Goal: Task Accomplishment & Management: Manage account settings

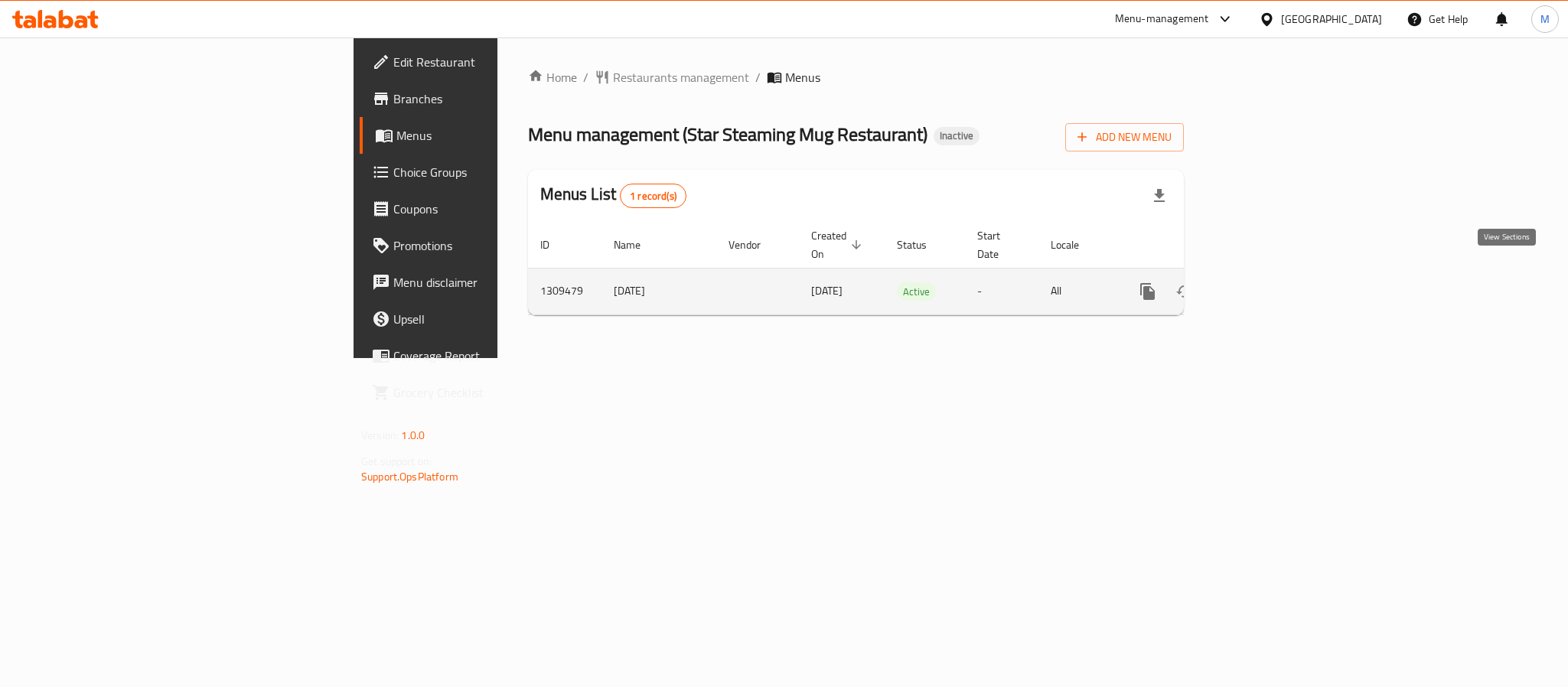
click at [1267, 283] on icon "enhanced table" at bounding box center [1258, 292] width 18 height 18
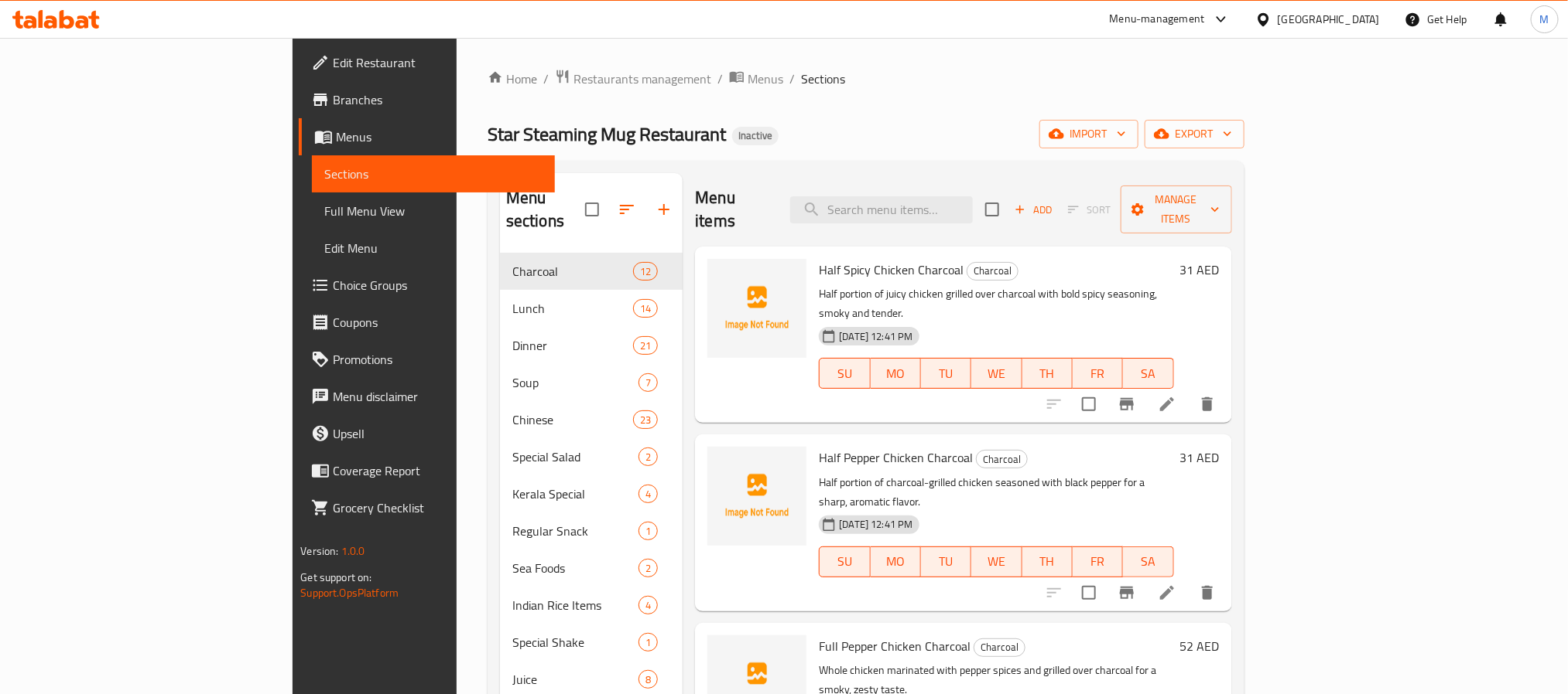
drag, startPoint x: 1455, startPoint y: 107, endPoint x: 1462, endPoint y: 116, distance: 11.4
click at [1244, 107] on div "Home / Restaurants management / Menus / Sections Star Steaming Mug Restaurant I…" at bounding box center [866, 474] width 757 height 811
click at [1232, 133] on span "export" at bounding box center [1194, 134] width 75 height 19
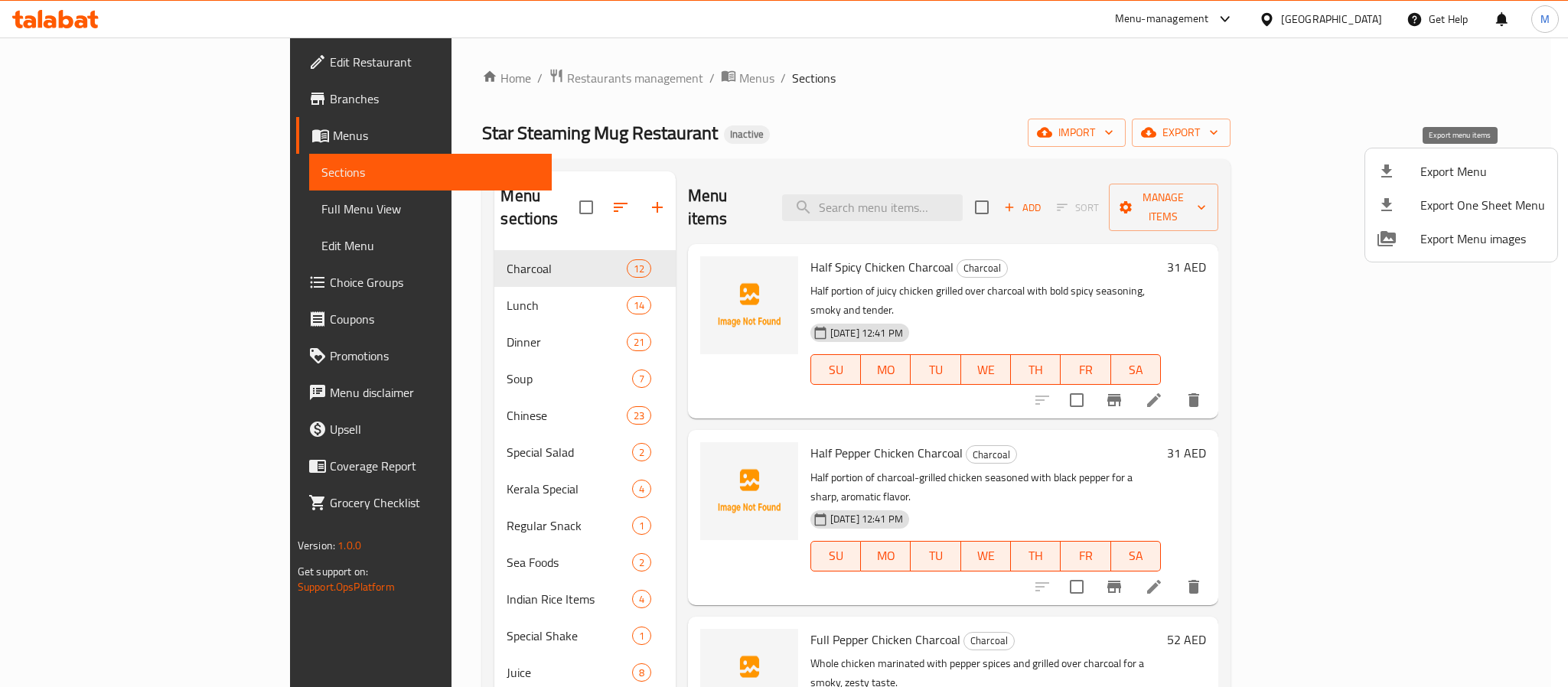
click at [1446, 177] on span "Export Menu" at bounding box center [1482, 171] width 125 height 18
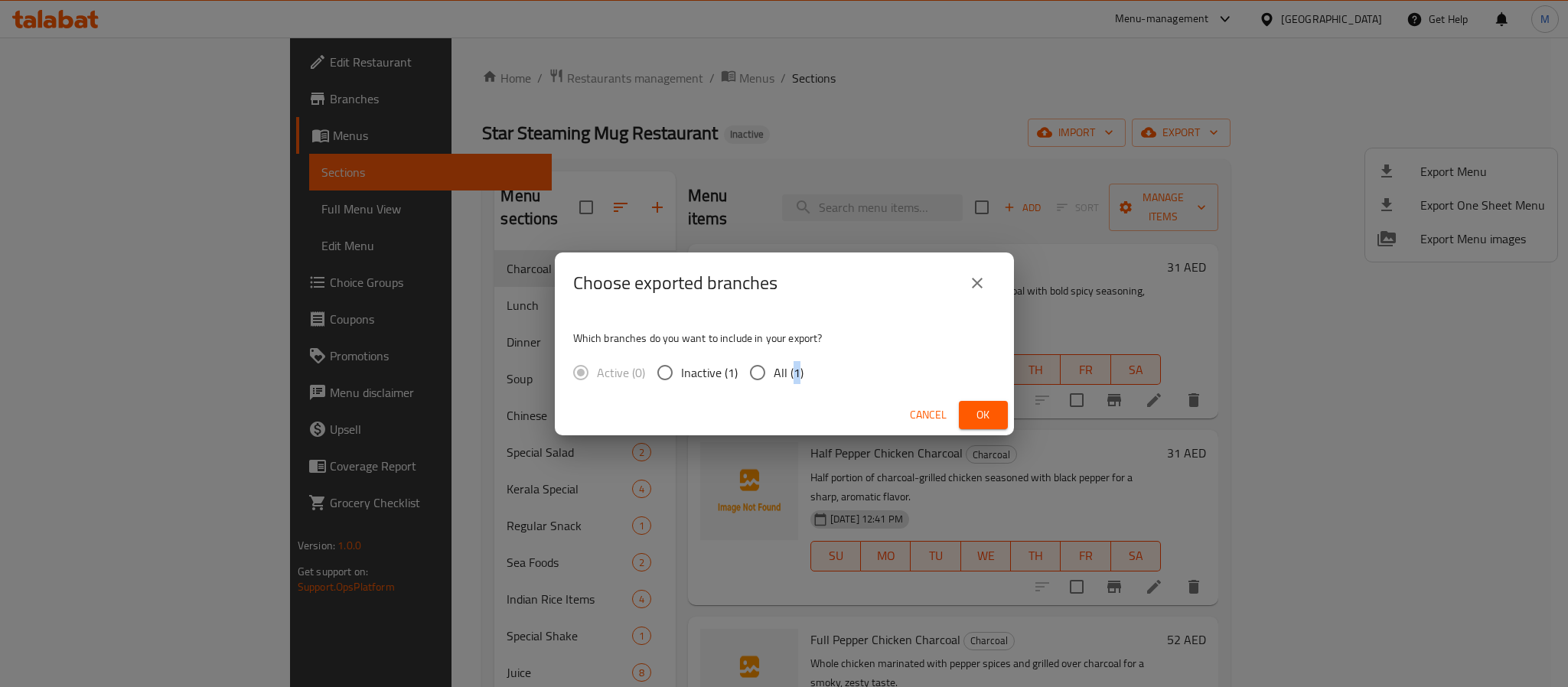
drag, startPoint x: 794, startPoint y: 366, endPoint x: 806, endPoint y: 375, distance: 15.0
click at [790, 366] on span "All (1)" at bounding box center [788, 373] width 30 height 18
drag, startPoint x: 740, startPoint y: 359, endPoint x: 751, endPoint y: 368, distance: 14.2
click at [742, 361] on input "All (1)" at bounding box center [757, 373] width 32 height 32
radio input "true"
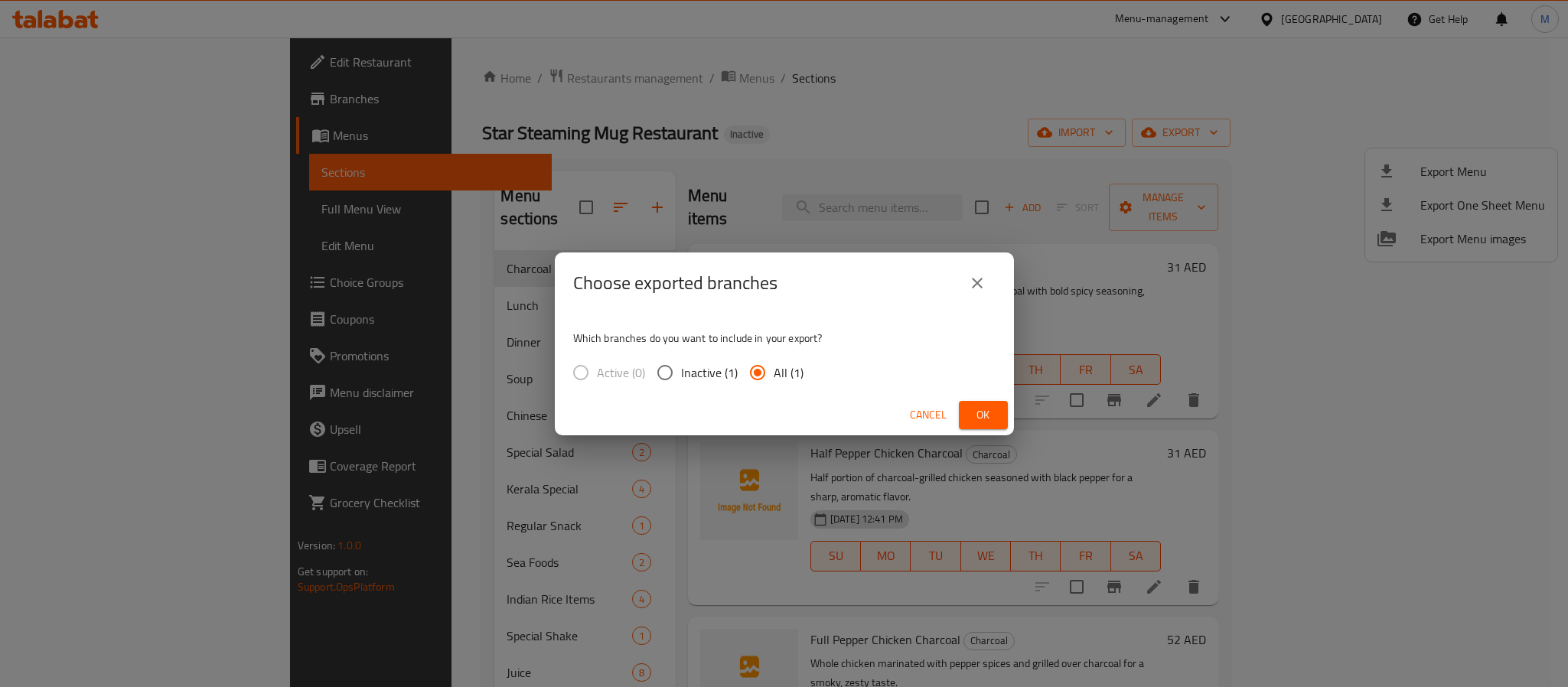
click at [773, 368] on span "All (1)" at bounding box center [788, 373] width 30 height 18
click at [773, 368] on input "All (1)" at bounding box center [757, 373] width 32 height 32
click at [974, 408] on span "Ok" at bounding box center [983, 415] width 24 height 19
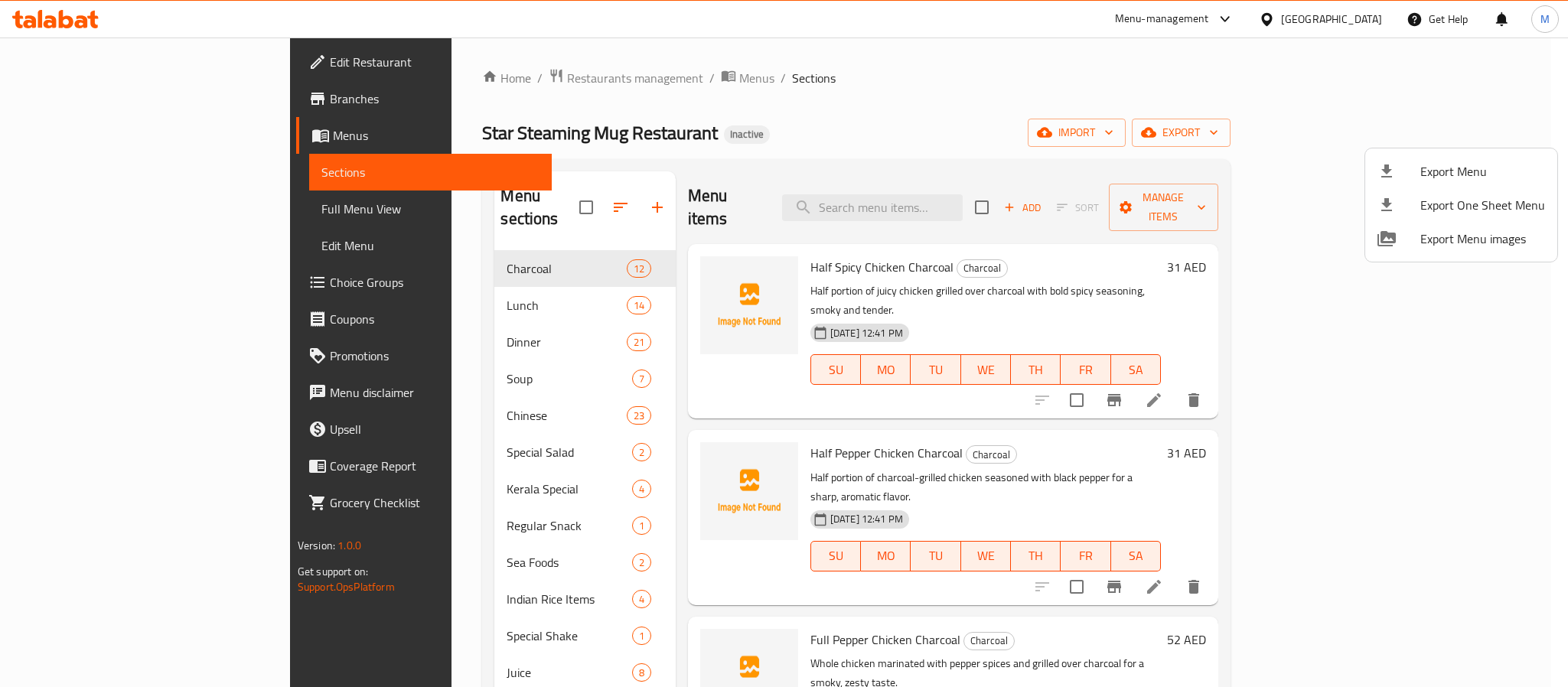
click at [1324, 34] on div at bounding box center [784, 344] width 1568 height 687
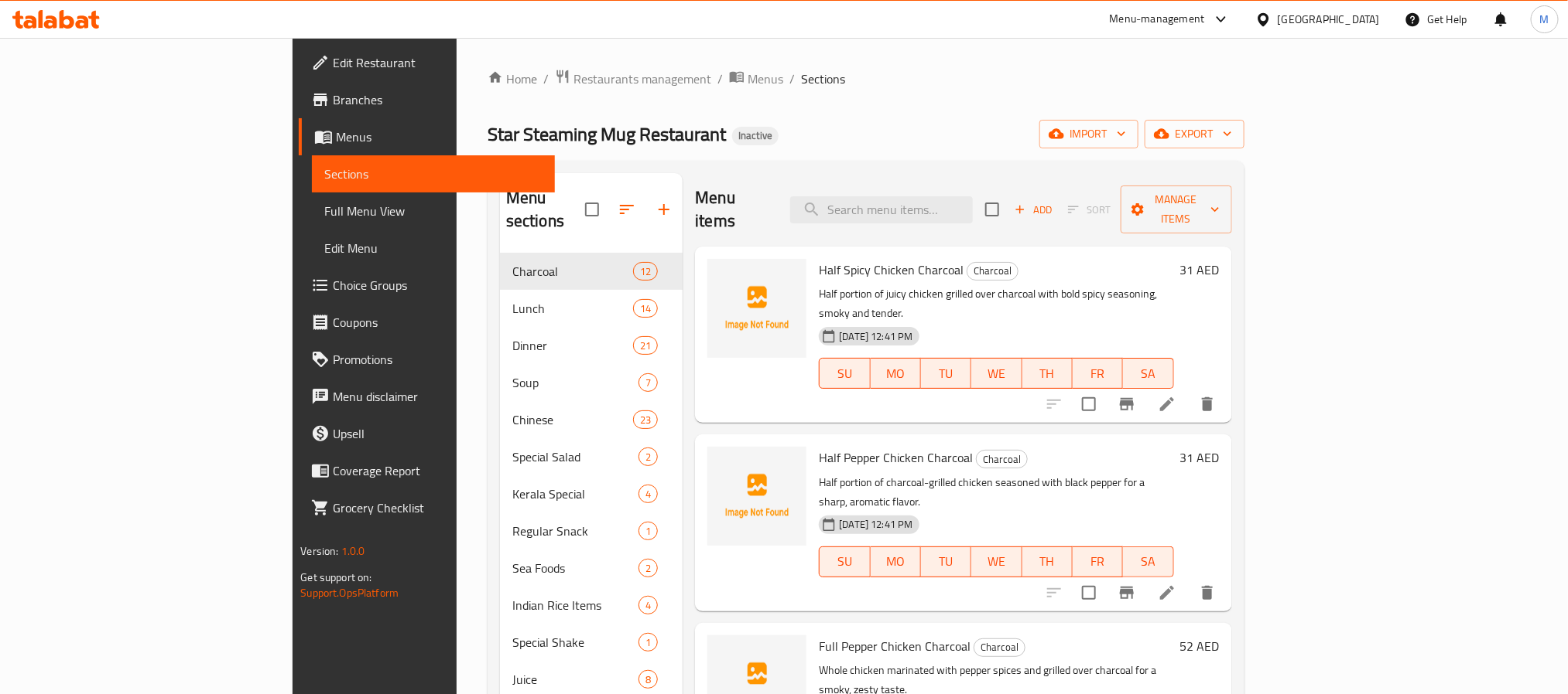
click at [1315, 19] on div "United Arab Emirates" at bounding box center [1328, 19] width 102 height 17
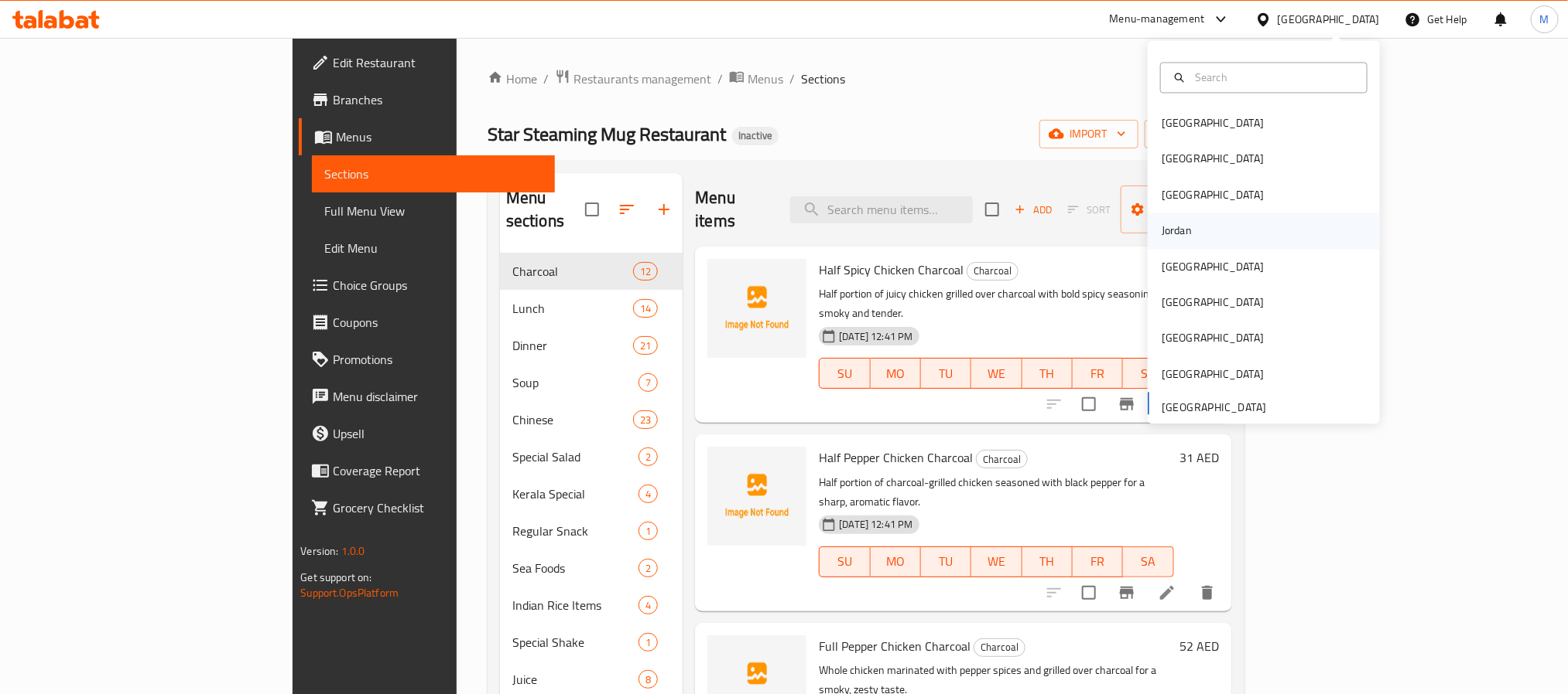
click at [1164, 242] on div "Jordan" at bounding box center [1176, 231] width 55 height 35
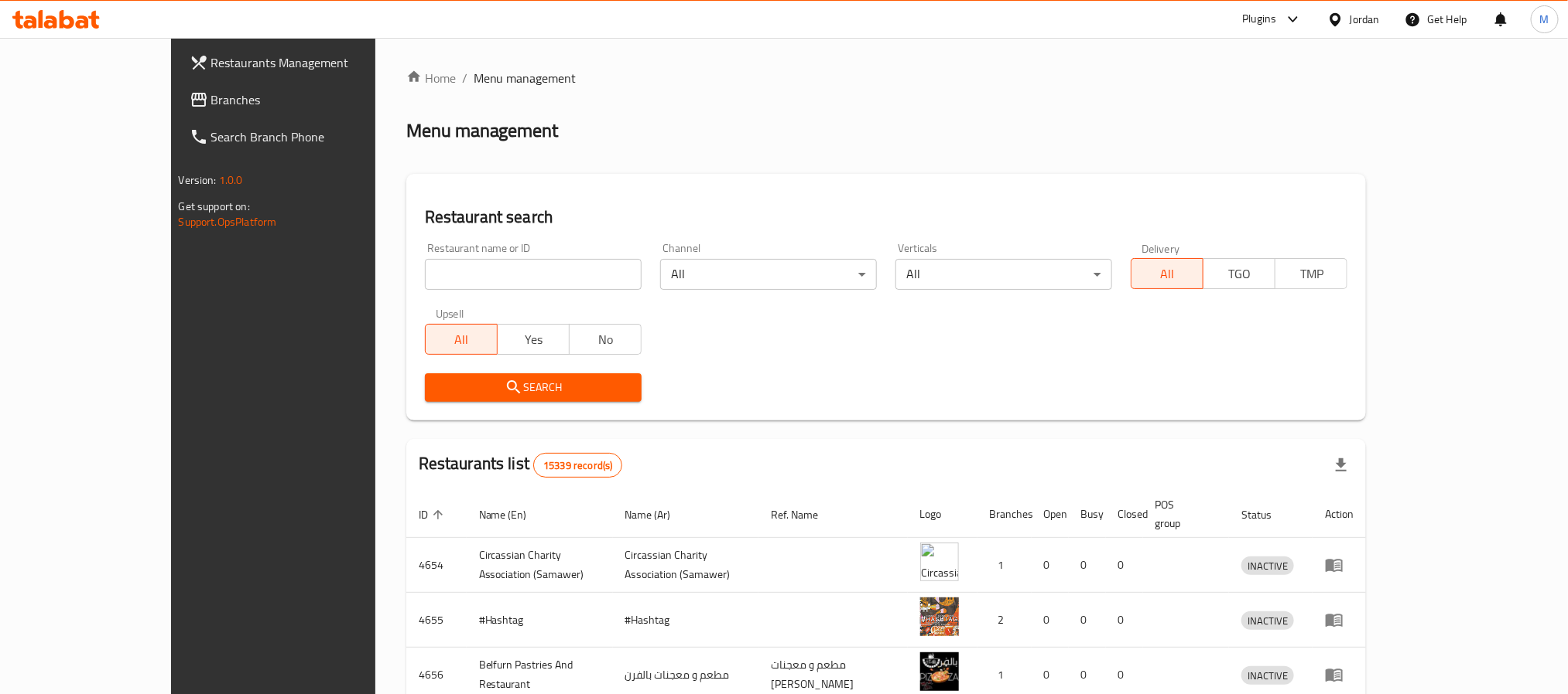
click at [177, 109] on link "Branches" at bounding box center [305, 100] width 256 height 37
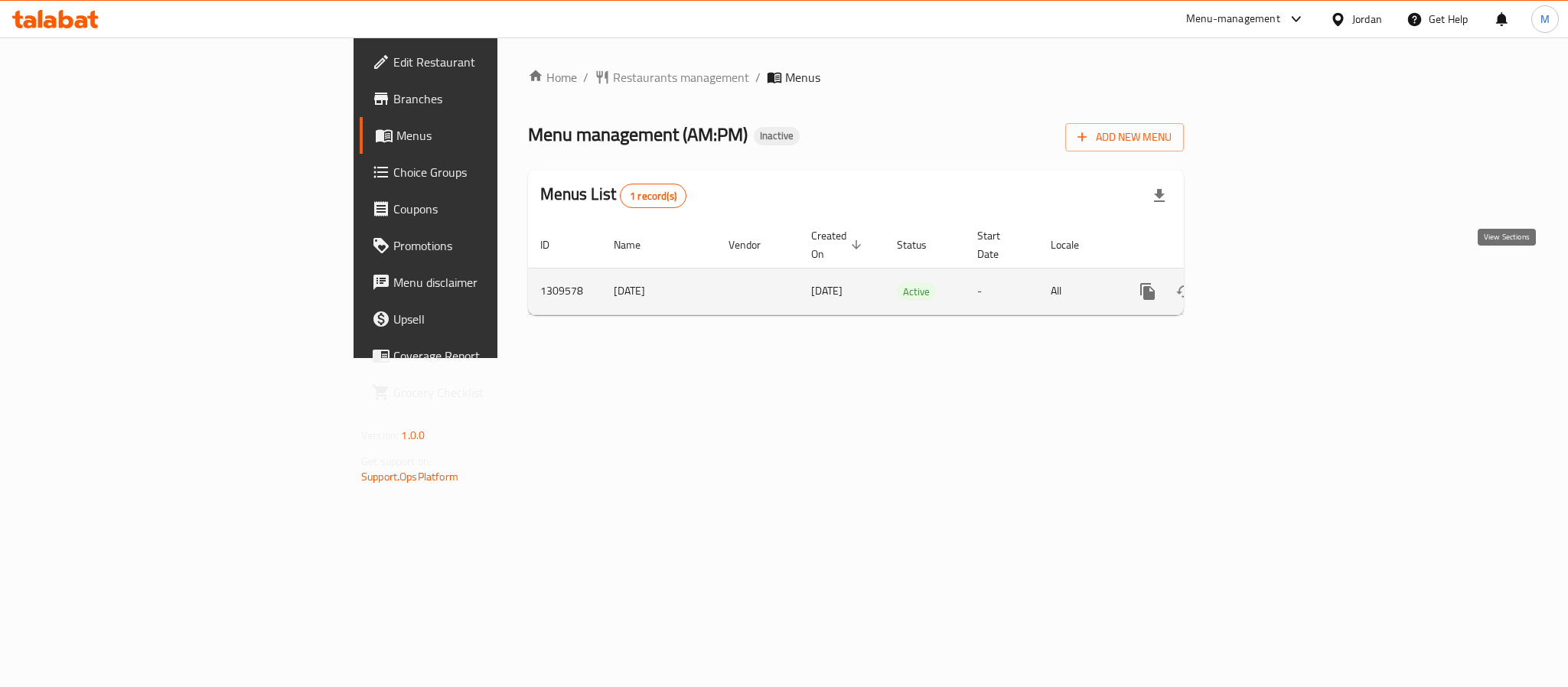
click at [1267, 283] on icon "enhanced table" at bounding box center [1258, 292] width 18 height 18
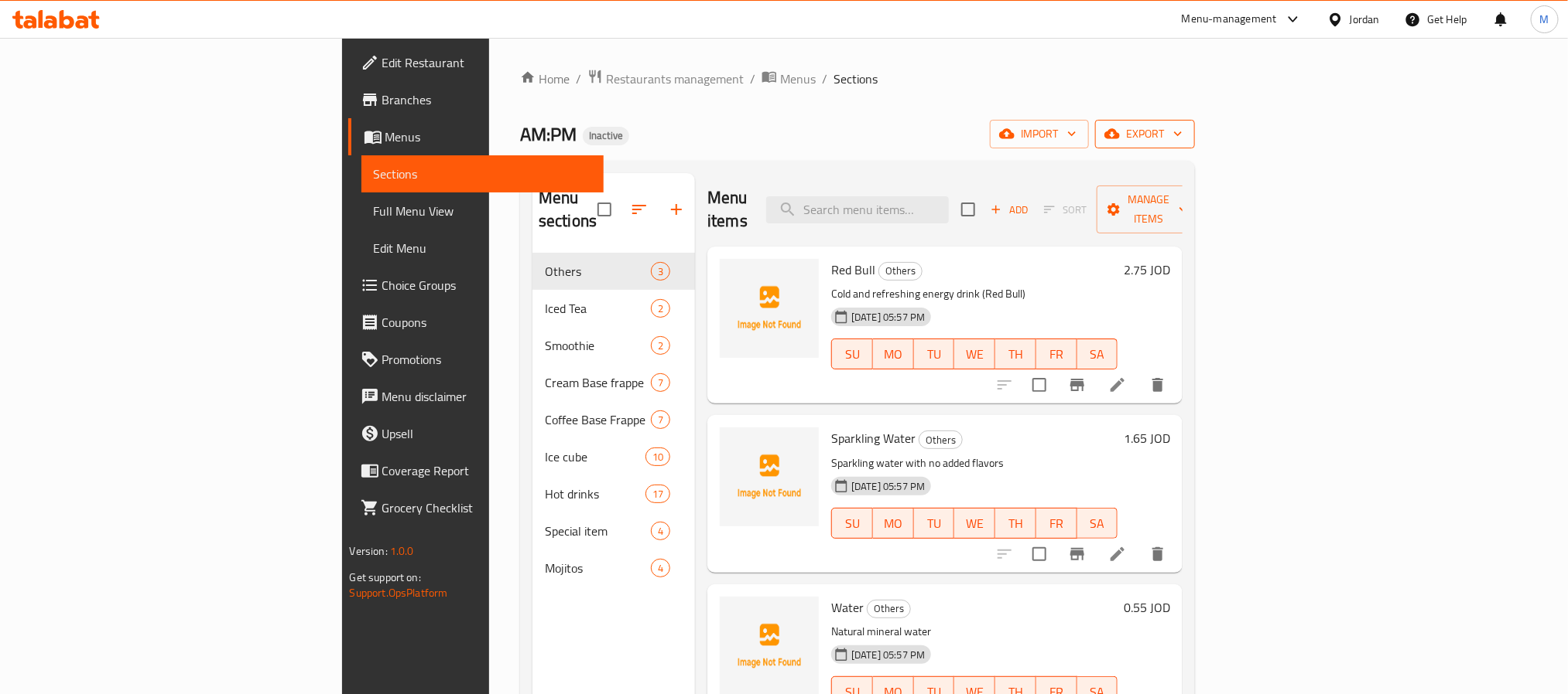
click at [1185, 131] on icon "button" at bounding box center [1178, 134] width 15 height 15
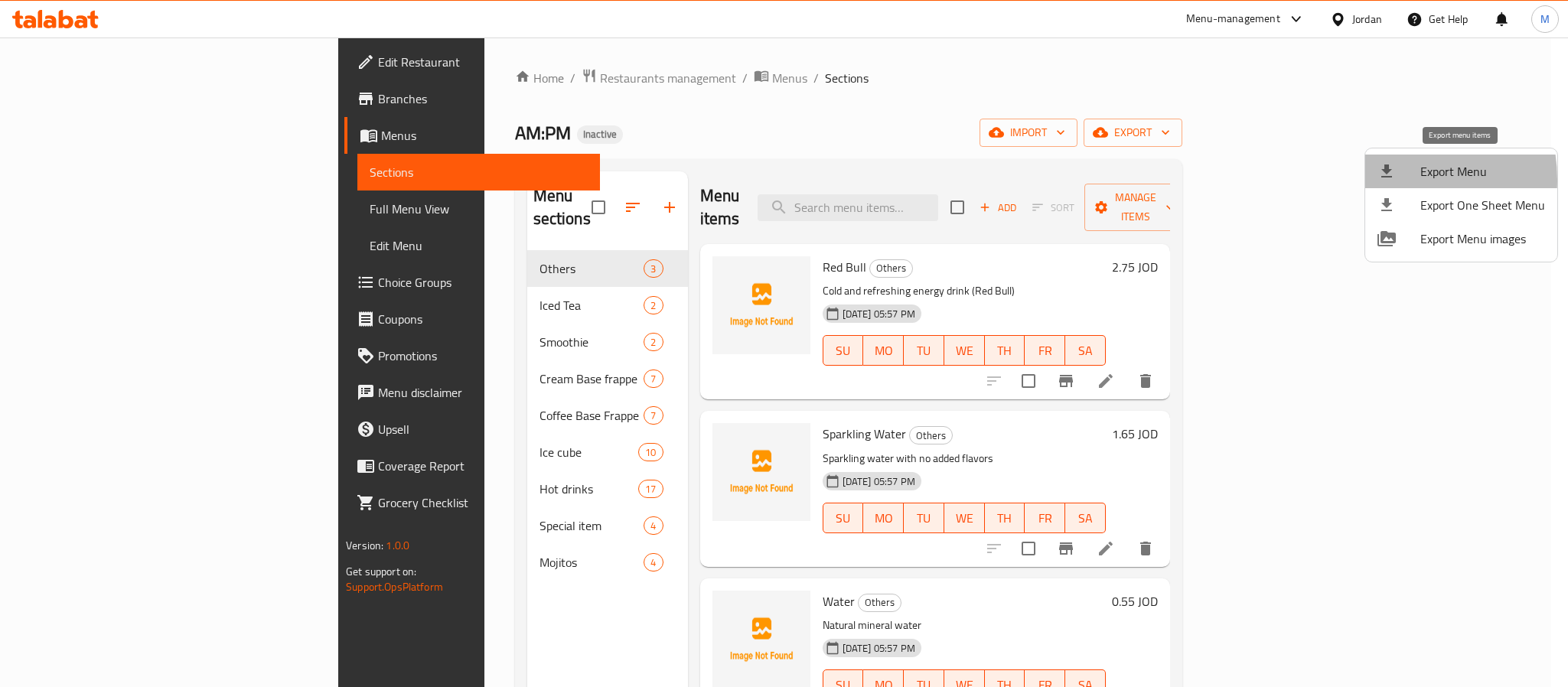
click at [1383, 180] on icon at bounding box center [1387, 171] width 18 height 18
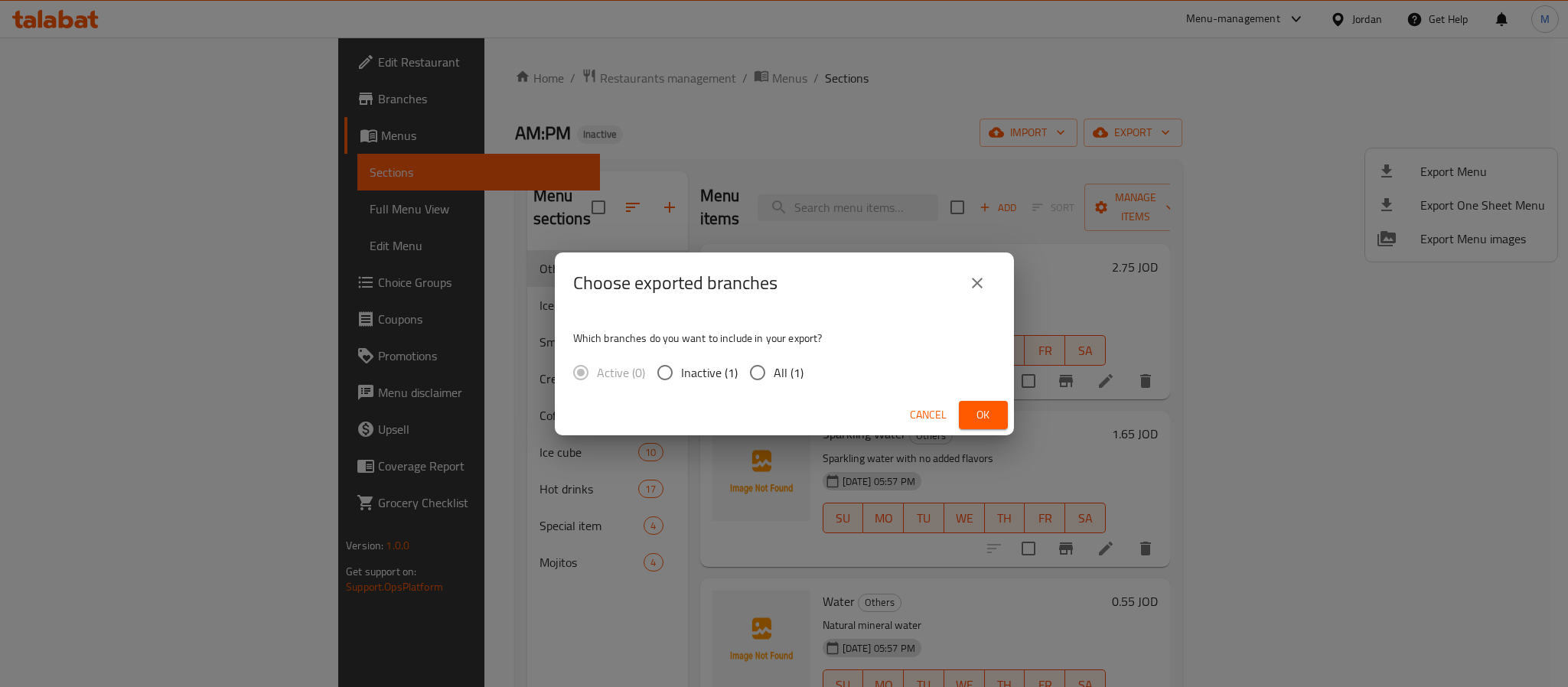
click at [769, 368] on input "All (1)" at bounding box center [757, 373] width 32 height 32
radio input "true"
click at [981, 409] on span "Ok" at bounding box center [983, 415] width 24 height 19
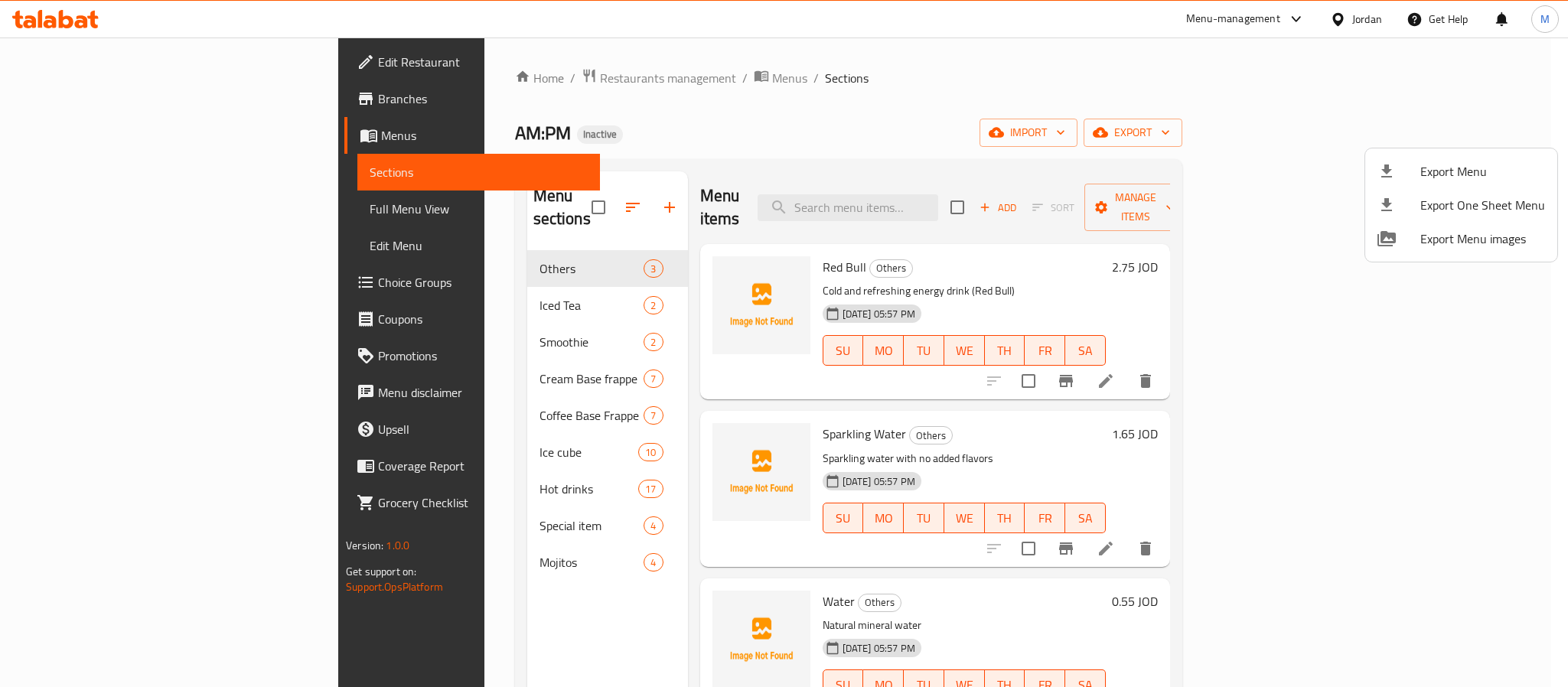
click at [1147, 168] on div at bounding box center [784, 344] width 1568 height 687
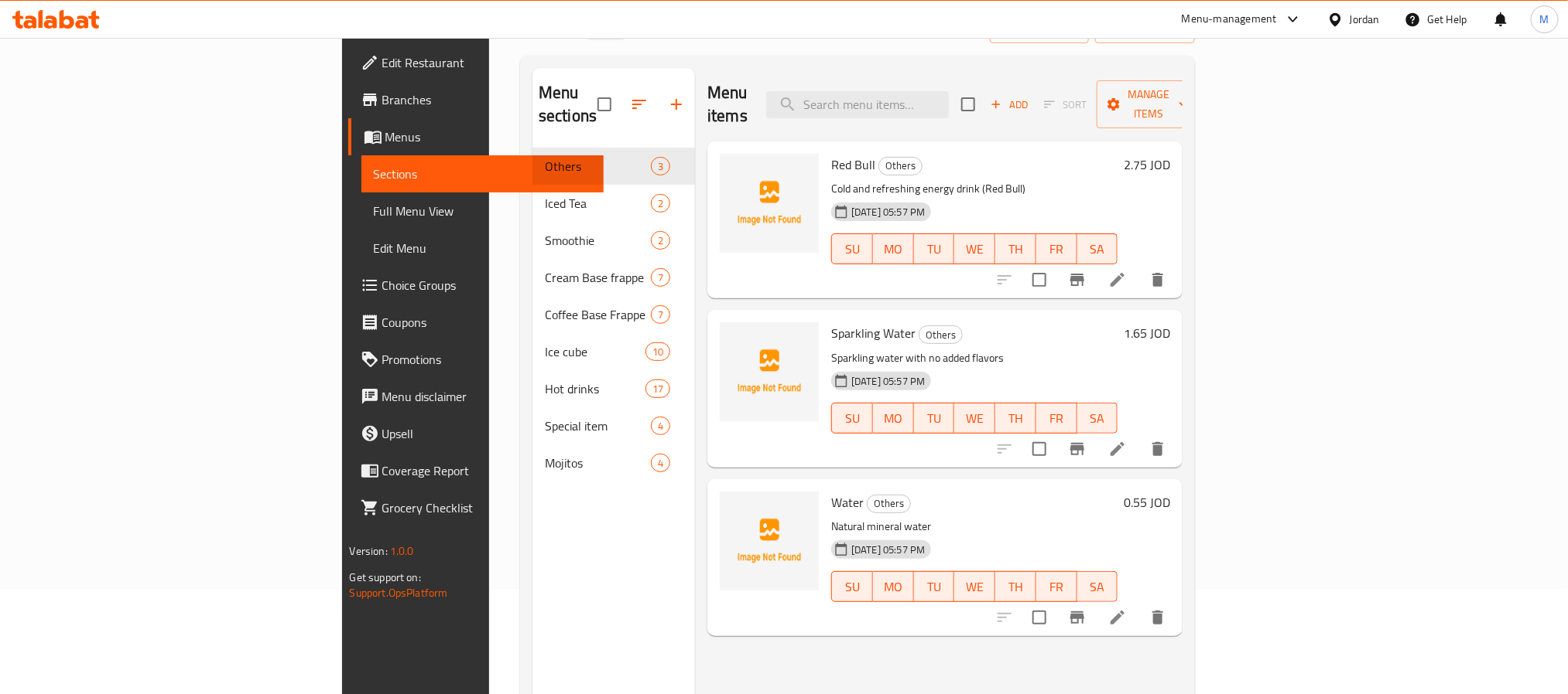
scroll to position [101, 0]
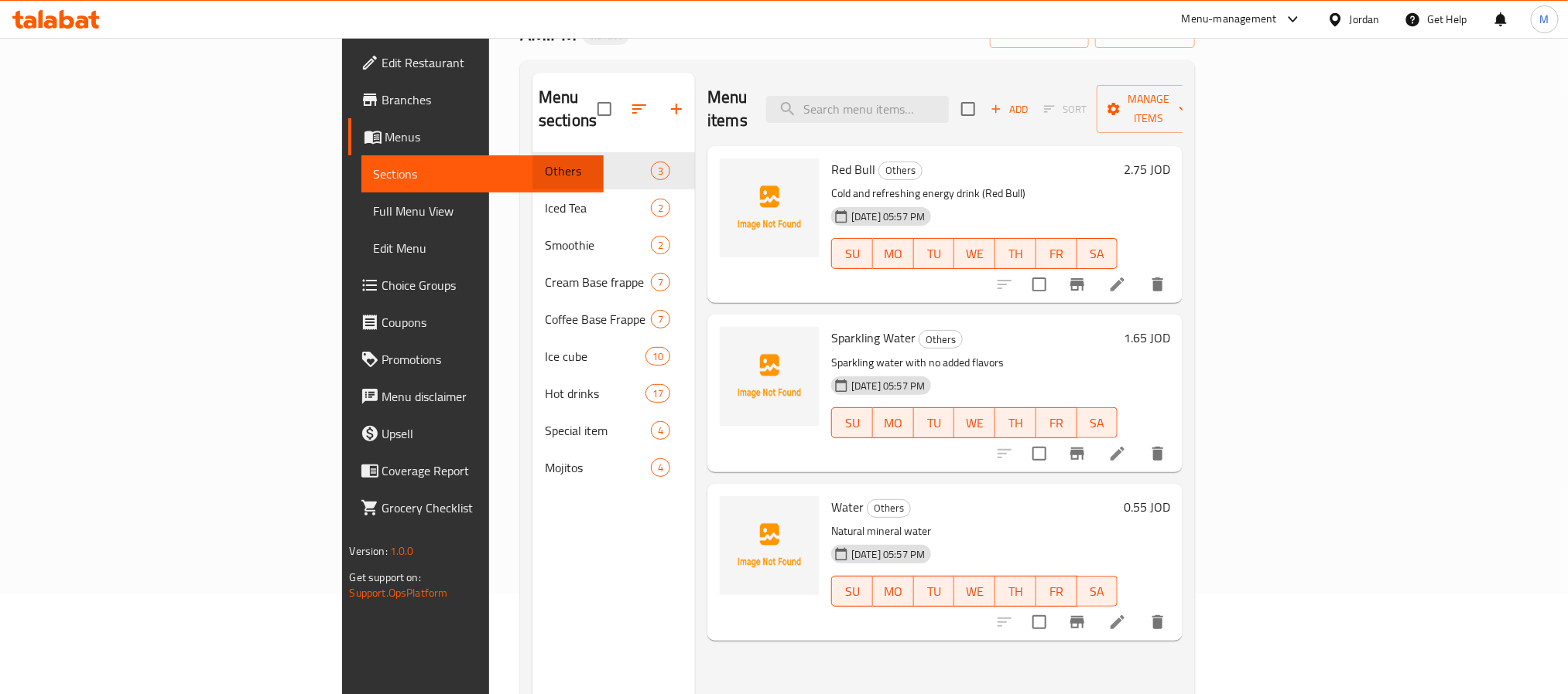
click at [831, 158] on span "Red Bull" at bounding box center [853, 170] width 44 height 24
copy h6 "Red Bull"
click at [831, 158] on span "Red Bull" at bounding box center [853, 170] width 44 height 24
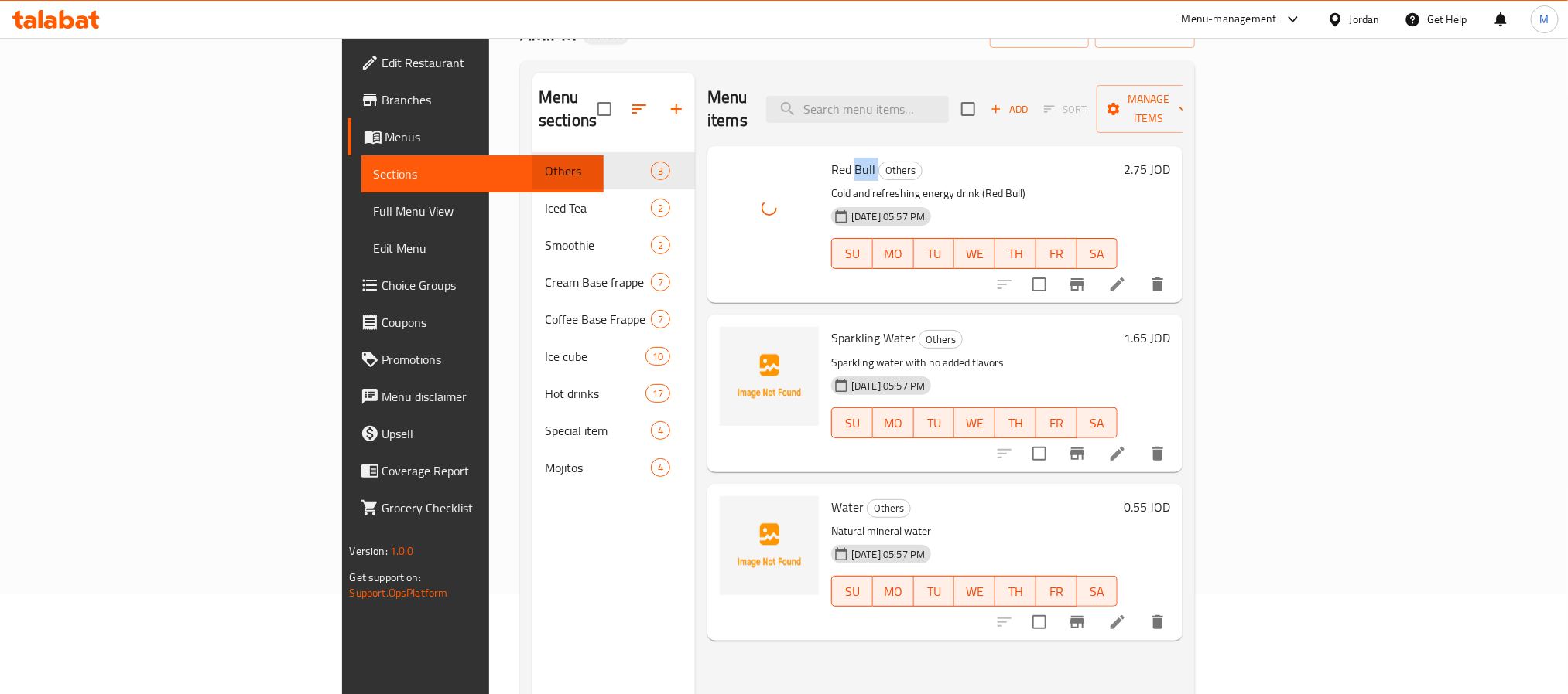
click at [831, 158] on span "Red Bull" at bounding box center [853, 170] width 44 height 24
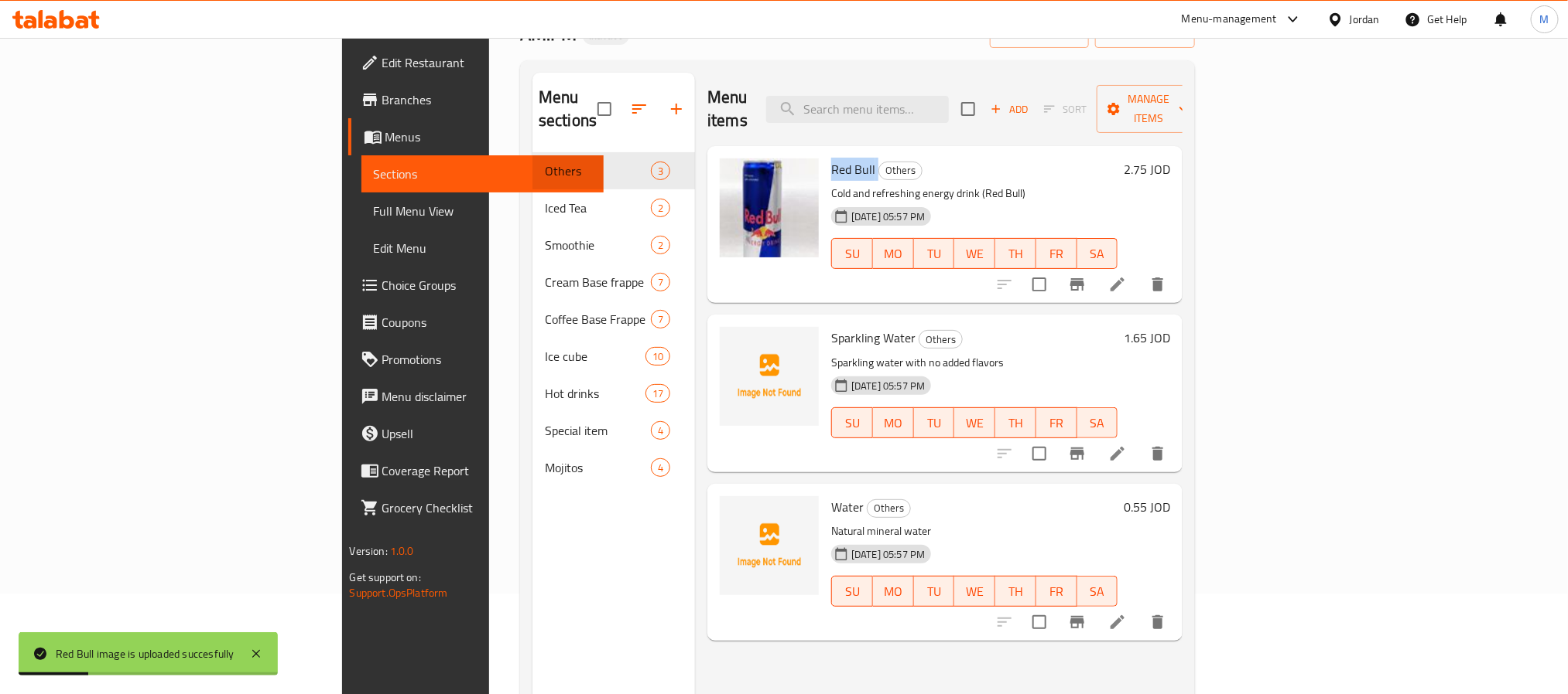
click at [831, 326] on span "Sparkling Water" at bounding box center [873, 338] width 84 height 24
copy h6 "Sparkling Water"
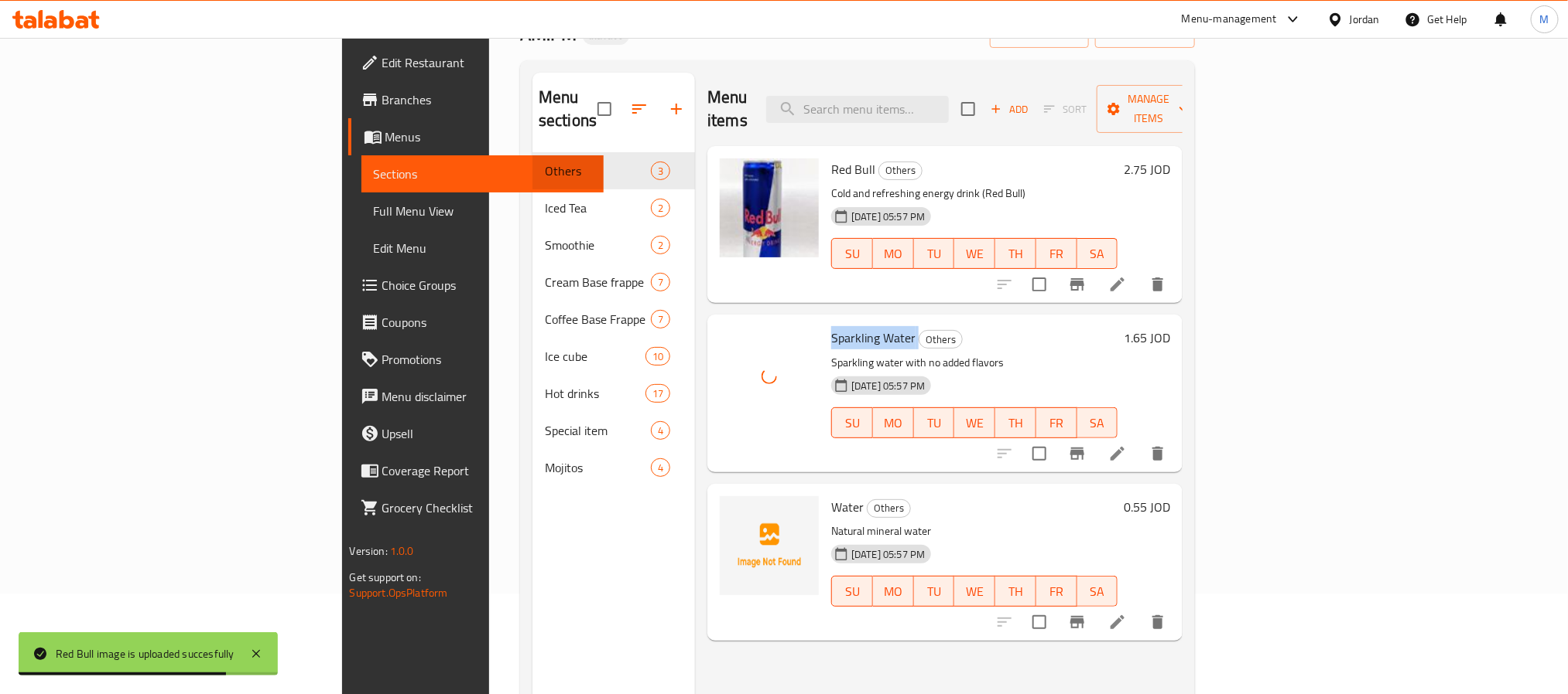
click at [831, 326] on span "Sparkling Water" at bounding box center [873, 338] width 84 height 24
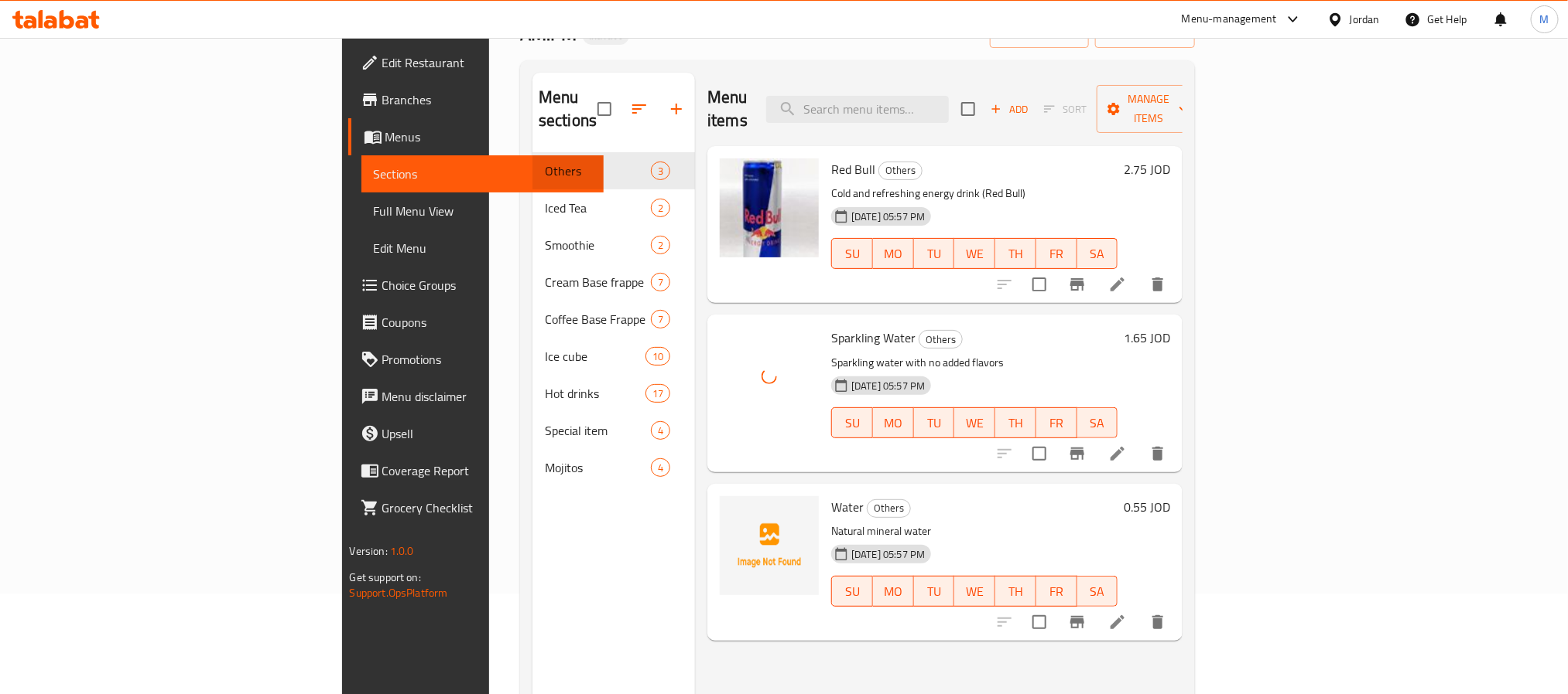
click at [831, 496] on span "Water" at bounding box center [847, 507] width 33 height 24
copy h6 "Water"
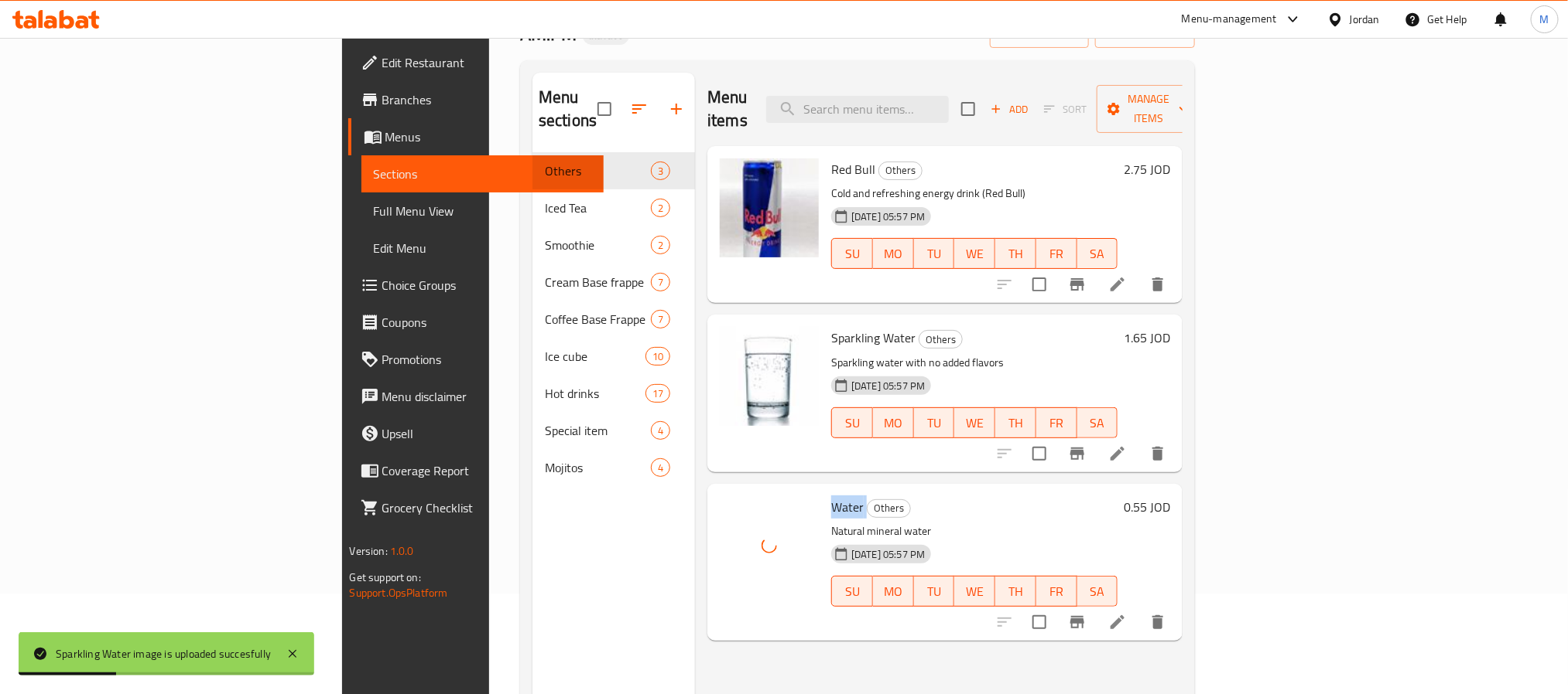
click at [831, 496] on span "Water" at bounding box center [847, 507] width 33 height 24
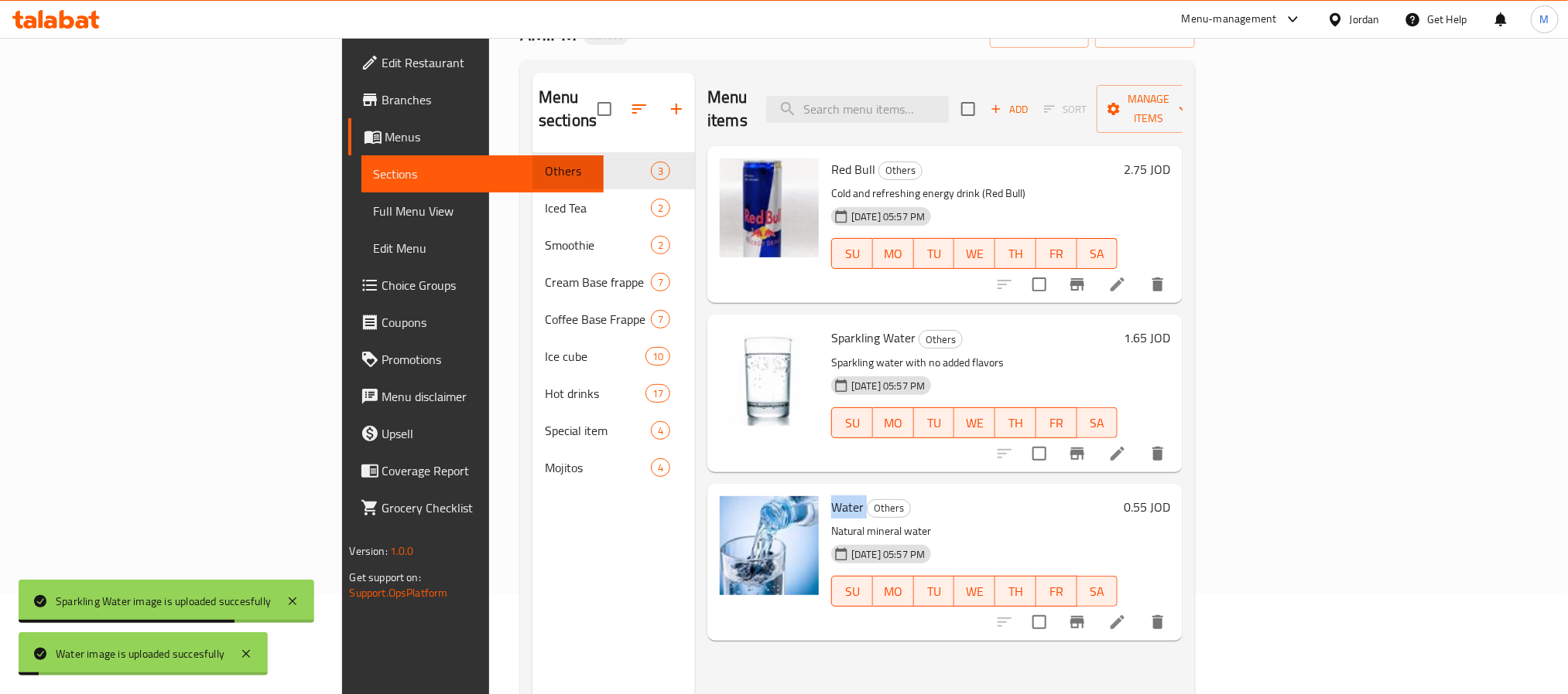
click at [961, 497] on h6 "Water Others" at bounding box center [974, 507] width 287 height 22
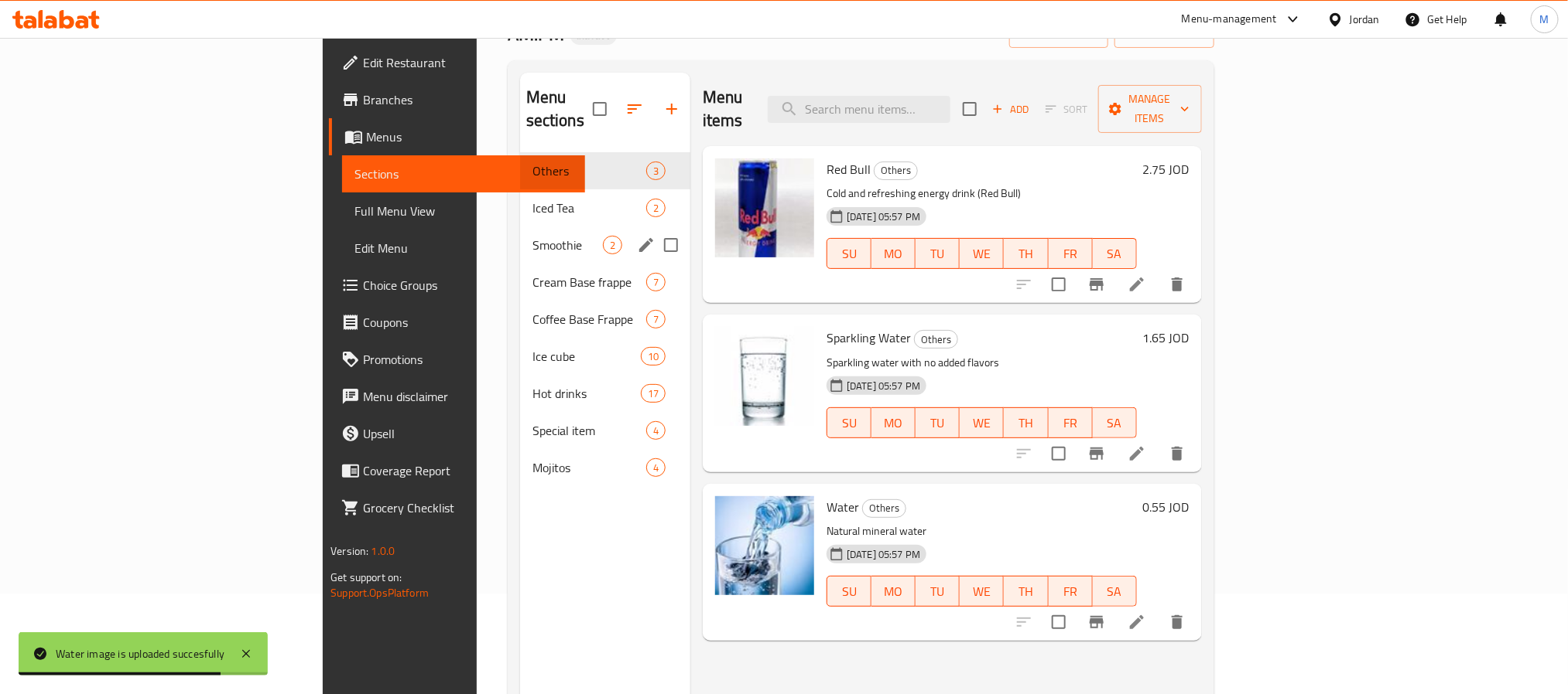
click at [520, 227] on div "Smoothie 2" at bounding box center [604, 245] width 170 height 37
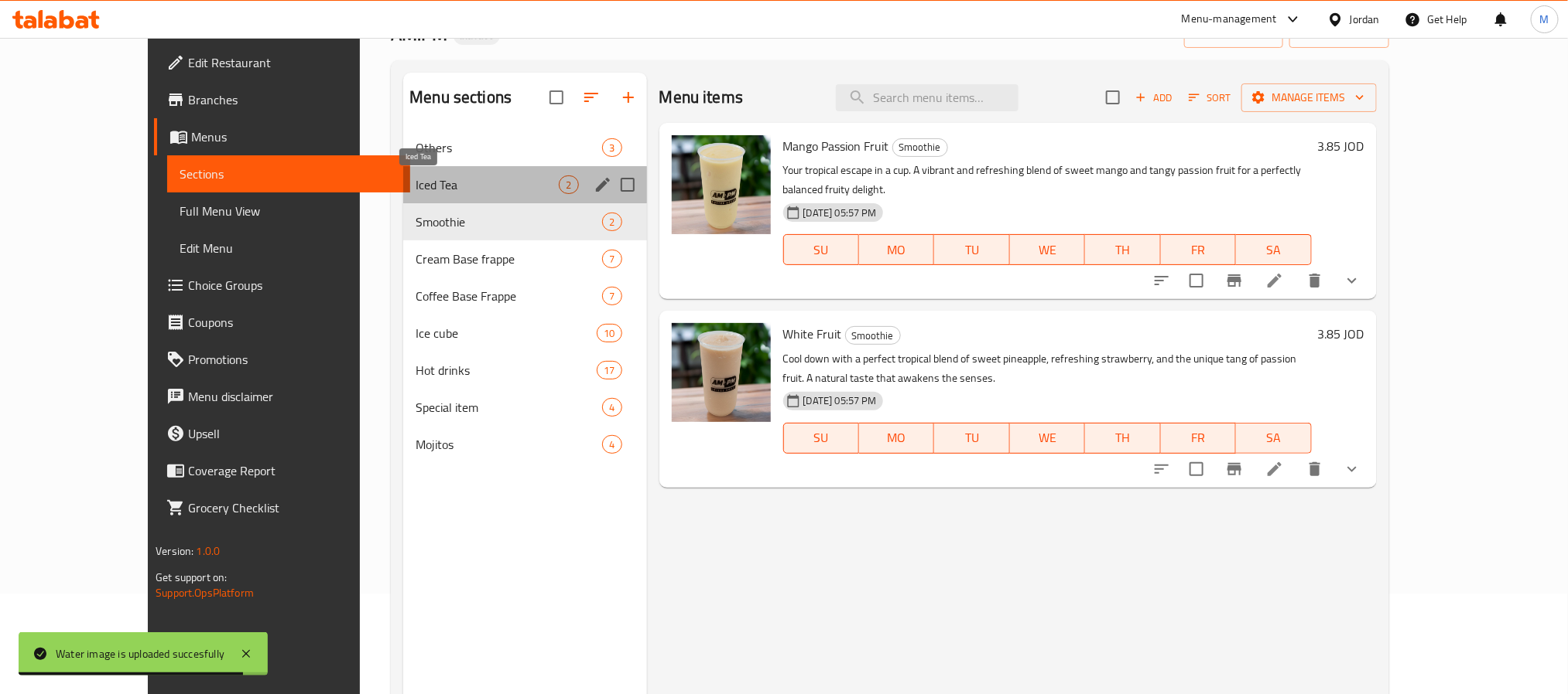
click at [415, 188] on span "Iced Tea" at bounding box center [487, 185] width 143 height 18
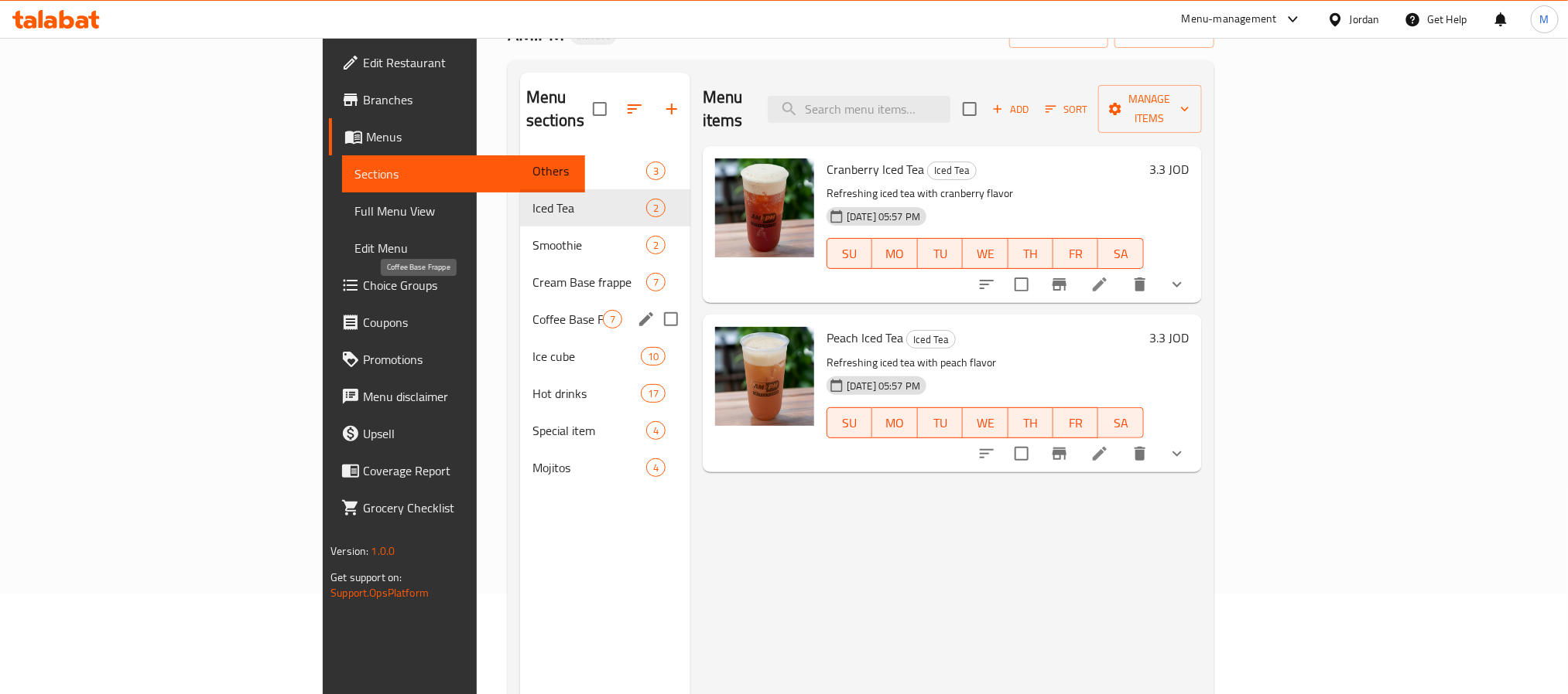
click at [532, 310] on span "Coffee Base Frappe" at bounding box center [568, 319] width 71 height 18
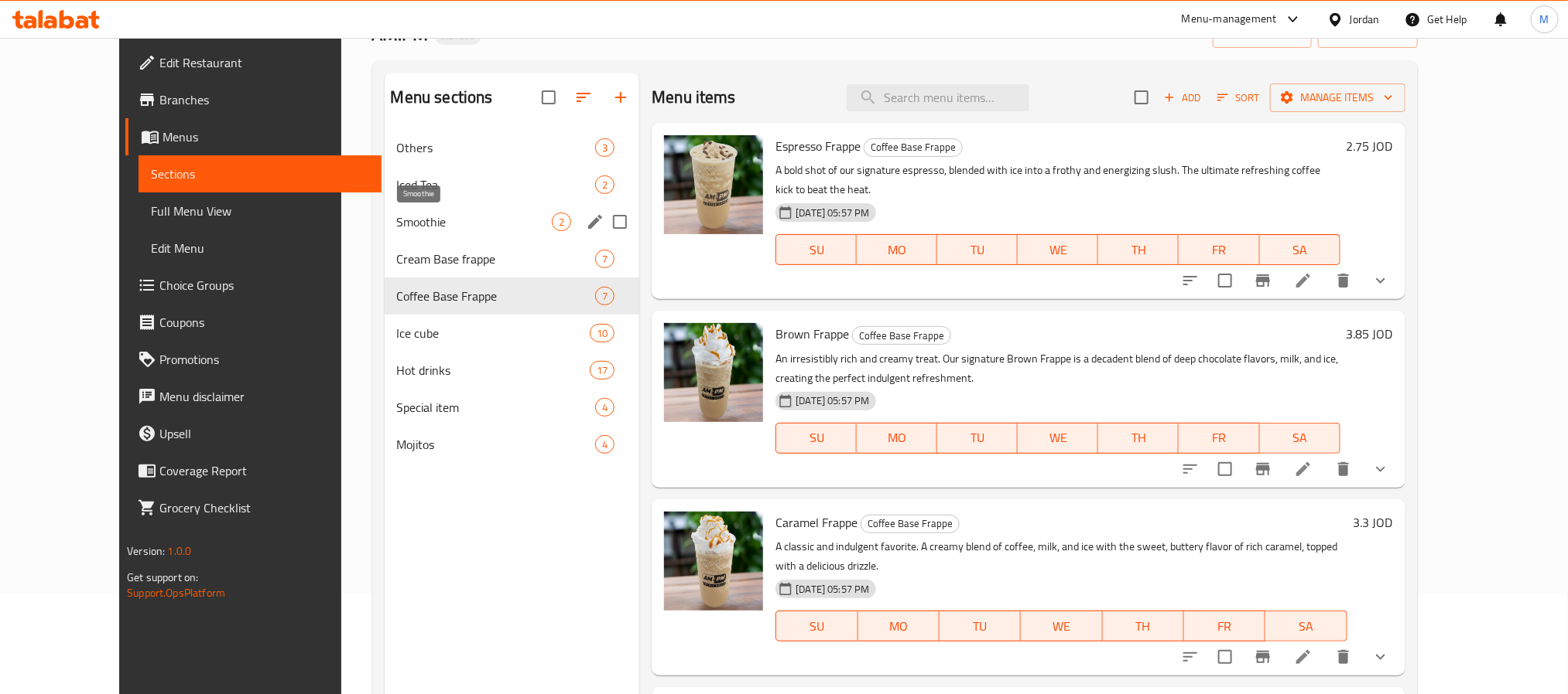
click at [409, 218] on span "Smoothie" at bounding box center [474, 222] width 156 height 18
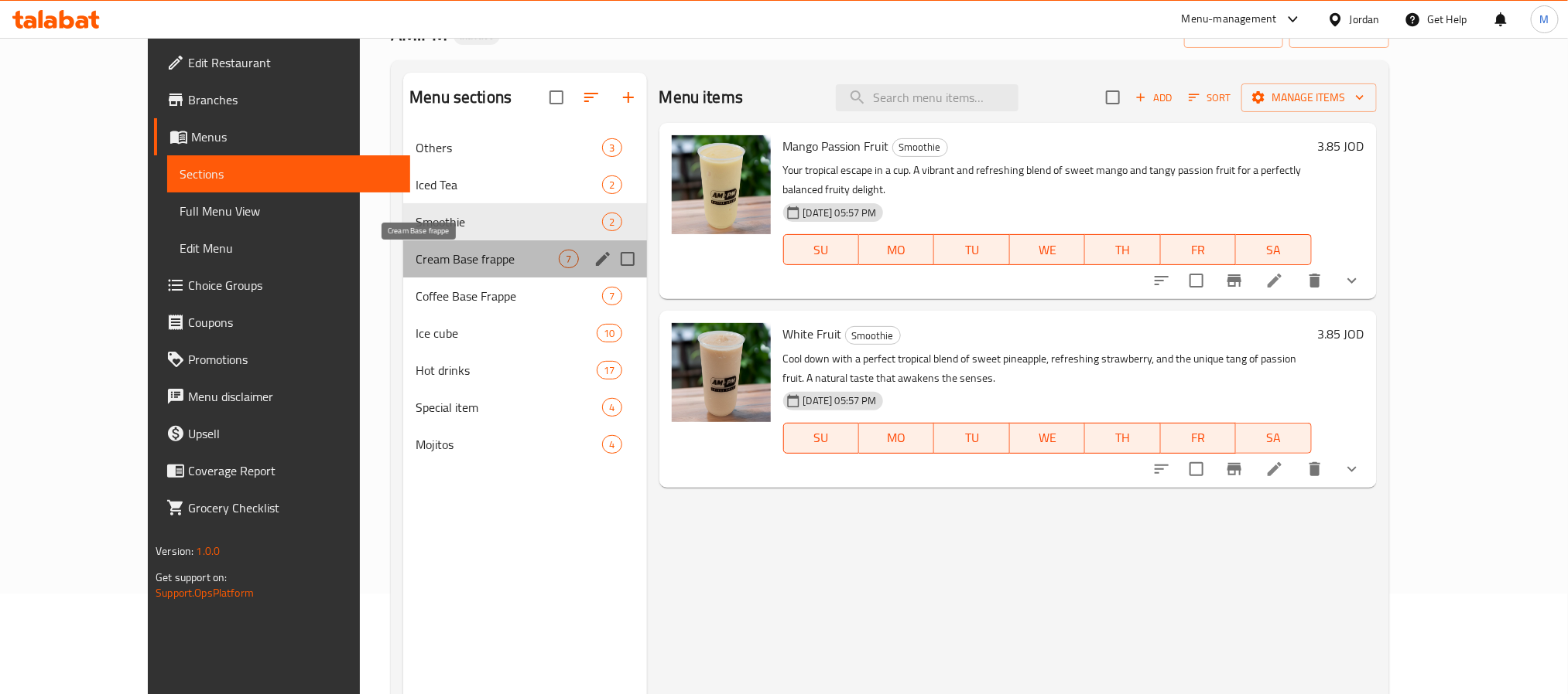
click at [415, 256] on span "Cream Base frappe" at bounding box center [487, 259] width 143 height 18
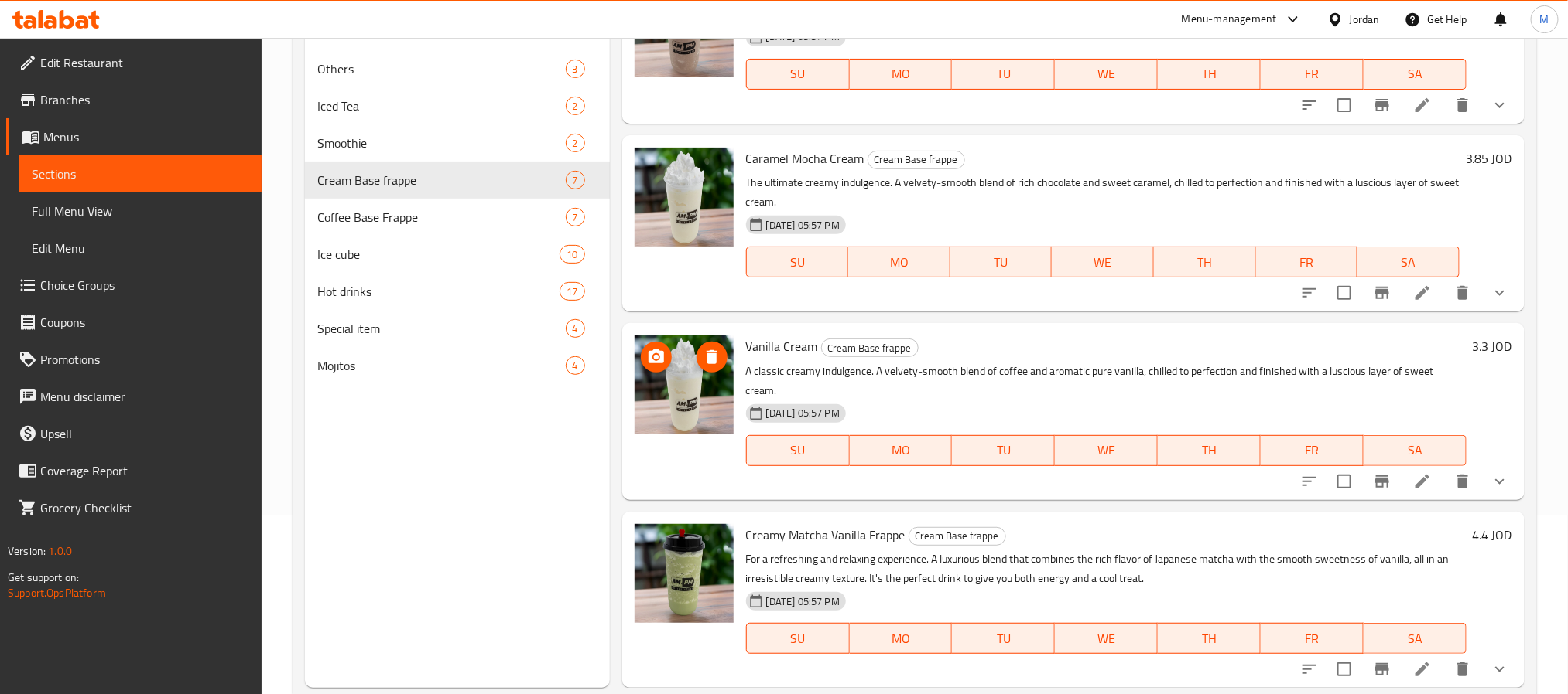
scroll to position [217, 0]
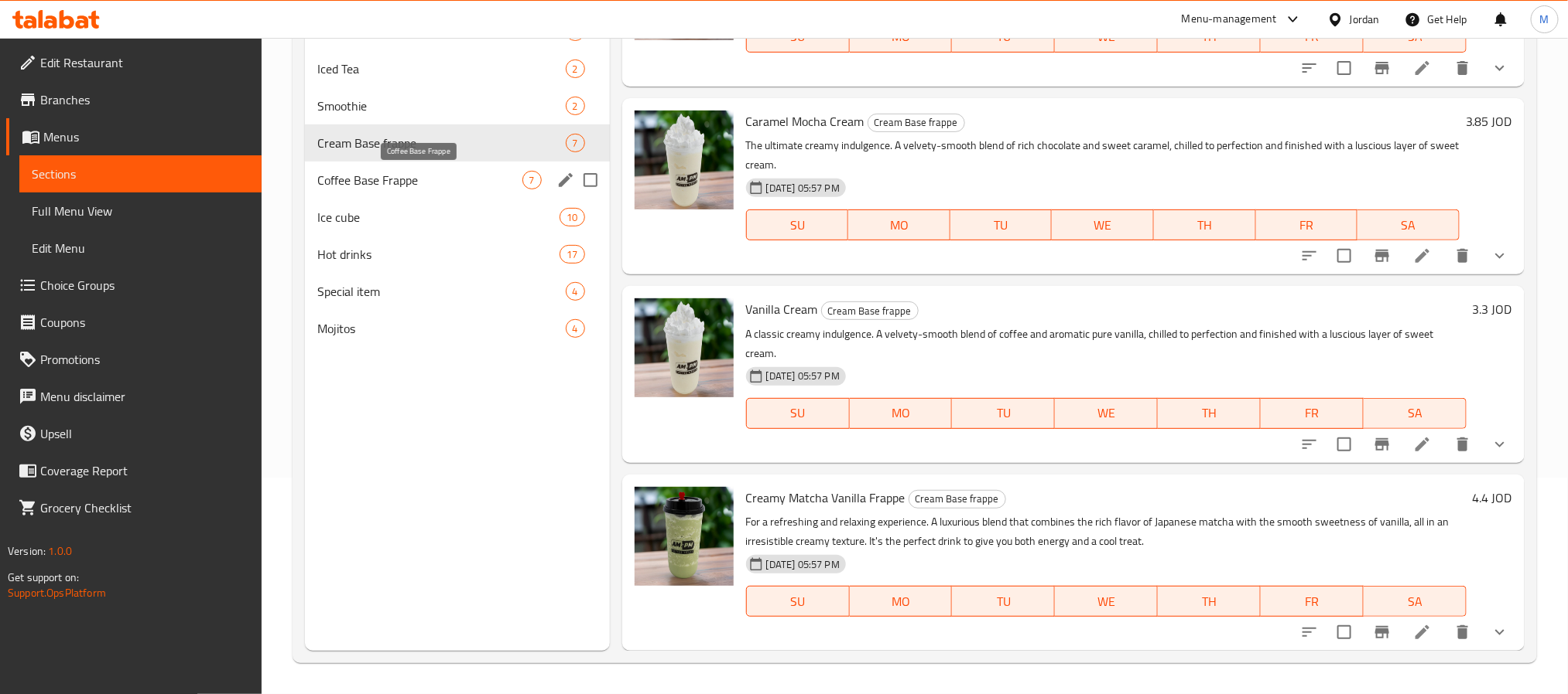
click at [346, 170] on div "Coffee Base Frappe 7" at bounding box center [457, 180] width 305 height 37
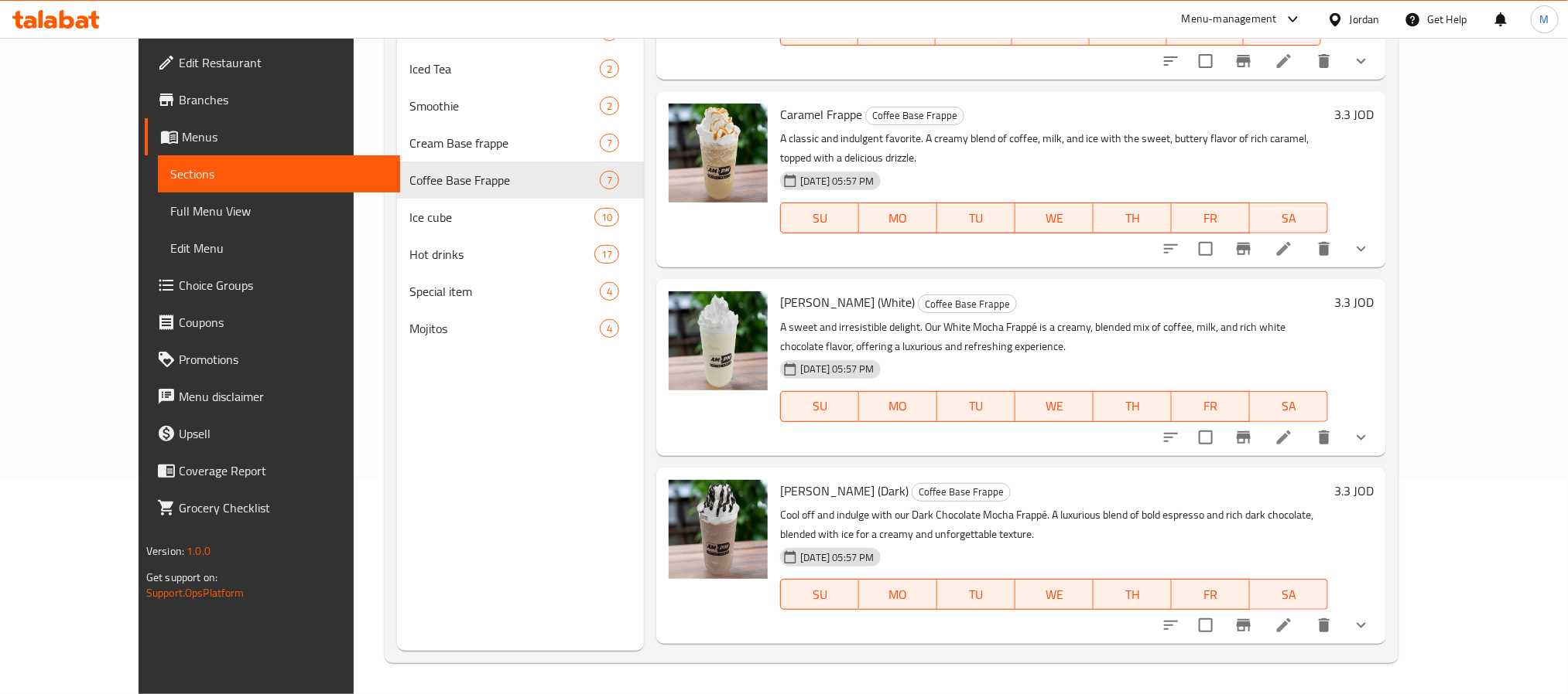
scroll to position [583, 0]
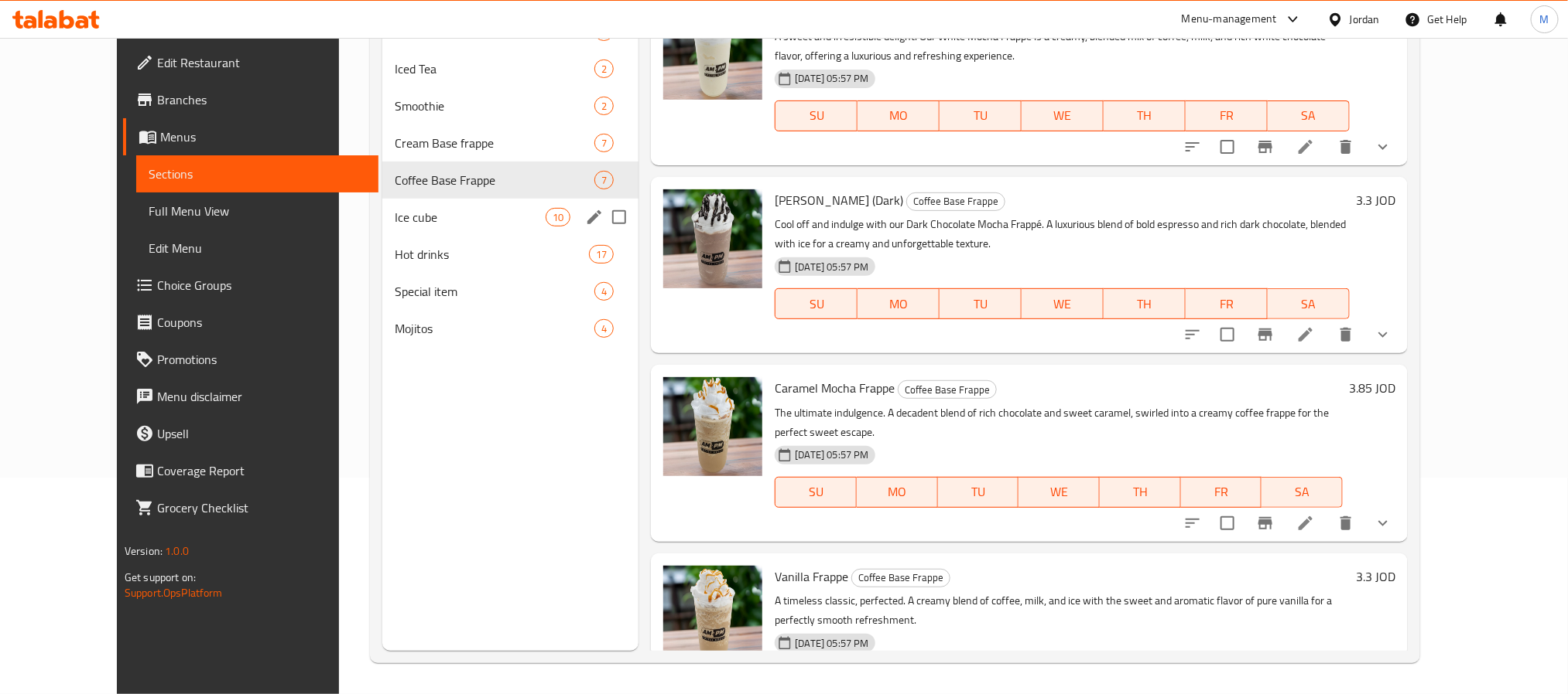
click at [383, 204] on div "Ice cube 10" at bounding box center [510, 218] width 256 height 37
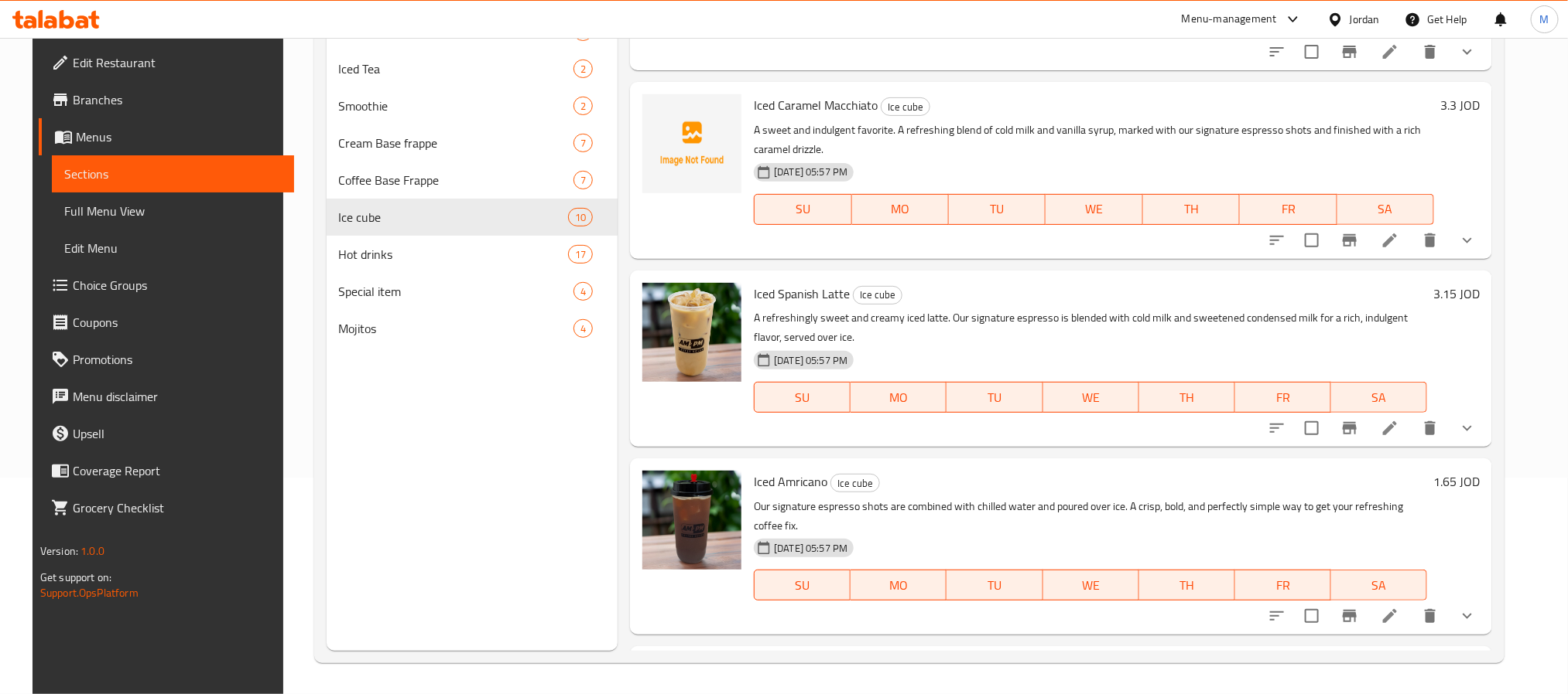
scroll to position [839, 0]
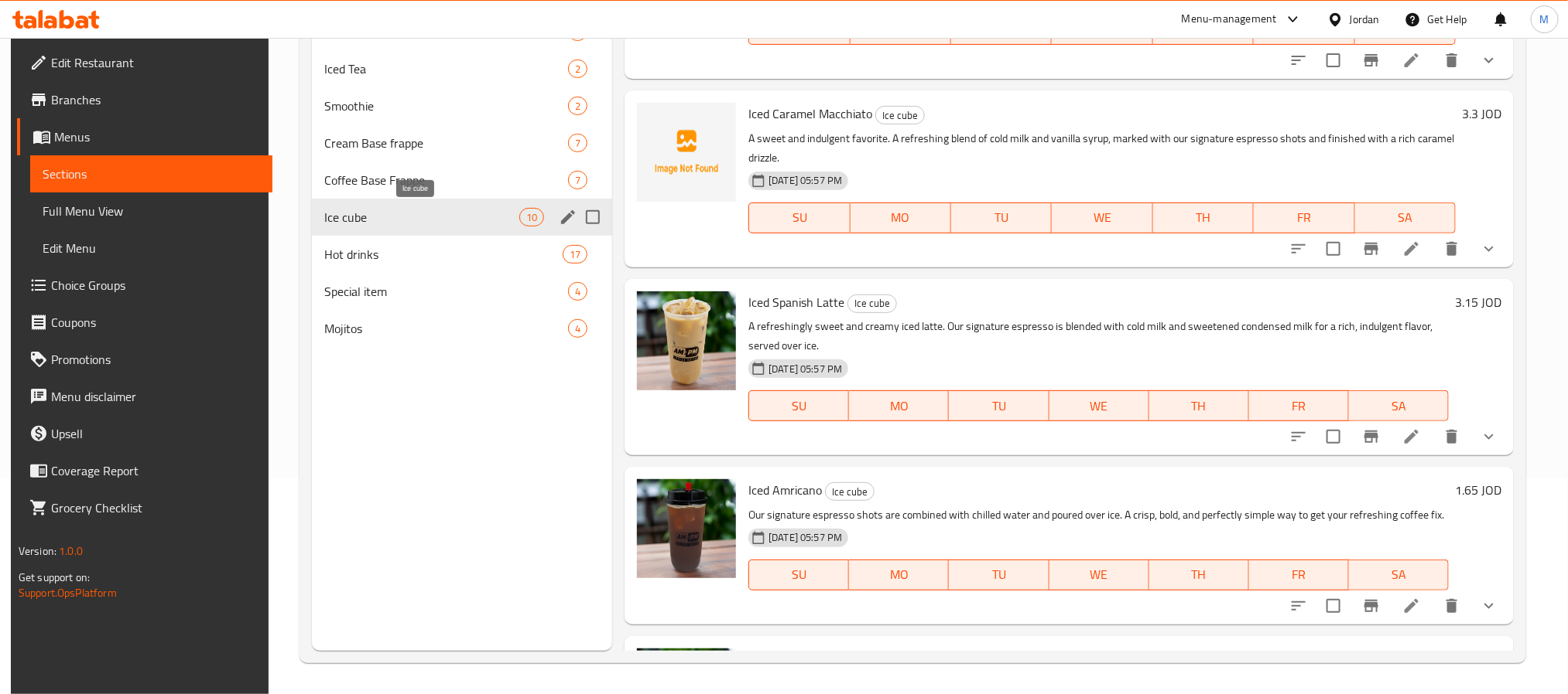
click at [346, 228] on div "Ice cube 10" at bounding box center [462, 218] width 300 height 37
click at [362, 258] on span "Hot drinks" at bounding box center [422, 255] width 195 height 18
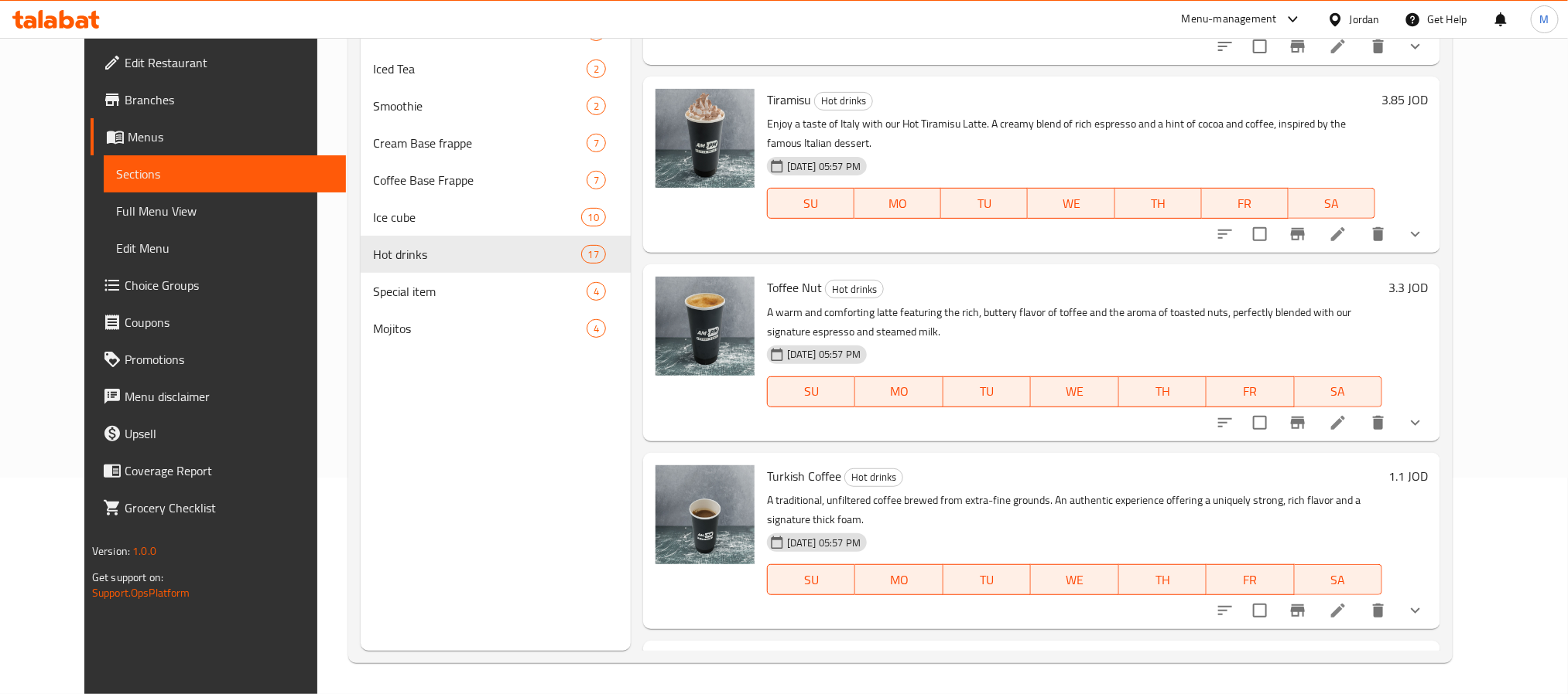
scroll to position [2348, 0]
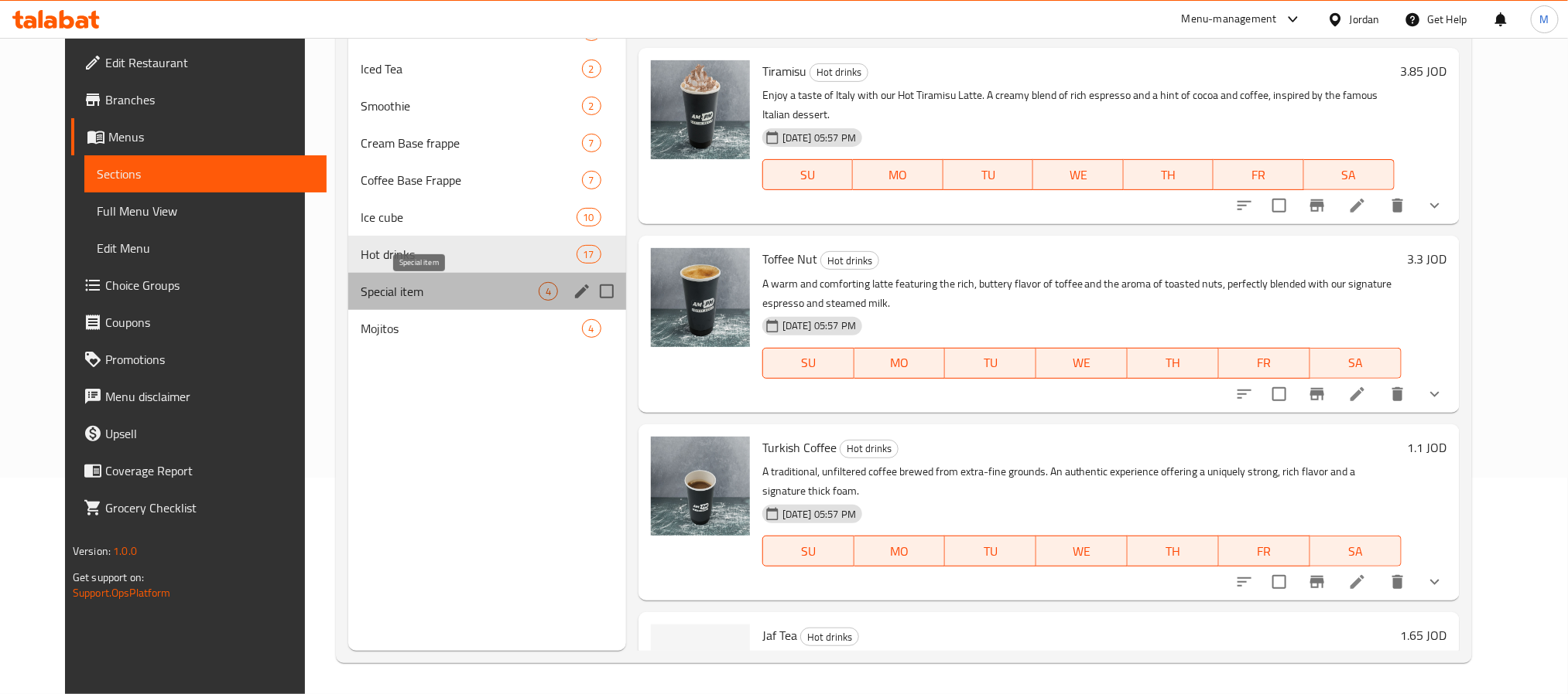
click at [400, 291] on span "Special item" at bounding box center [450, 292] width 178 height 18
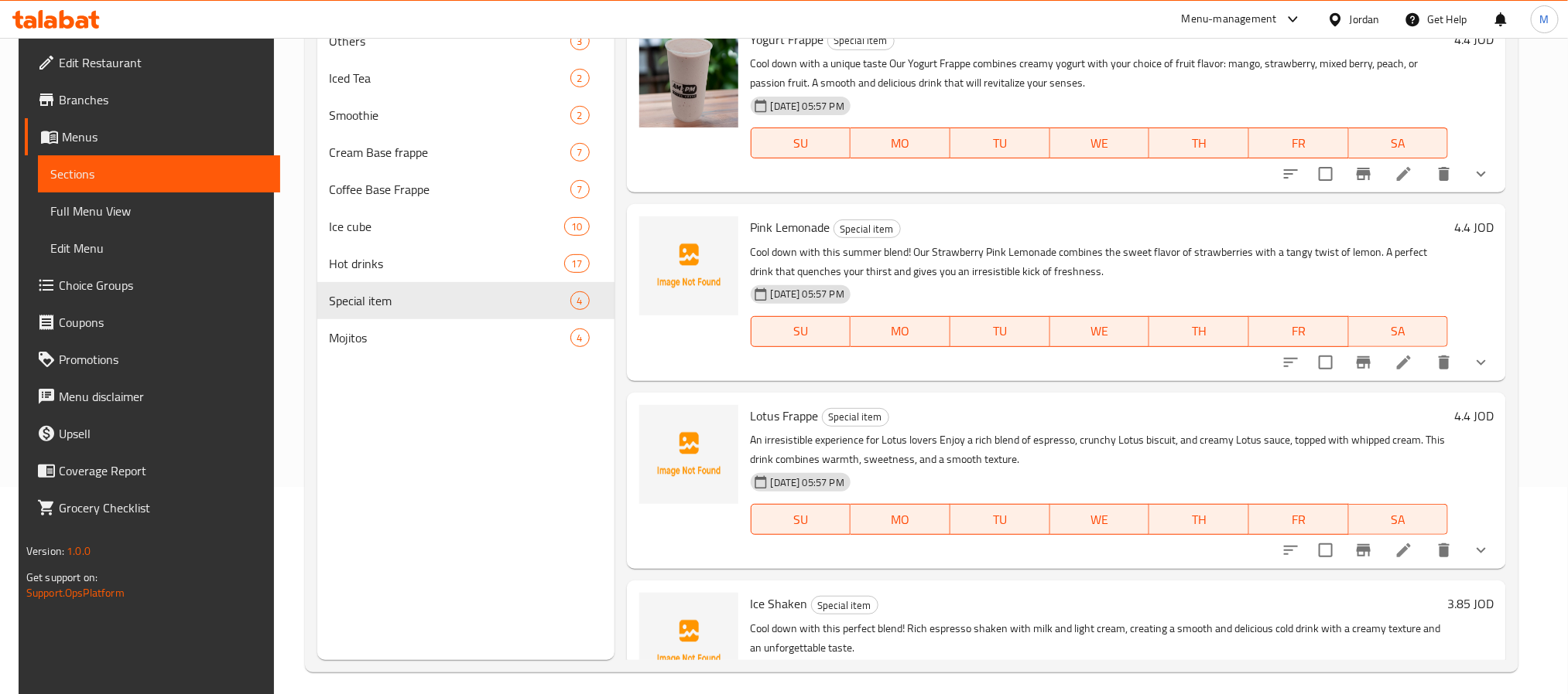
scroll to position [217, 0]
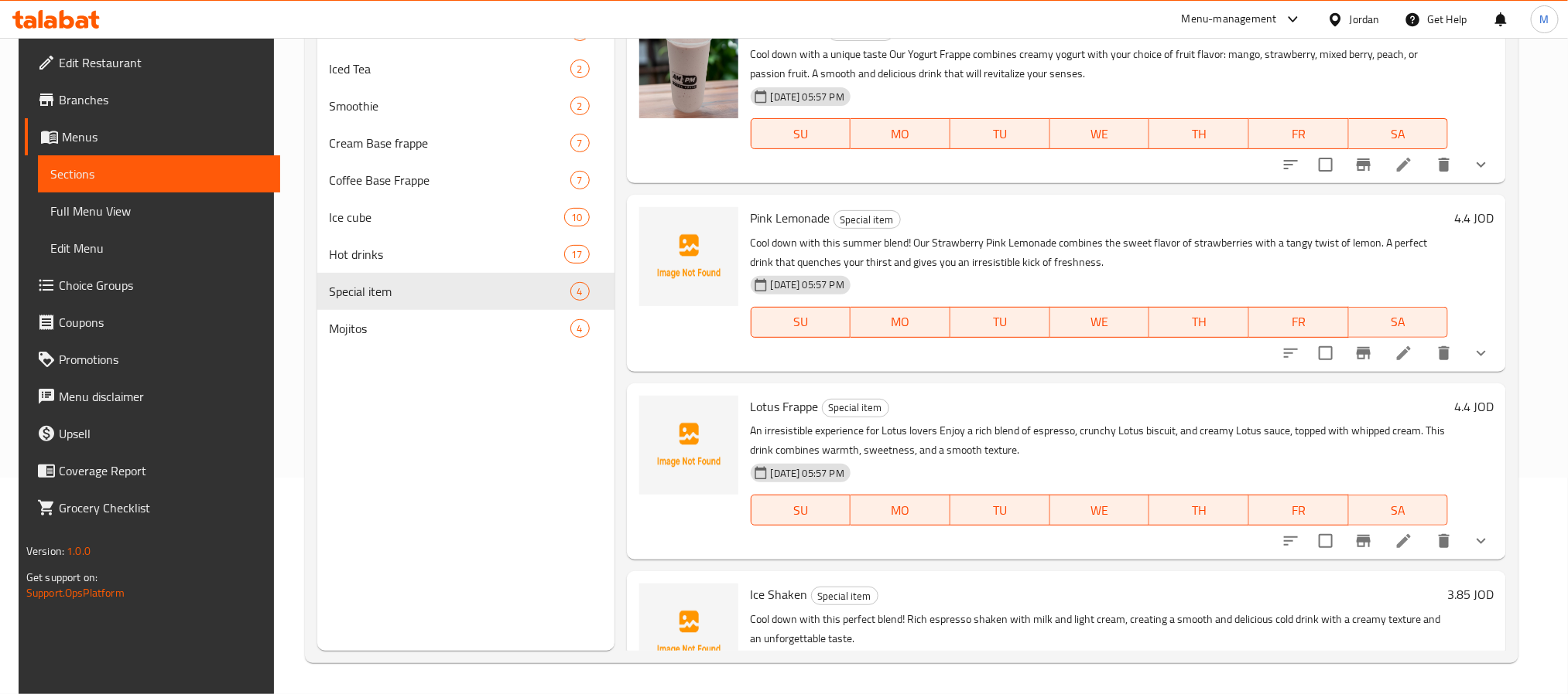
click at [773, 223] on span "Pink Lemonade" at bounding box center [790, 218] width 80 height 24
copy h6 "Pink Lemonade"
click at [796, 402] on span "Lotus Frappe" at bounding box center [784, 407] width 68 height 24
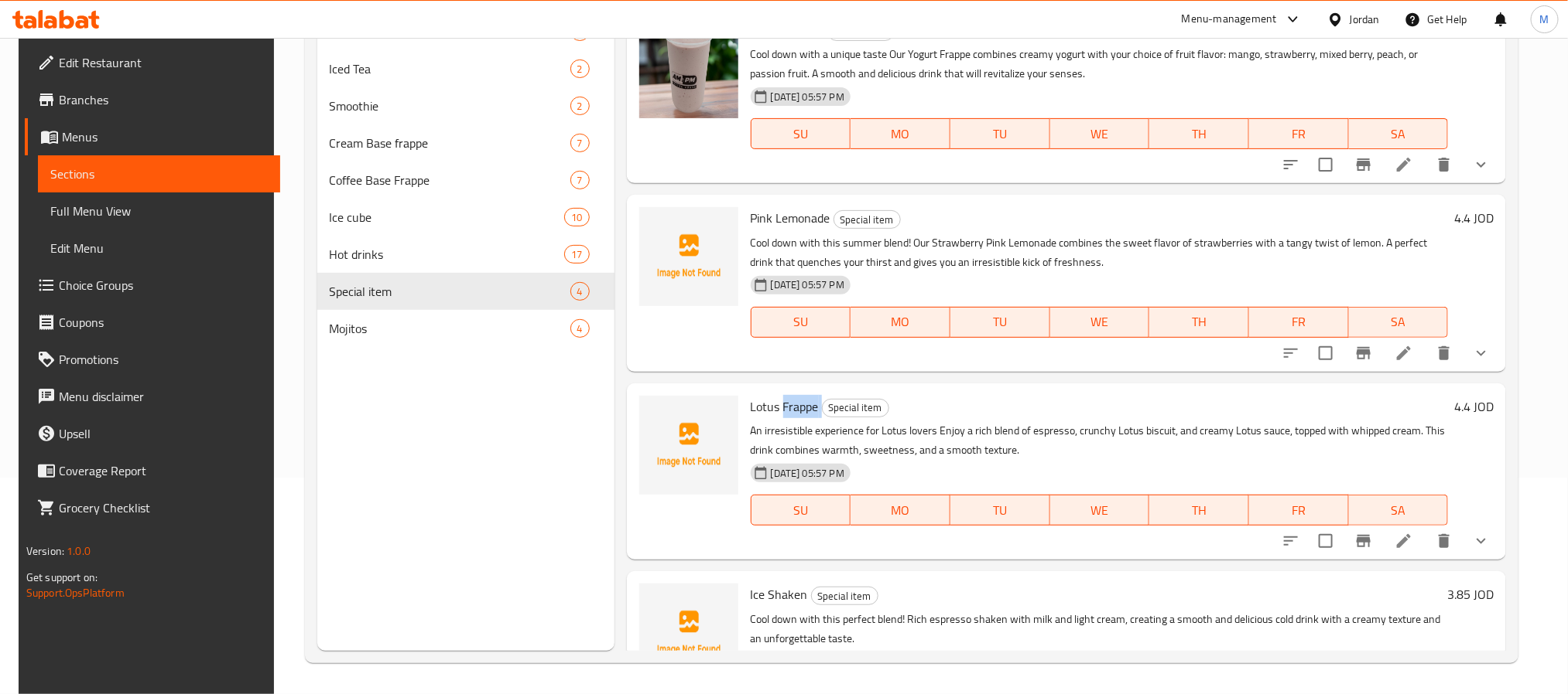
click at [796, 402] on span "Lotus Frappe" at bounding box center [784, 407] width 68 height 24
copy h6 "Lotus Frappe"
click at [797, 403] on span "Lotus Frappe" at bounding box center [784, 407] width 68 height 24
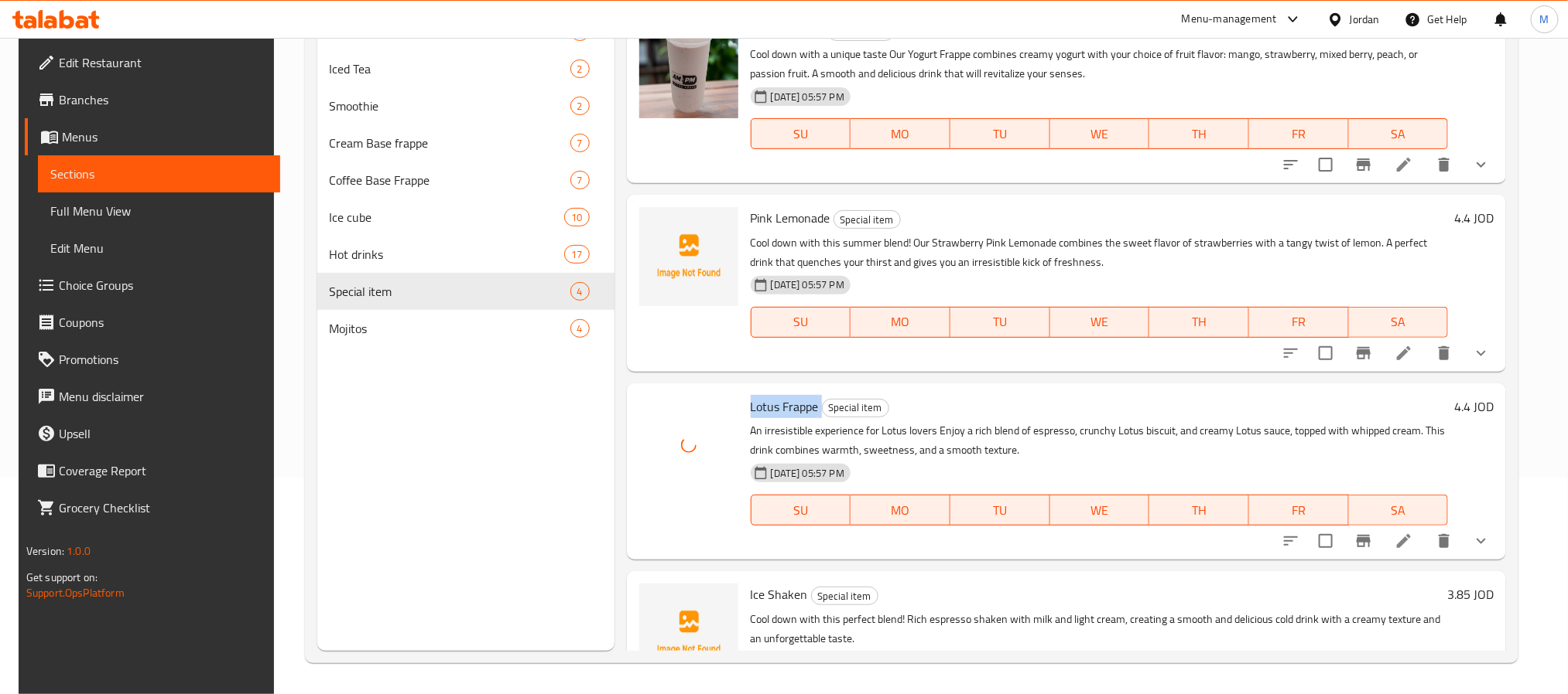
click at [797, 403] on span "Lotus Frappe" at bounding box center [784, 407] width 68 height 24
click at [952, 385] on div "Lotus Frappe Special item An irresistible experience for Lotus lovers Enjoy a r…" at bounding box center [1065, 471] width 879 height 176
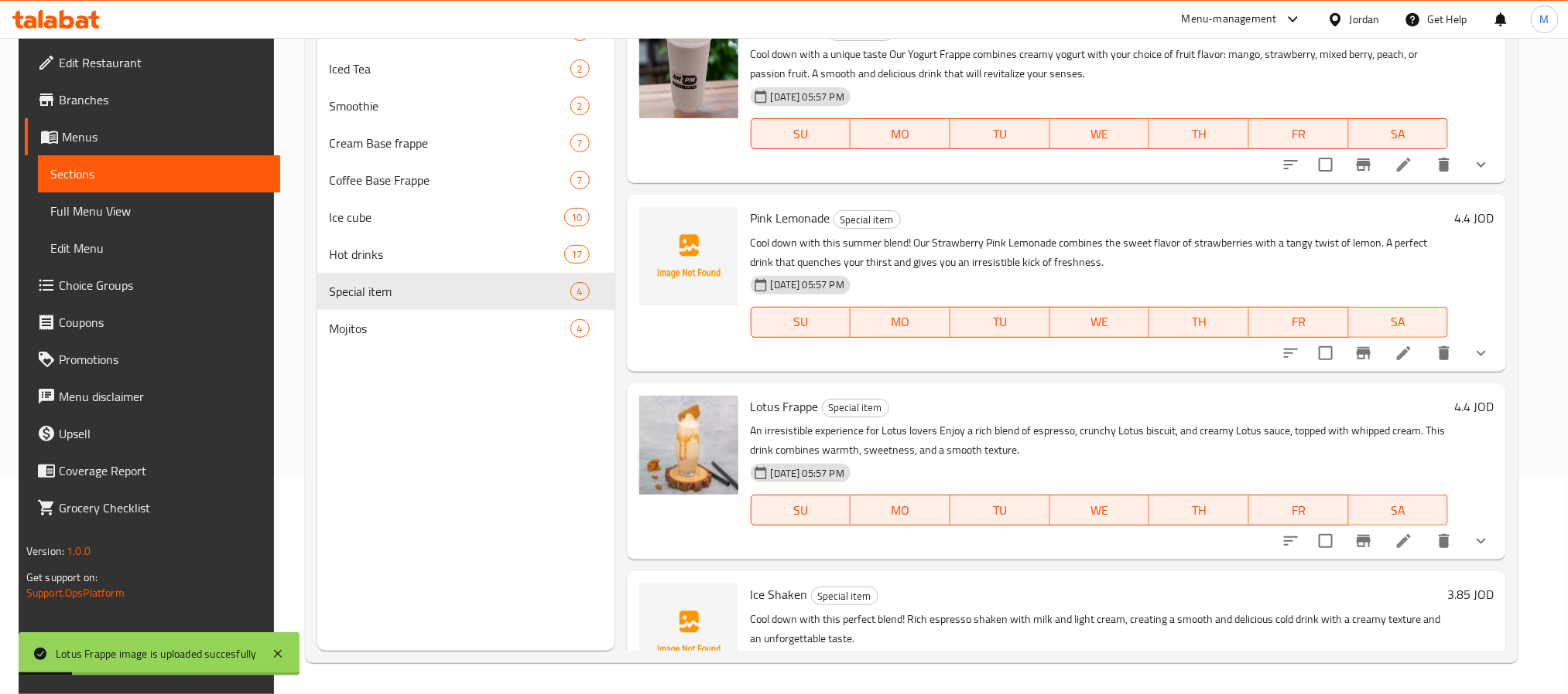
scroll to position [0, 0]
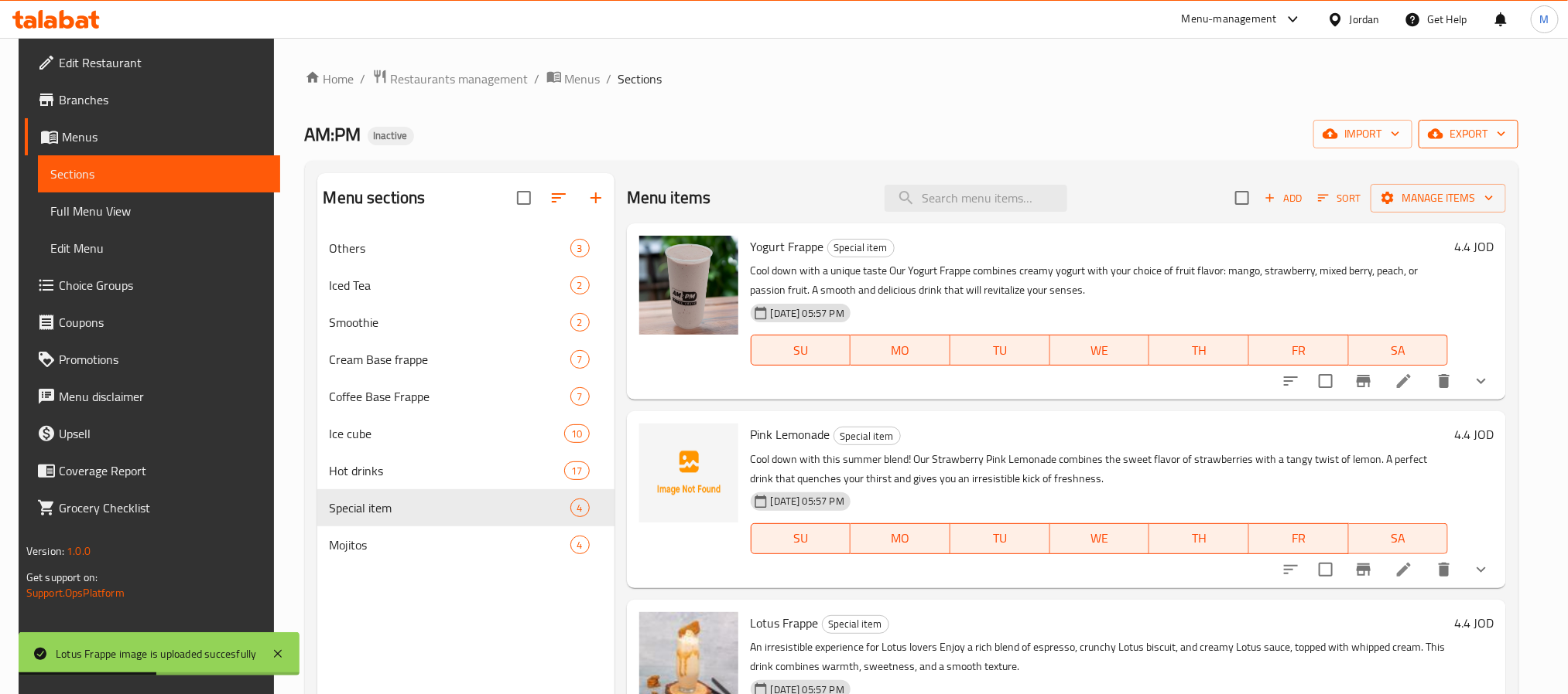
click at [1495, 132] on span "export" at bounding box center [1468, 134] width 75 height 19
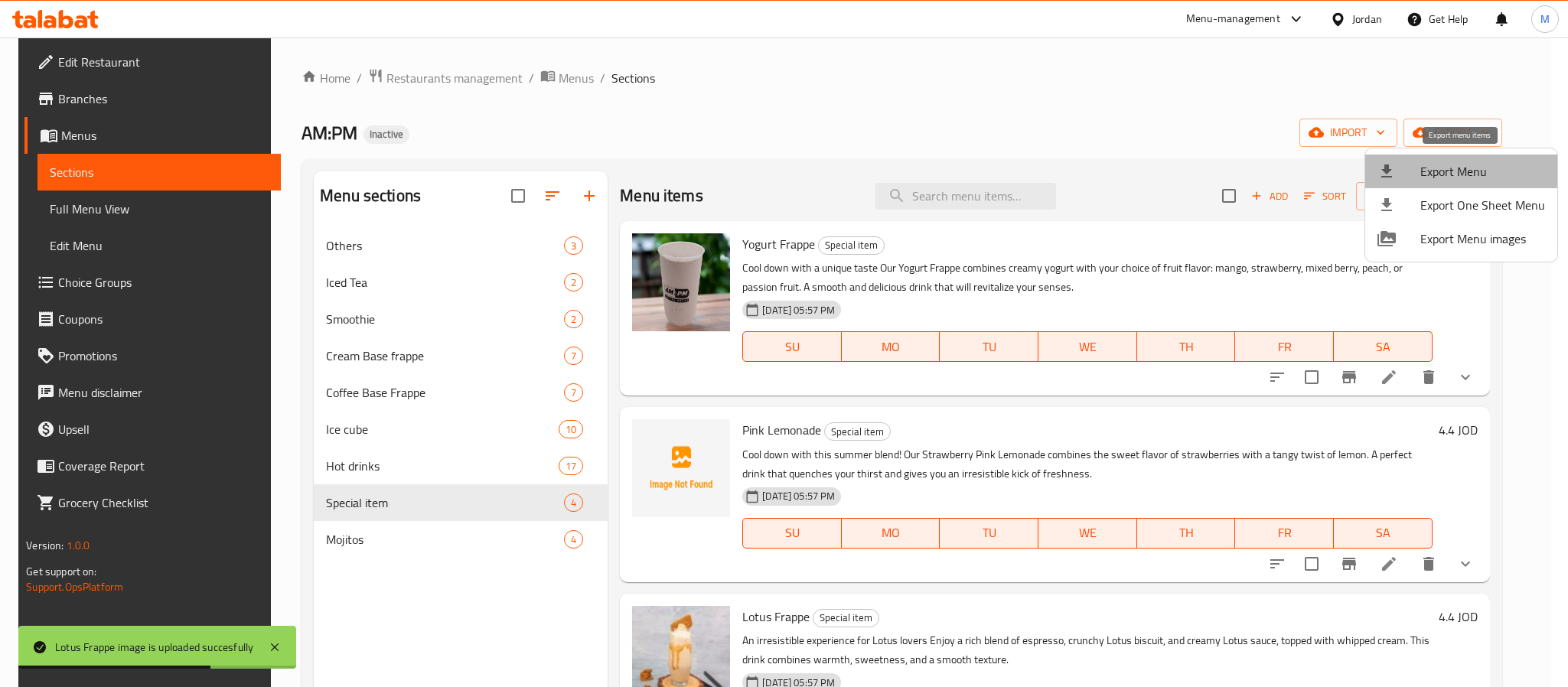
click at [1465, 166] on span "Export Menu" at bounding box center [1482, 171] width 125 height 18
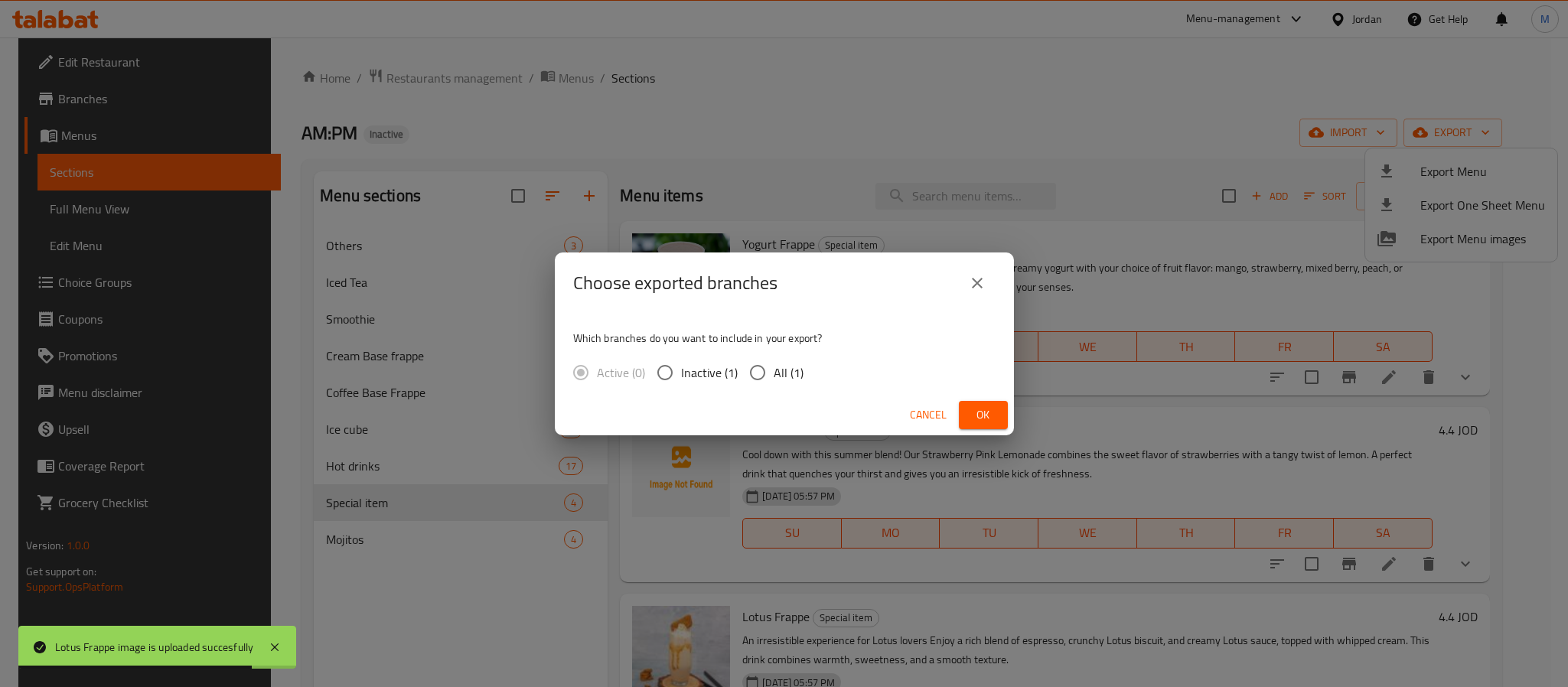
click at [752, 372] on input "All (1)" at bounding box center [757, 373] width 32 height 32
radio input "true"
click at [989, 408] on span "Ok" at bounding box center [983, 415] width 24 height 19
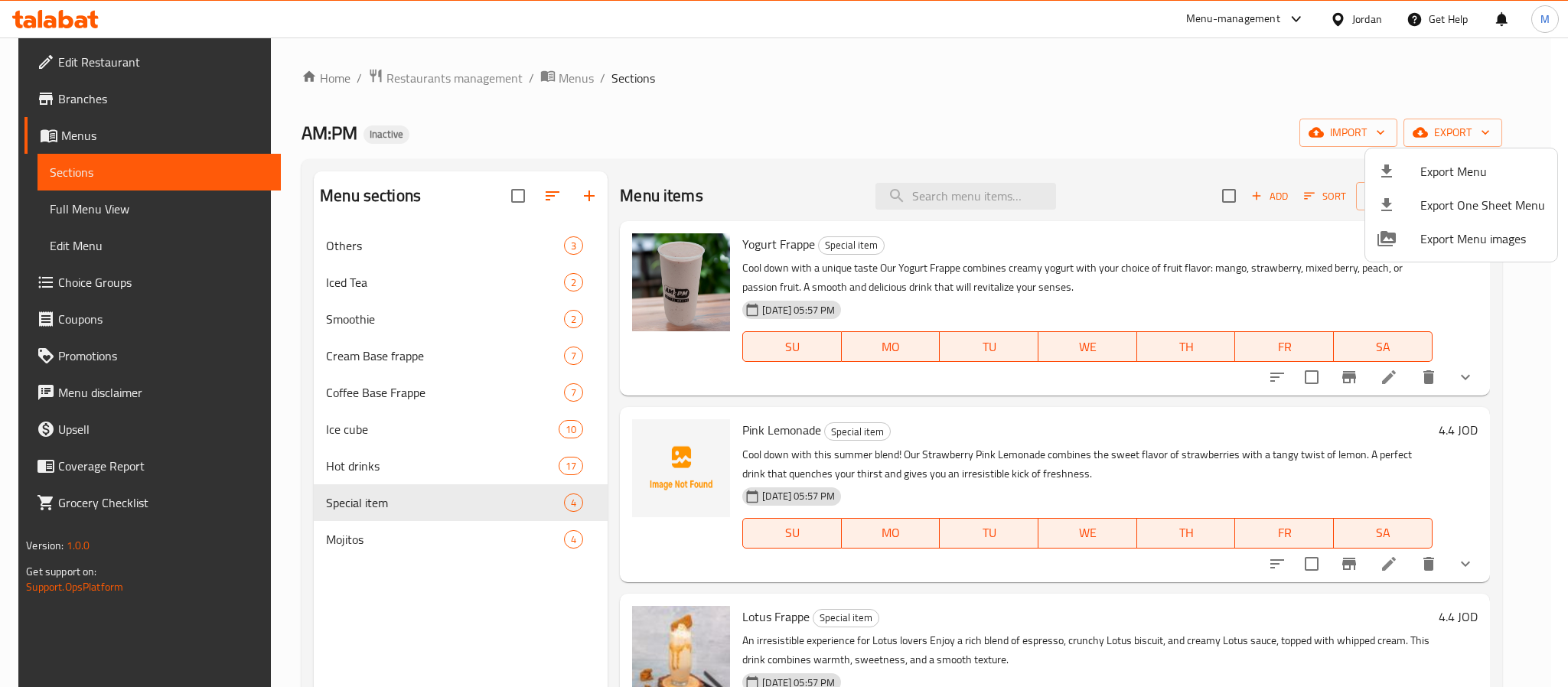
click at [1348, 12] on div at bounding box center [784, 344] width 1568 height 687
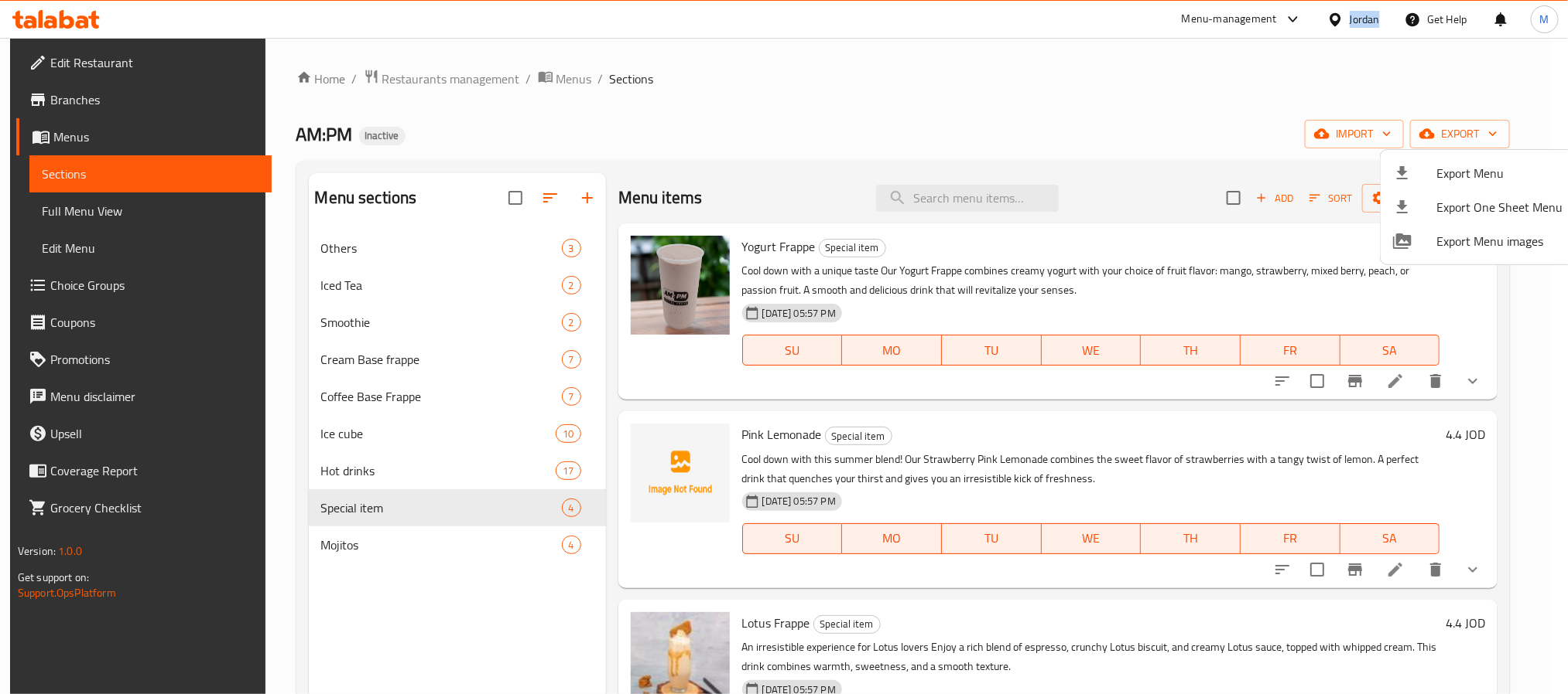
click at [1363, 12] on div "Jordan" at bounding box center [1365, 19] width 30 height 17
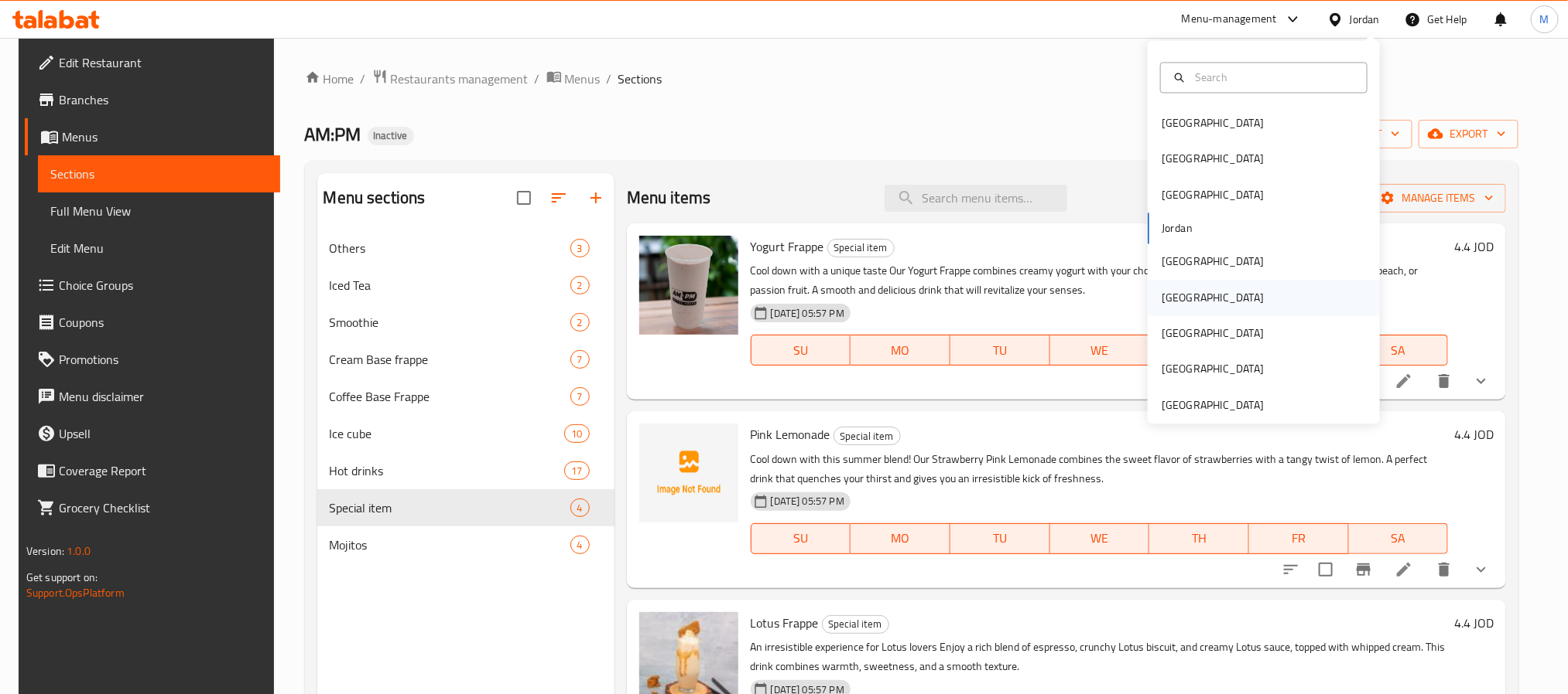
click at [1180, 291] on div "[GEOGRAPHIC_DATA]" at bounding box center [1212, 297] width 127 height 35
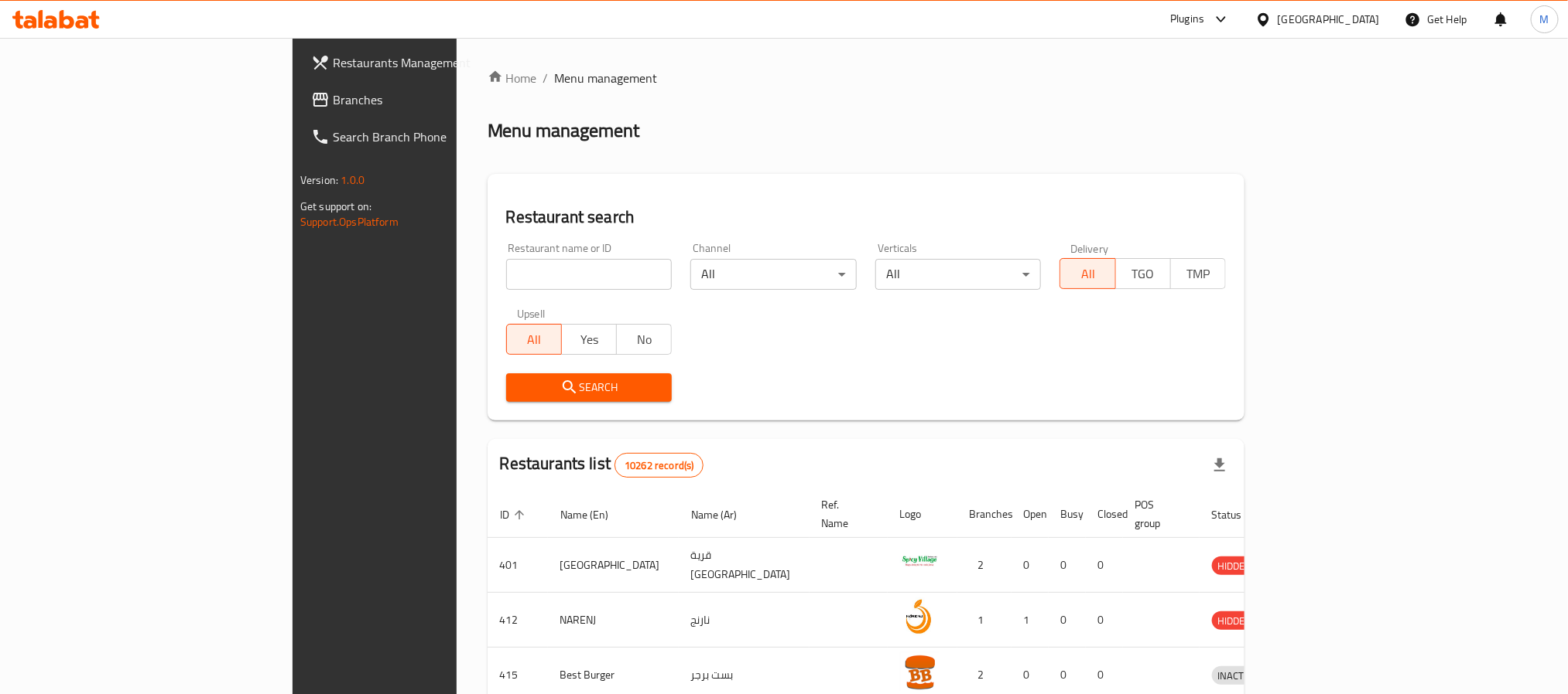
click at [333, 104] on span "Branches" at bounding box center [437, 100] width 209 height 18
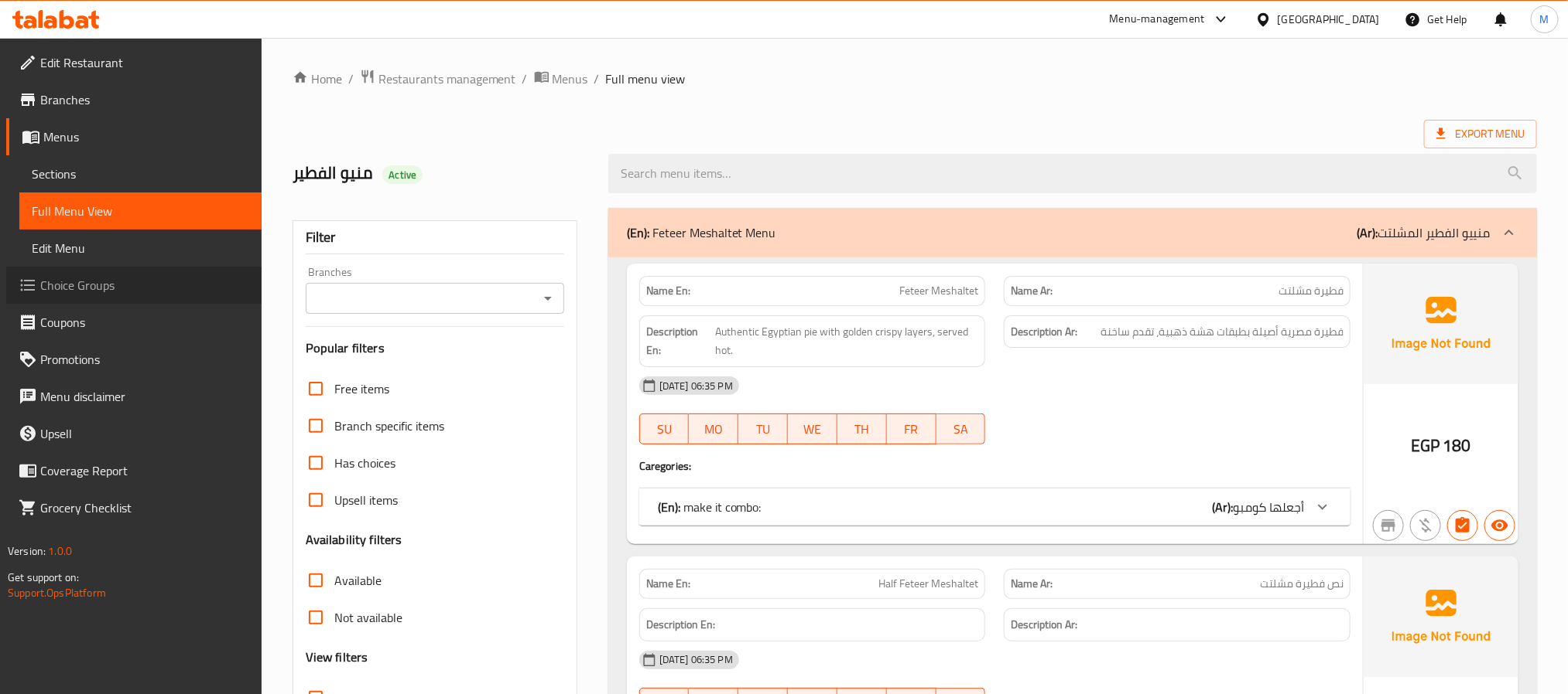
click at [102, 284] on span "Choice Groups" at bounding box center [145, 286] width 209 height 18
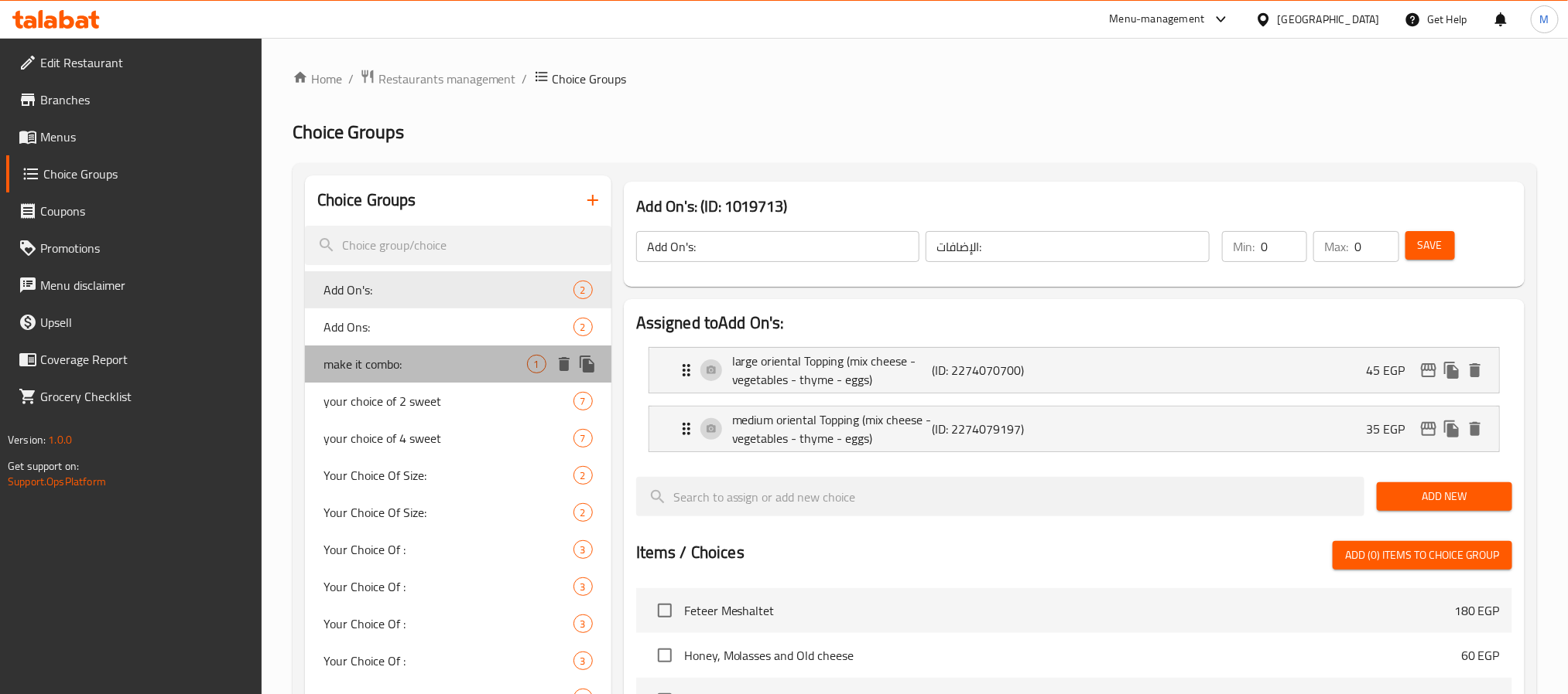
click at [441, 345] on div "make it combo: 1" at bounding box center [458, 364] width 306 height 37
type input "make it combo:"
type input "أجعلها كومبو"
type input "1"
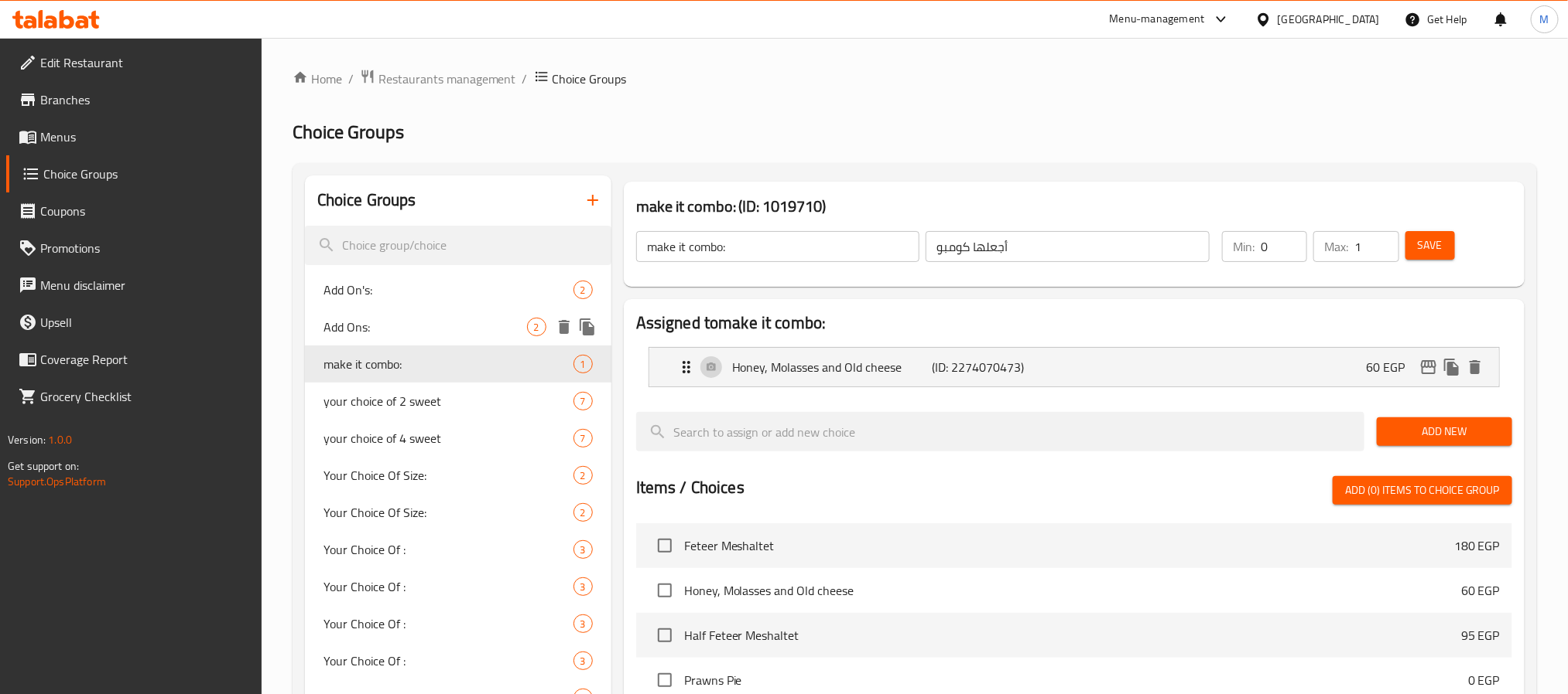
click at [439, 334] on span "Add Ons:" at bounding box center [425, 327] width 203 height 18
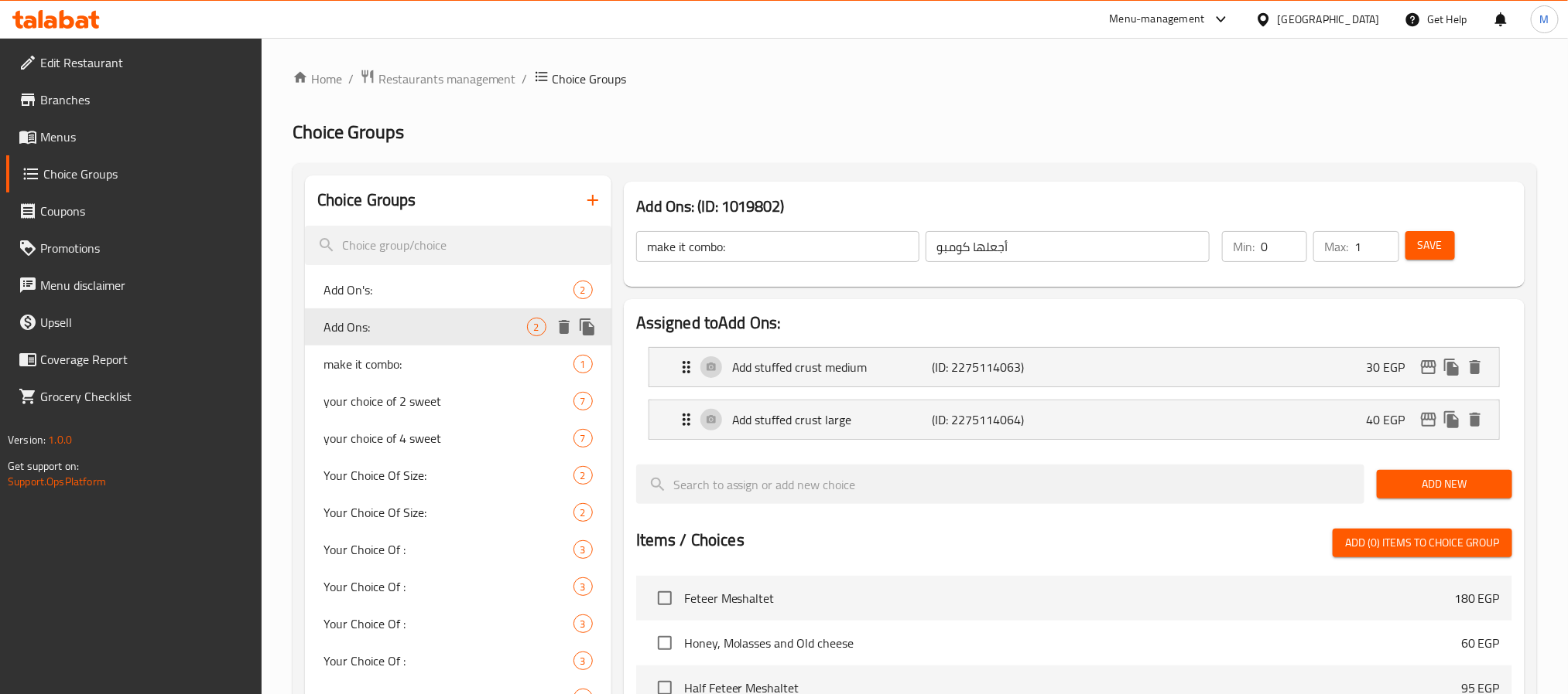
type input "Add Ons:"
type input "الإضافات:"
type input "0"
click at [428, 276] on div "Add On's: 2" at bounding box center [458, 290] width 306 height 37
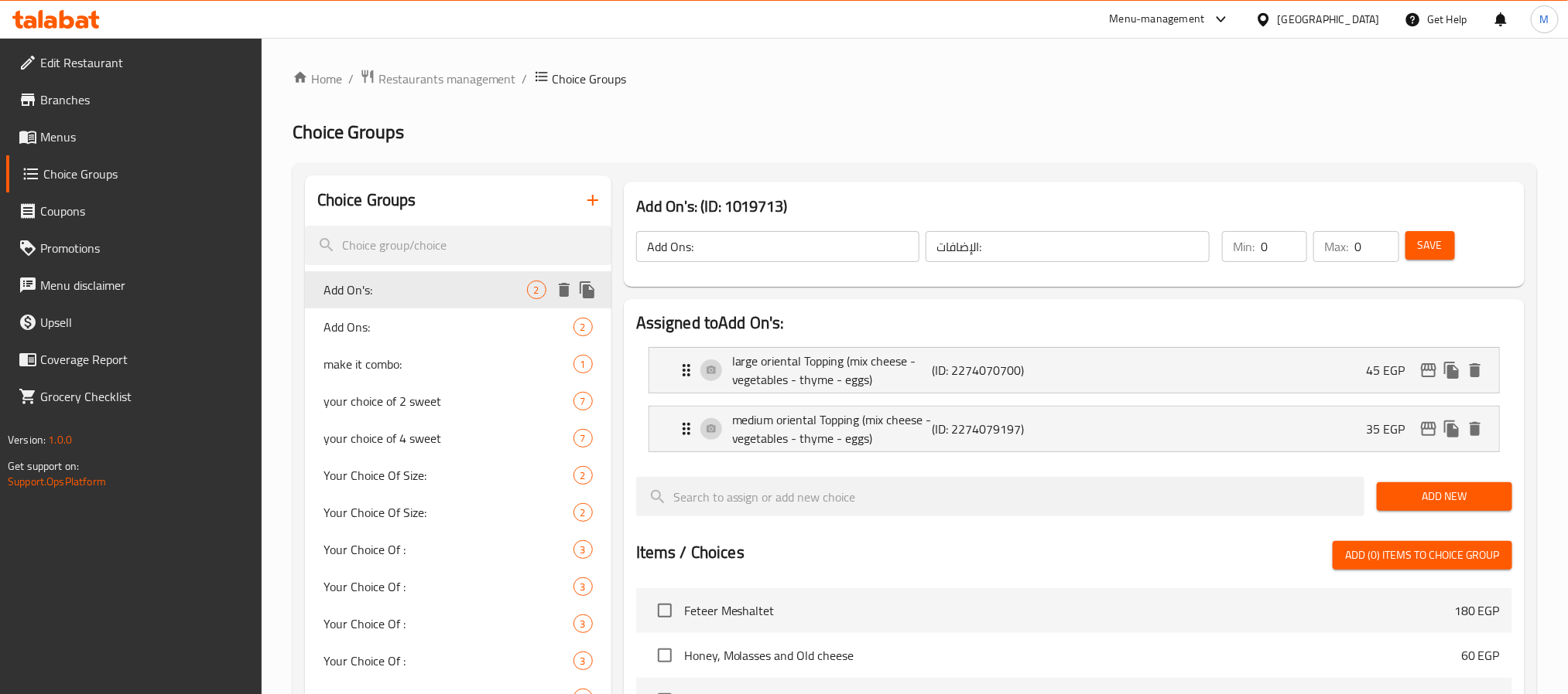
type input "Add On's:"
type input "الإضافات:"
click at [1047, 397] on li "large oriental Topping (mix cheese - vegetables - thyme - eggs) (ID: 2274070700…" at bounding box center [1074, 371] width 876 height 59
click at [1045, 392] on div "large oriental Topping (mix cheese - vegetables - thyme - eggs) (ID: 2274070700…" at bounding box center [1078, 370] width 803 height 45
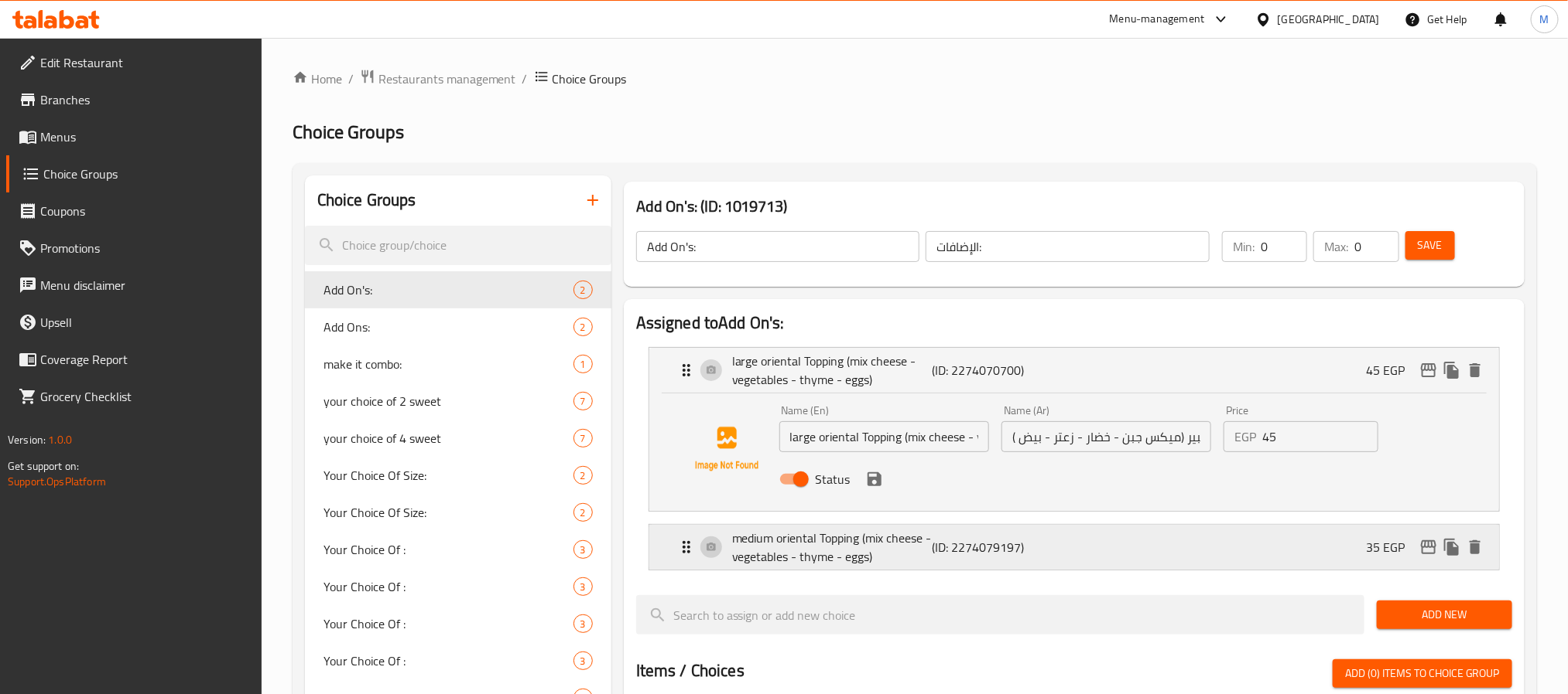
click at [1050, 550] on p "(ID: 2274079197)" at bounding box center [998, 548] width 133 height 18
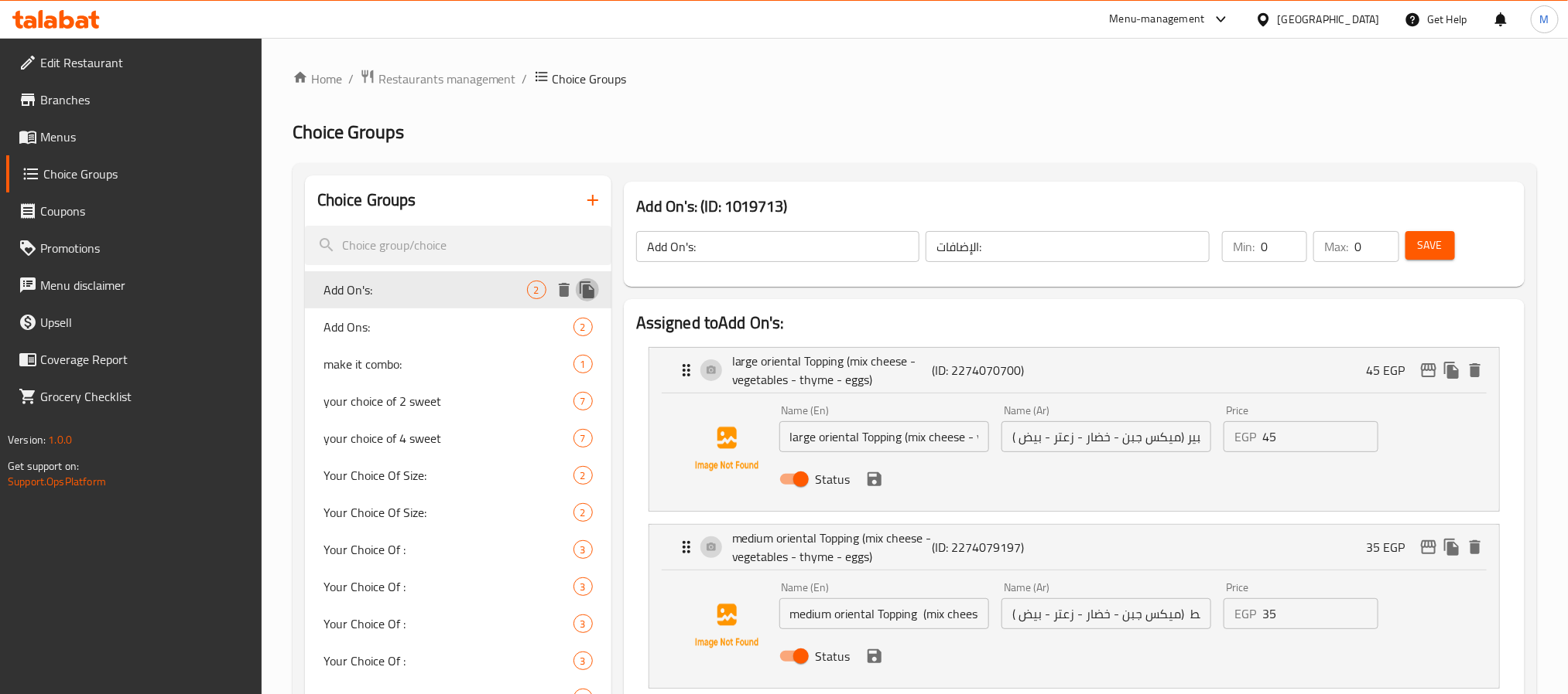
click at [588, 291] on icon "duplicate" at bounding box center [586, 290] width 14 height 17
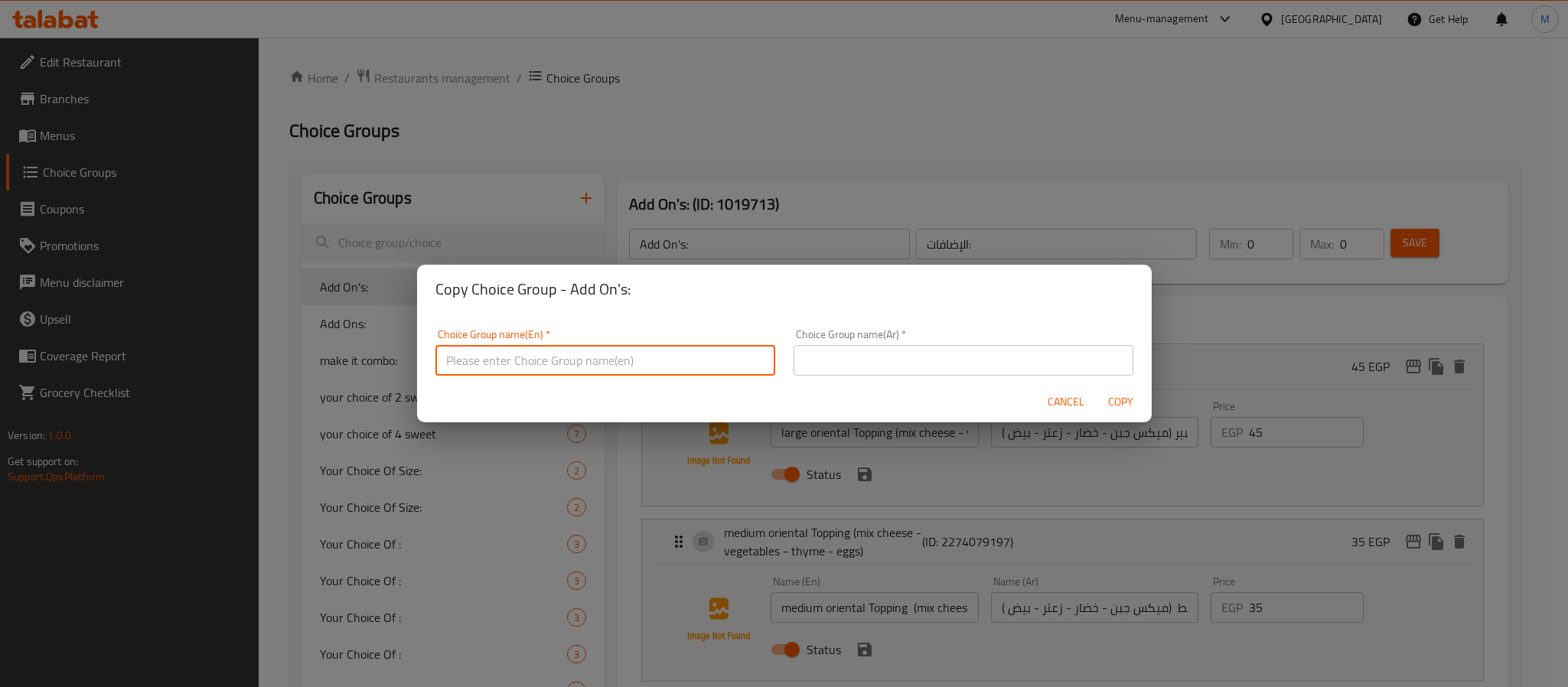
click at [713, 361] on input "text" at bounding box center [605, 360] width 340 height 31
type input "Large Add On's"
click at [924, 388] on div "Cancel Copy" at bounding box center [785, 402] width 735 height 41
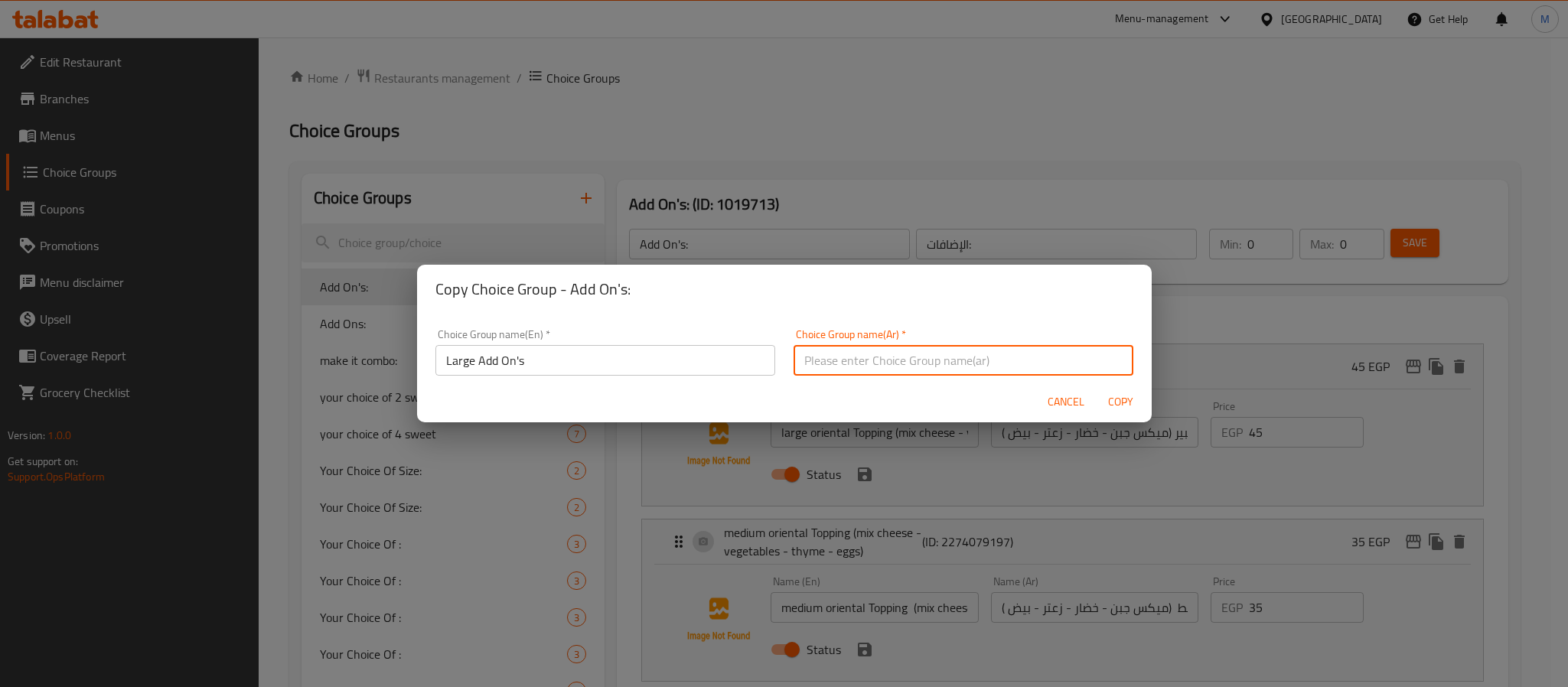
click at [923, 351] on input "text" at bounding box center [963, 360] width 340 height 31
type input "إضافات كبيرة"
click at [1112, 407] on span "Copy" at bounding box center [1121, 402] width 37 height 19
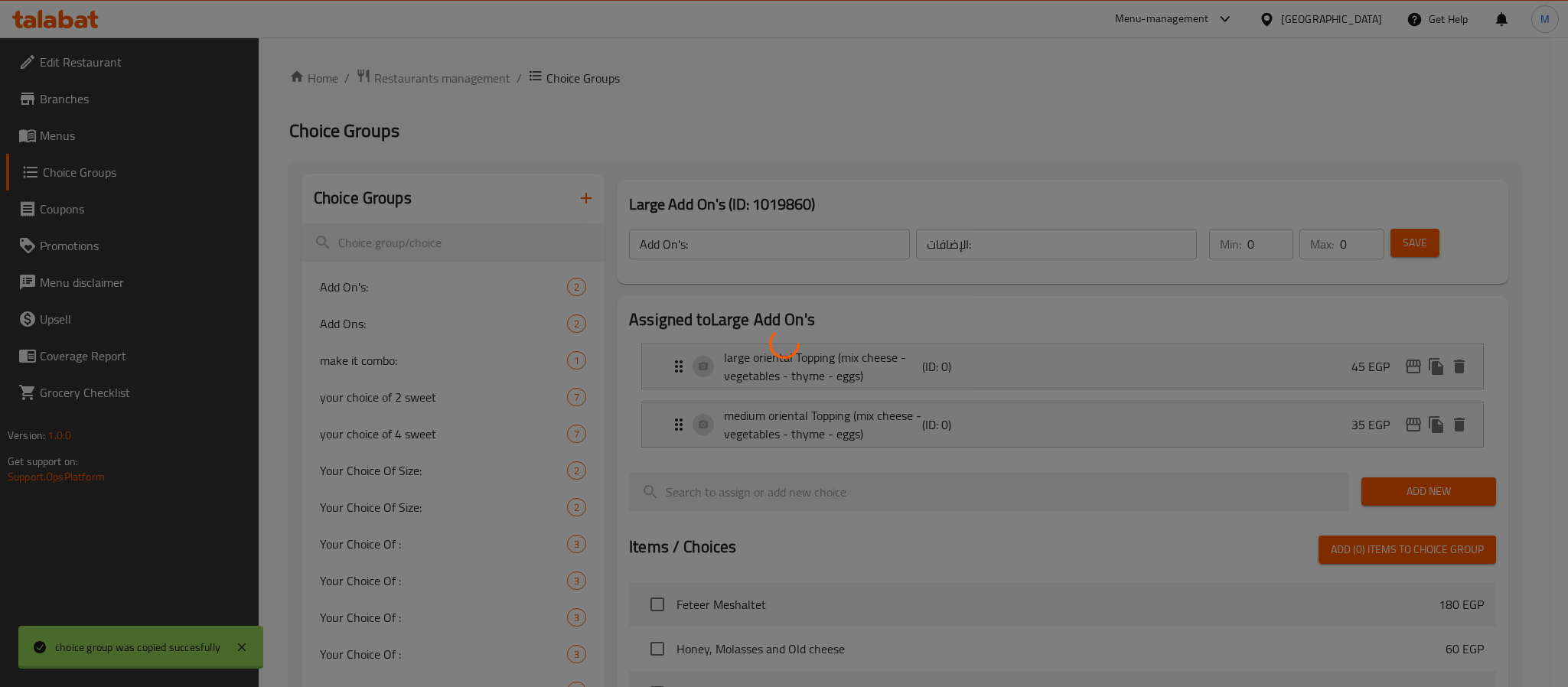
type input "Large Add On's"
type input "إضافات كبيرة"
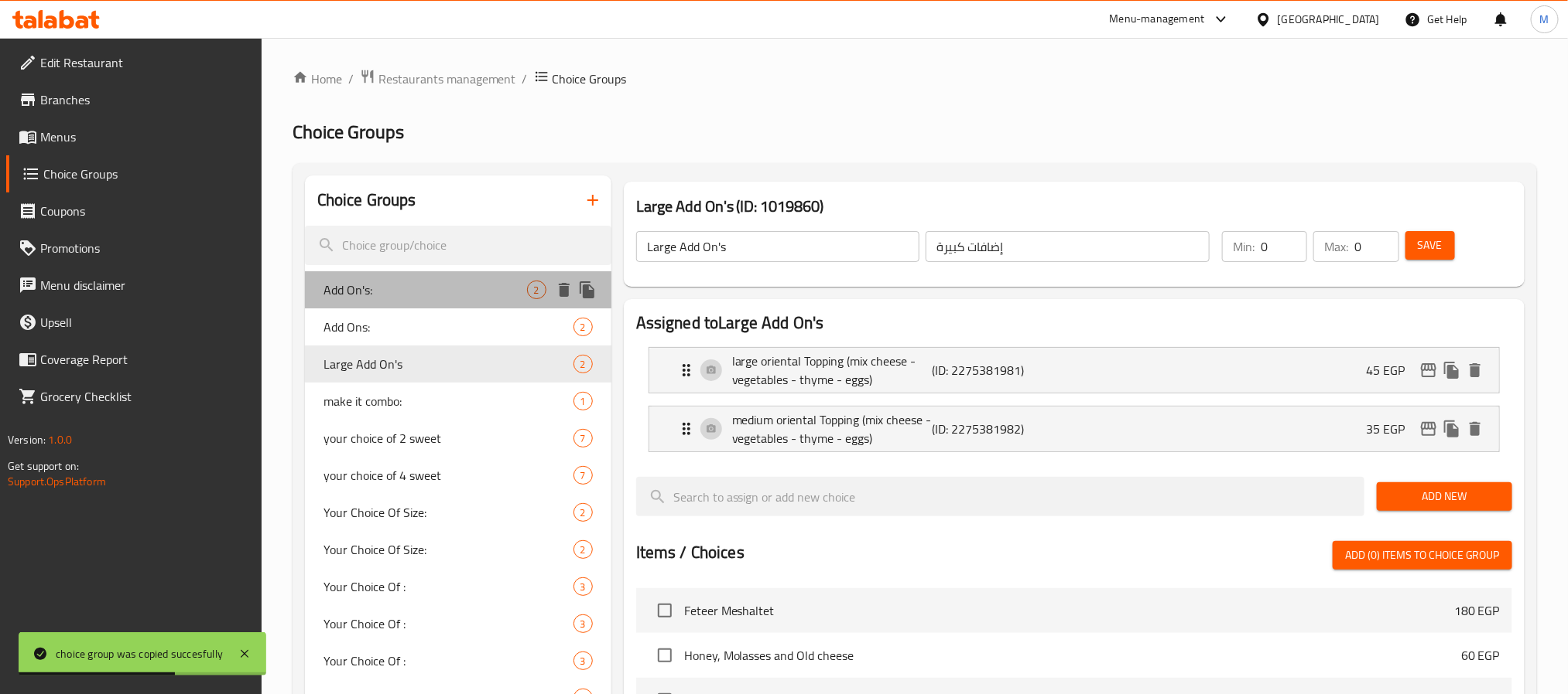
click at [483, 302] on div "Add On's: 2" at bounding box center [458, 290] width 306 height 37
type input "Add On's:"
type input "الإضافات:"
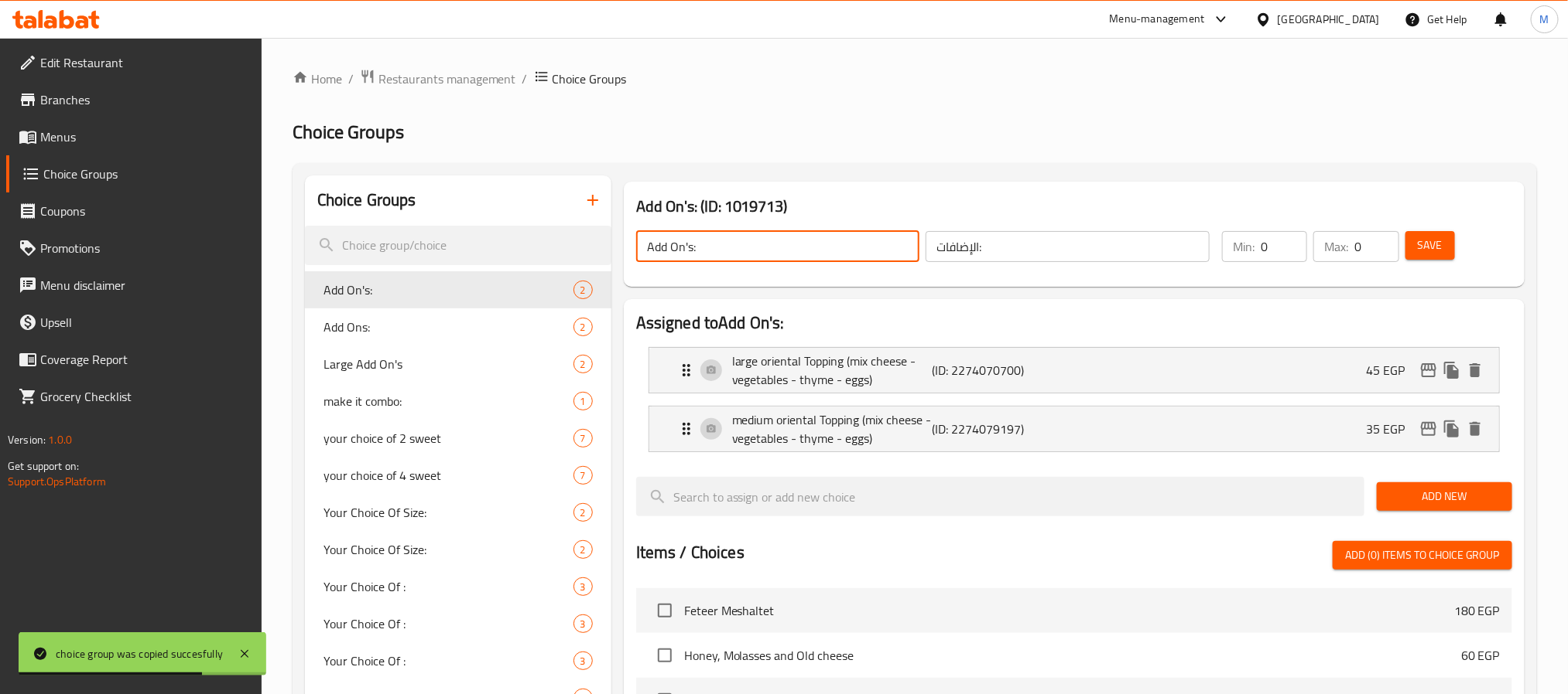
click at [738, 257] on input "Add On's:" at bounding box center [779, 246] width 284 height 31
click at [646, 247] on input "Add On's:" at bounding box center [779, 246] width 284 height 31
drag, startPoint x: 657, startPoint y: 244, endPoint x: 641, endPoint y: 242, distance: 16.1
click at [641, 242] on input "medium Add On's:" at bounding box center [779, 246] width 284 height 31
type input "Medium Add On's:"
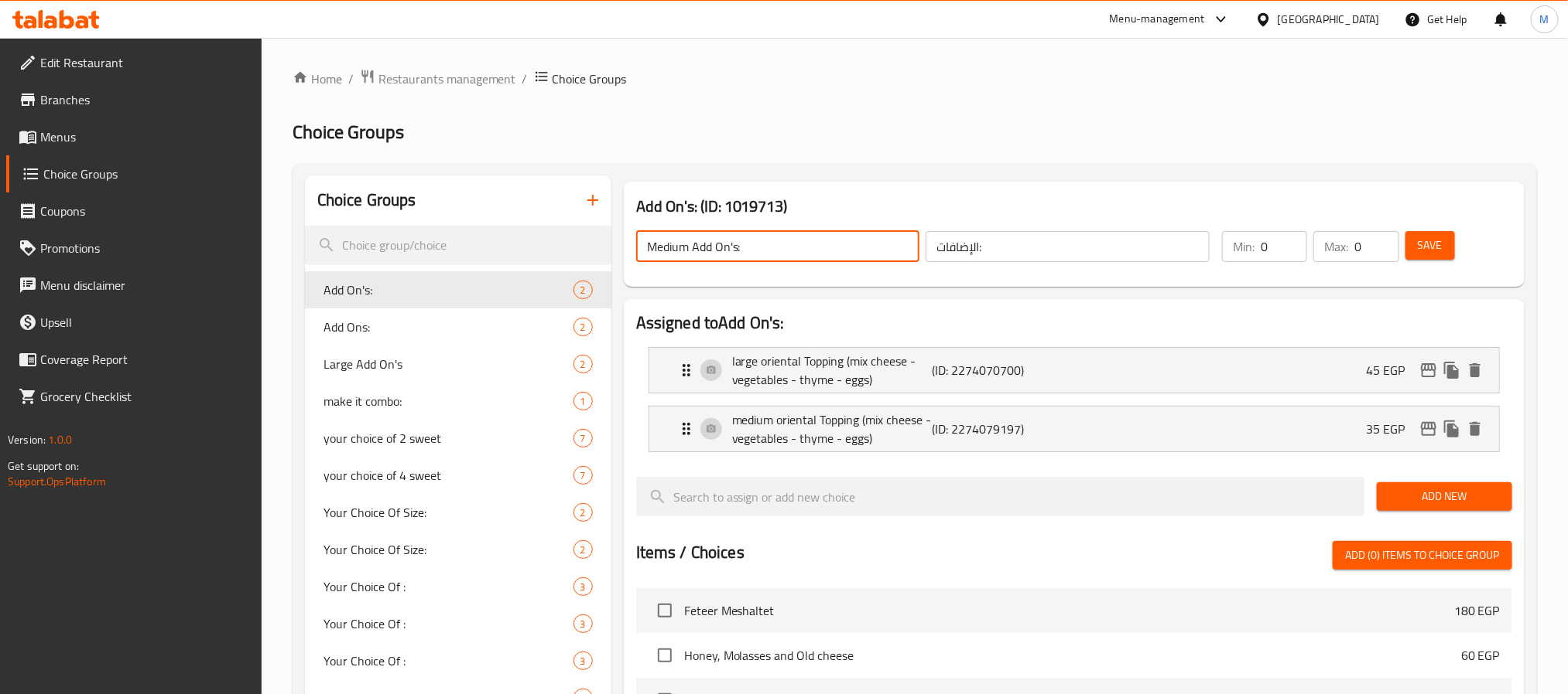
click at [1032, 244] on input "الإضافات:" at bounding box center [1068, 246] width 284 height 31
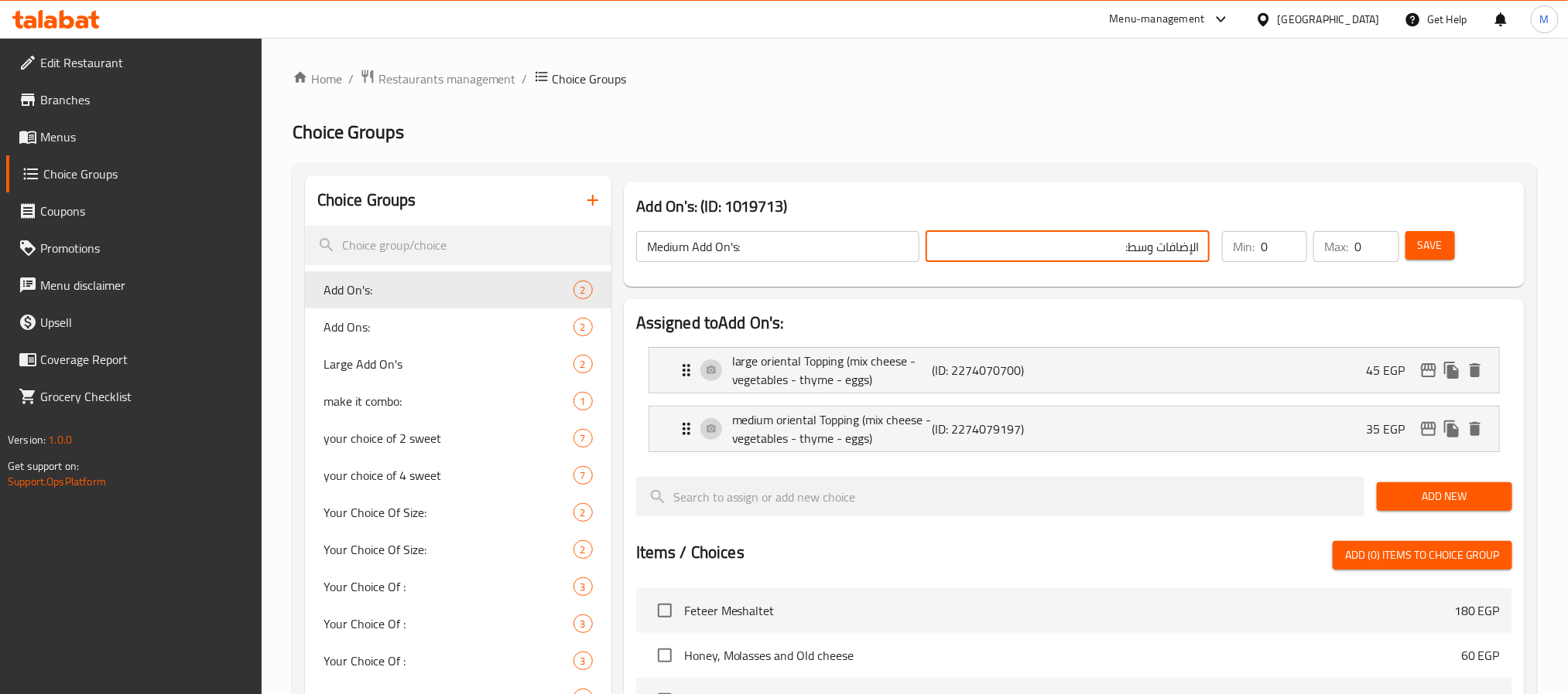
type input "الإضافات وسط:"
click at [1449, 249] on button "Save" at bounding box center [1429, 245] width 50 height 29
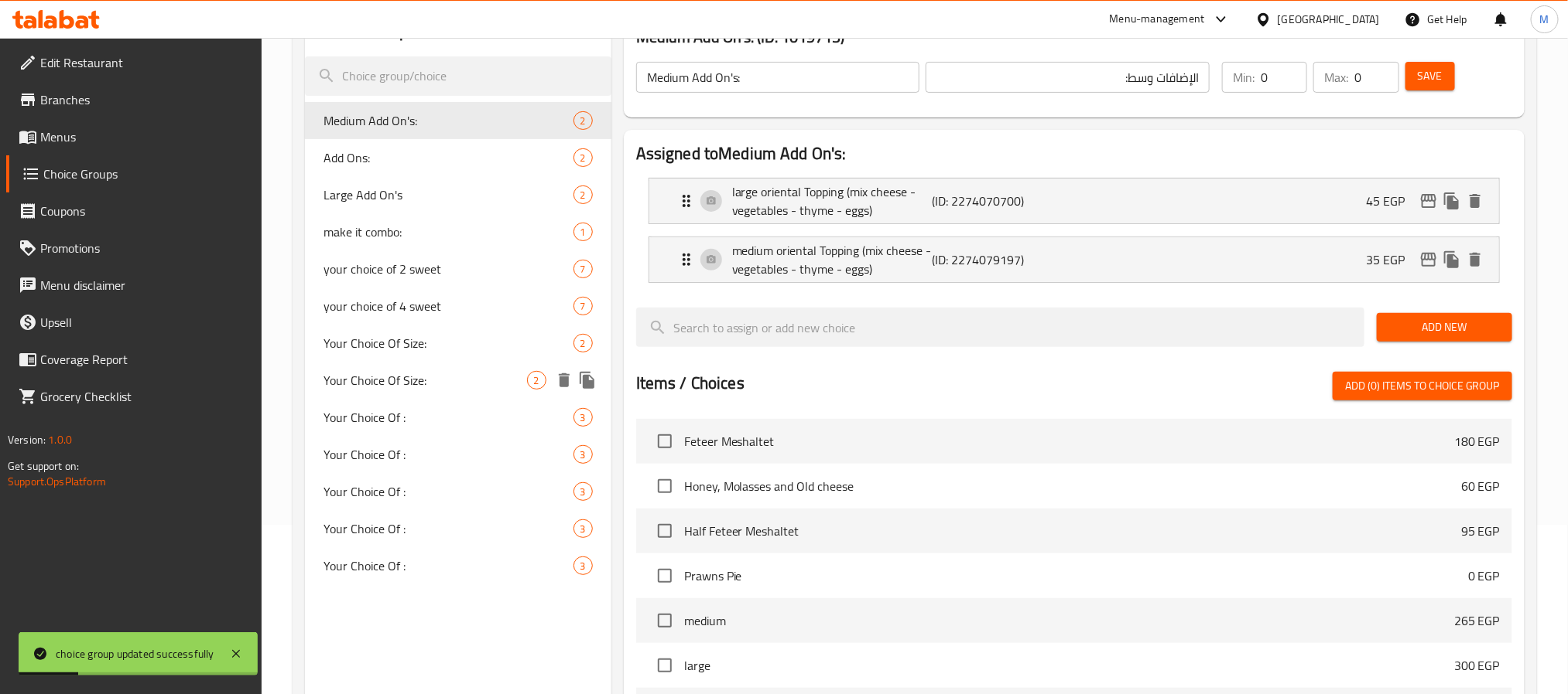
scroll to position [128, 0]
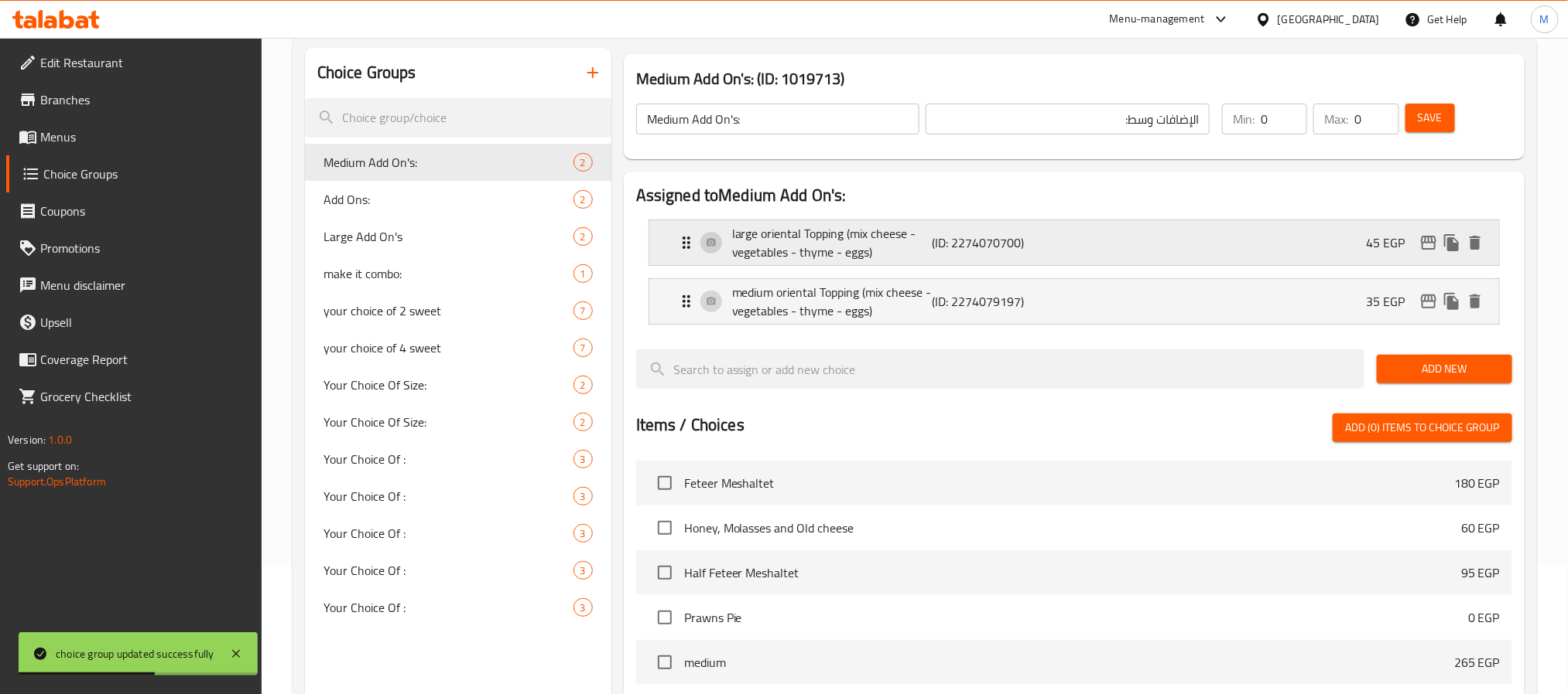
click at [1083, 239] on div "large oriental Topping (mix cheese - vegetables - thyme - eggs) (ID: 2274070700…" at bounding box center [1078, 242] width 803 height 45
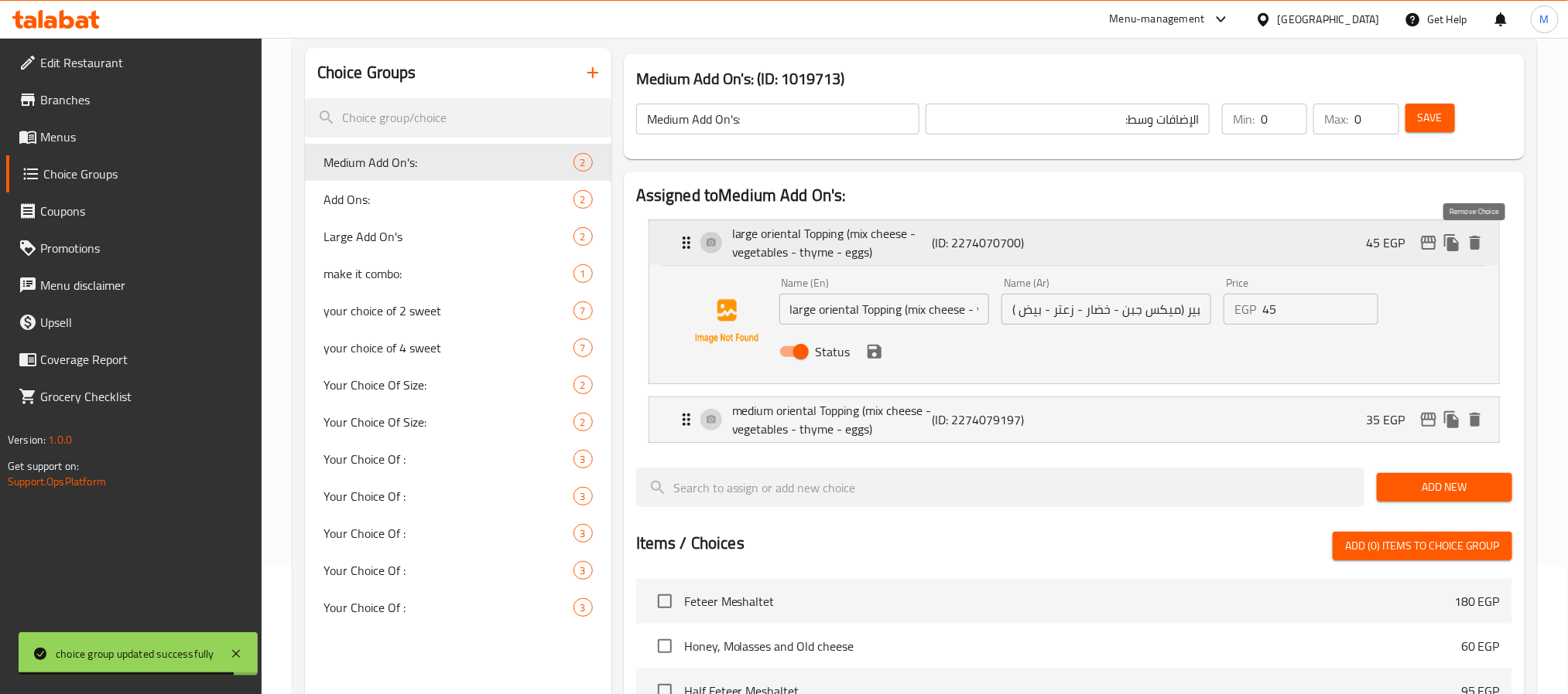
click at [1476, 241] on icon "delete" at bounding box center [1475, 243] width 11 height 14
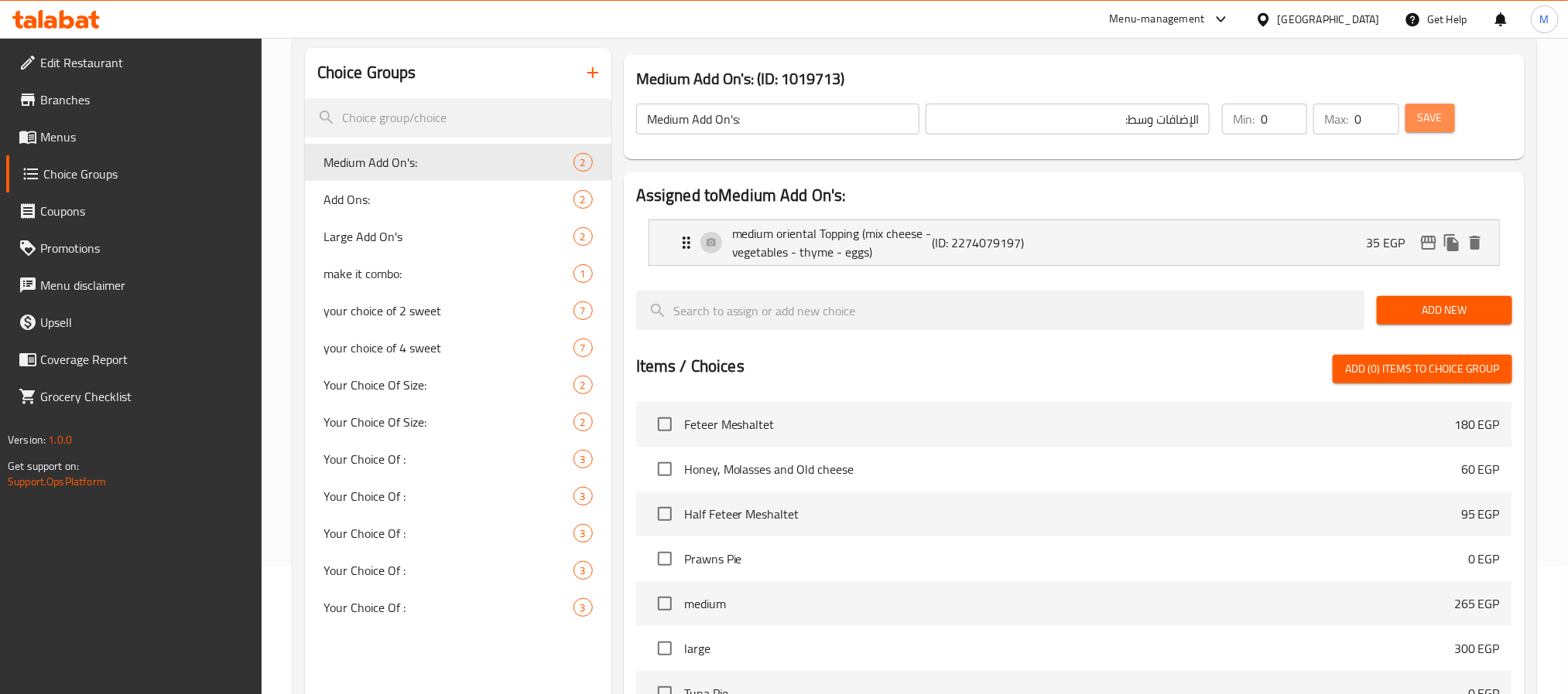
click at [1426, 108] on span "Save" at bounding box center [1429, 118] width 24 height 19
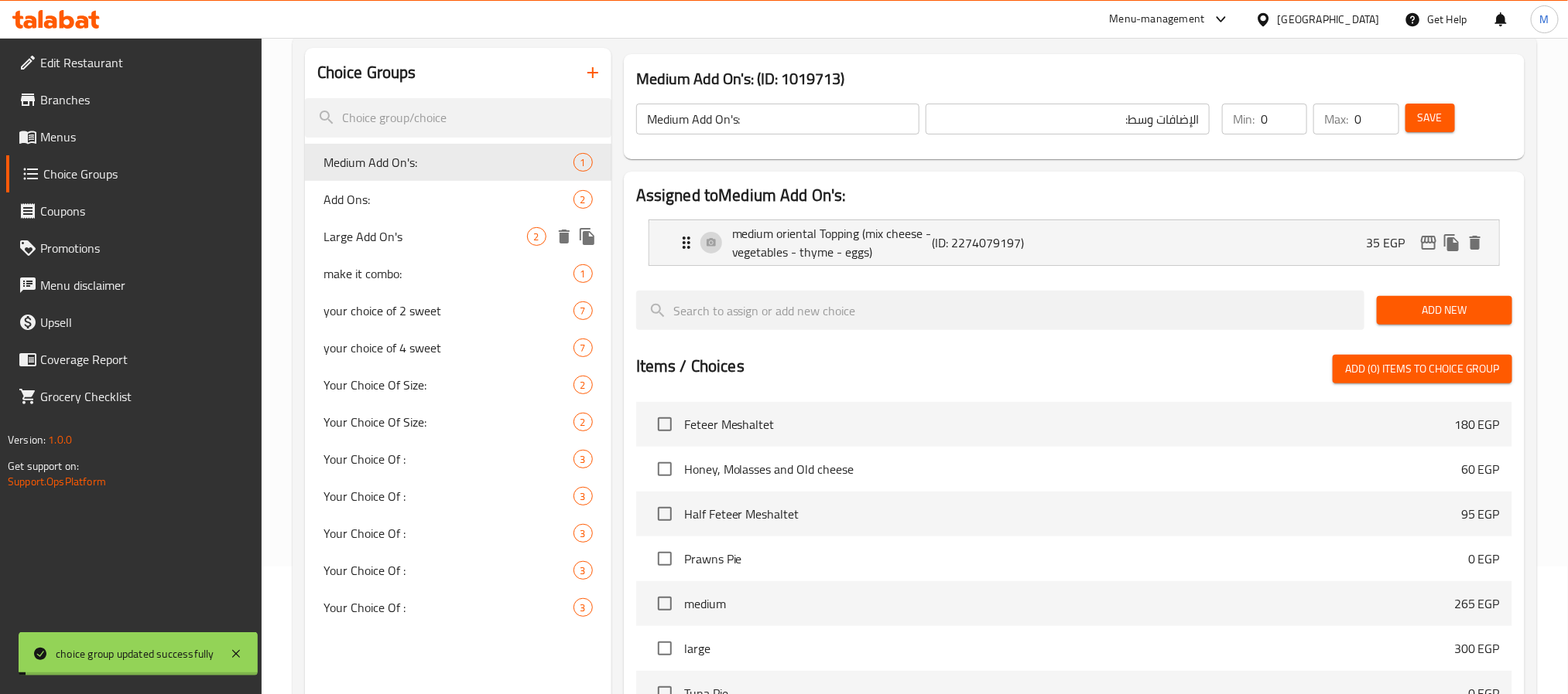
click at [400, 235] on span "Large Add On's" at bounding box center [425, 237] width 203 height 18
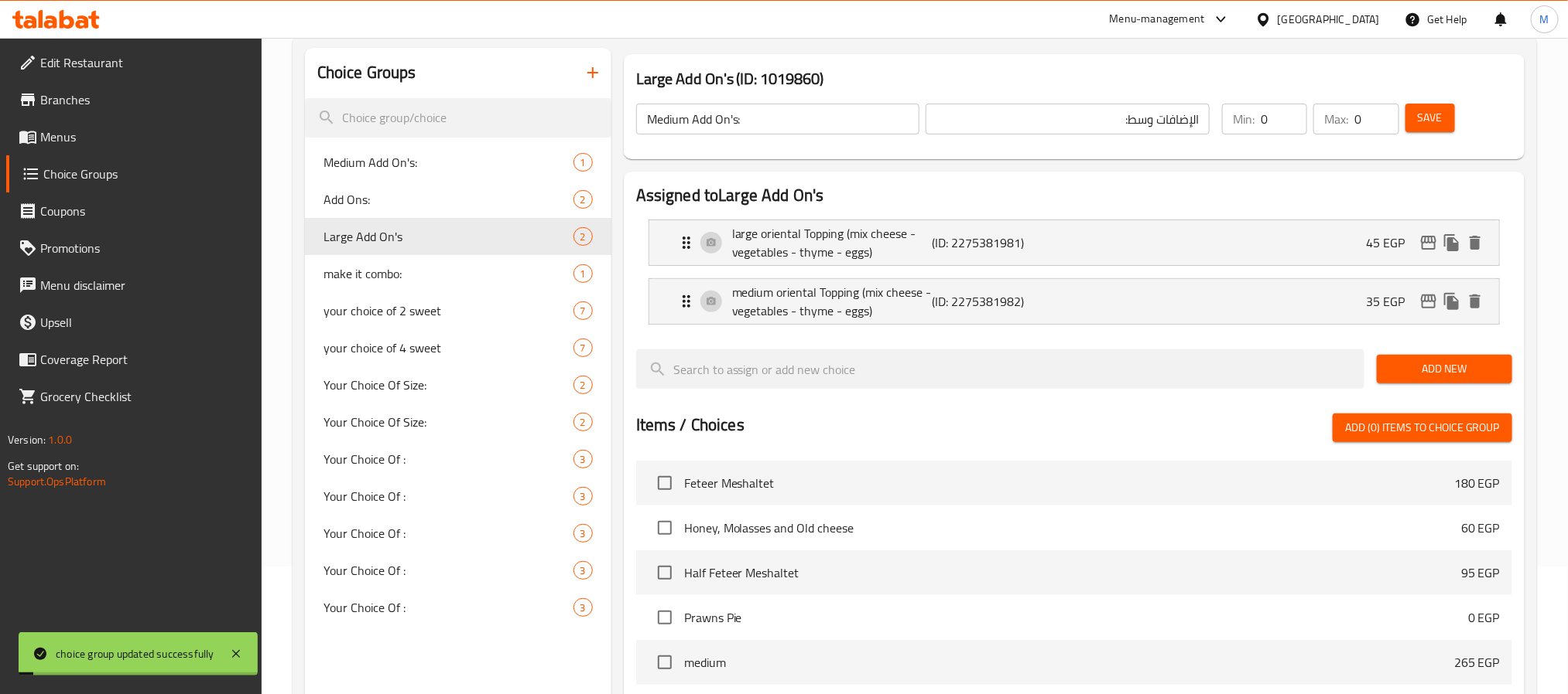
type input "Large Add On's"
type input "إضافات كبيرة"
click at [1479, 297] on icon "delete" at bounding box center [1475, 302] width 18 height 18
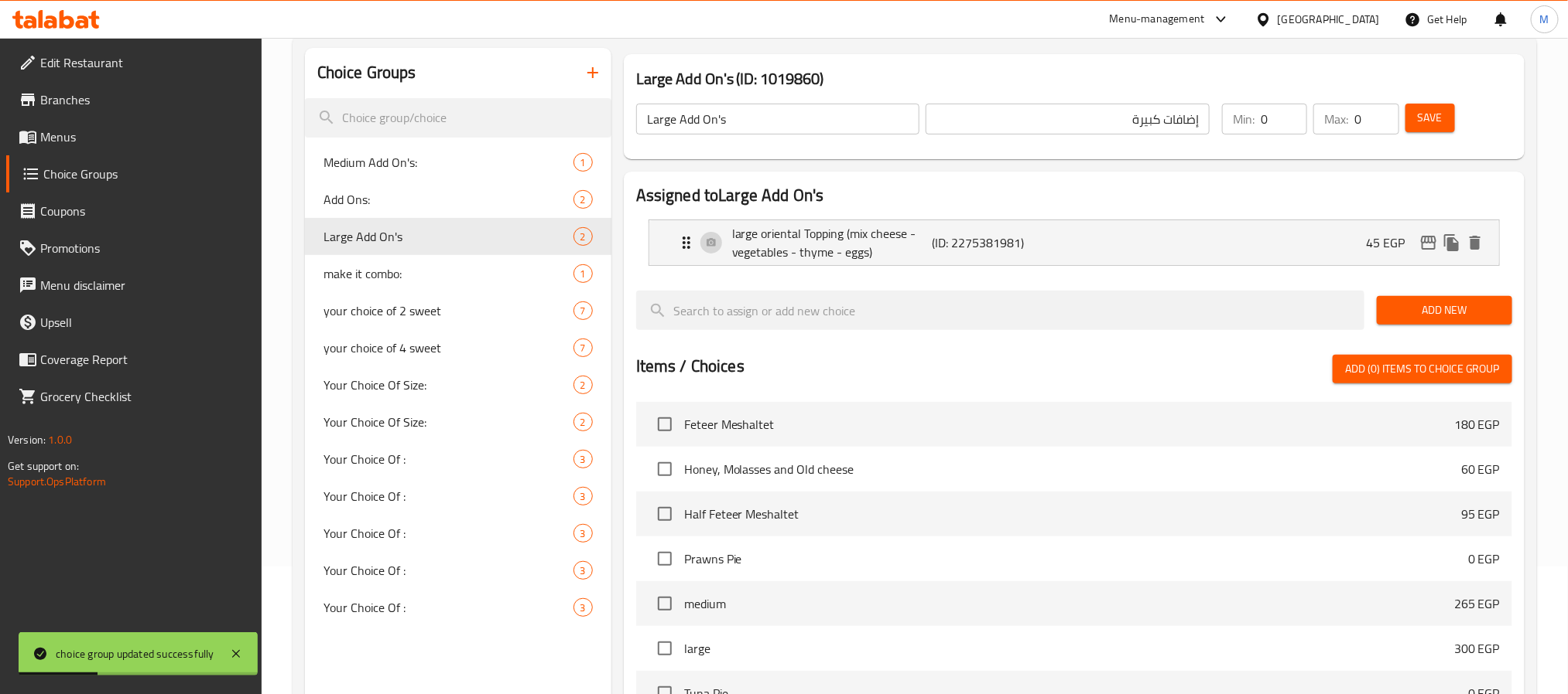
click at [1437, 123] on span "Save" at bounding box center [1429, 118] width 24 height 19
click at [1412, 121] on button "Save" at bounding box center [1429, 118] width 50 height 29
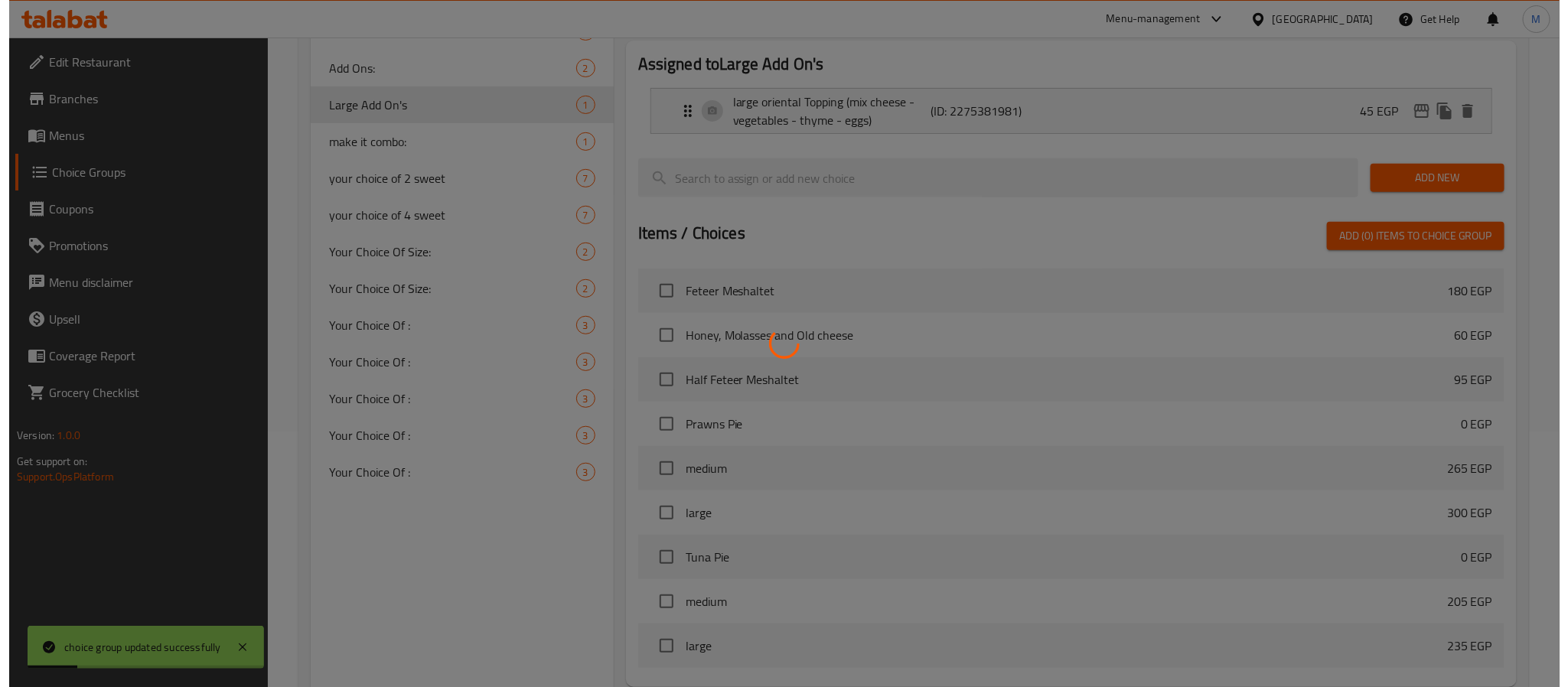
scroll to position [412, 0]
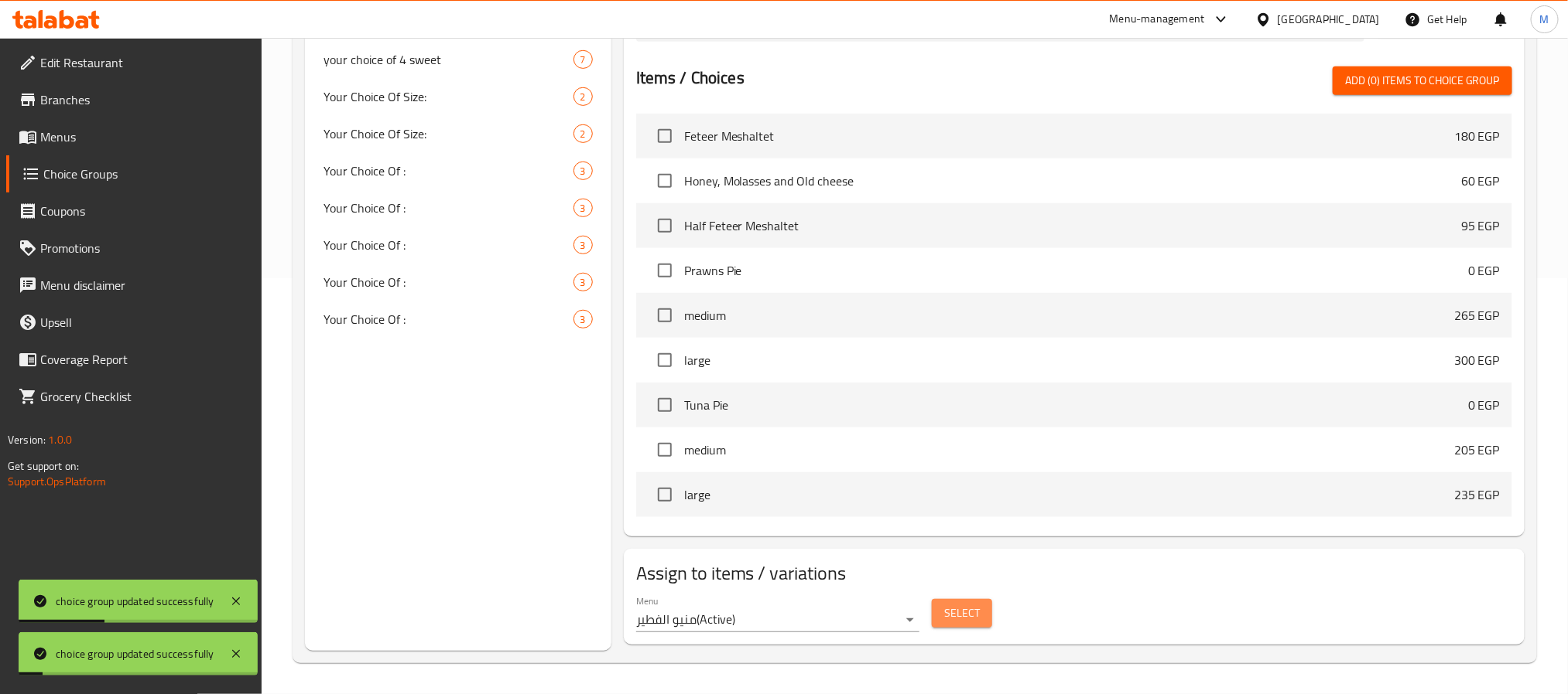
click at [968, 606] on span "Select" at bounding box center [962, 613] width 35 height 19
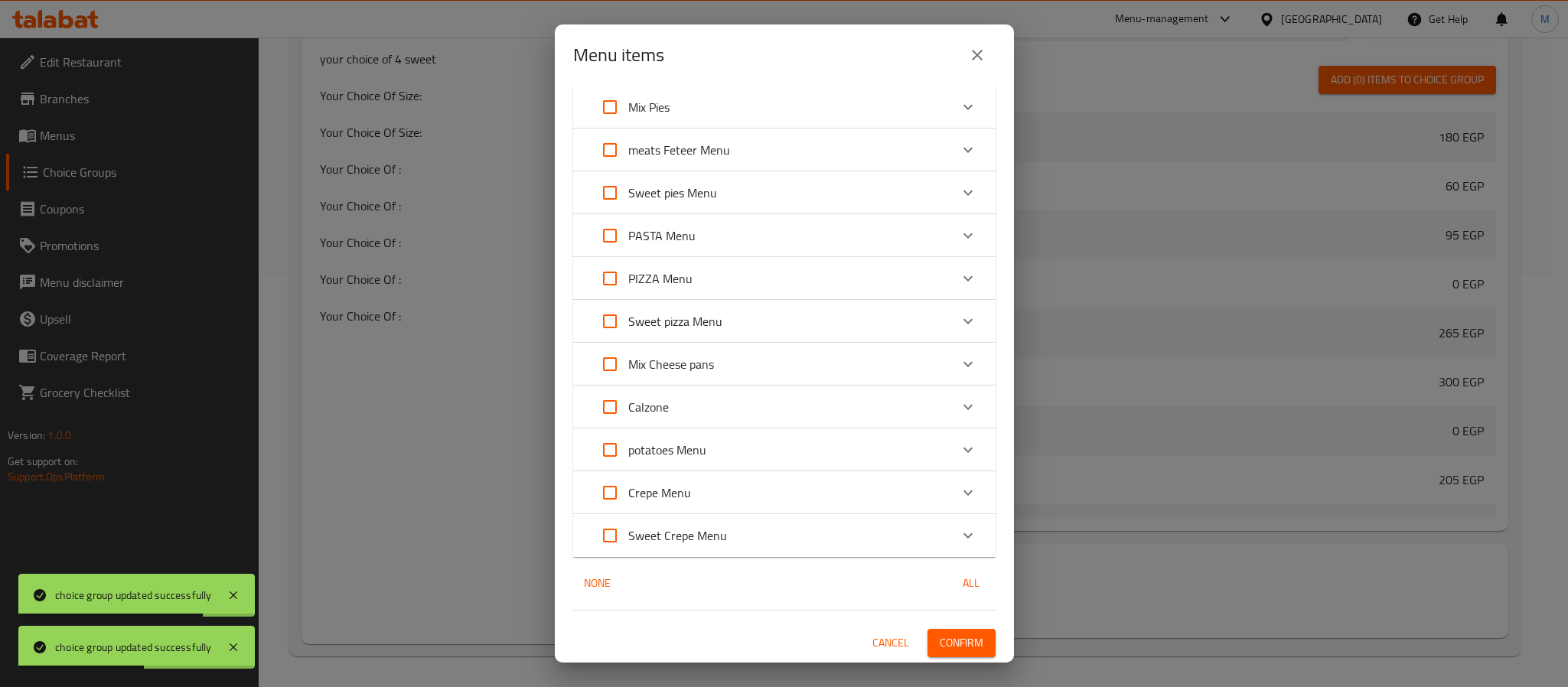
scroll to position [0, 0]
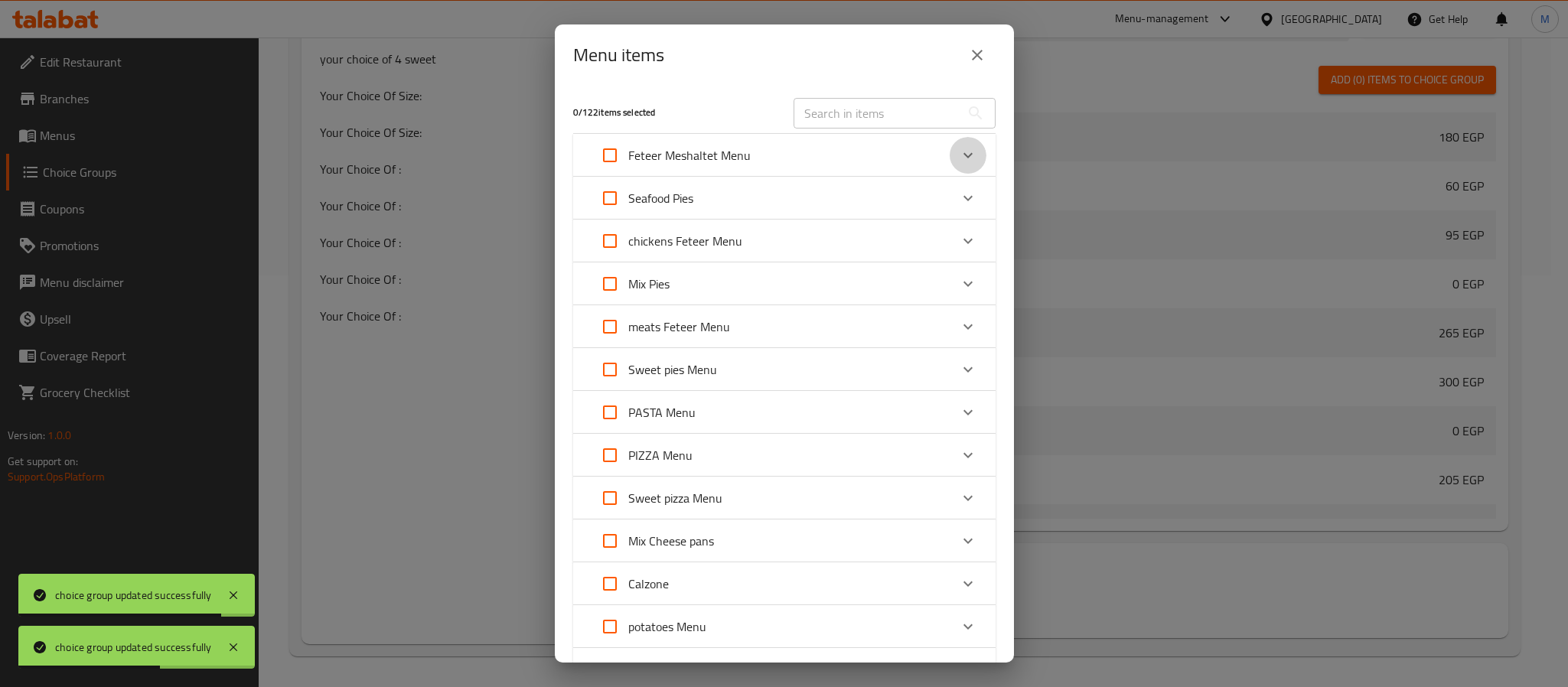
click at [959, 146] on icon "Expand" at bounding box center [968, 156] width 18 height 18
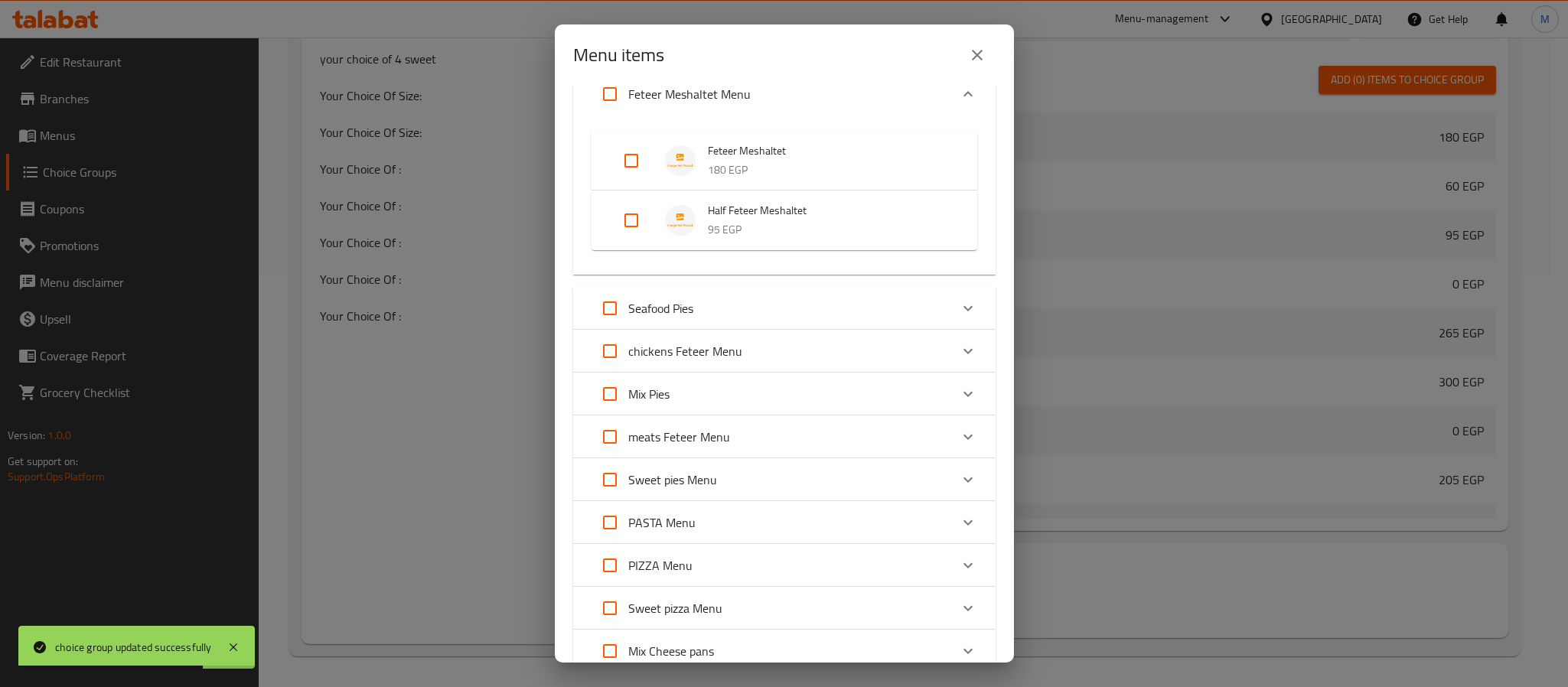
scroll to position [115, 0]
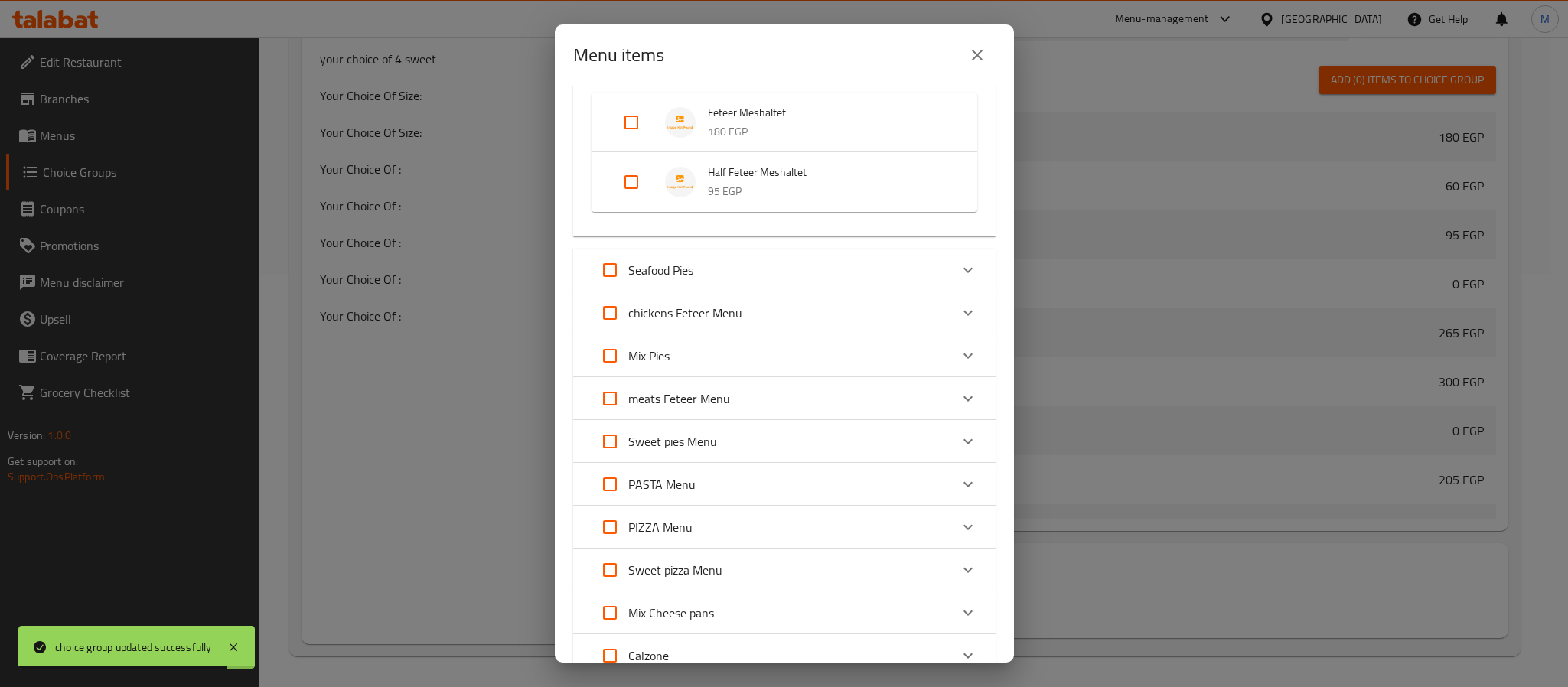
click at [959, 272] on icon "Expand" at bounding box center [968, 270] width 18 height 18
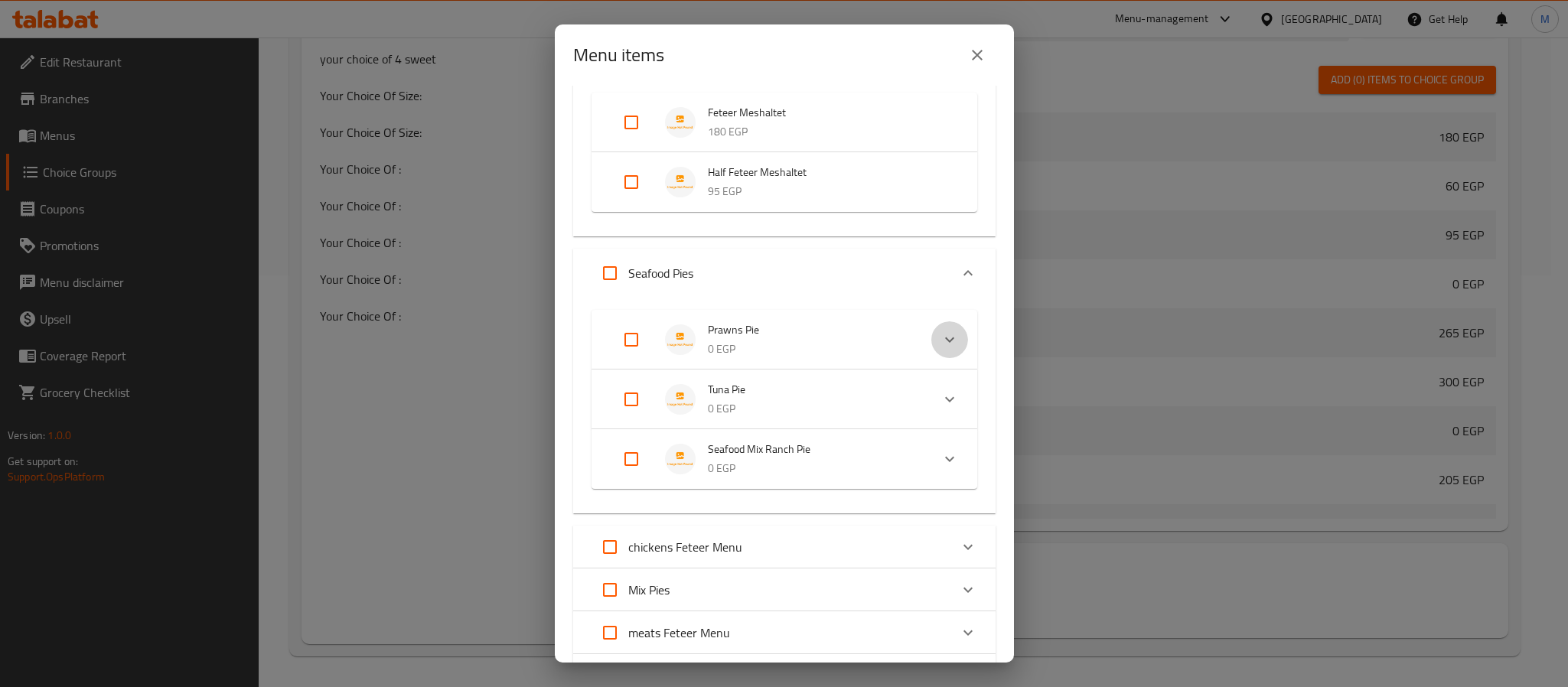
click at [940, 336] on icon "Expand" at bounding box center [949, 340] width 18 height 18
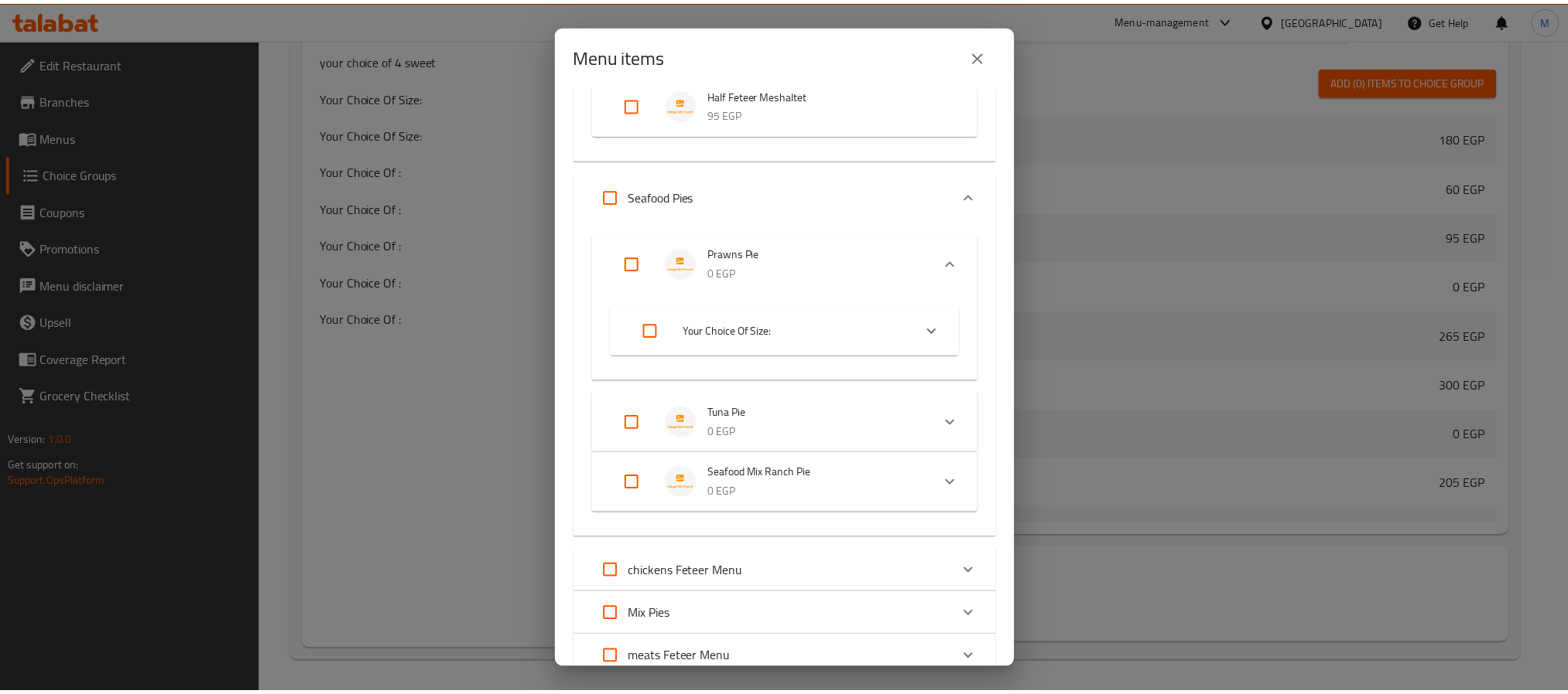
scroll to position [232, 0]
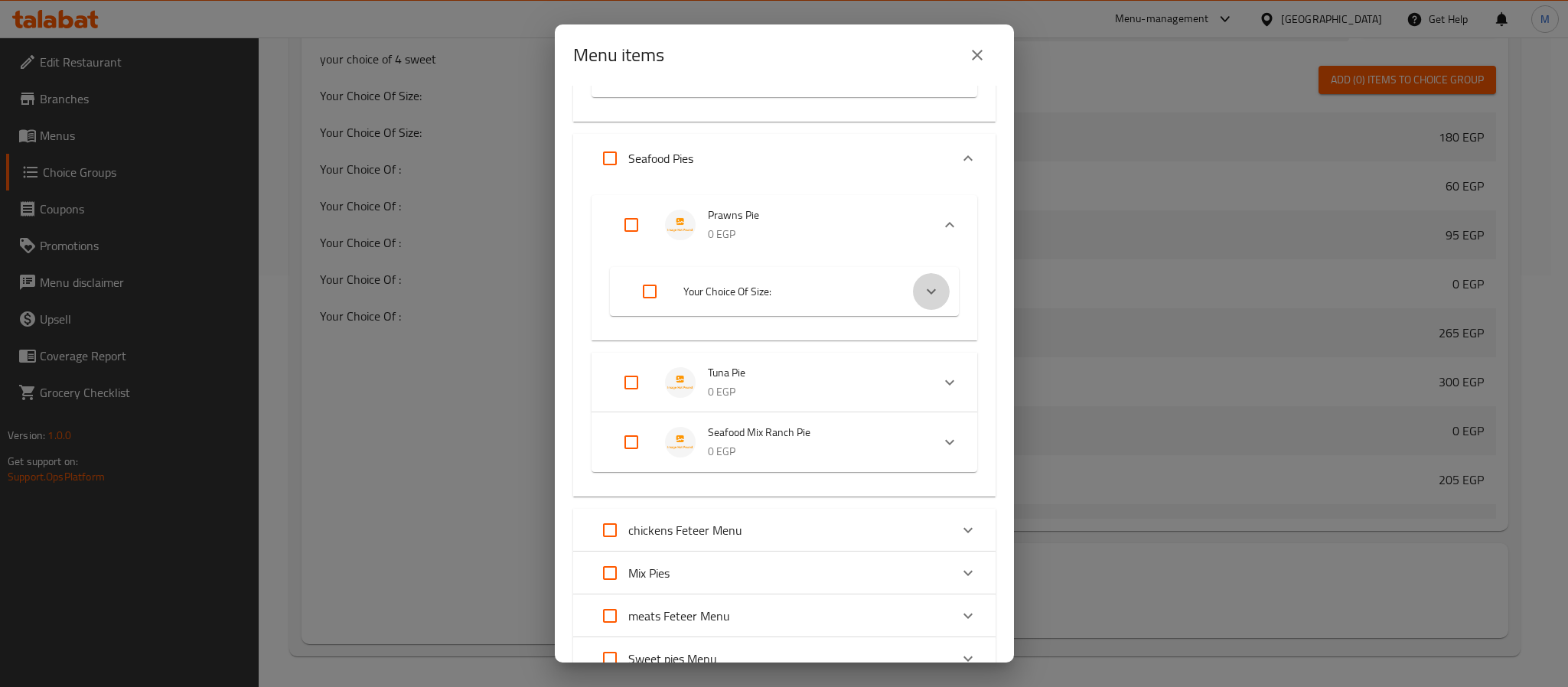
click at [927, 292] on icon "Expand" at bounding box center [931, 292] width 9 height 5
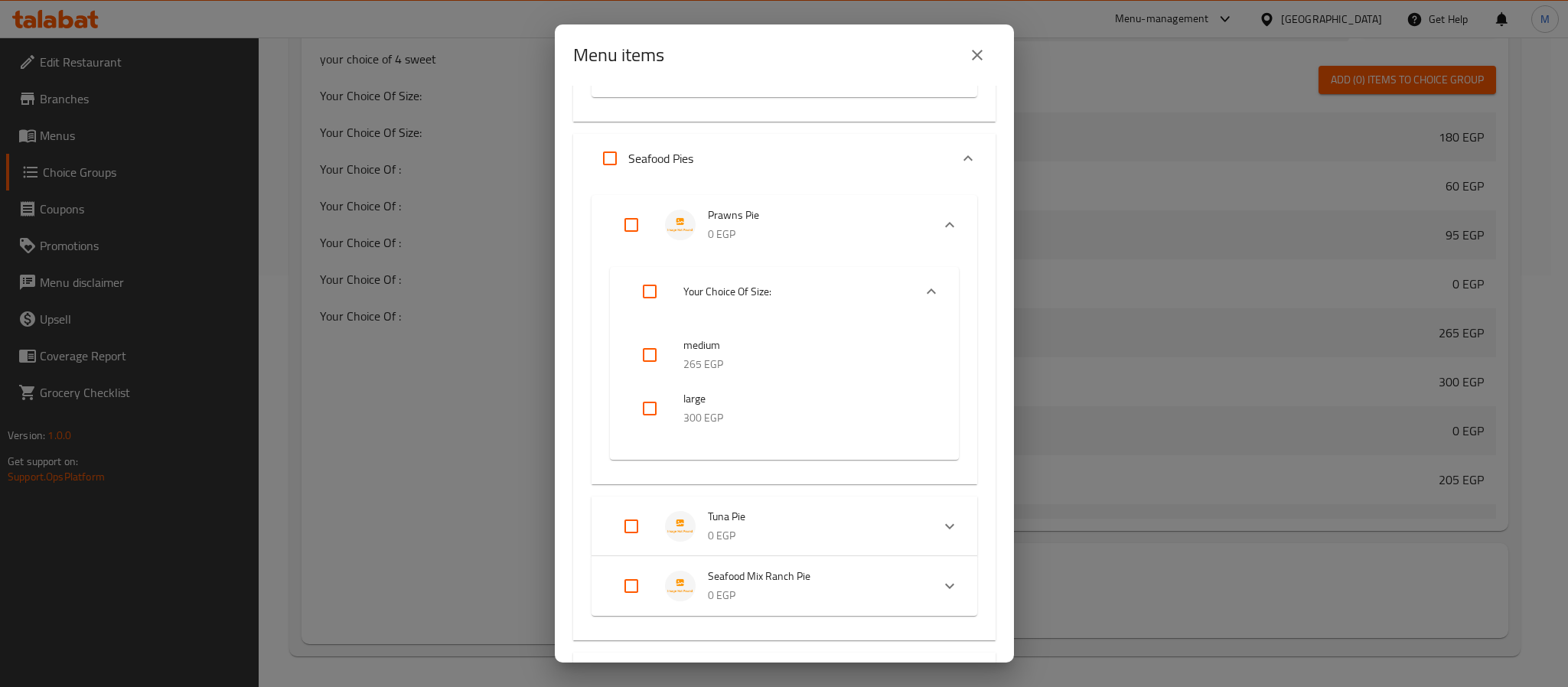
click at [975, 72] on button "close" at bounding box center [977, 55] width 37 height 37
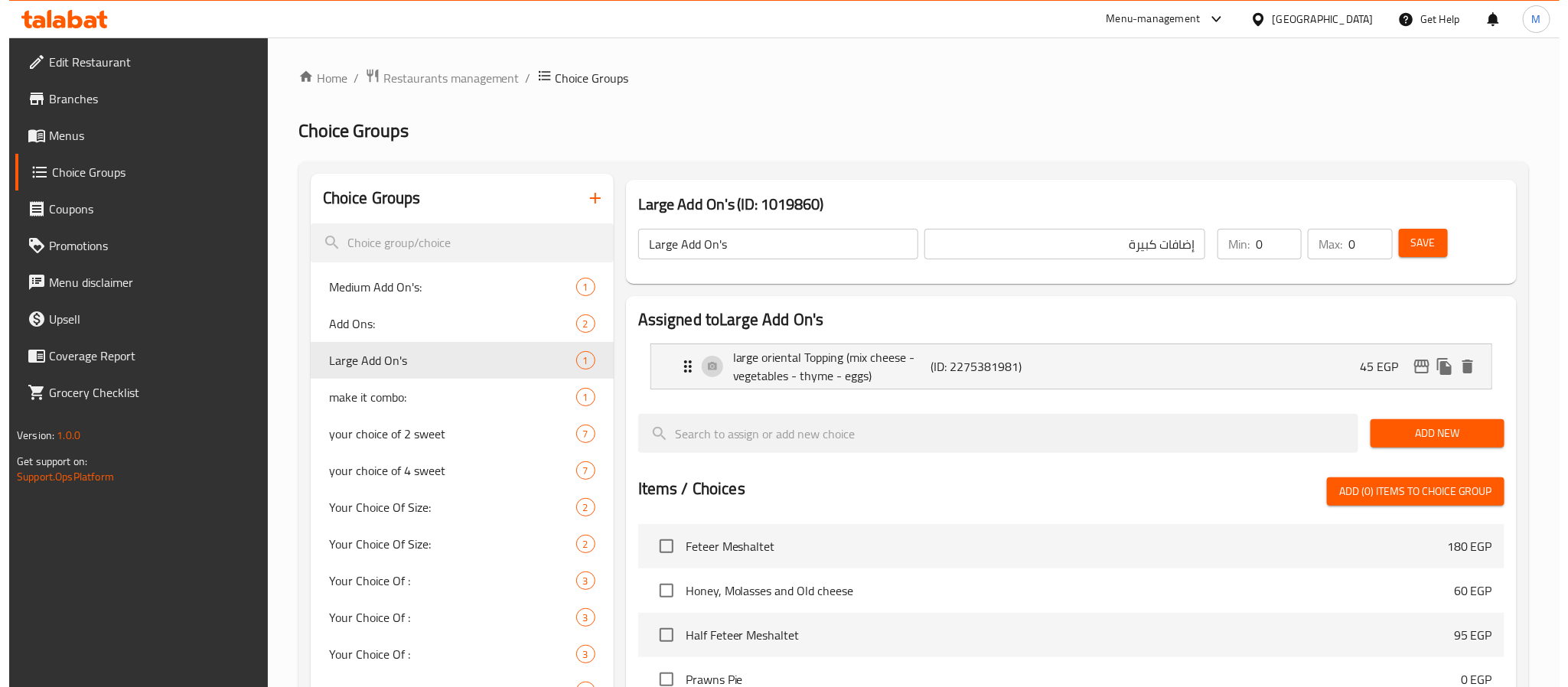
scroll to position [412, 0]
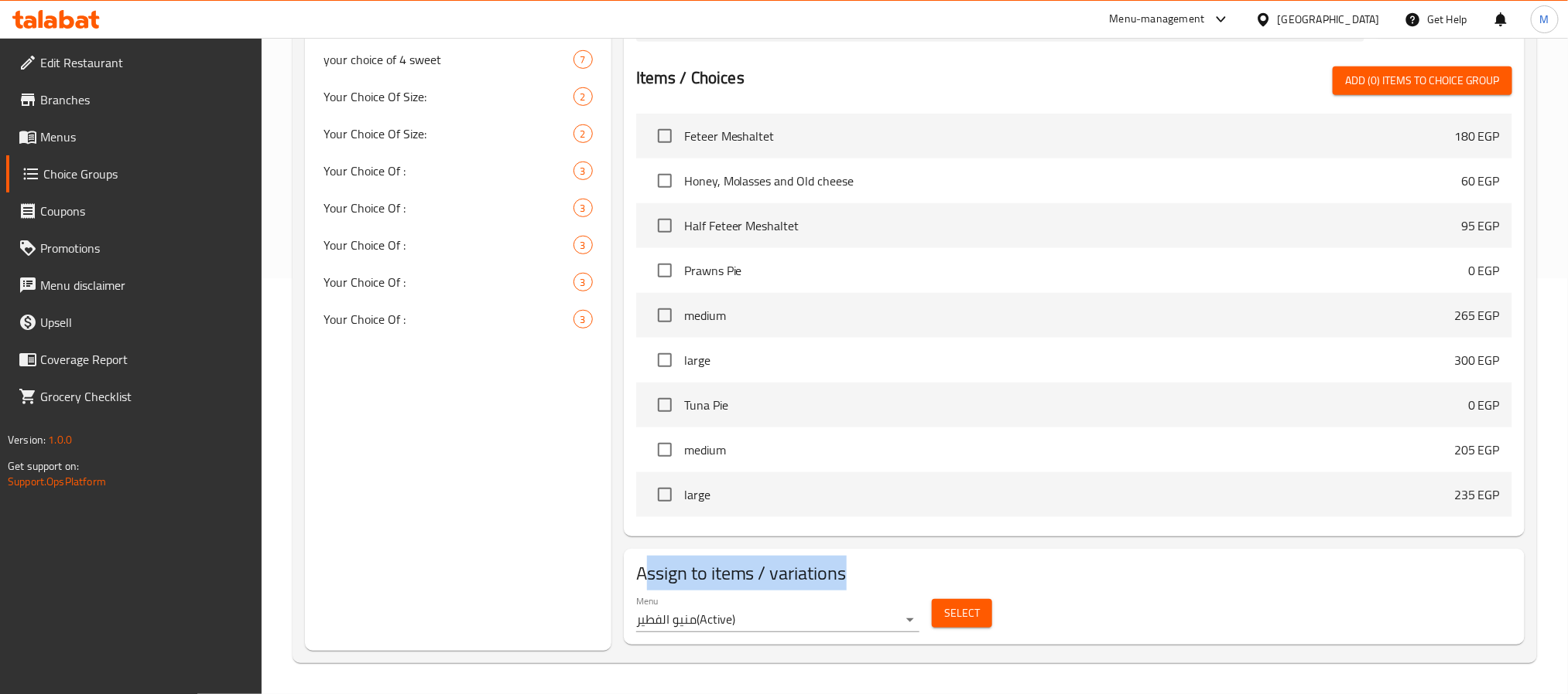
drag, startPoint x: 646, startPoint y: 578, endPoint x: 859, endPoint y: 577, distance: 213.0
click at [859, 577] on h2 "Assign to items / variations" at bounding box center [1074, 573] width 876 height 24
click at [974, 613] on span "Select" at bounding box center [962, 613] width 35 height 19
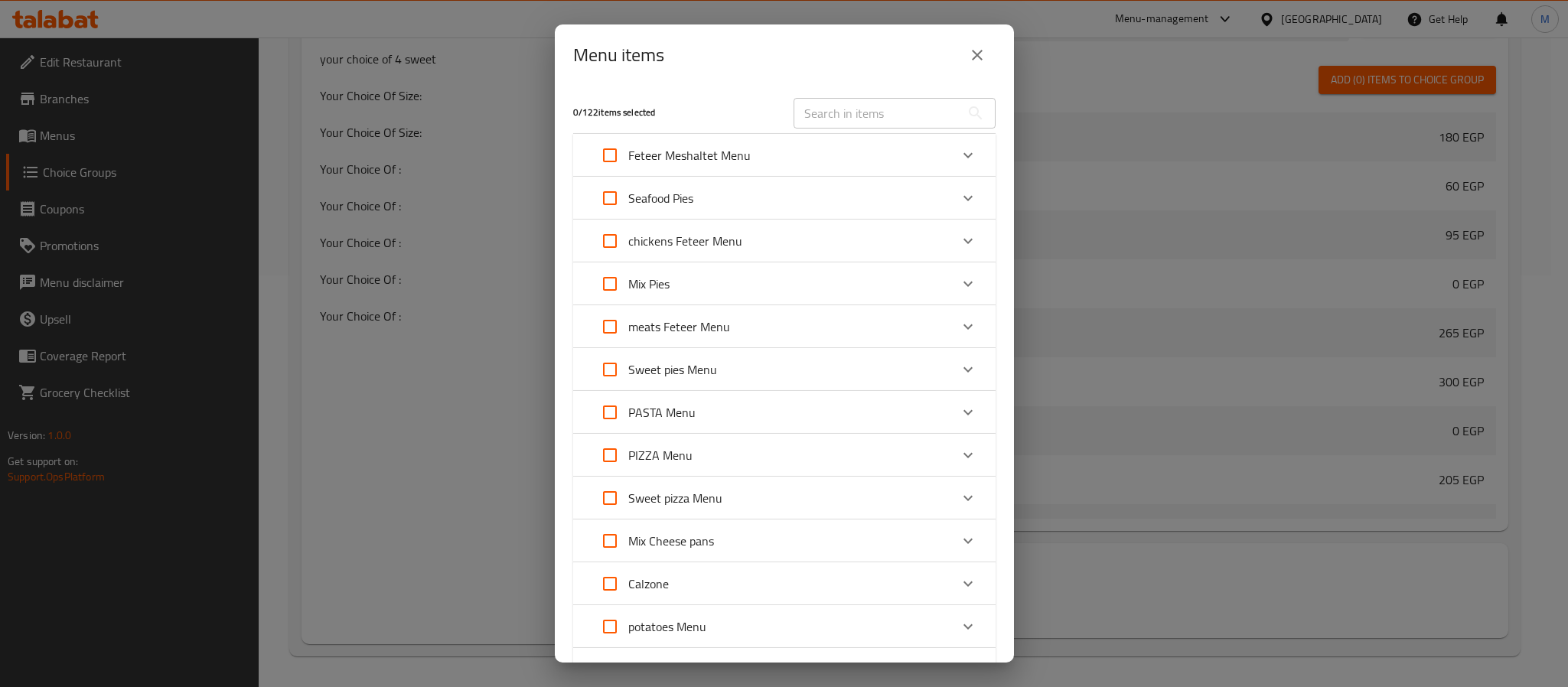
click at [959, 200] on icon "Expand" at bounding box center [968, 198] width 18 height 18
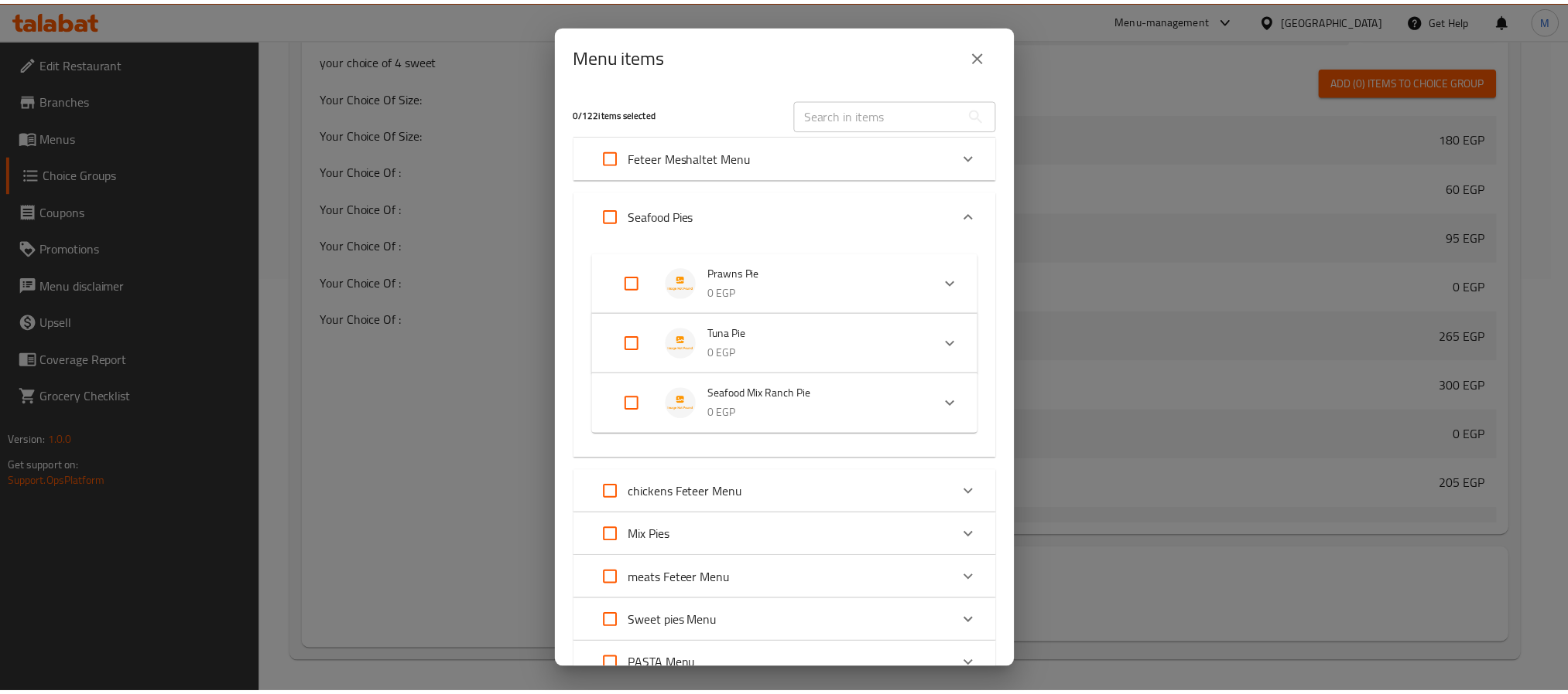
scroll to position [116, 0]
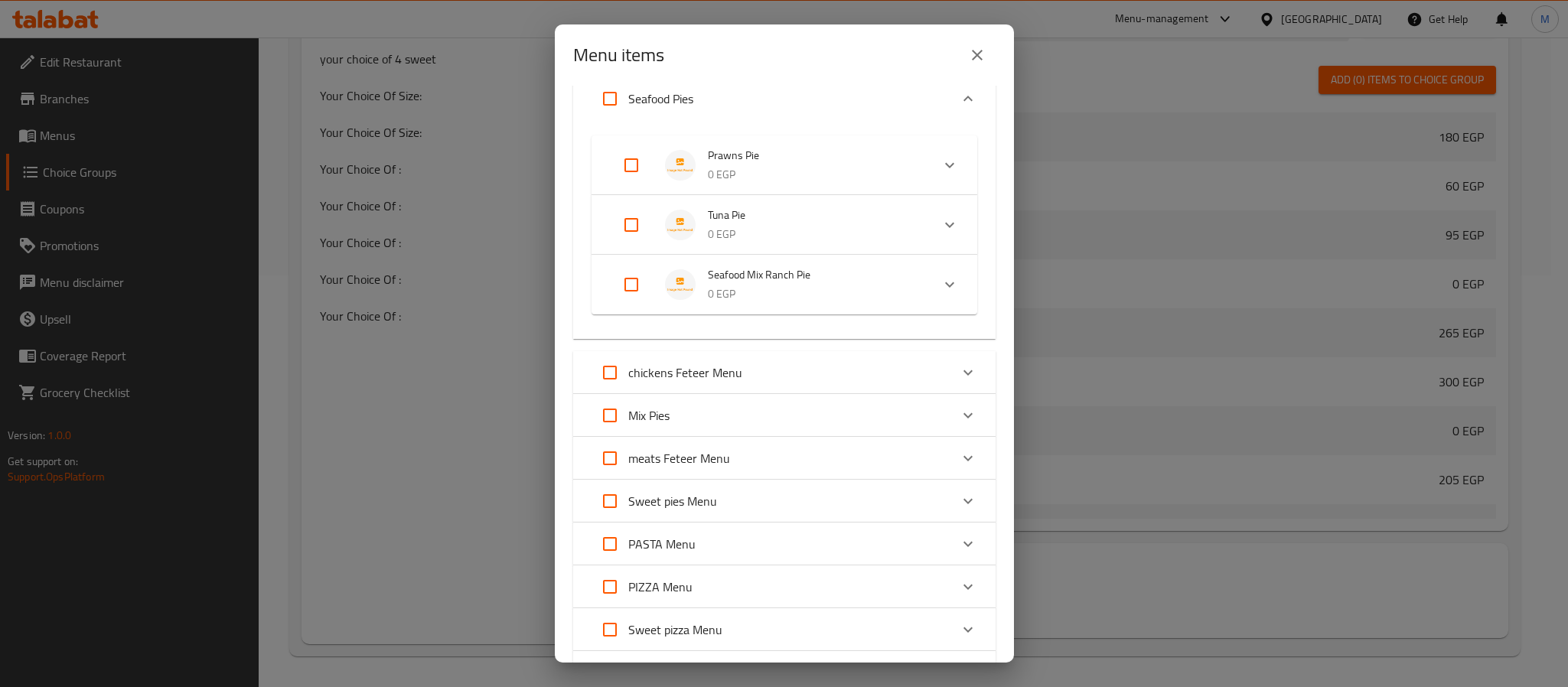
click at [940, 163] on icon "Expand" at bounding box center [949, 166] width 18 height 18
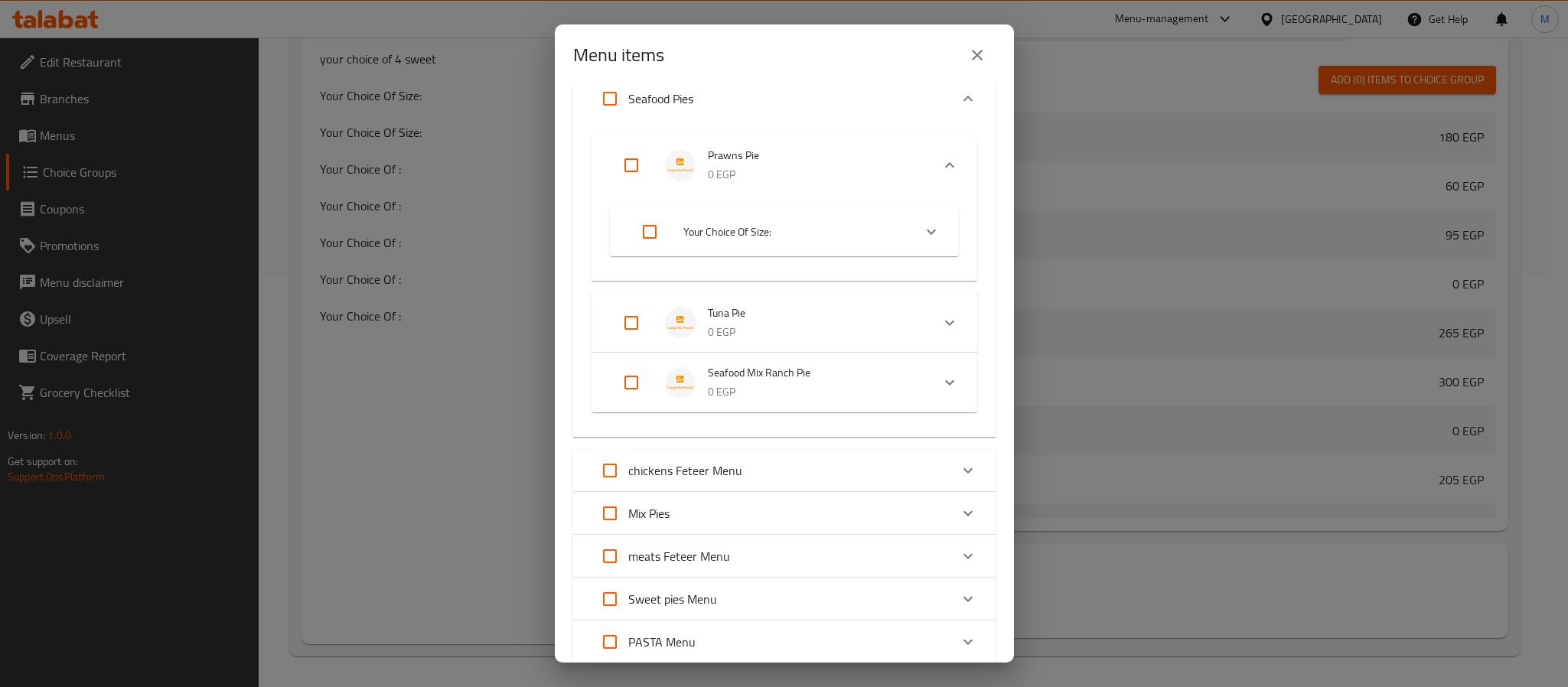
click at [913, 239] on div "Expand" at bounding box center [931, 232] width 37 height 37
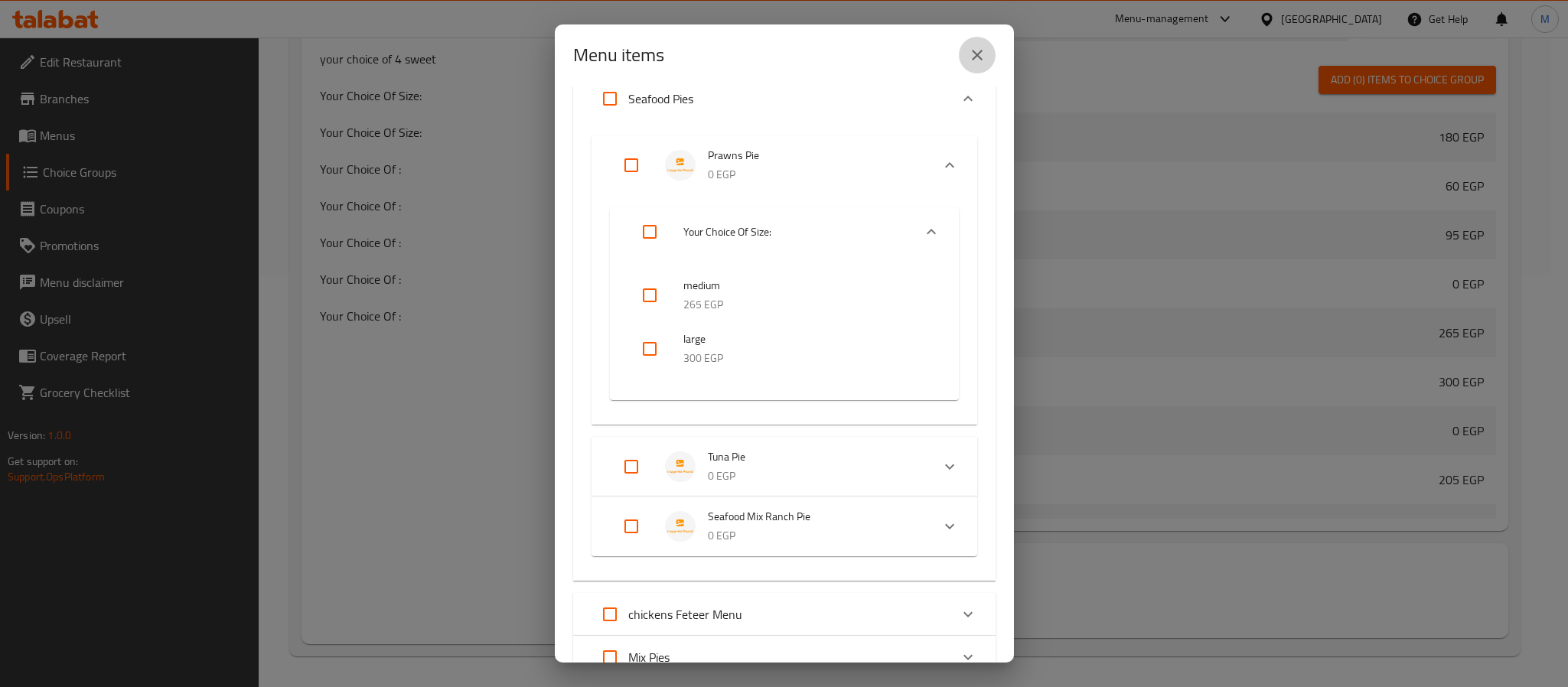
click at [979, 60] on icon "close" at bounding box center [977, 55] width 18 height 18
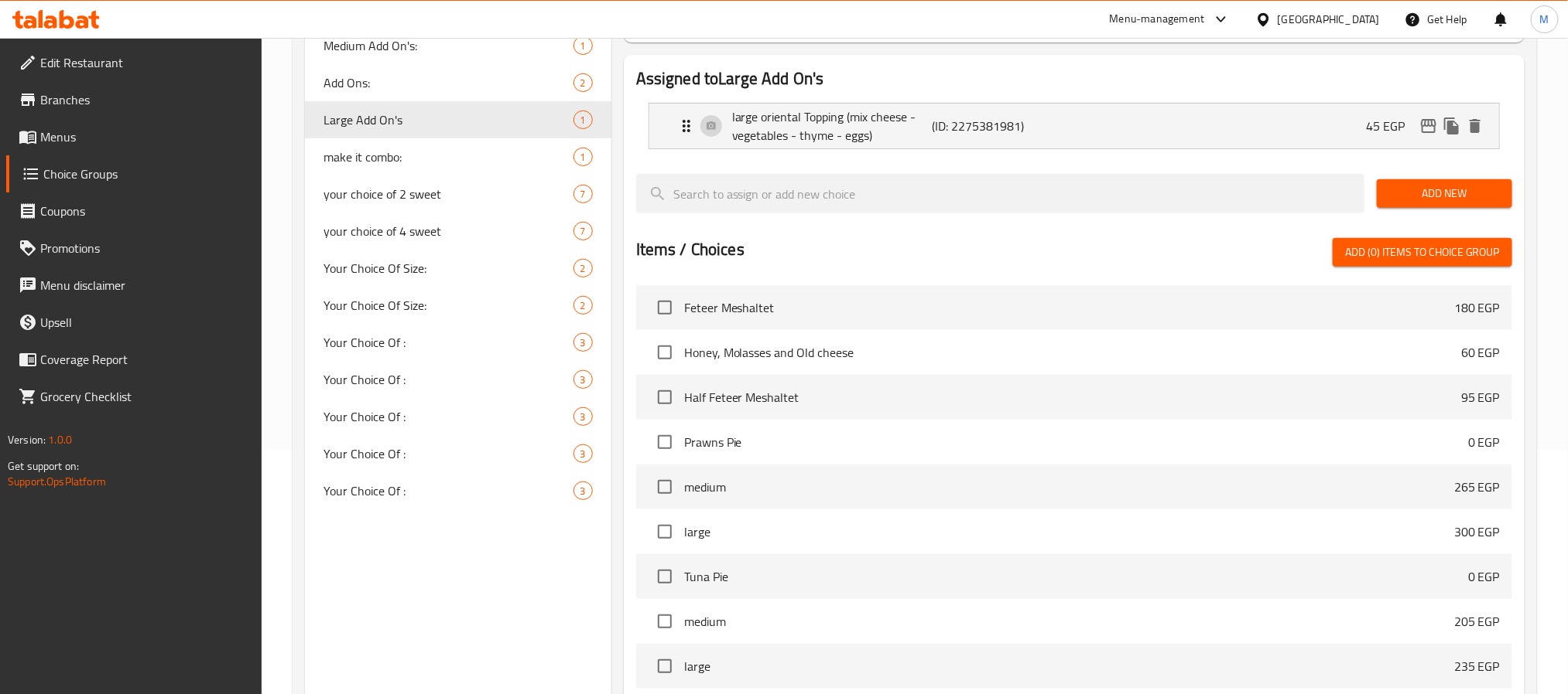
scroll to position [0, 0]
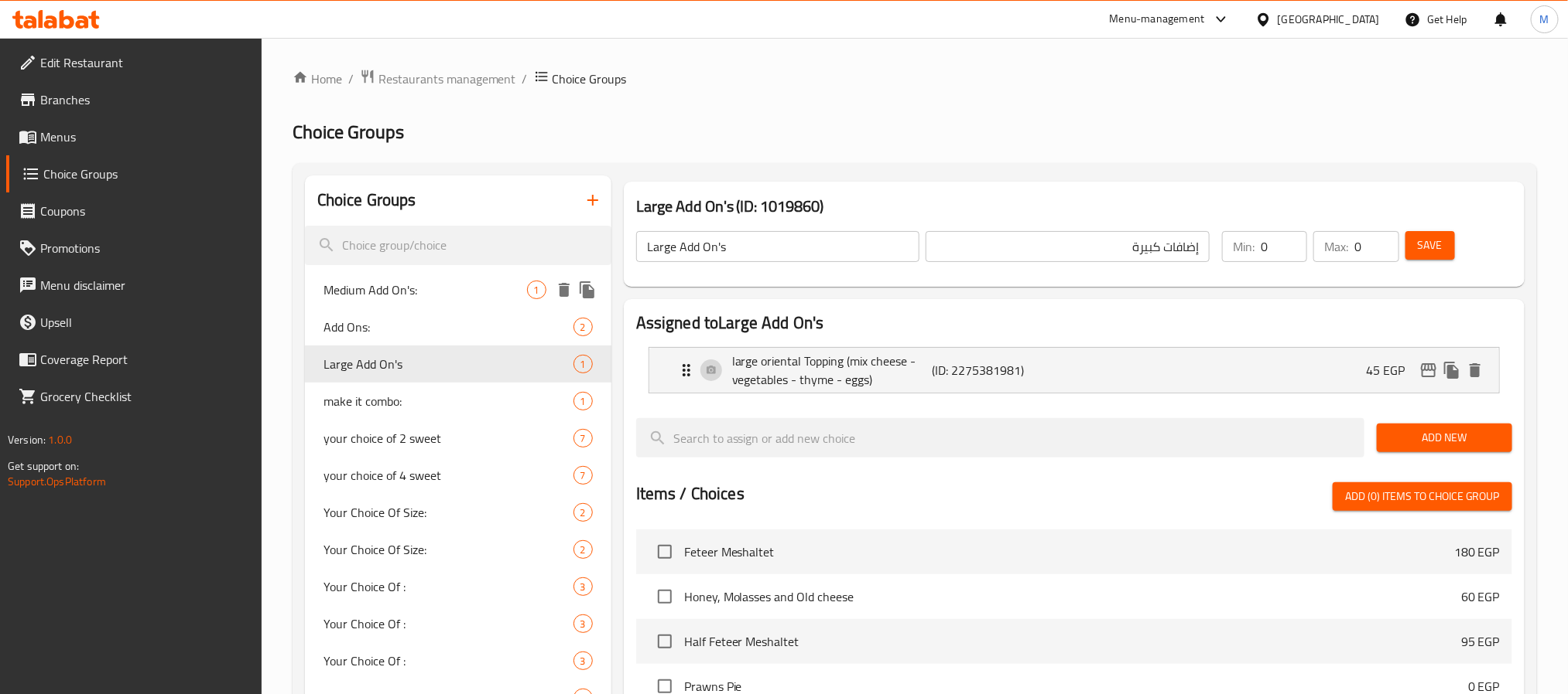
click at [409, 302] on div "Medium Add On's: 1" at bounding box center [458, 290] width 306 height 37
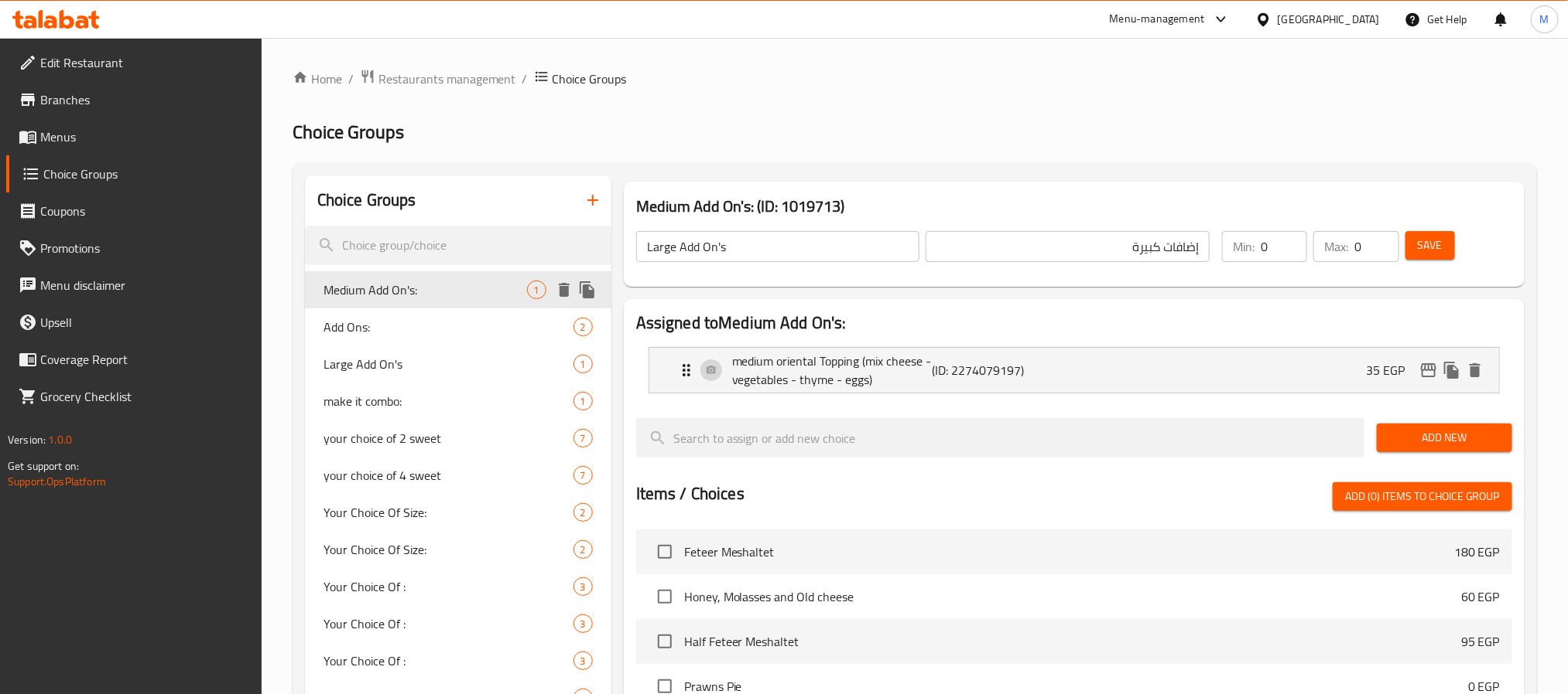
type input "Medium Add On's:"
type input "الإضافات وسط:"
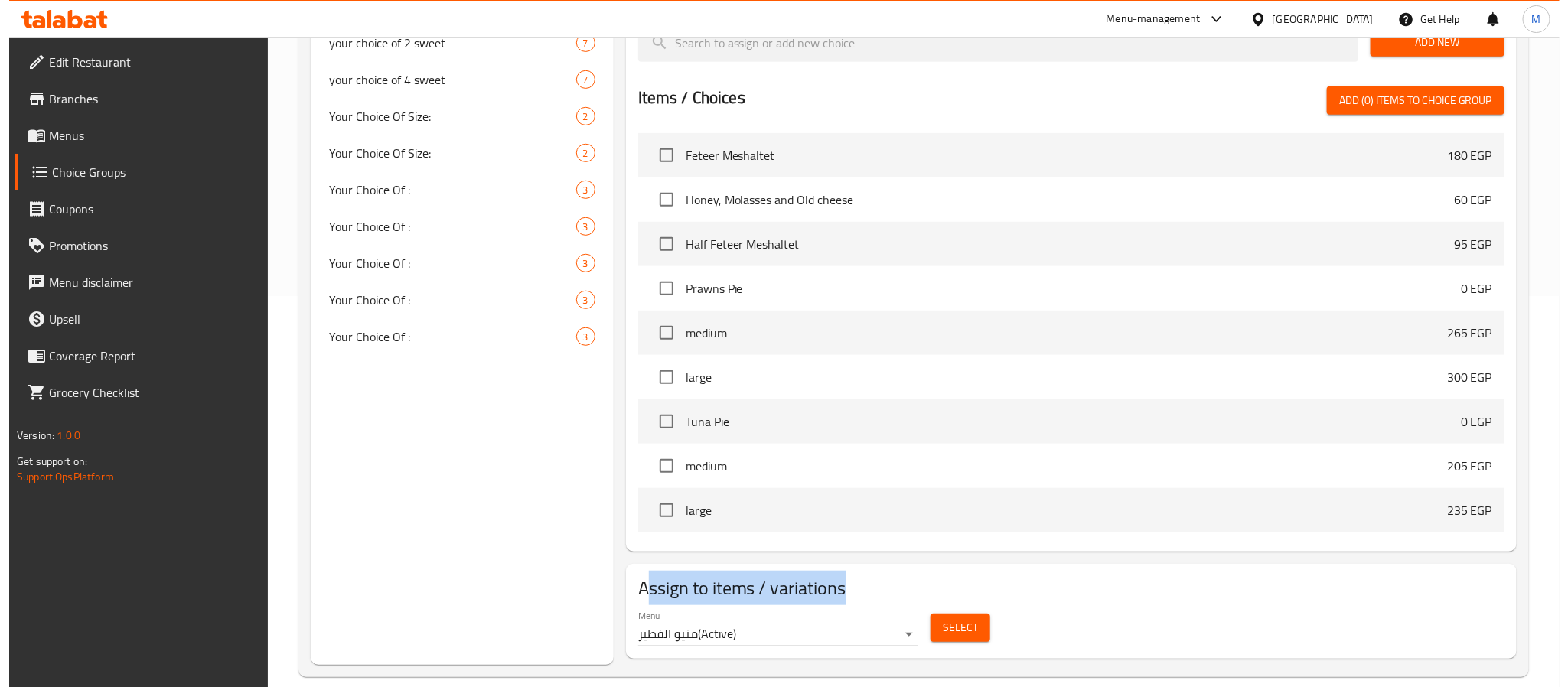
scroll to position [412, 0]
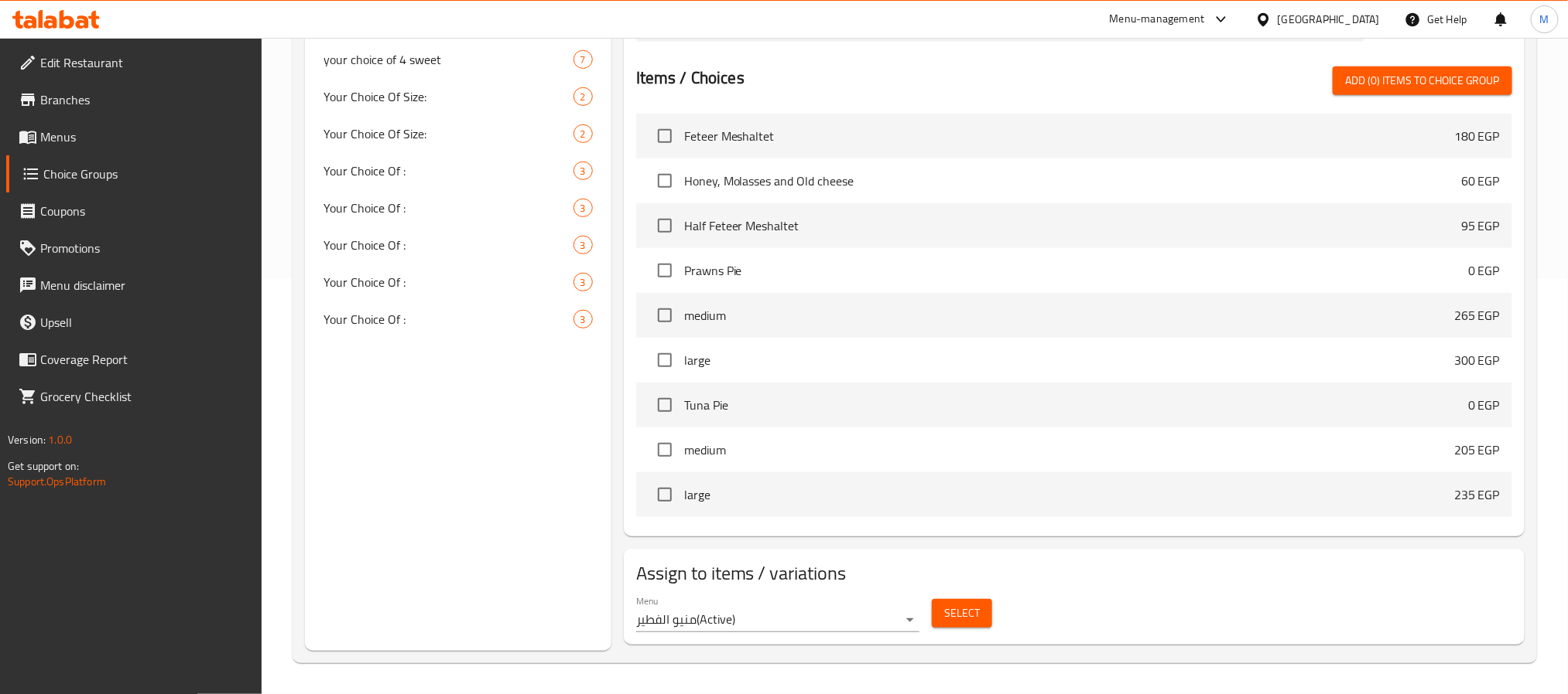
click at [1084, 595] on div "Menu منيو الفطير ( Active ) Select" at bounding box center [1074, 613] width 889 height 50
click at [971, 611] on span "Select" at bounding box center [962, 613] width 35 height 19
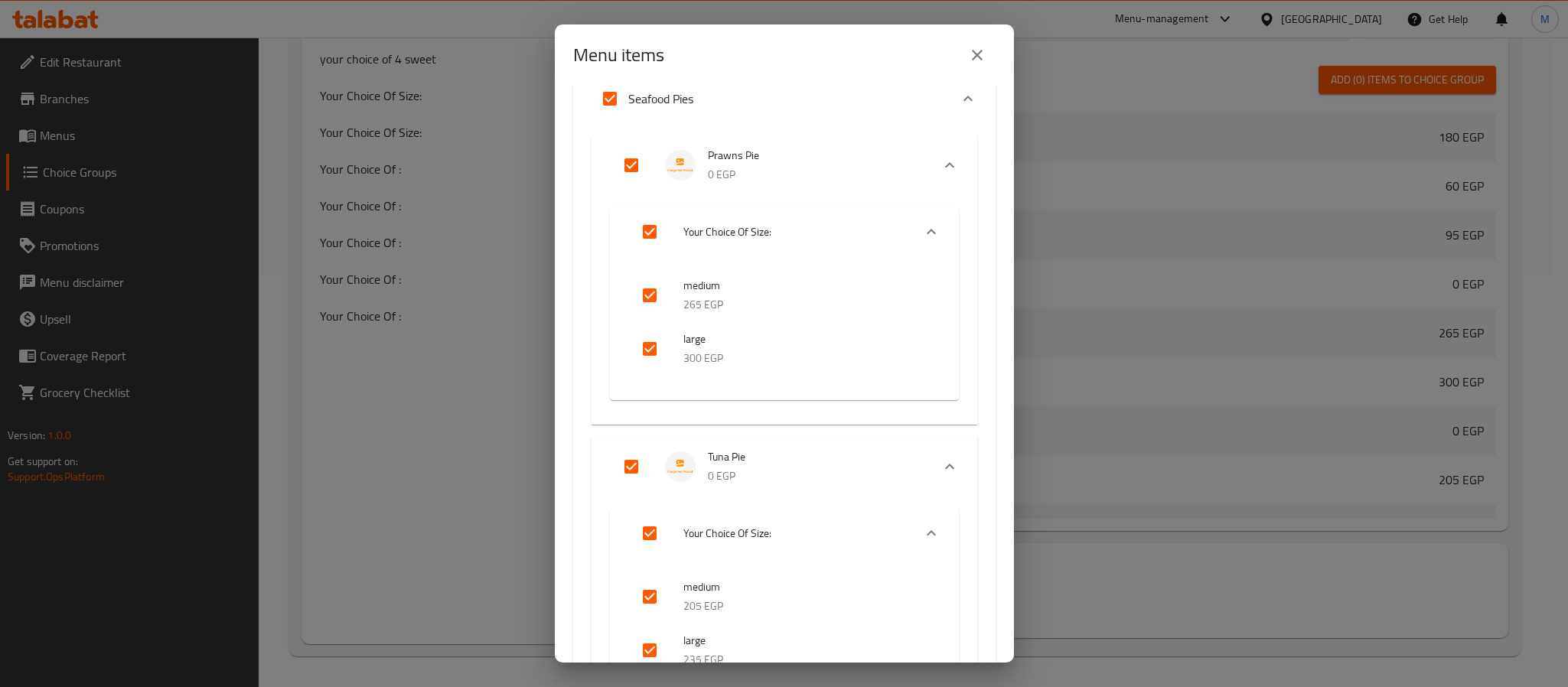
scroll to position [0, 0]
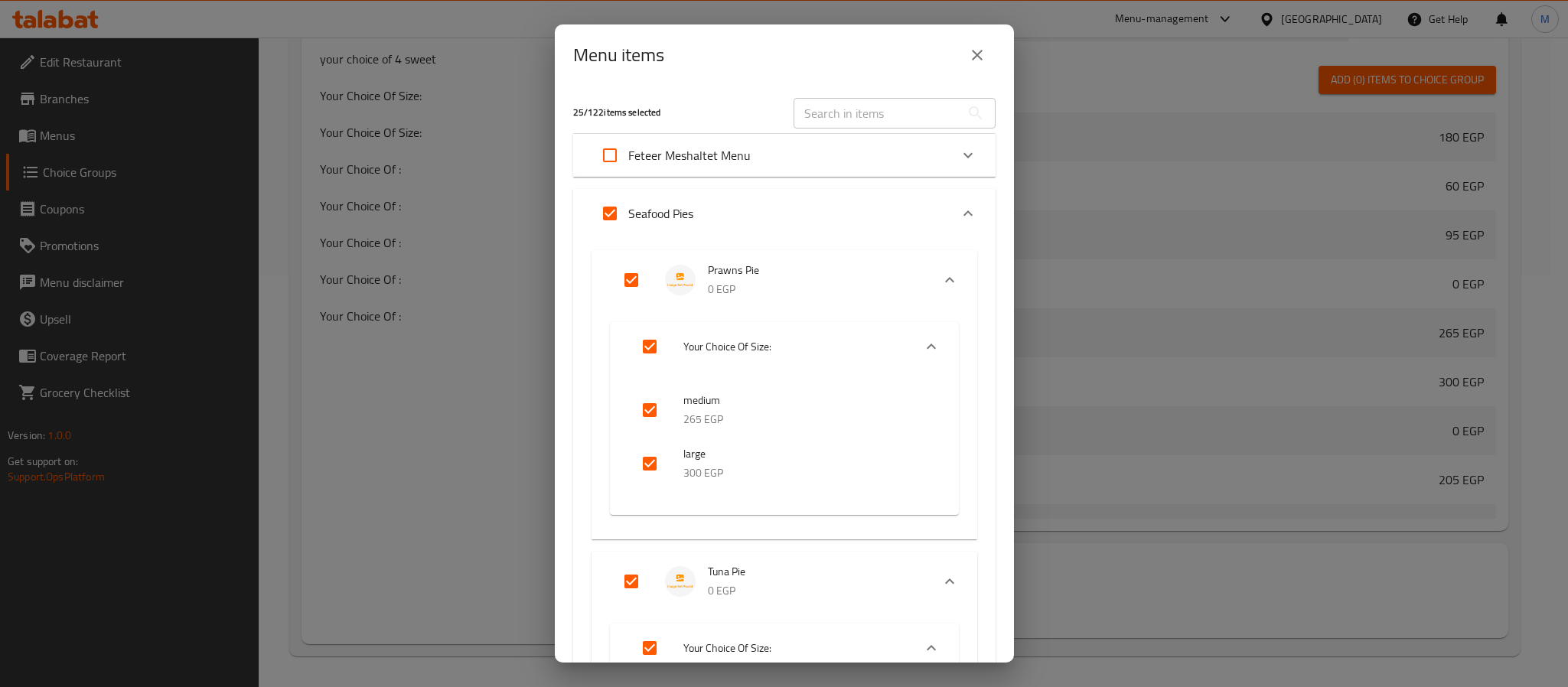
click at [658, 453] on input "checkbox" at bounding box center [649, 464] width 37 height 37
checkbox input "false"
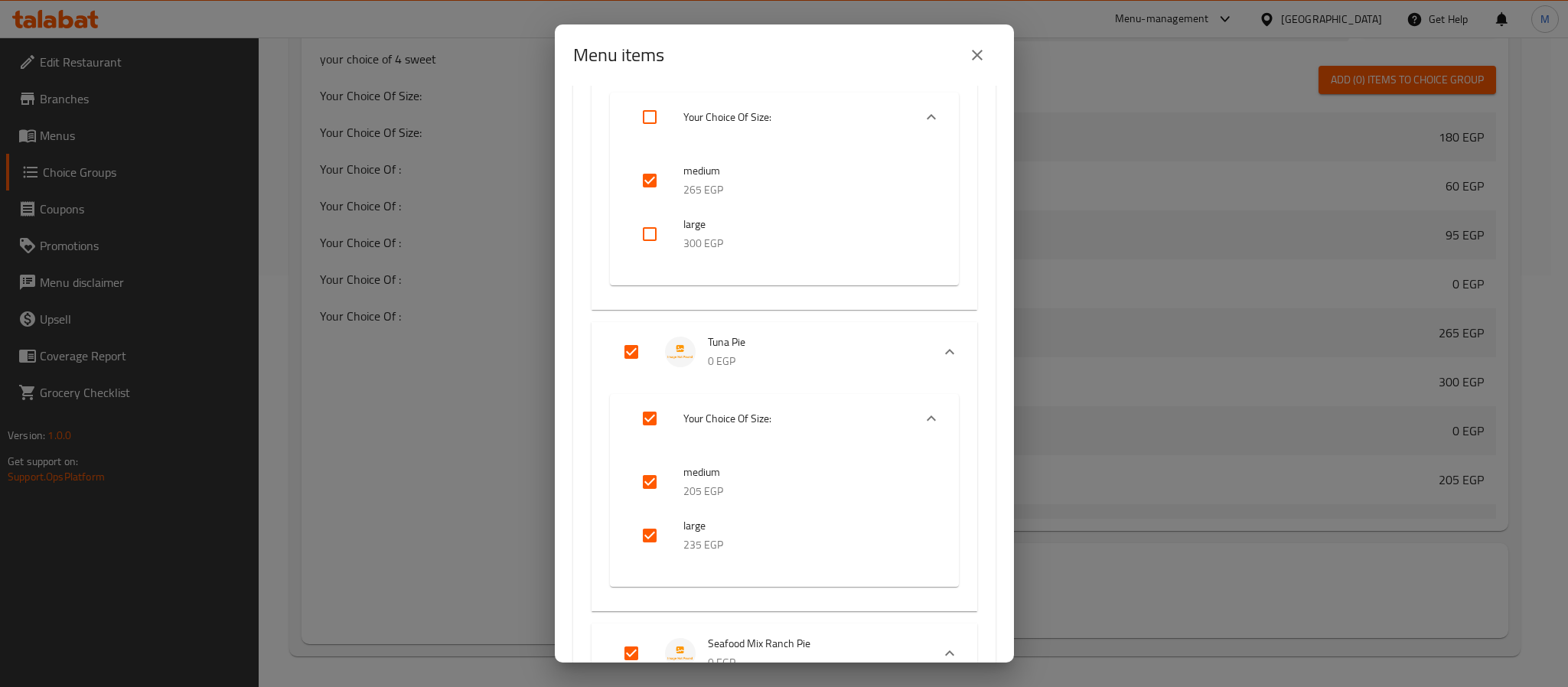
scroll to position [344, 0]
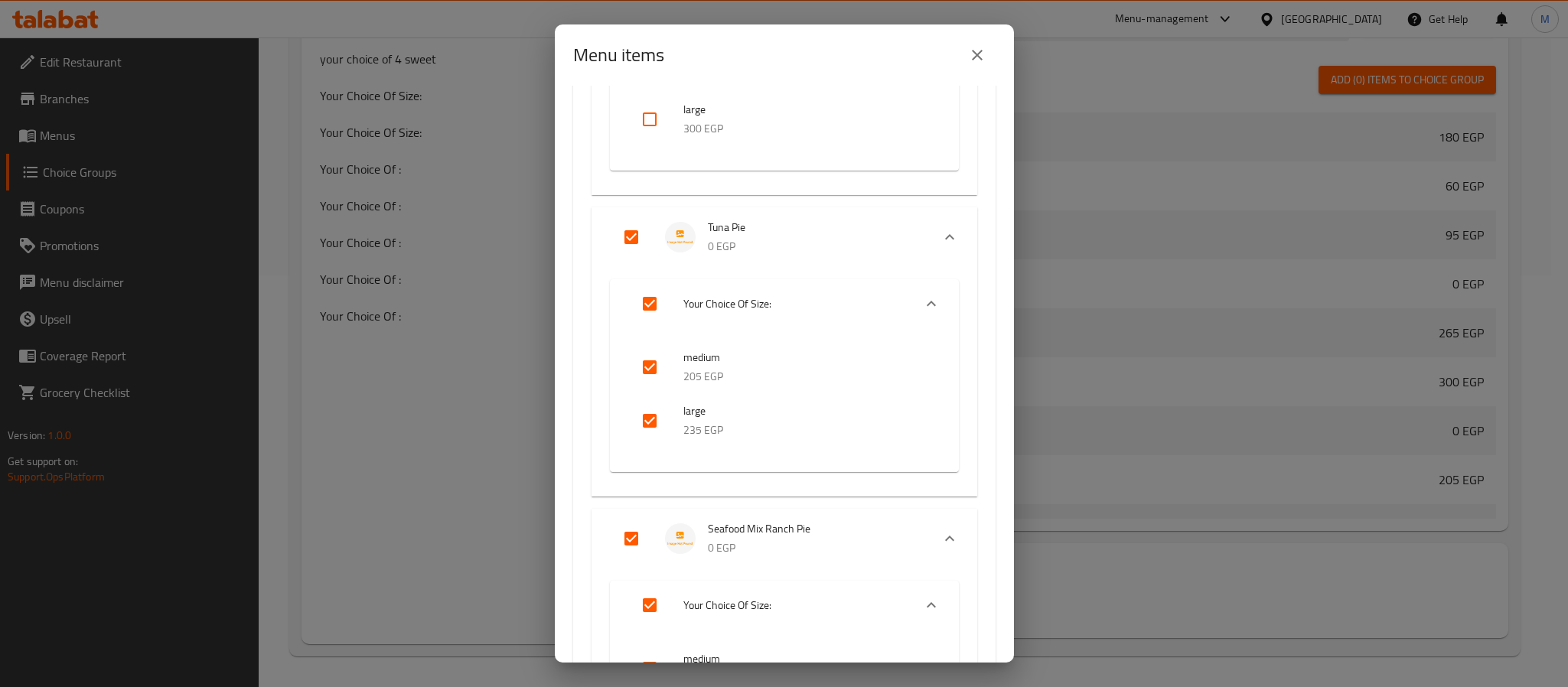
click at [650, 418] on input "checkbox" at bounding box center [649, 421] width 37 height 37
checkbox input "false"
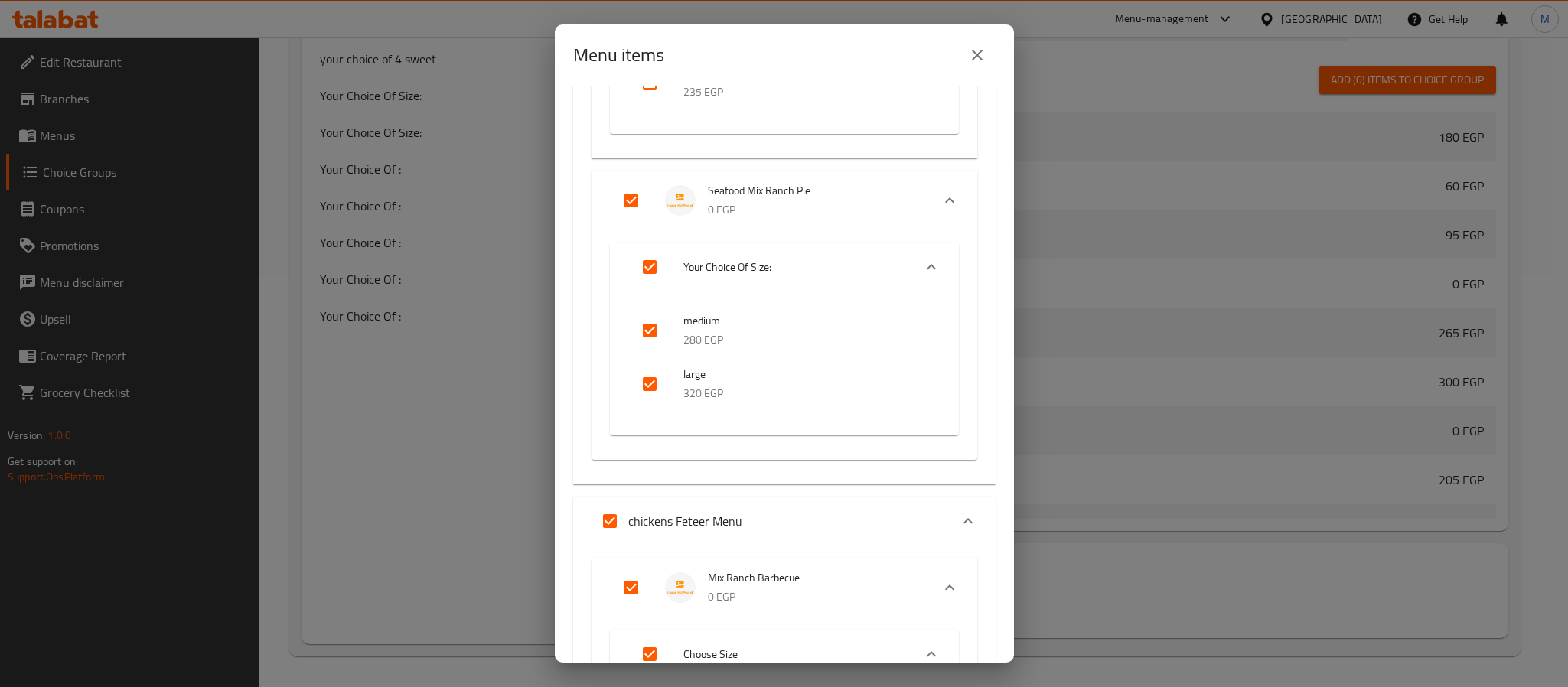
scroll to position [689, 0]
click at [636, 378] on input "checkbox" at bounding box center [649, 378] width 37 height 37
checkbox input "false"
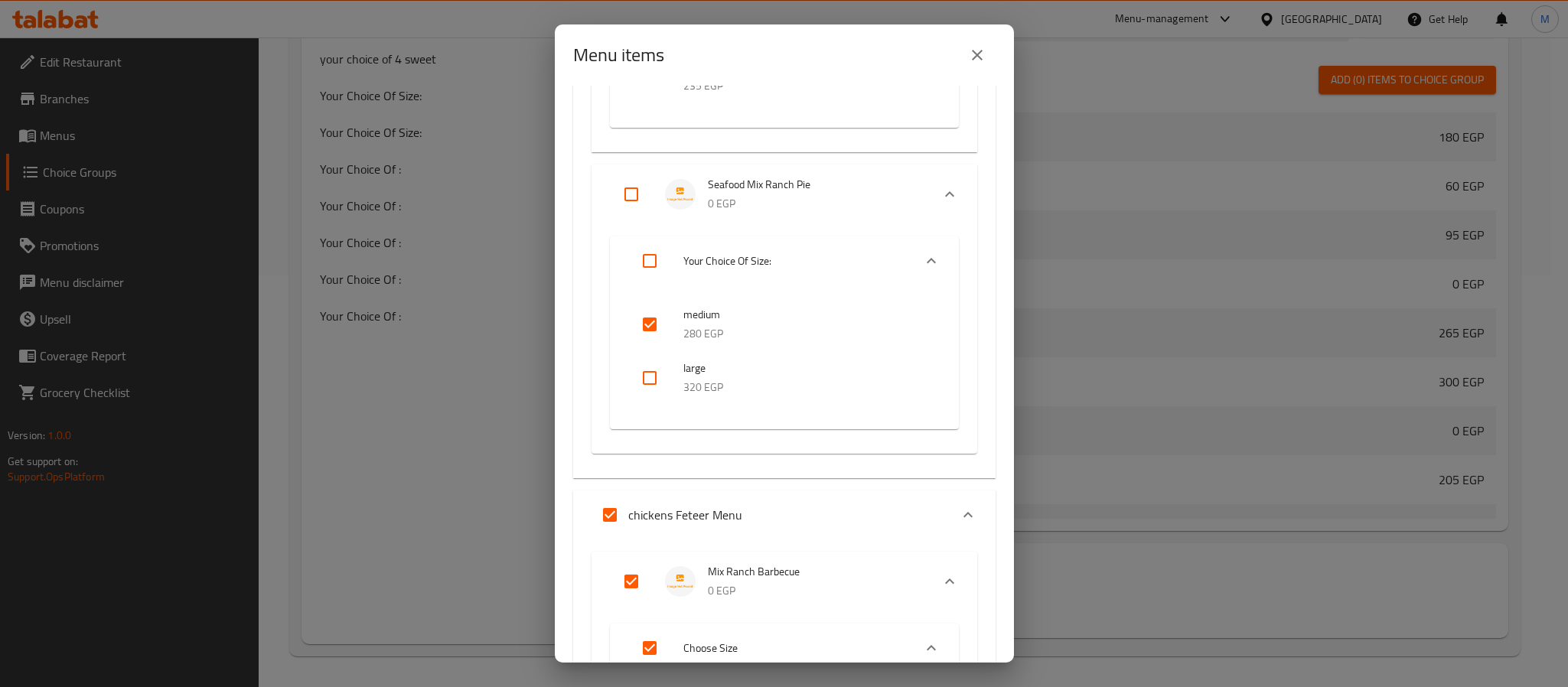
click at [984, 46] on icon "close" at bounding box center [977, 55] width 18 height 18
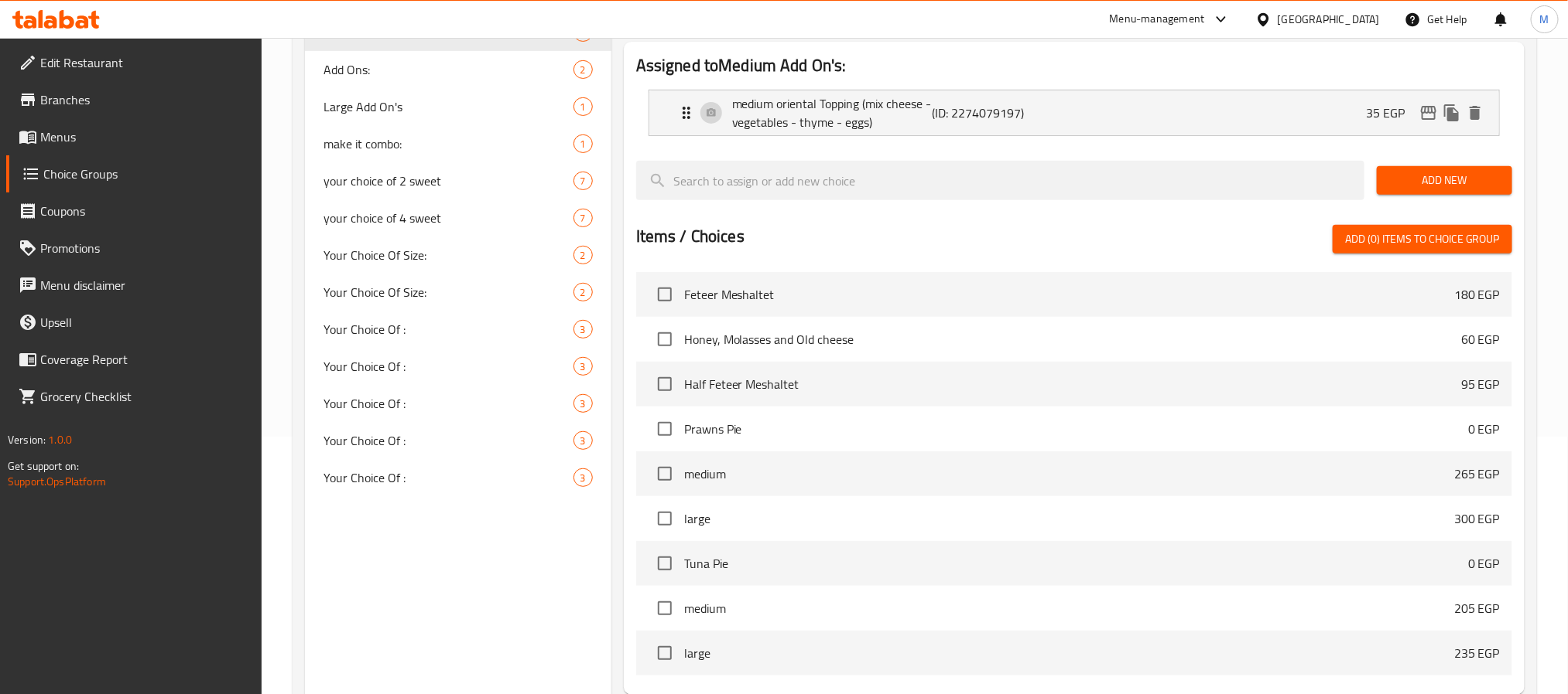
scroll to position [0, 0]
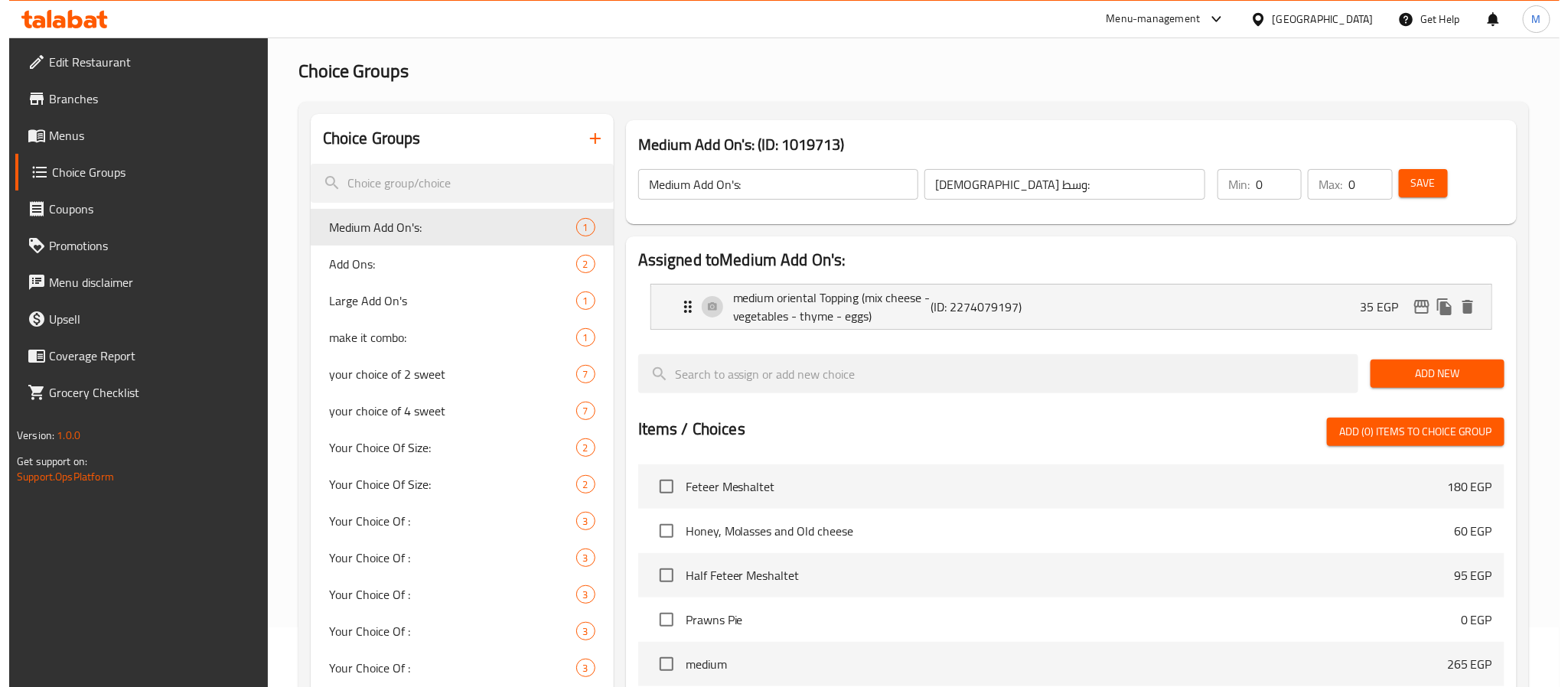
scroll to position [412, 0]
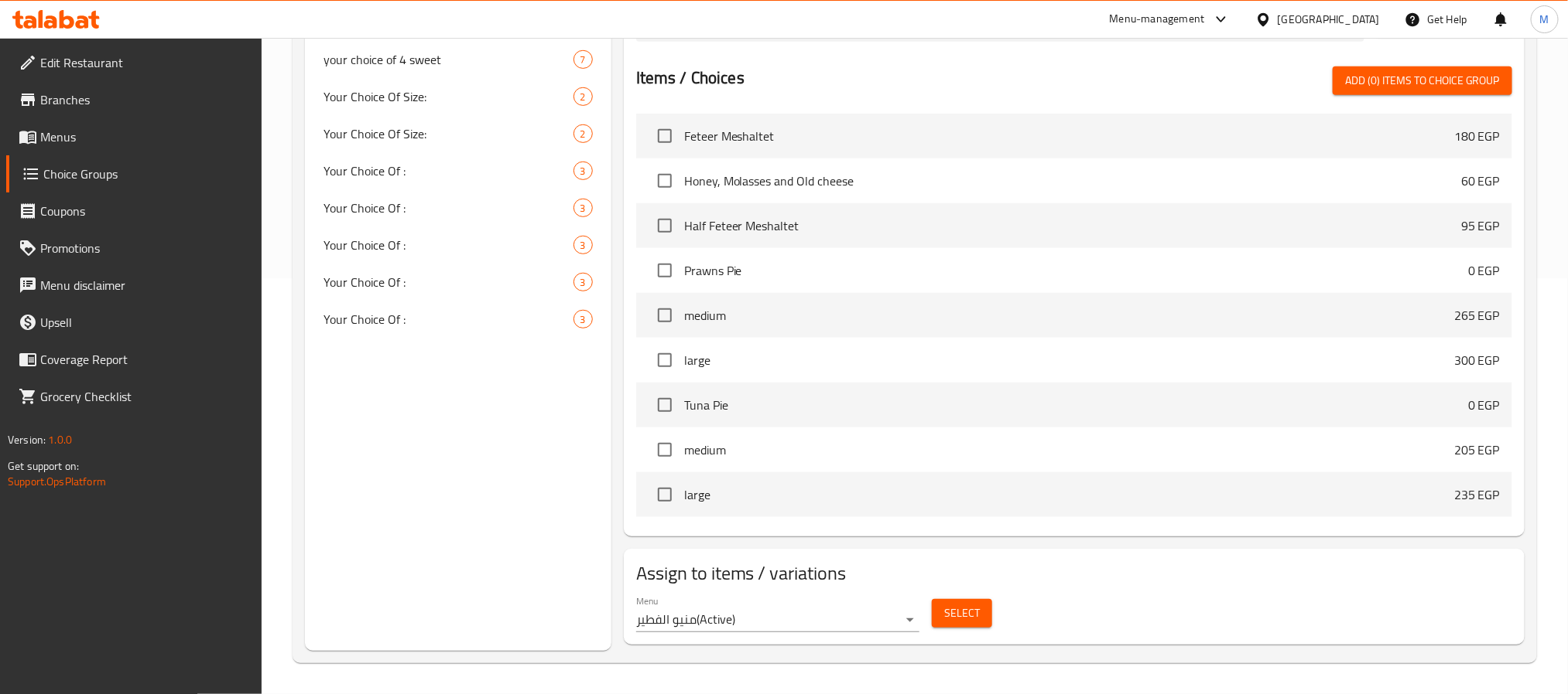
click at [941, 617] on button "Select" at bounding box center [962, 613] width 61 height 29
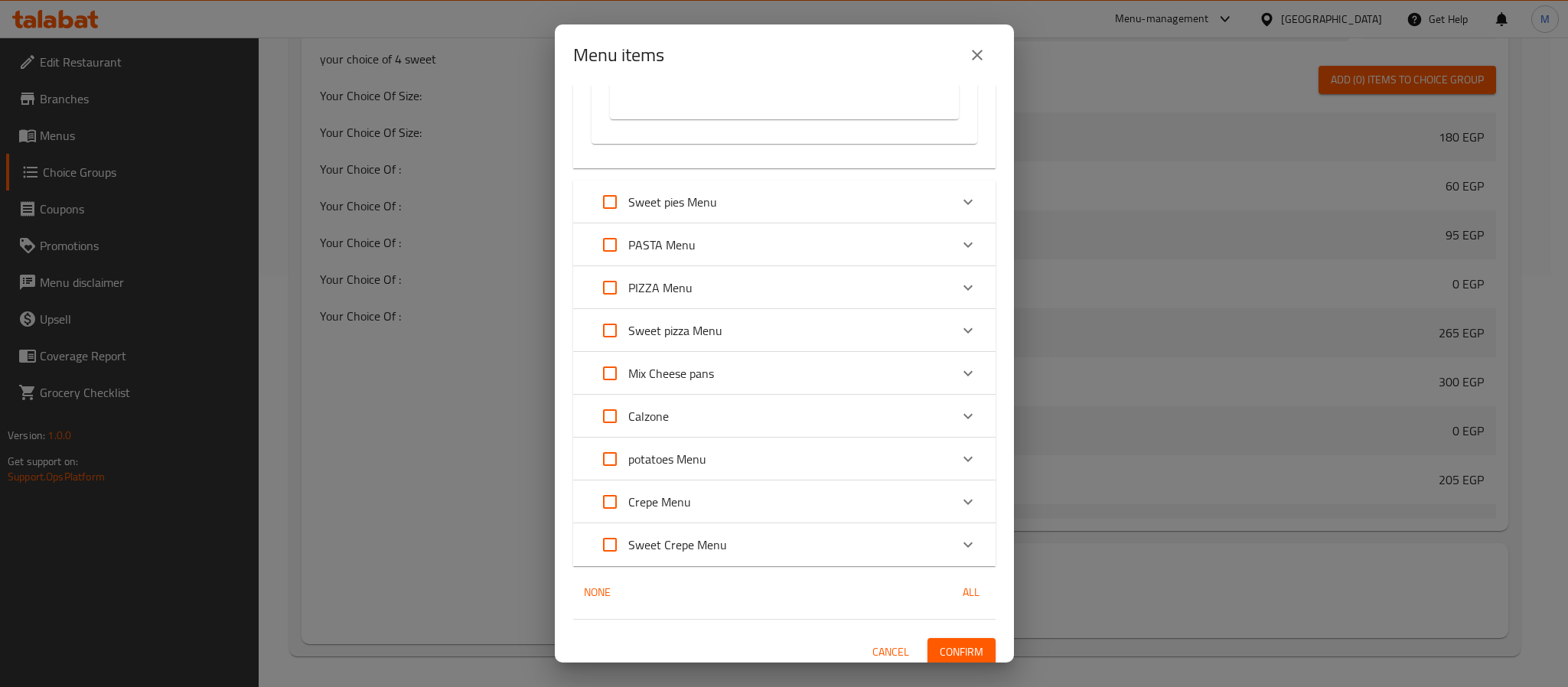
scroll to position [7421, 0]
click at [959, 195] on icon "Expand" at bounding box center [968, 200] width 18 height 18
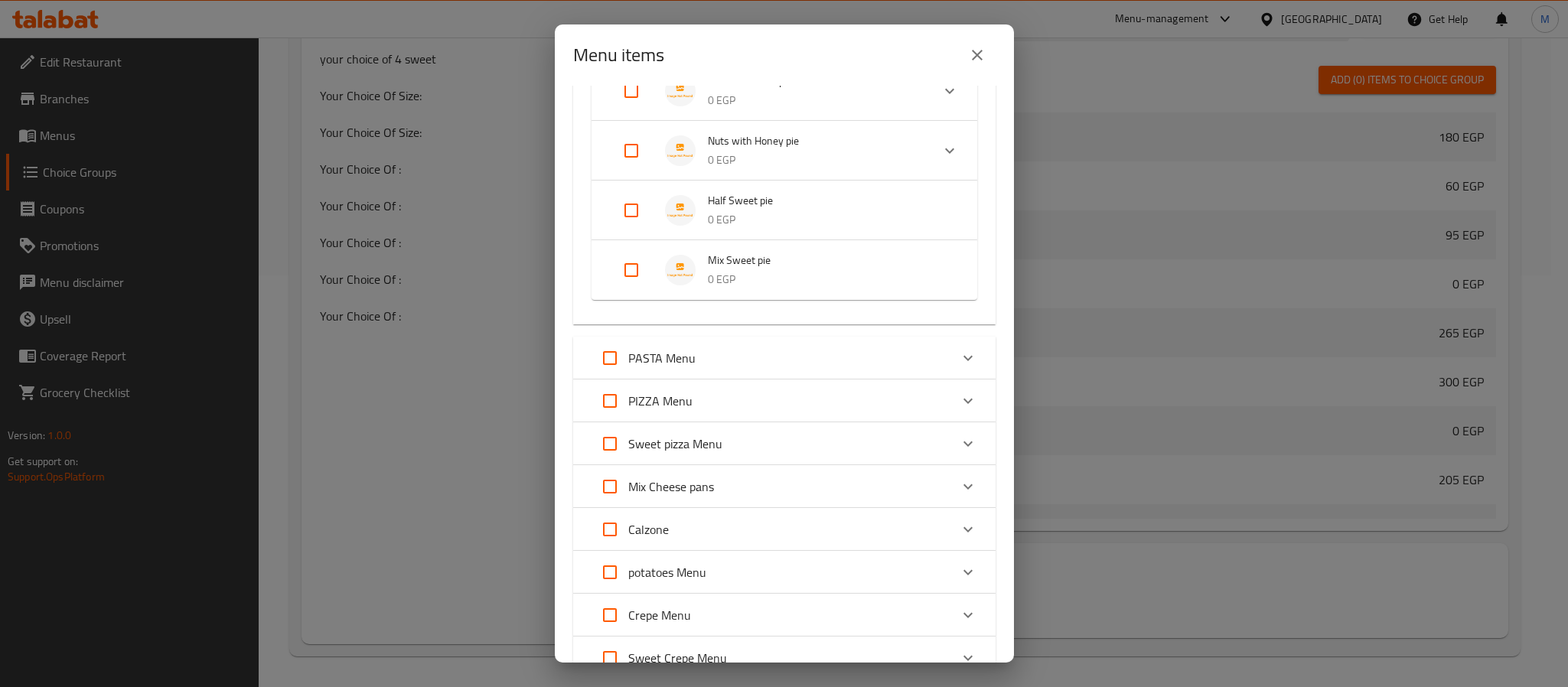
click at [955, 340] on div "Expand" at bounding box center [968, 358] width 37 height 37
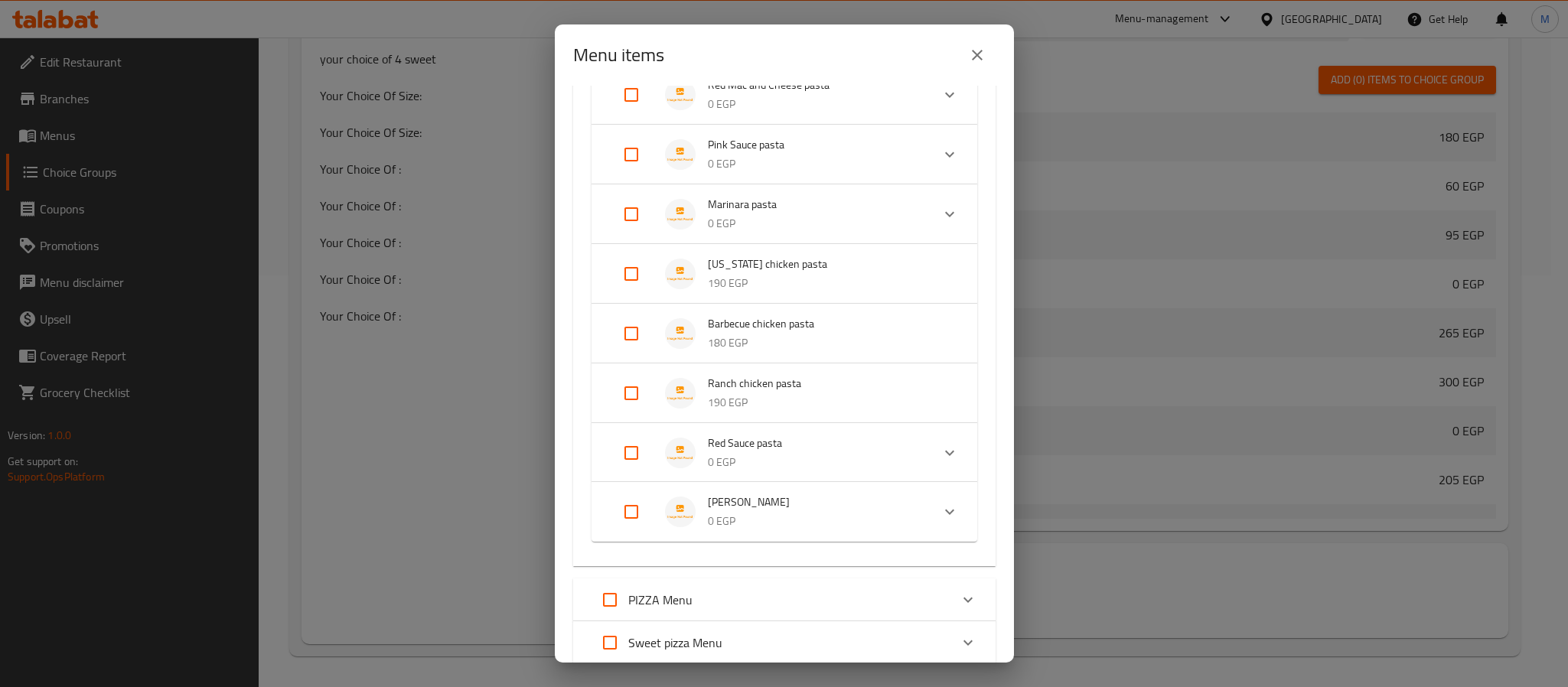
scroll to position [8595, 0]
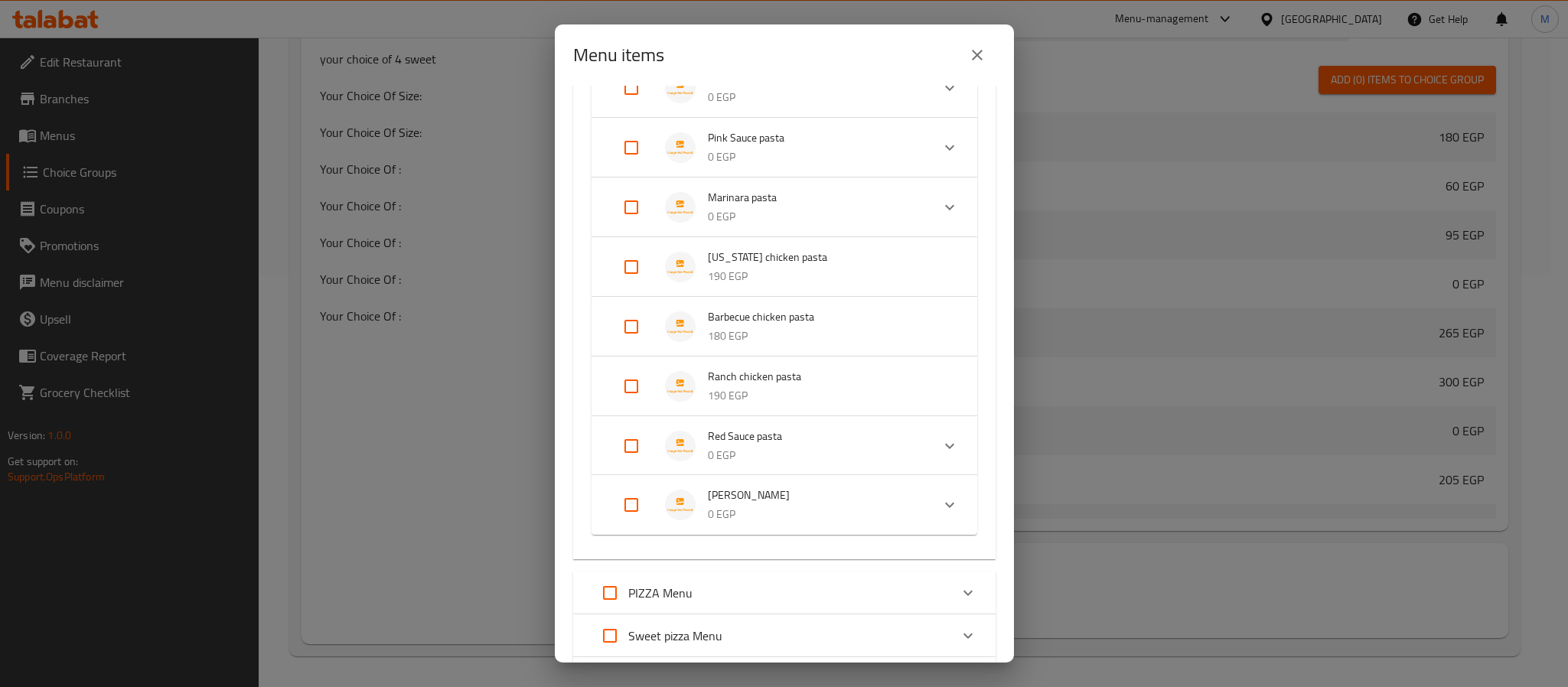
click at [945, 205] on icon "Expand" at bounding box center [949, 207] width 9 height 5
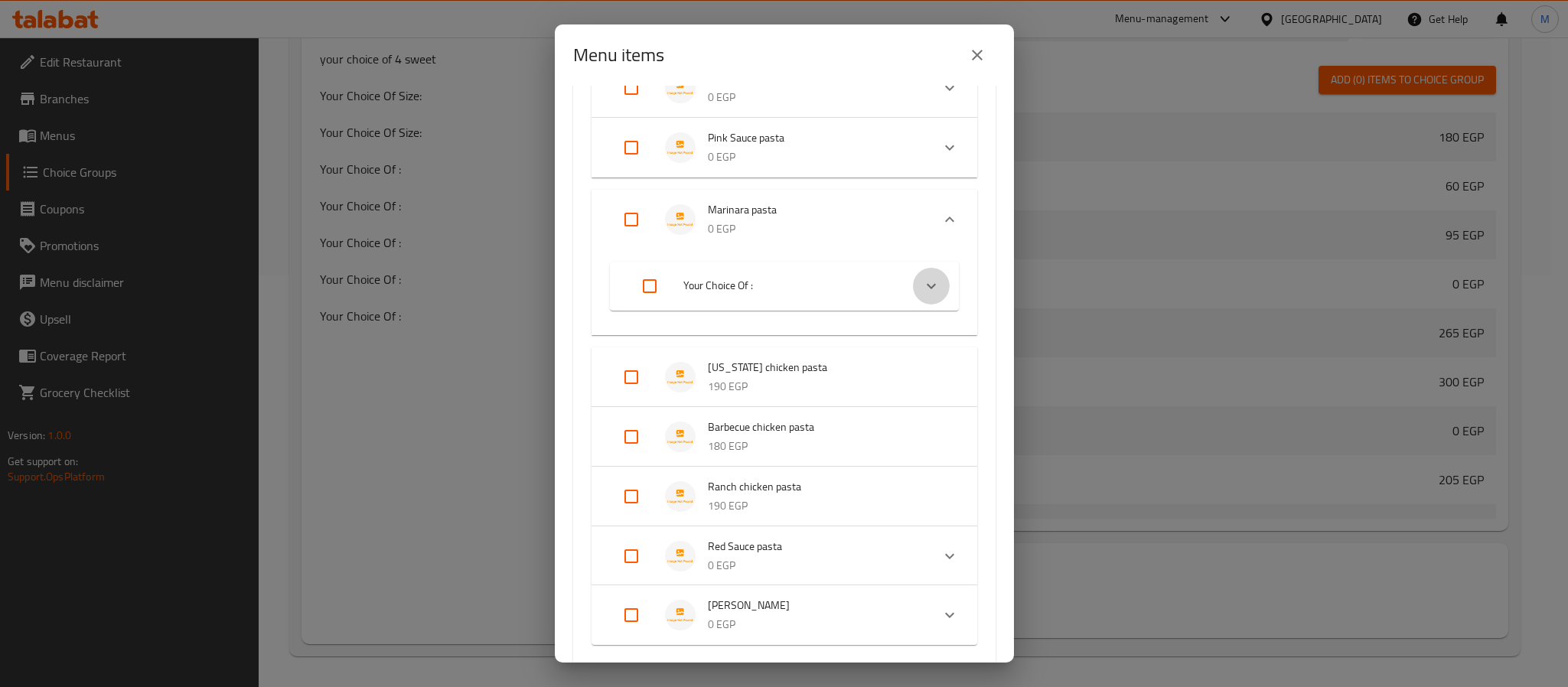
click at [922, 283] on icon "Expand" at bounding box center [931, 286] width 18 height 18
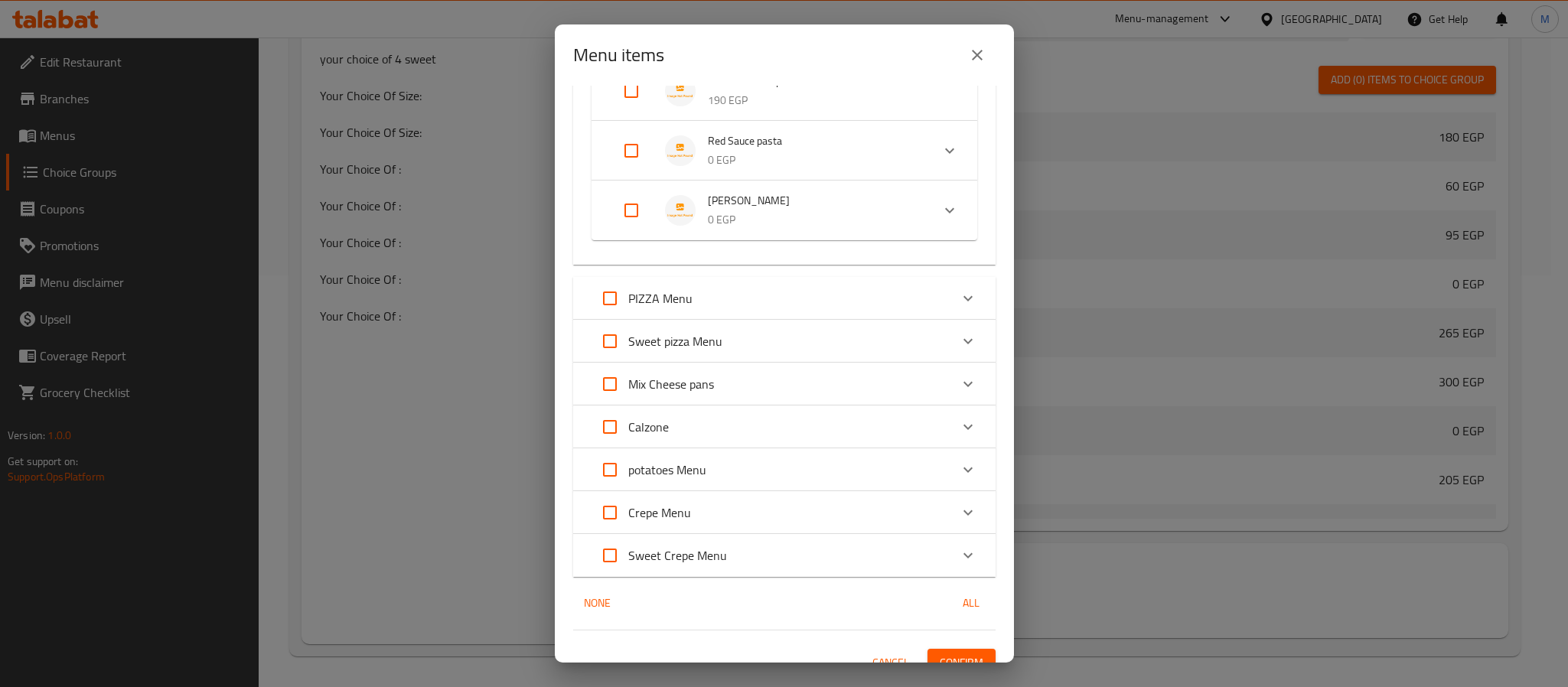
scroll to position [9208, 0]
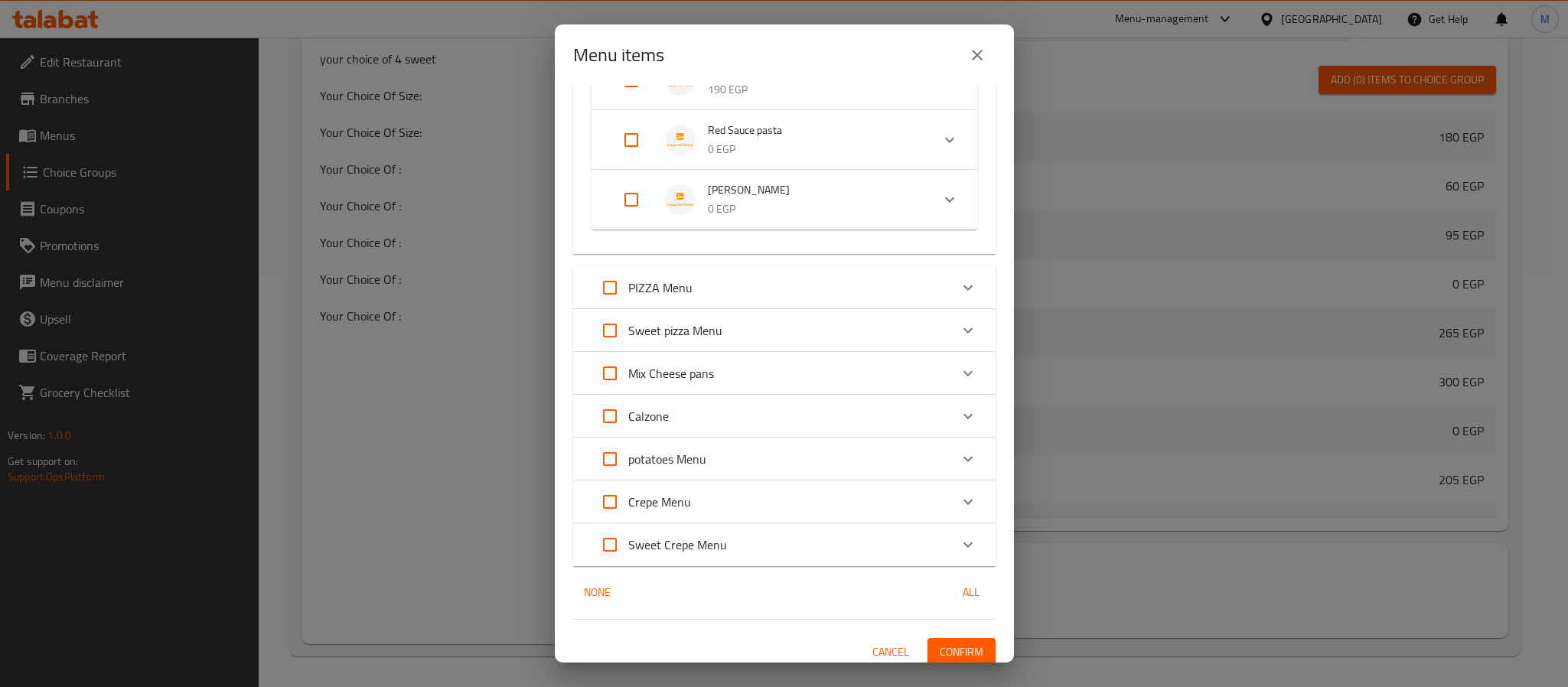
click at [959, 283] on icon "Expand" at bounding box center [968, 288] width 18 height 18
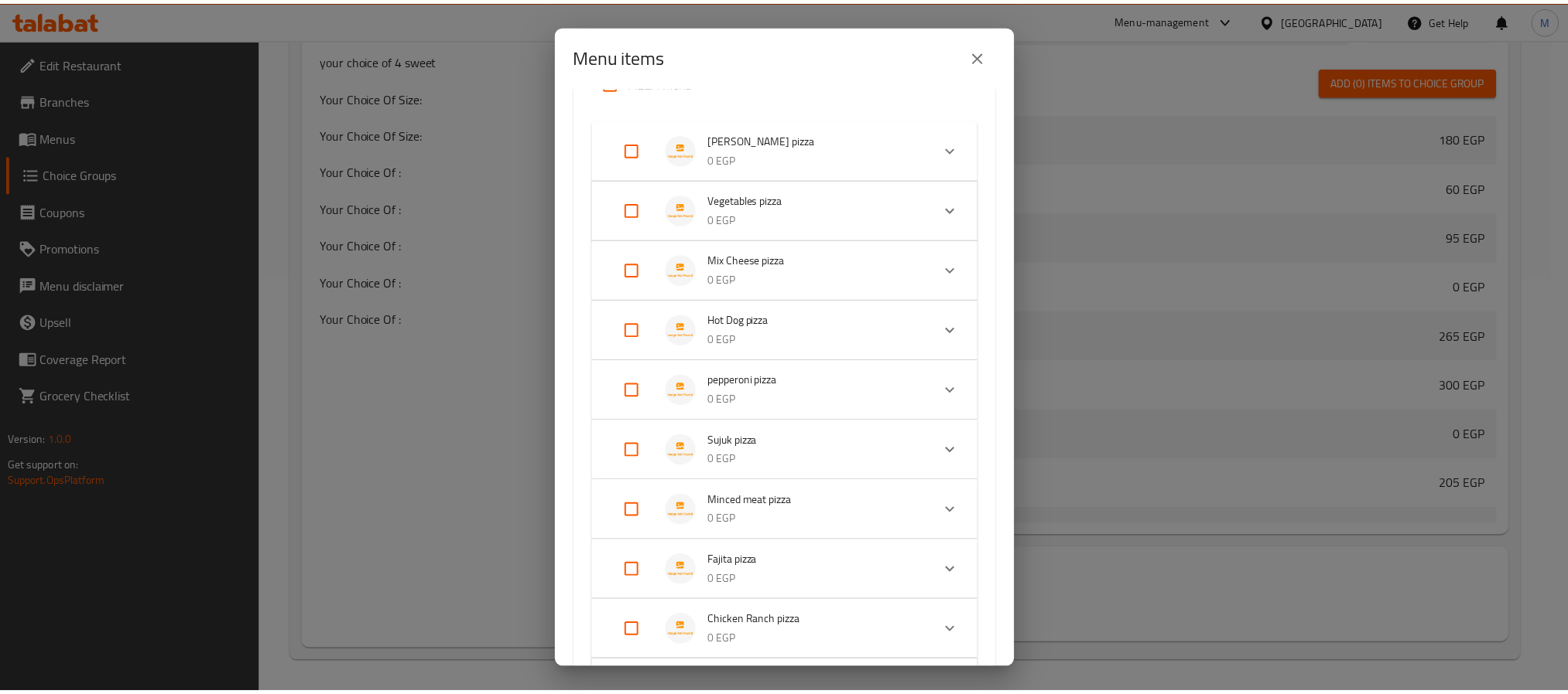
scroll to position [9535, 0]
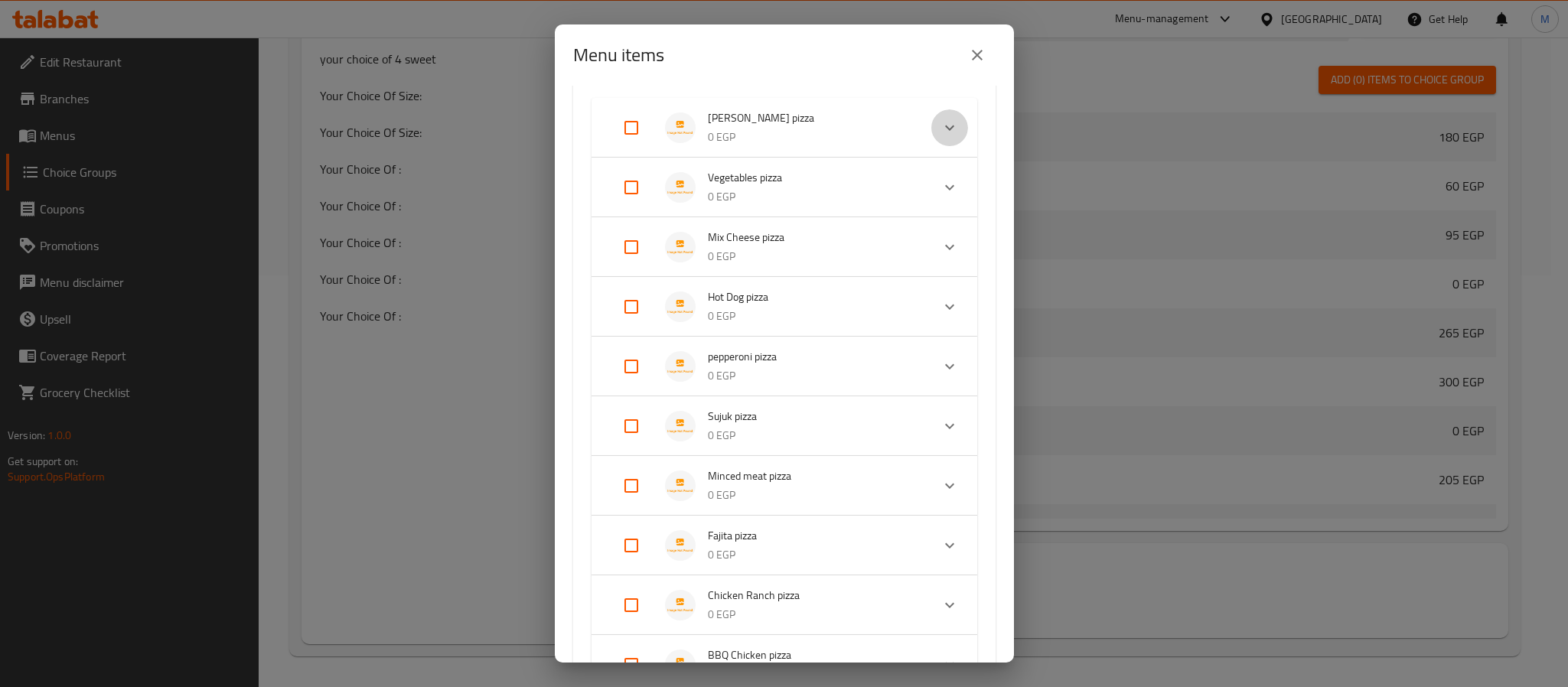
click at [940, 119] on icon "Expand" at bounding box center [949, 128] width 18 height 18
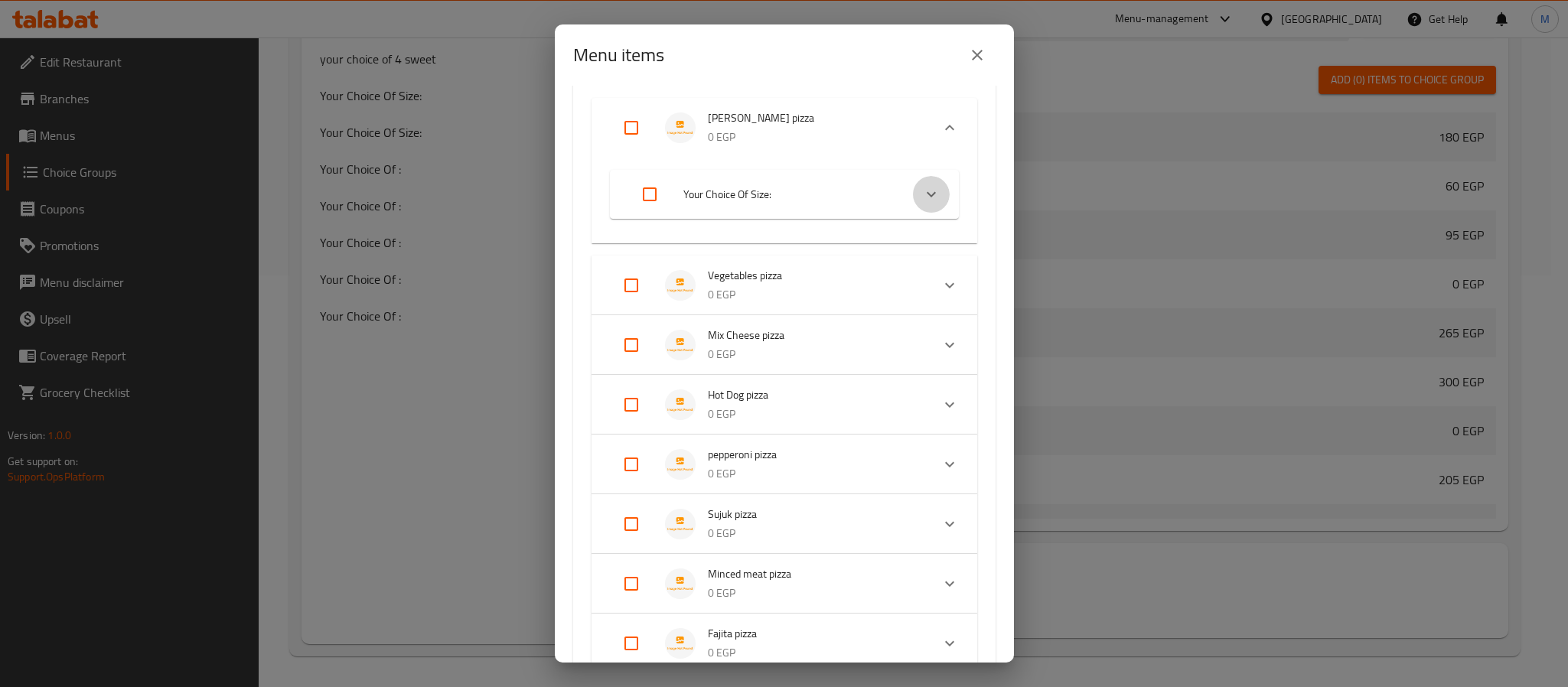
click at [913, 190] on div "Expand" at bounding box center [931, 195] width 37 height 37
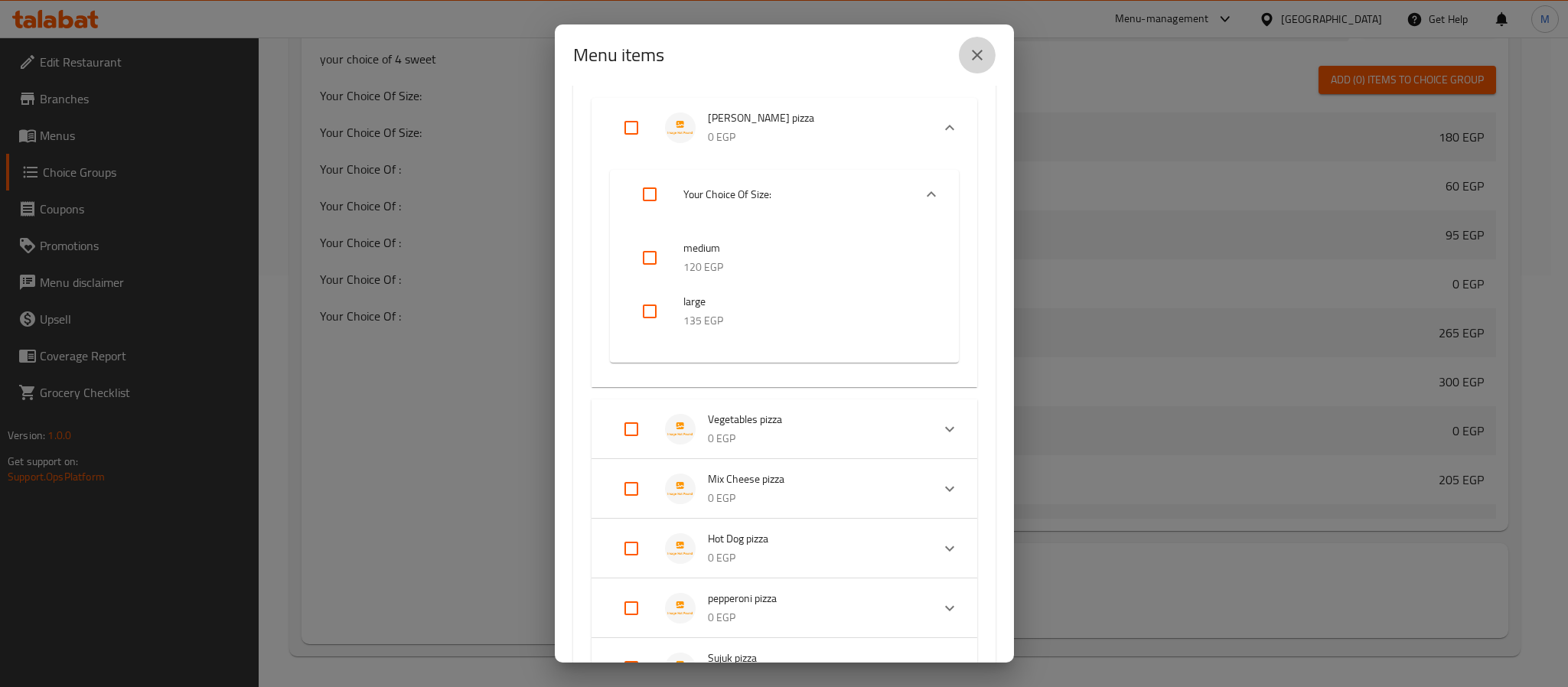
click at [979, 58] on icon "close" at bounding box center [977, 55] width 18 height 18
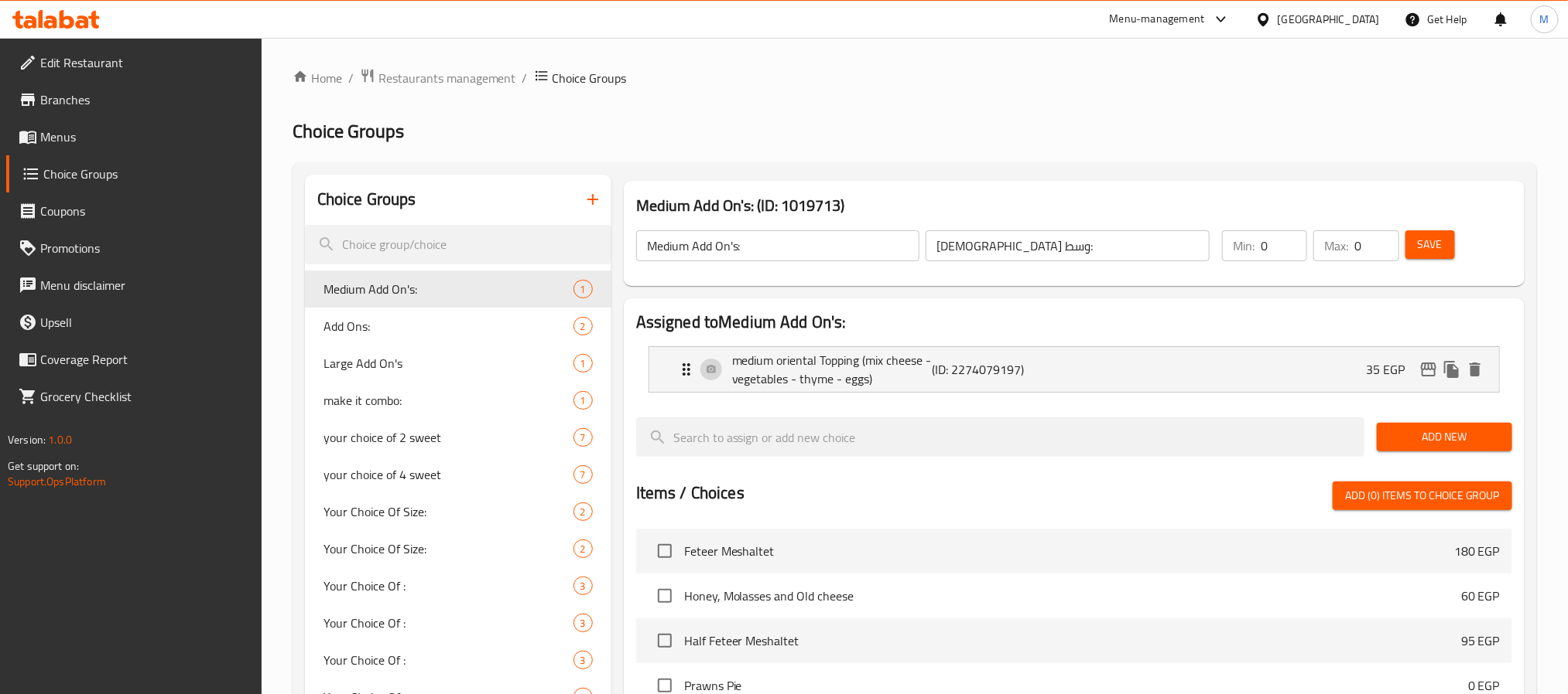
scroll to position [0, 0]
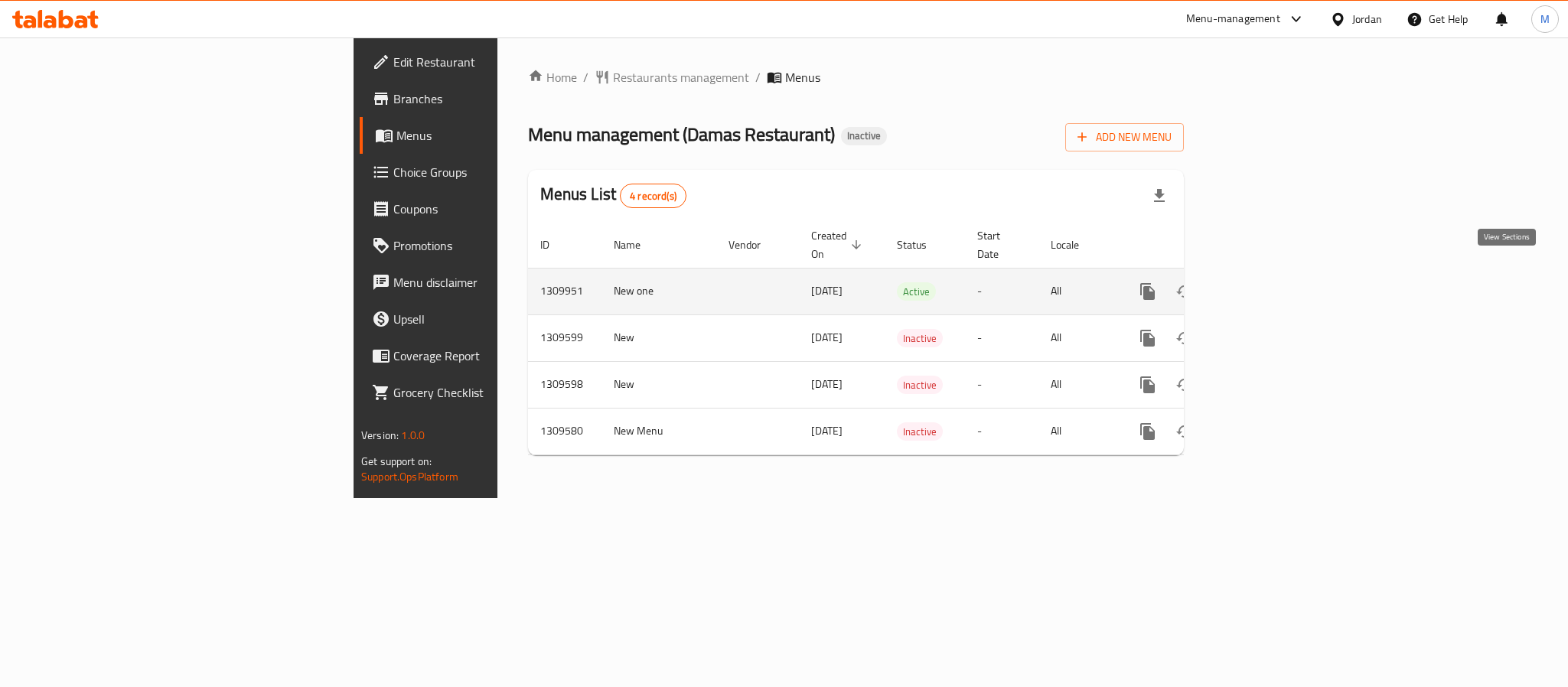
click at [1276, 275] on link "enhanced table" at bounding box center [1258, 292] width 37 height 37
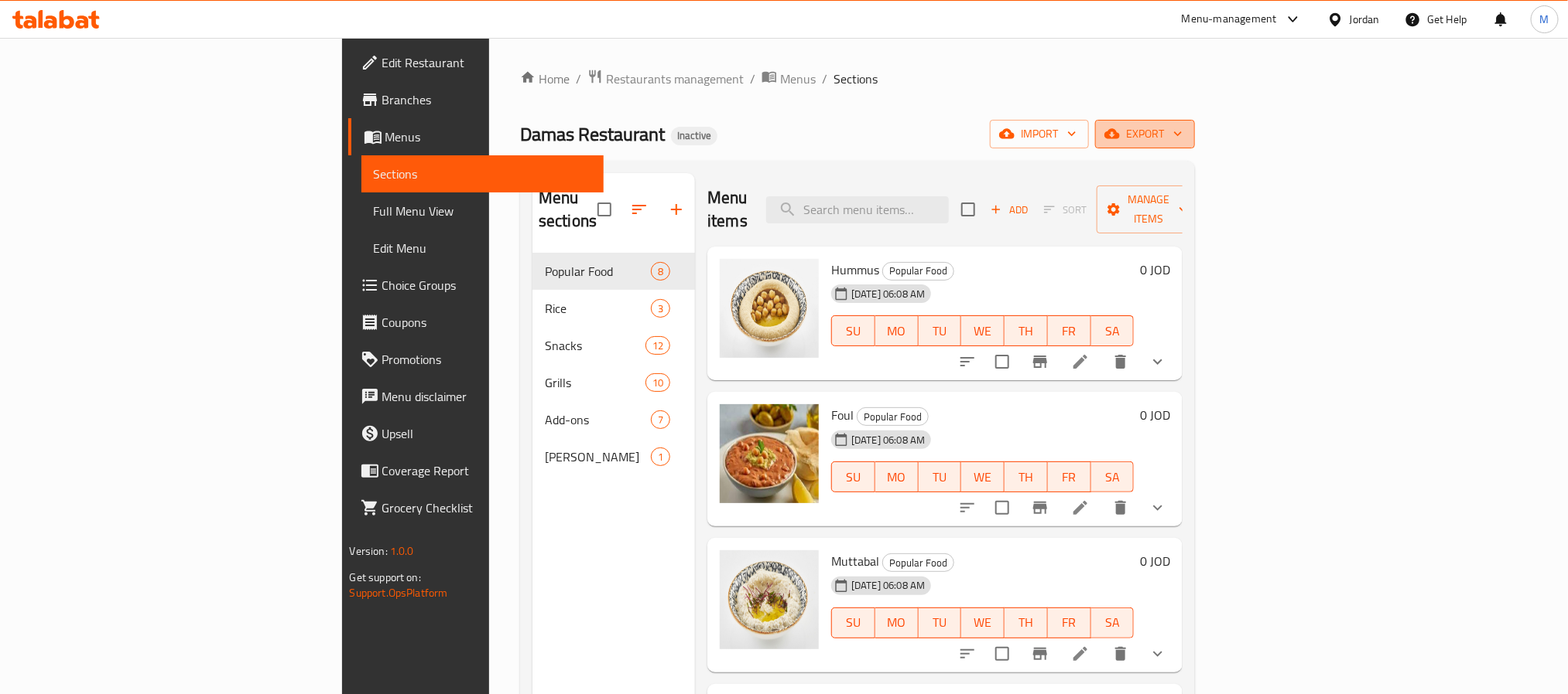
click at [1195, 120] on button "export" at bounding box center [1144, 134] width 100 height 29
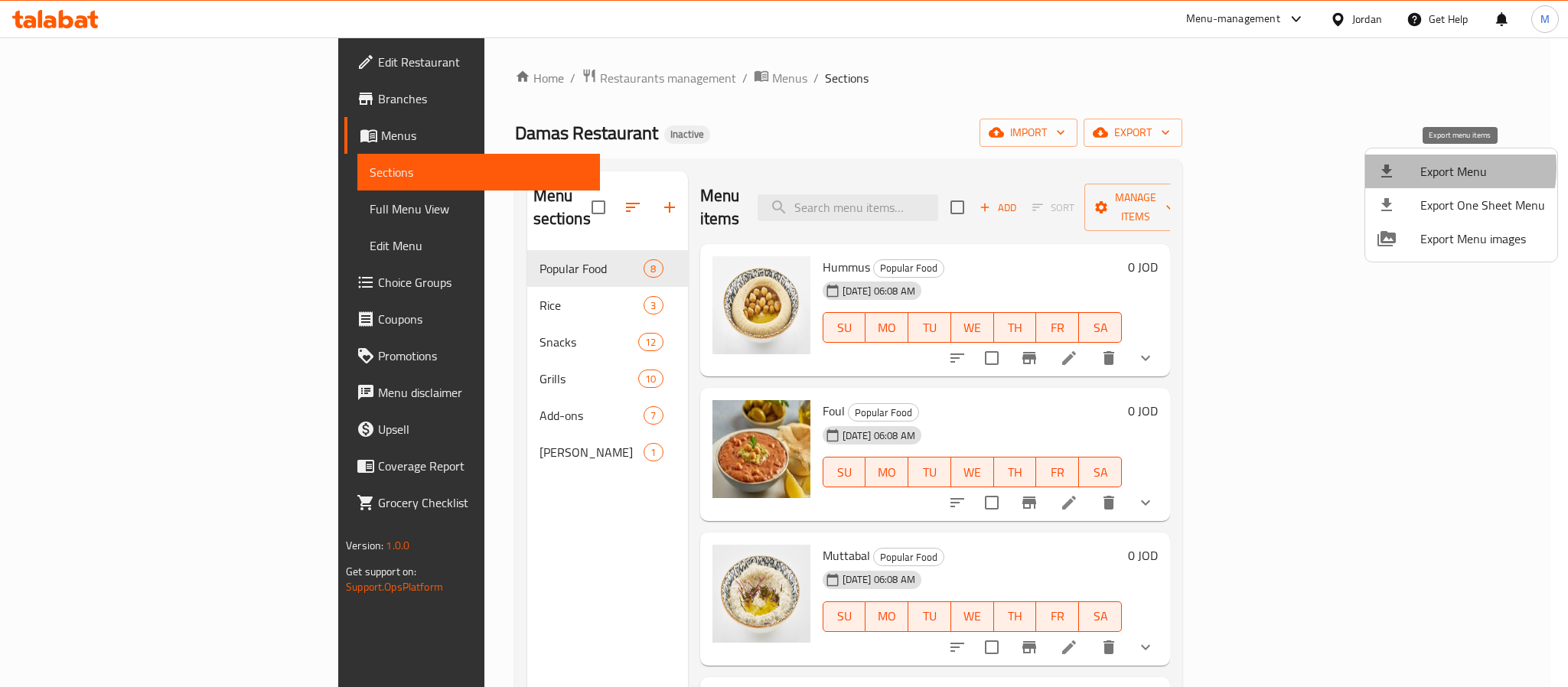
click at [1417, 168] on div at bounding box center [1399, 171] width 43 height 18
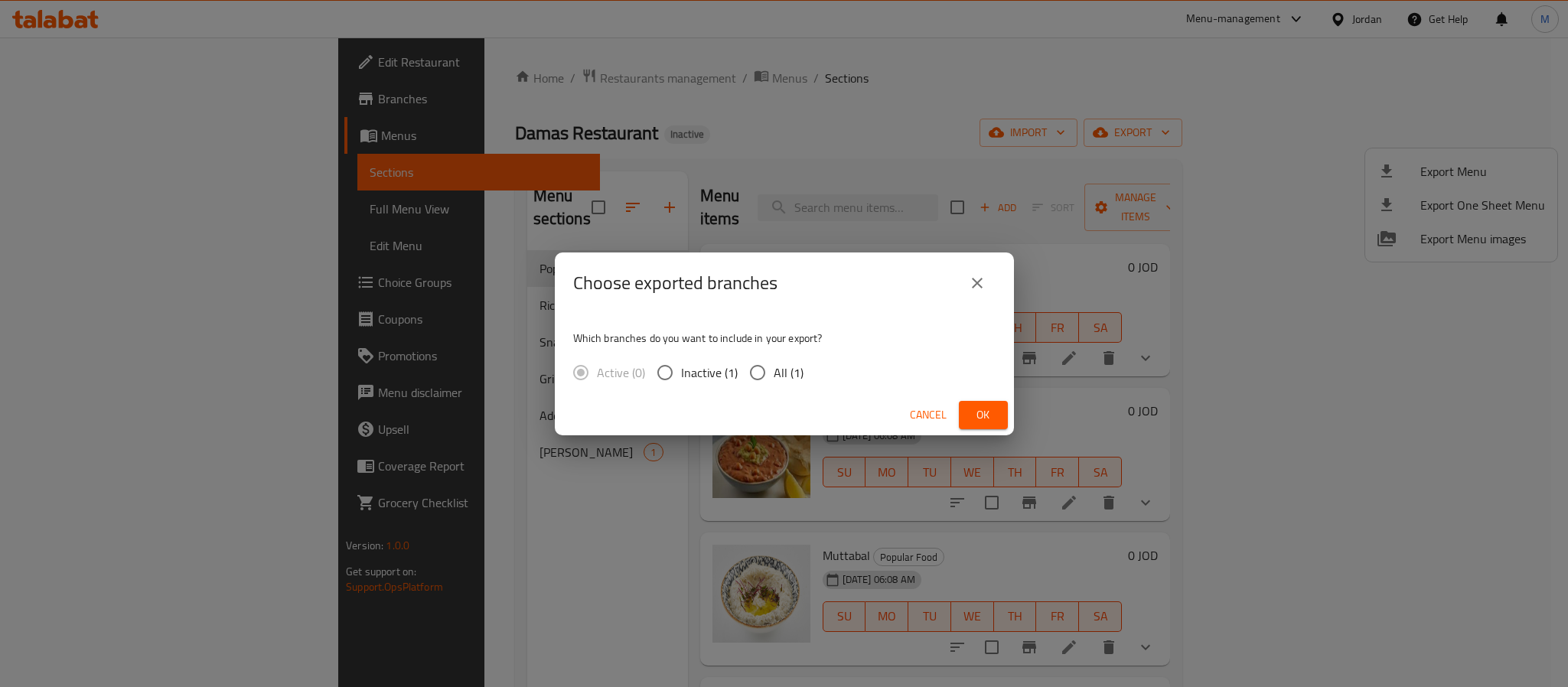
drag, startPoint x: 786, startPoint y: 363, endPoint x: 794, endPoint y: 370, distance: 10.6
click at [787, 363] on span "All (1)" at bounding box center [788, 373] width 30 height 18
click at [773, 363] on input "All (1)" at bounding box center [757, 373] width 32 height 32
radio input "true"
click at [990, 425] on button "Ok" at bounding box center [983, 415] width 49 height 28
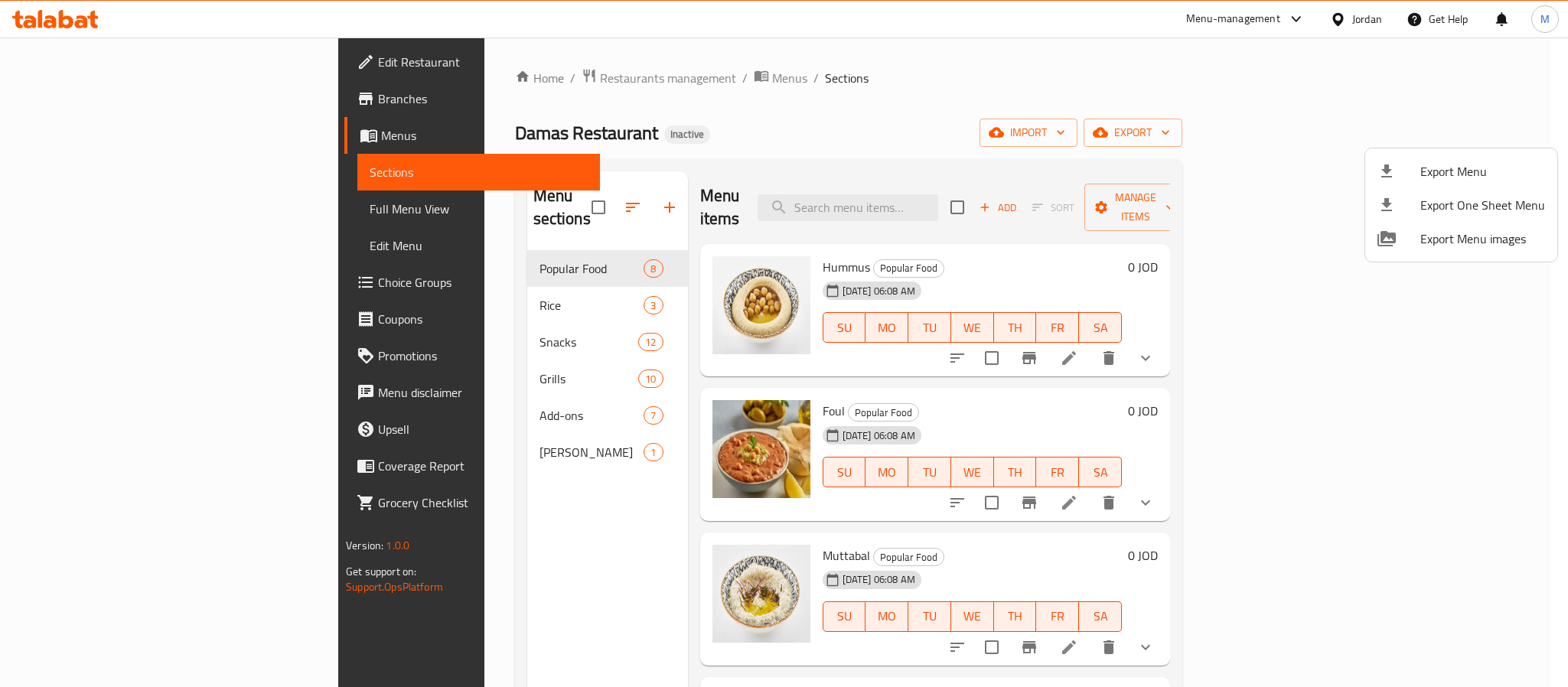
click at [1358, 18] on div at bounding box center [784, 344] width 1568 height 687
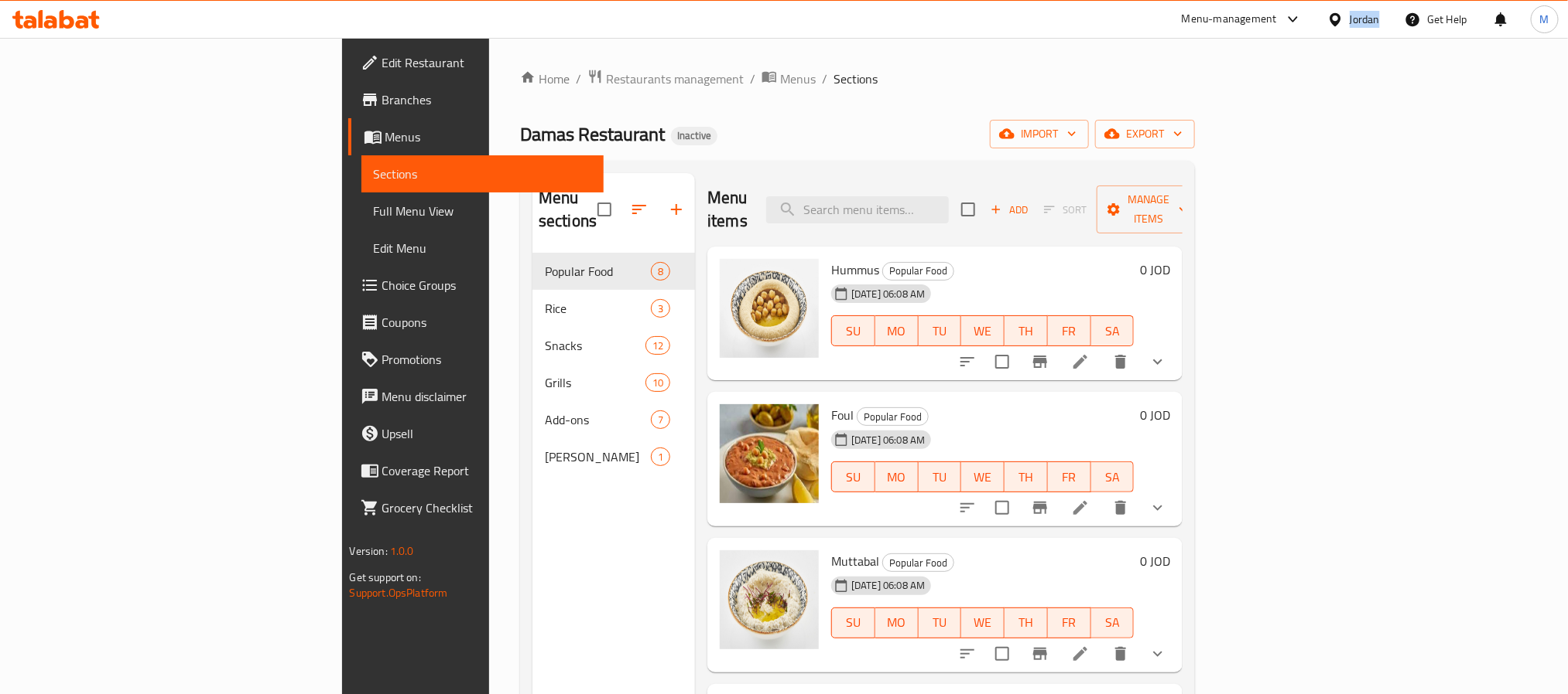
click at [1374, 18] on div "Jordan" at bounding box center [1365, 19] width 30 height 17
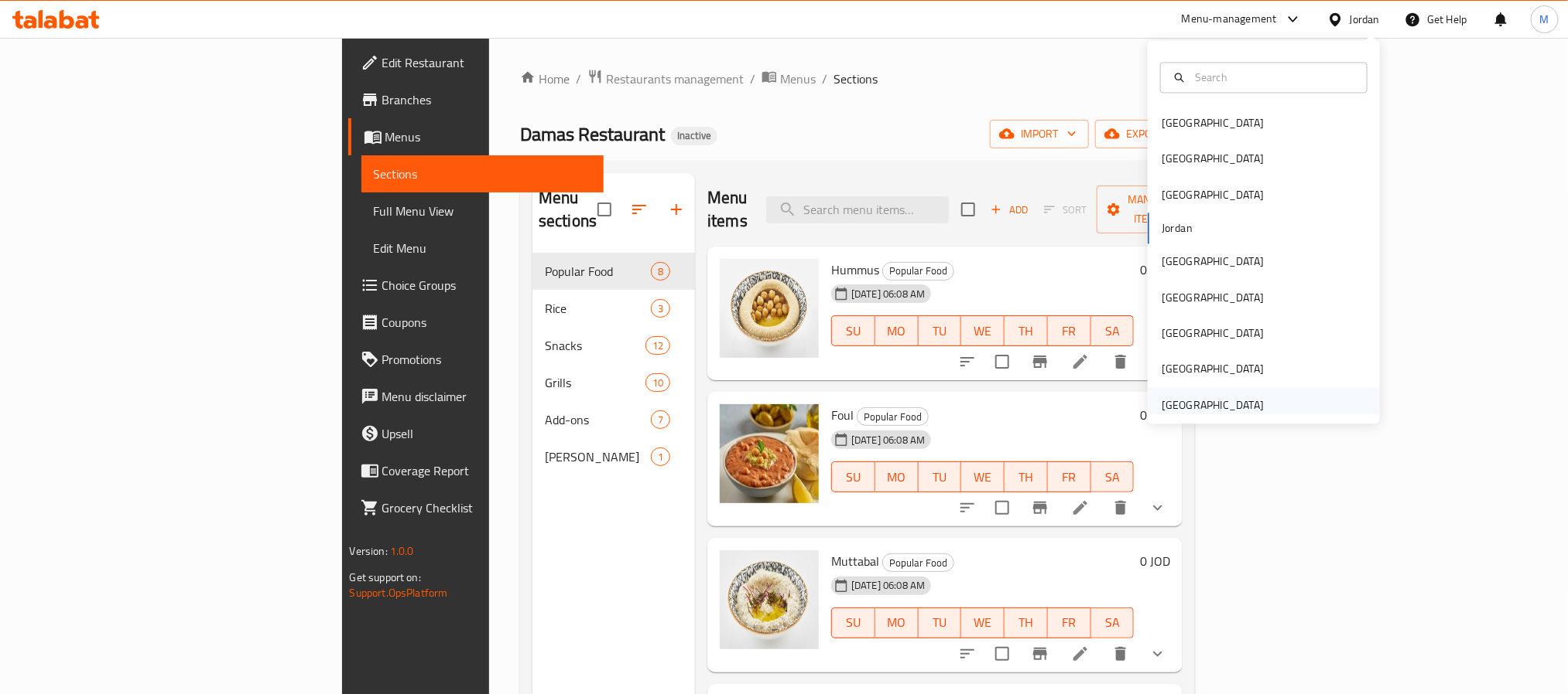
click at [1245, 395] on div "[GEOGRAPHIC_DATA]" at bounding box center [1212, 405] width 127 height 35
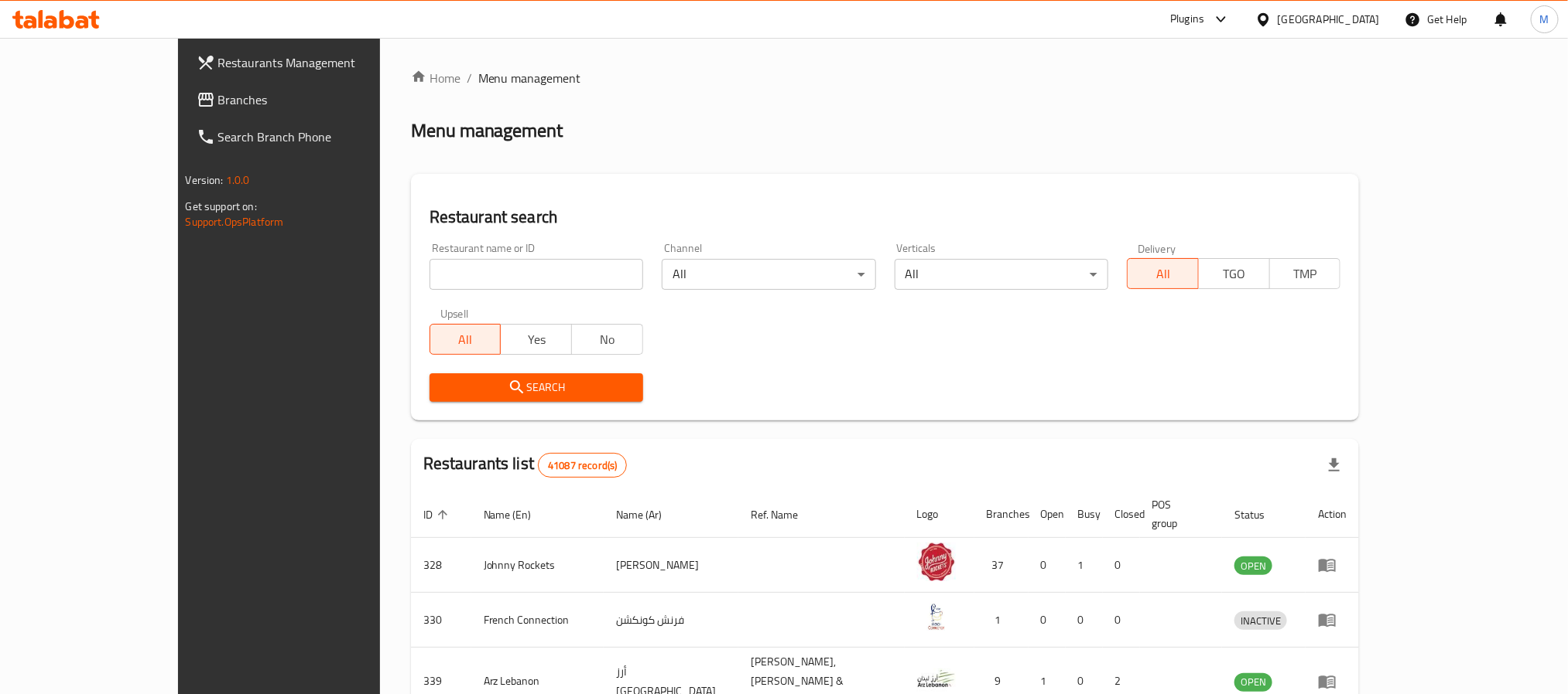
click at [184, 81] on link "Branches" at bounding box center [312, 100] width 256 height 37
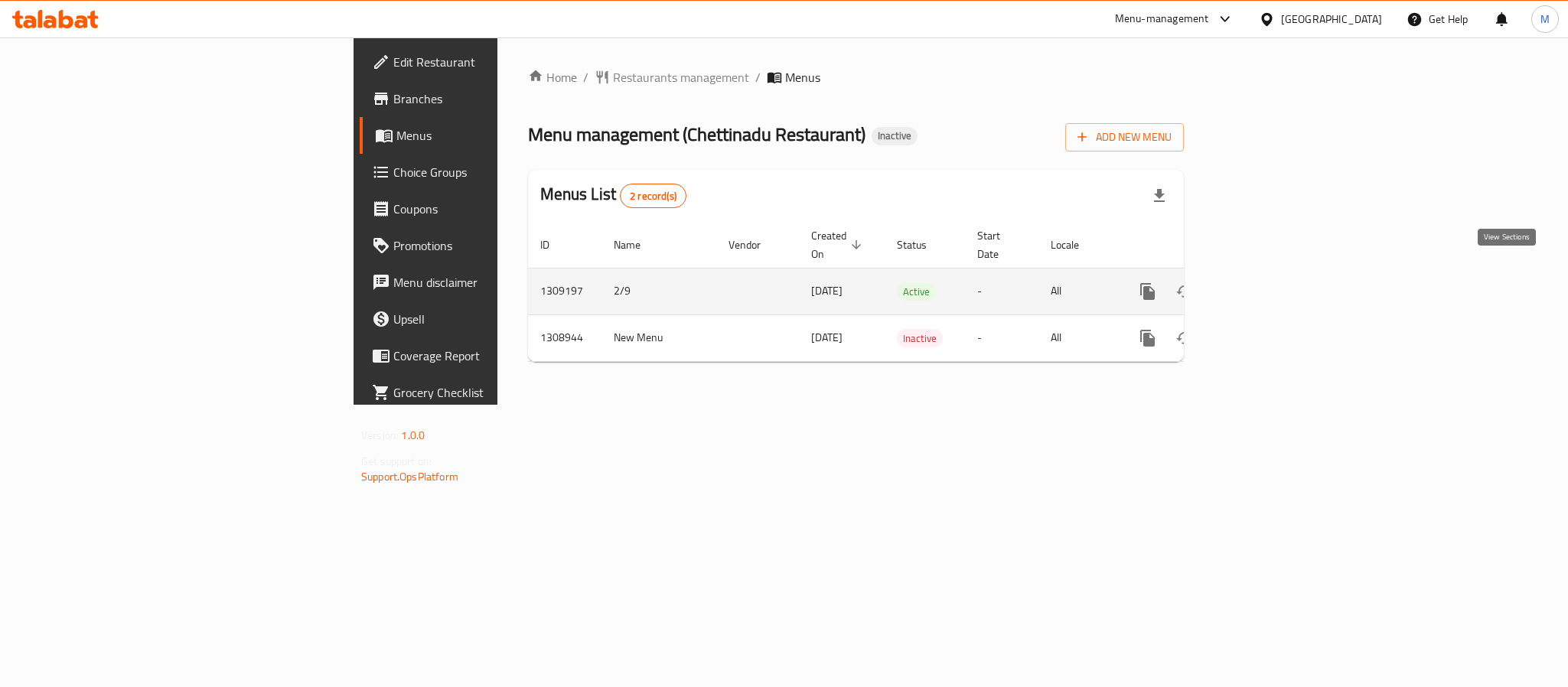
click at [1267, 283] on icon "enhanced table" at bounding box center [1258, 292] width 18 height 18
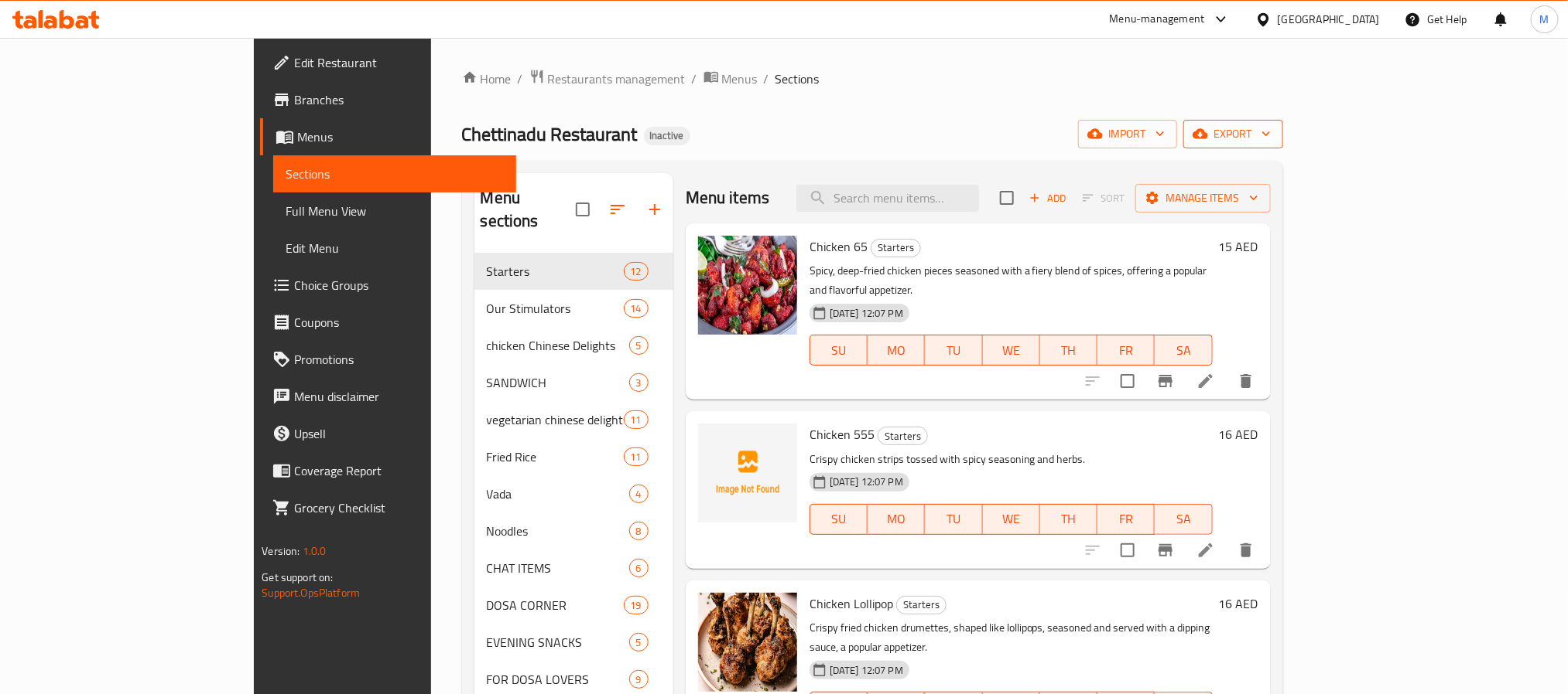
click at [1274, 133] on icon "button" at bounding box center [1265, 134] width 15 height 15
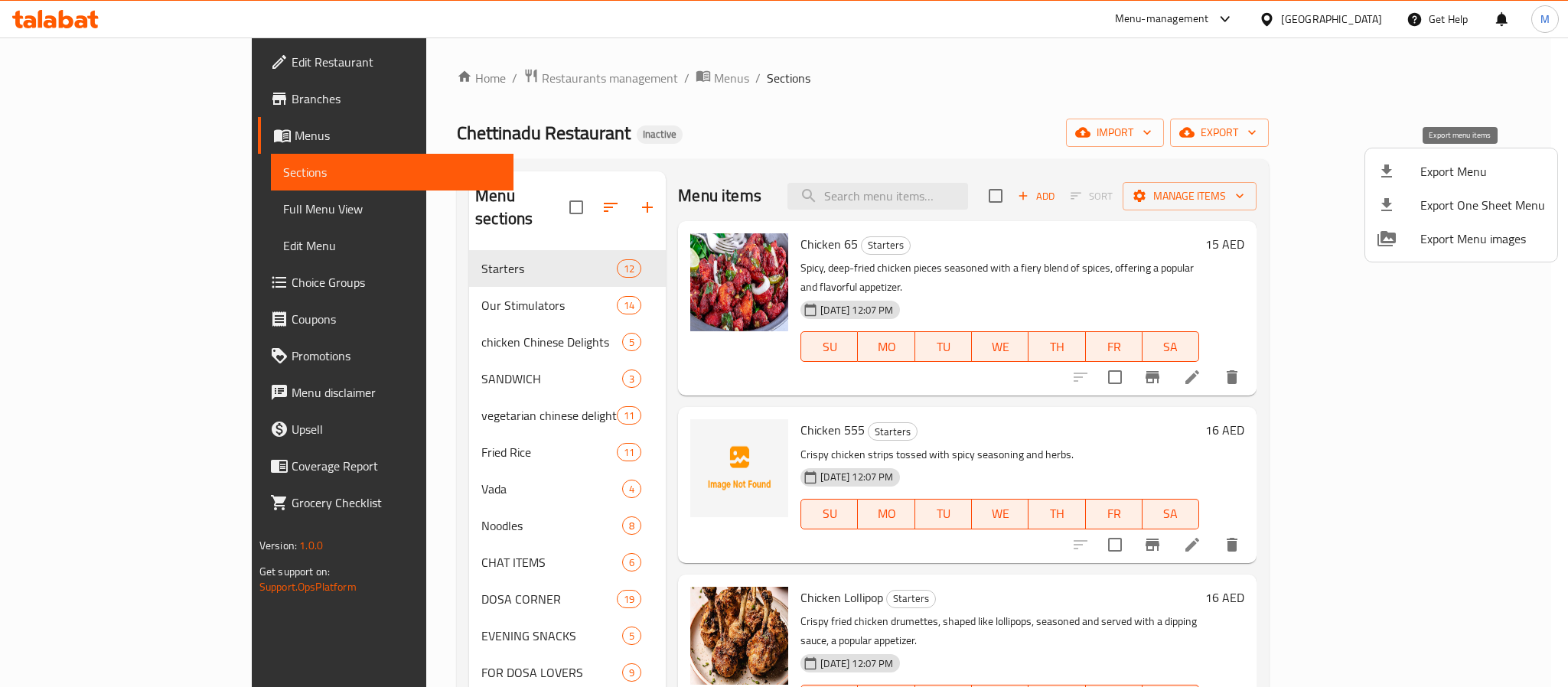
click at [1423, 184] on li "Export Menu" at bounding box center [1461, 171] width 192 height 33
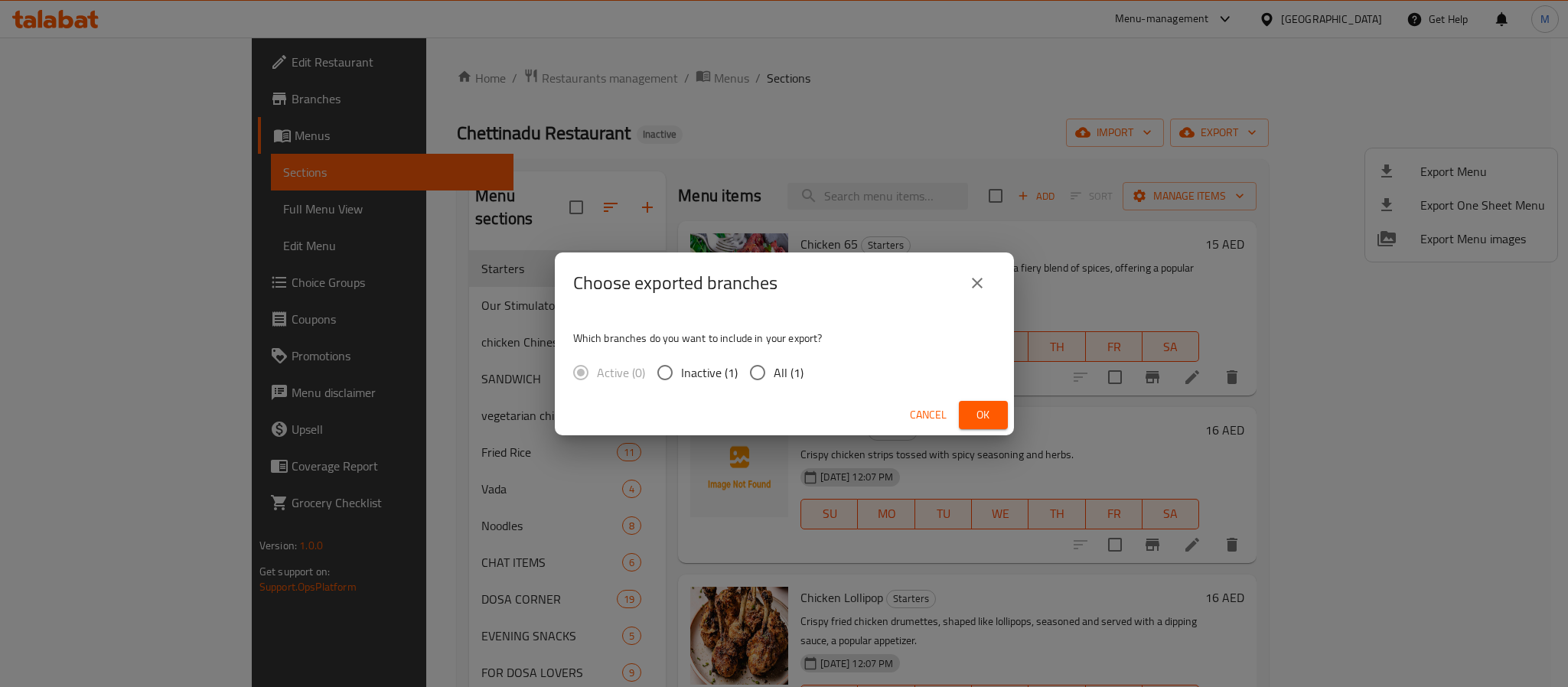
click at [790, 363] on span "All (1)" at bounding box center [788, 373] width 30 height 18
click at [773, 361] on input "All (1)" at bounding box center [757, 373] width 32 height 32
radio input "true"
click at [992, 411] on span "Ok" at bounding box center [983, 415] width 24 height 19
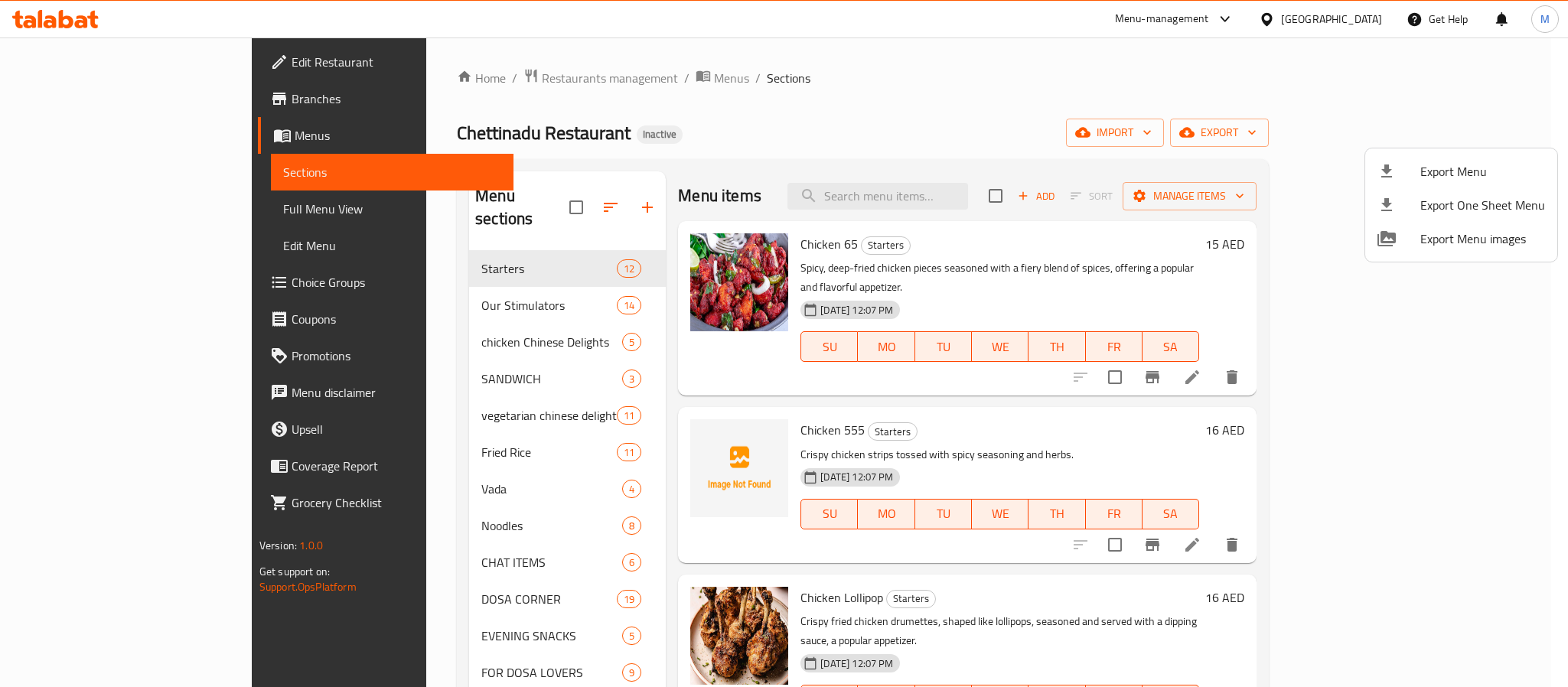
click at [1349, 31] on div at bounding box center [784, 344] width 1568 height 687
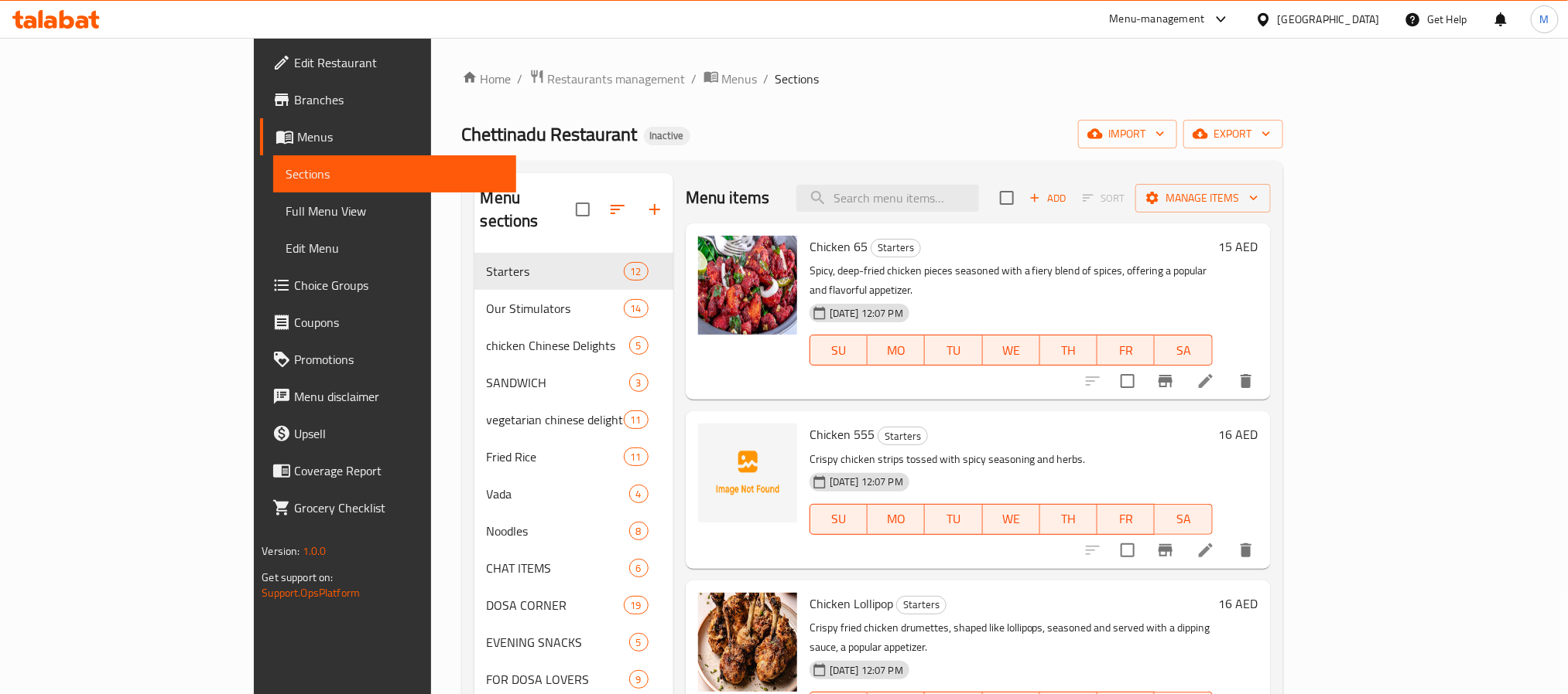
click at [1367, 17] on div "[GEOGRAPHIC_DATA]" at bounding box center [1328, 19] width 102 height 17
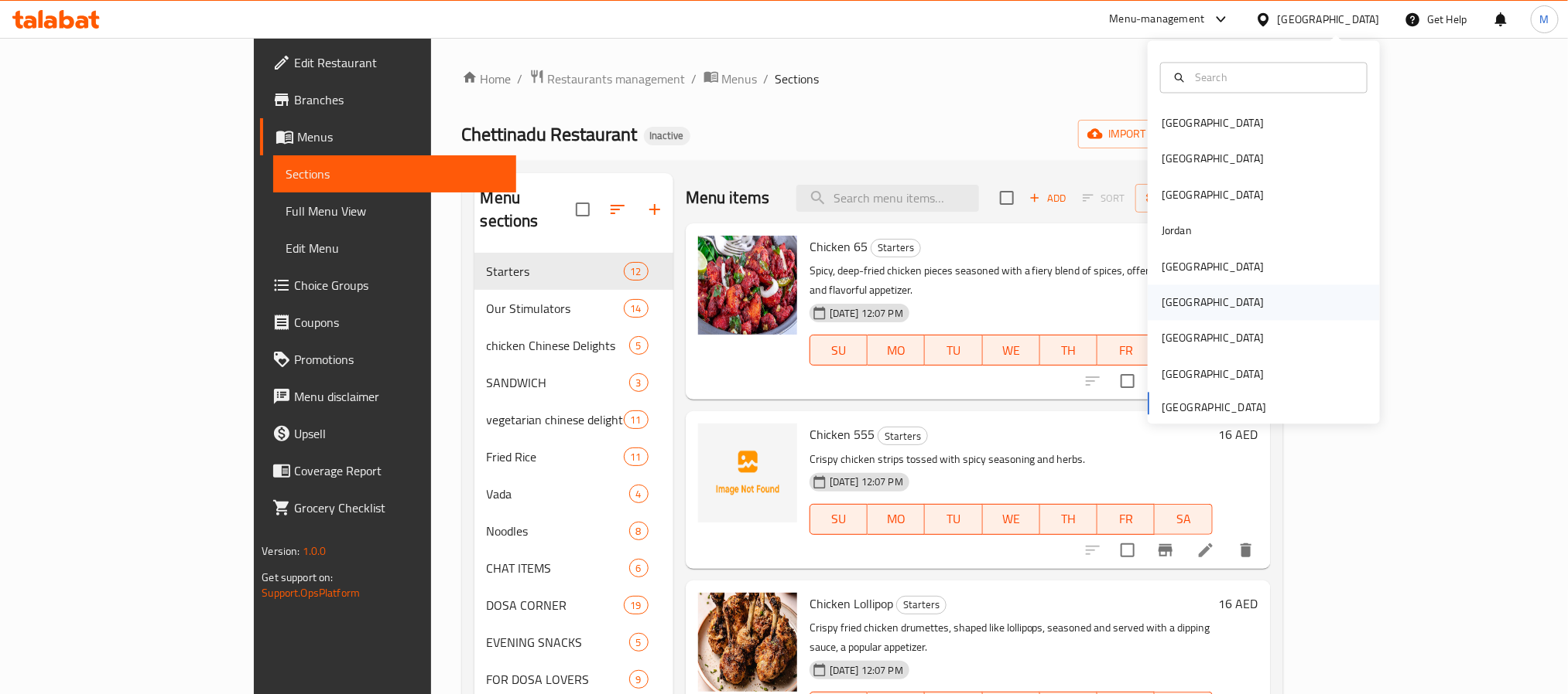
click at [1168, 315] on div "Oman" at bounding box center [1212, 303] width 127 height 35
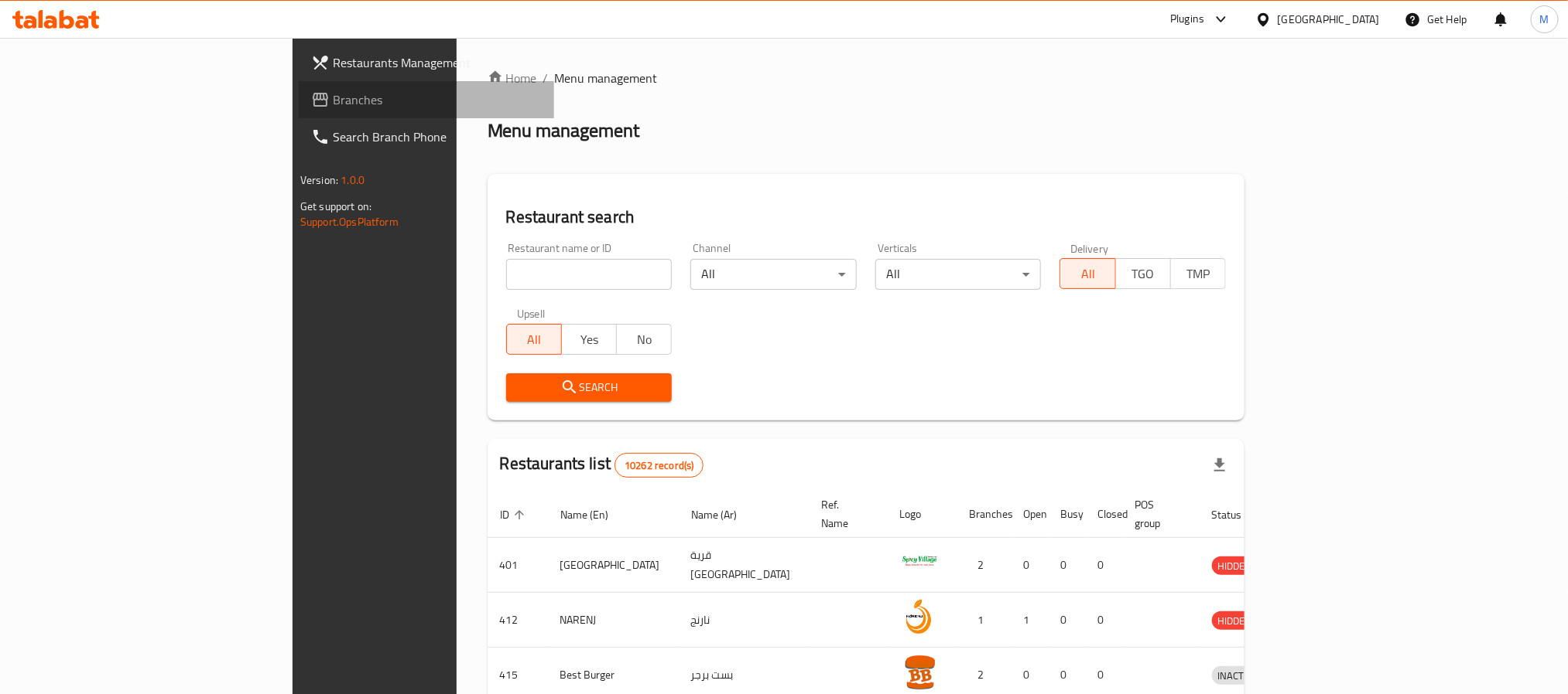
click at [333, 93] on span "Branches" at bounding box center [437, 100] width 209 height 18
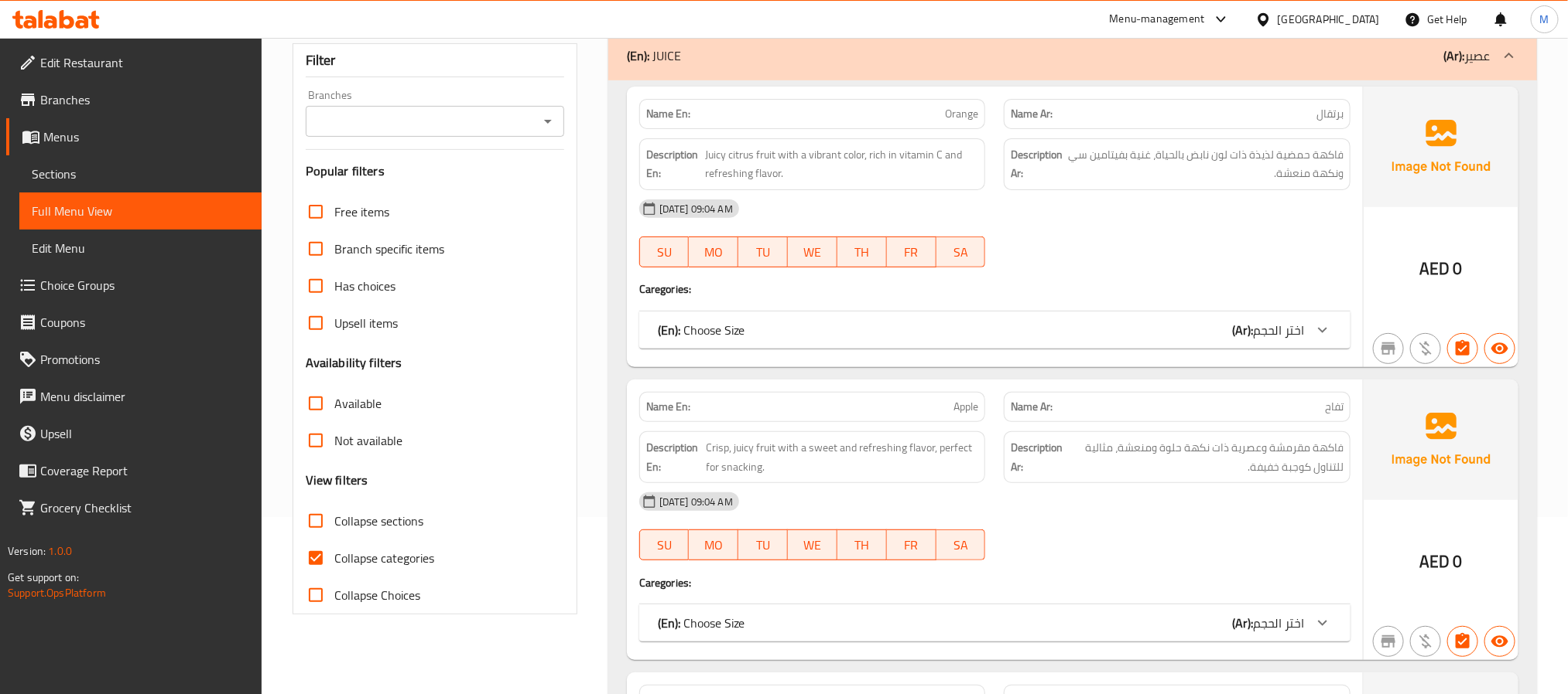
scroll to position [232, 0]
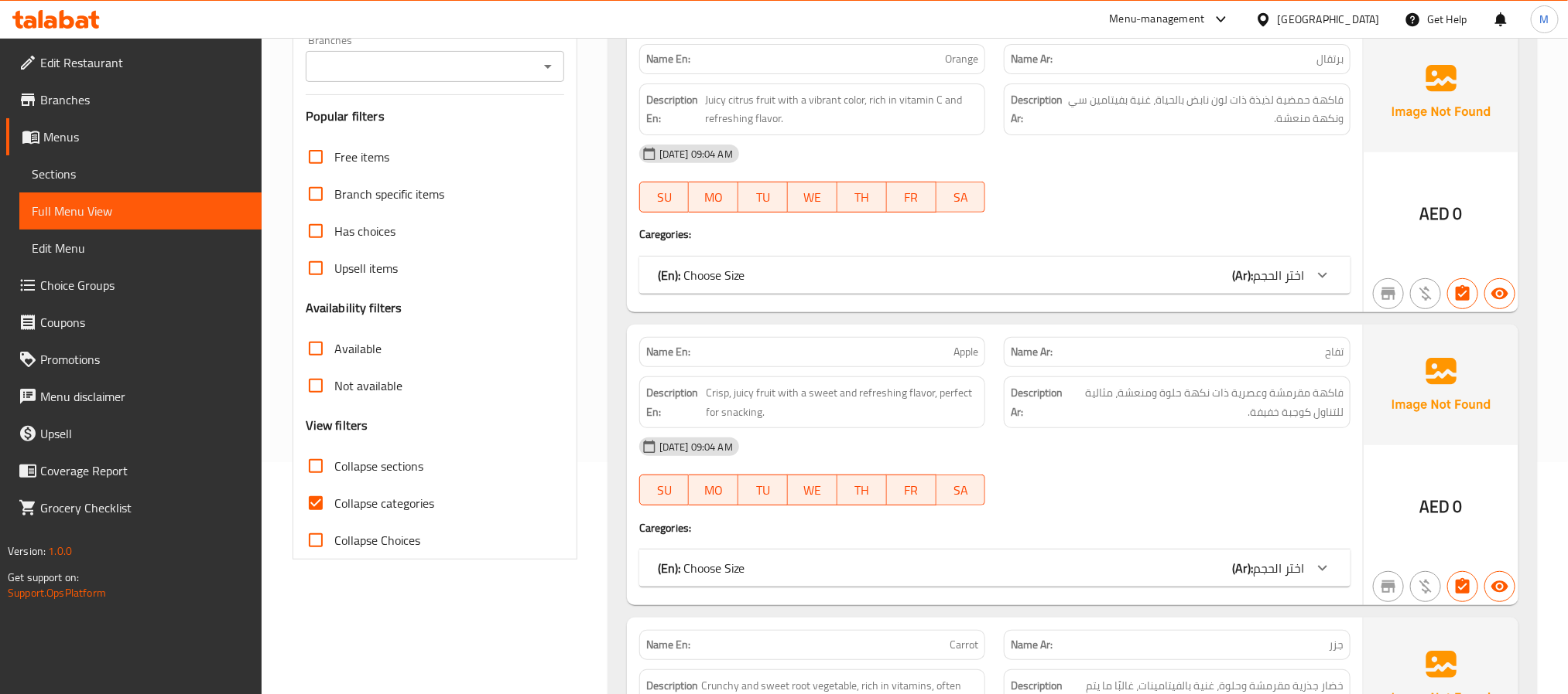
click at [374, 513] on span "Collapse categories" at bounding box center [384, 503] width 100 height 18
click at [335, 513] on input "Collapse categories" at bounding box center [315, 503] width 37 height 37
checkbox input "false"
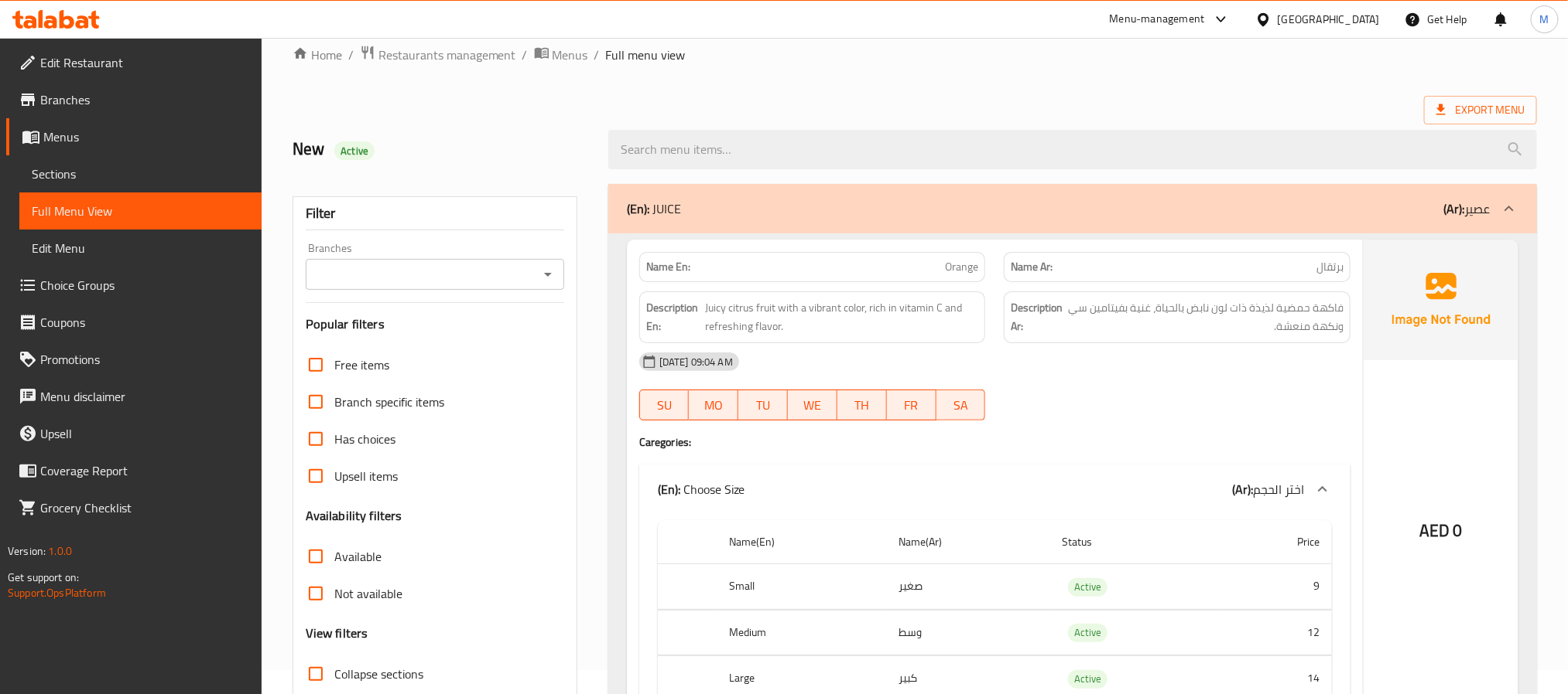
scroll to position [0, 0]
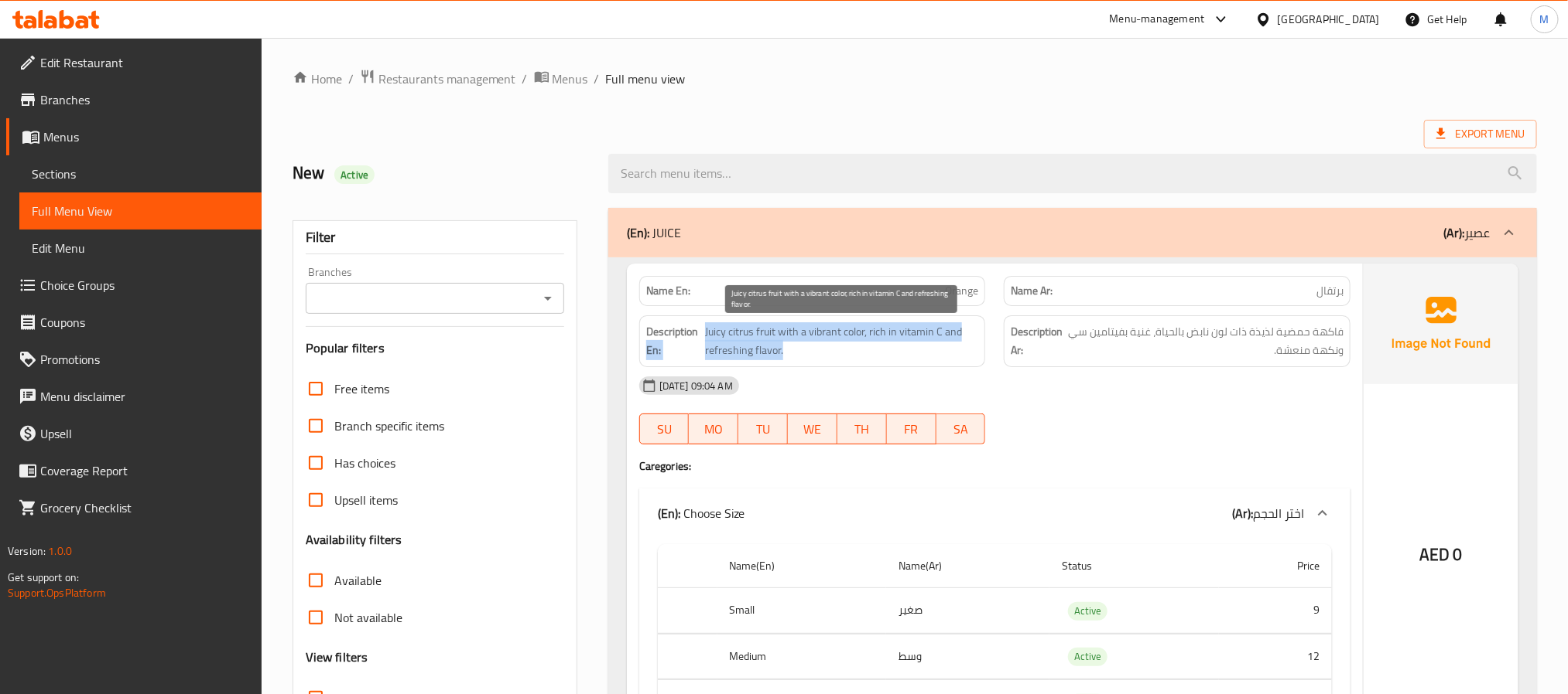
drag, startPoint x: 702, startPoint y: 328, endPoint x: 806, endPoint y: 357, distance: 108.0
click at [806, 357] on h6 "Description En: Juicy citrus fruit with a vibrant color, rich in vitamin C and …" at bounding box center [812, 341] width 333 height 38
click at [806, 357] on span "Juicy citrus fruit with a vibrant color, rich in vitamin C and refreshing flavo…" at bounding box center [841, 341] width 273 height 38
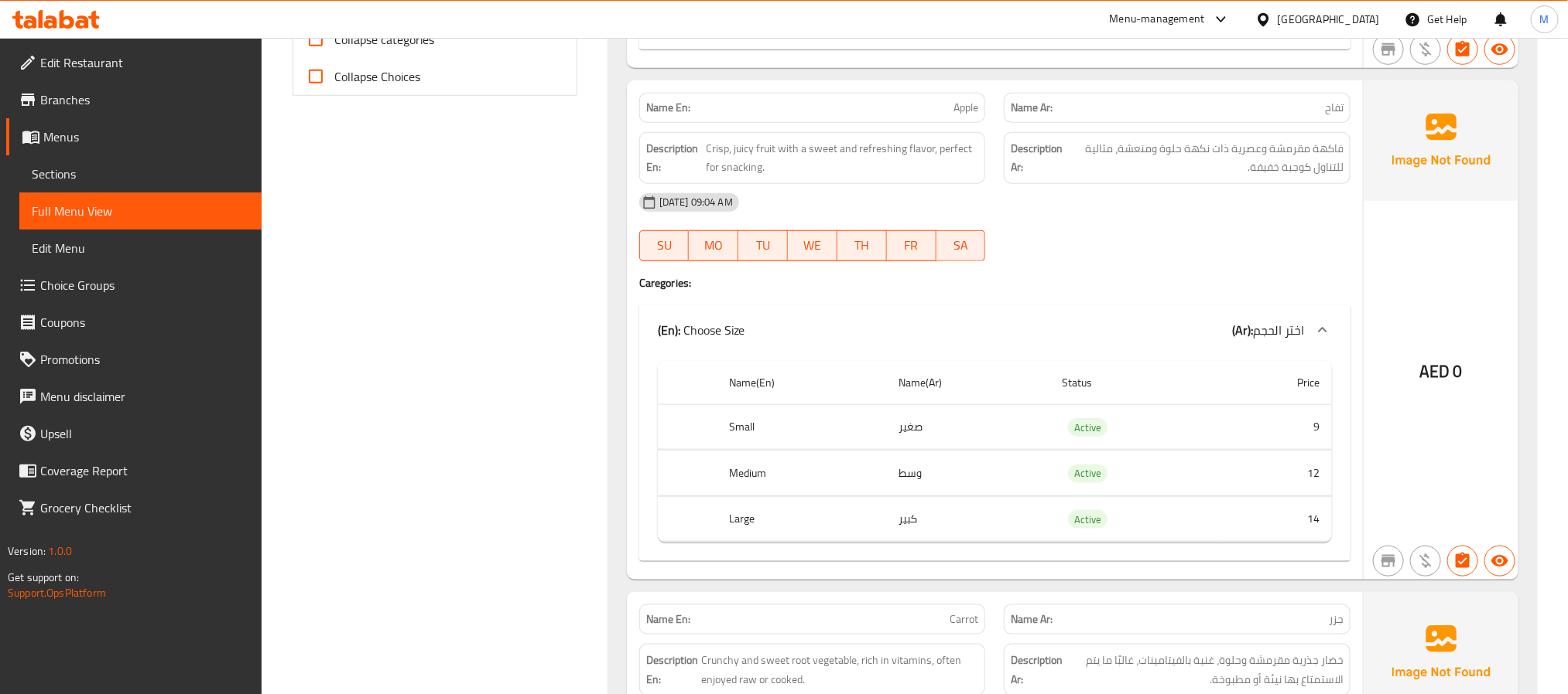
scroll to position [580, 0]
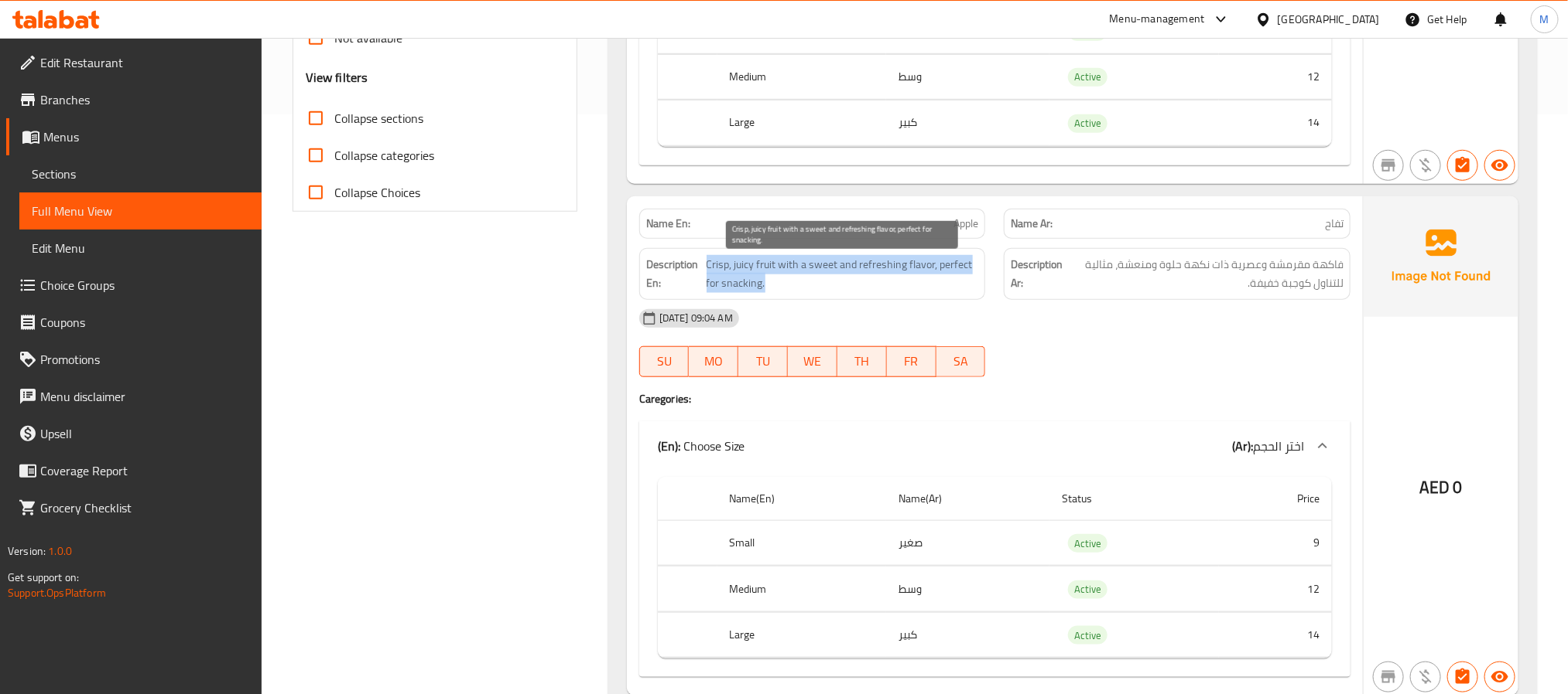
drag, startPoint x: 776, startPoint y: 266, endPoint x: 959, endPoint y: 291, distance: 184.7
click at [959, 291] on span "Crisp, juicy fruit with a sweet and refreshing flavor, perfect for snacking." at bounding box center [842, 274] width 272 height 38
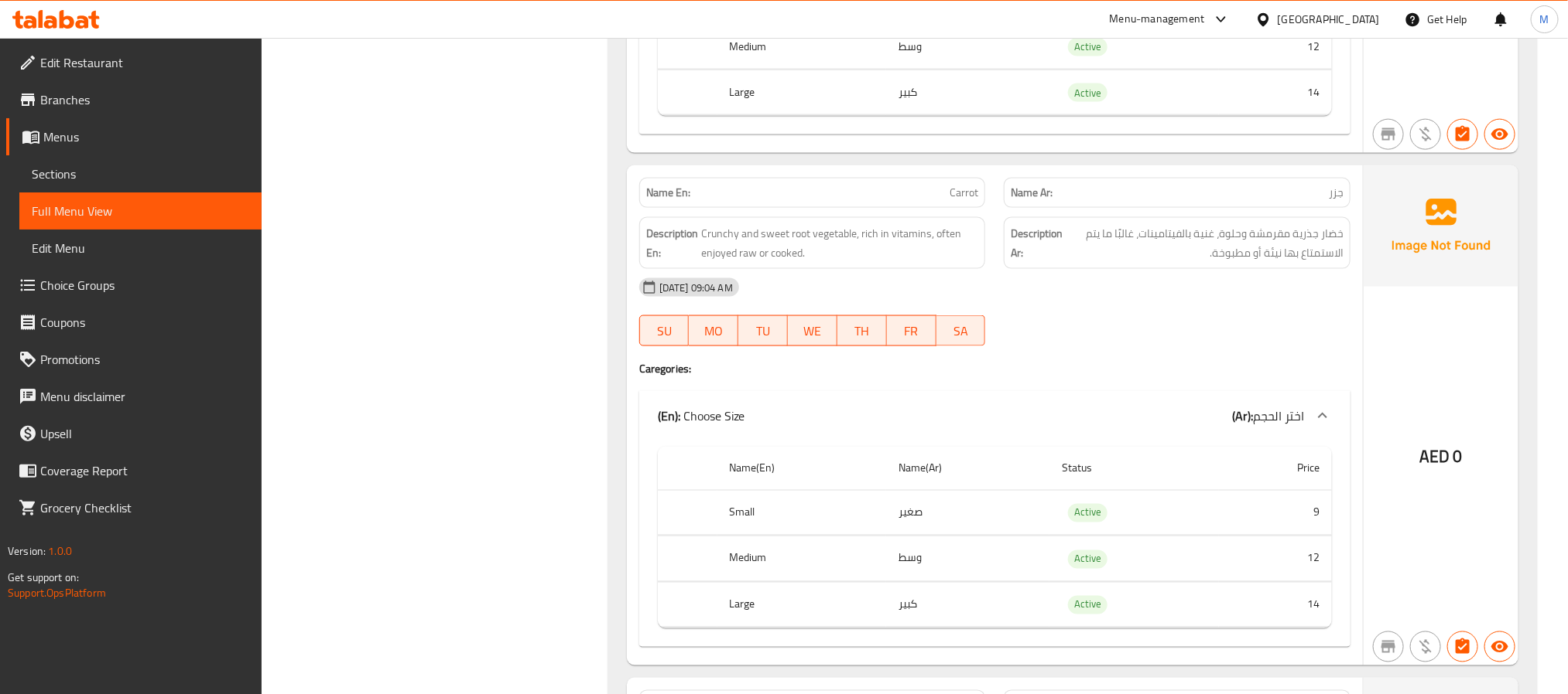
scroll to position [1159, 0]
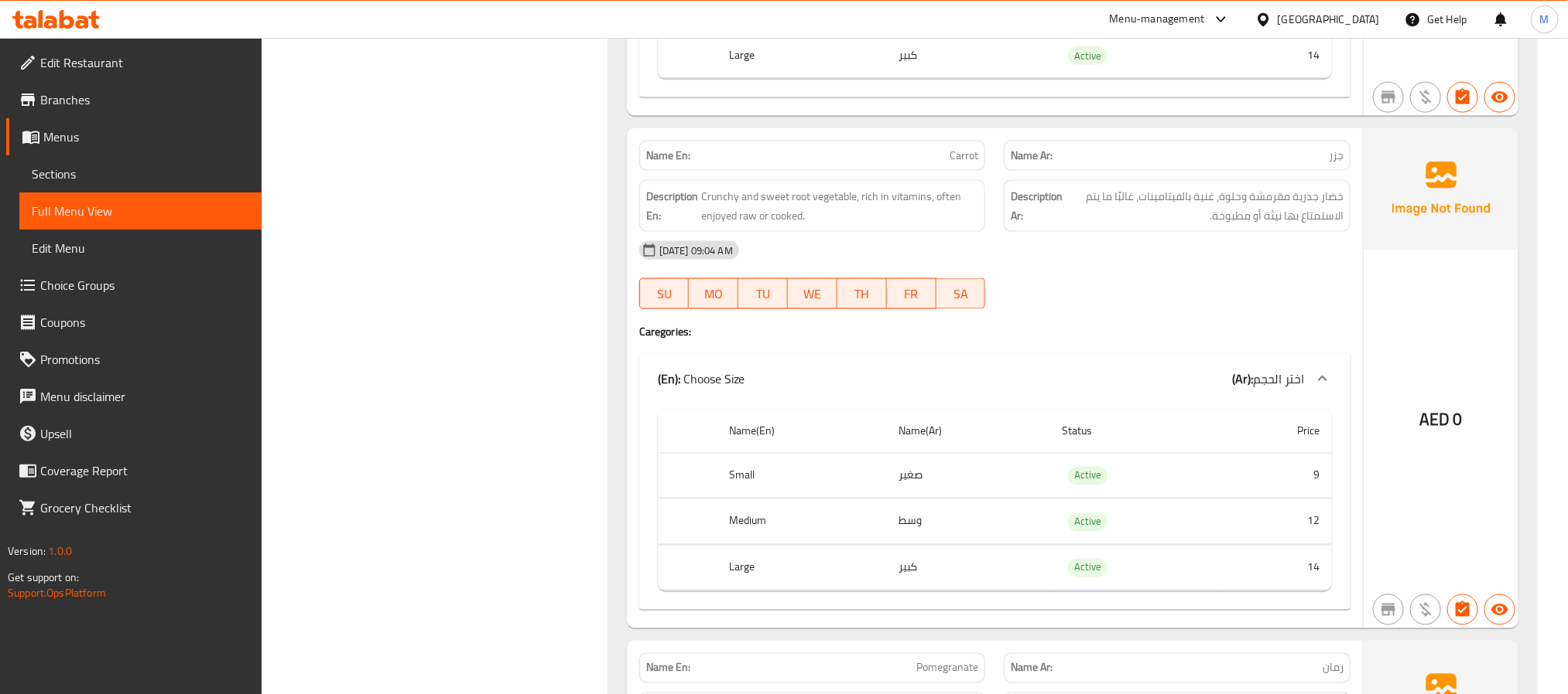
drag, startPoint x: 710, startPoint y: 197, endPoint x: 917, endPoint y: 239, distance: 211.2
click at [917, 239] on div "Name En: Carrot Name Ar: جزر Description En: Crunchy and sweet root vegetable, …" at bounding box center [994, 378] width 736 height 500
click at [1206, 309] on div at bounding box center [1177, 309] width 365 height 18
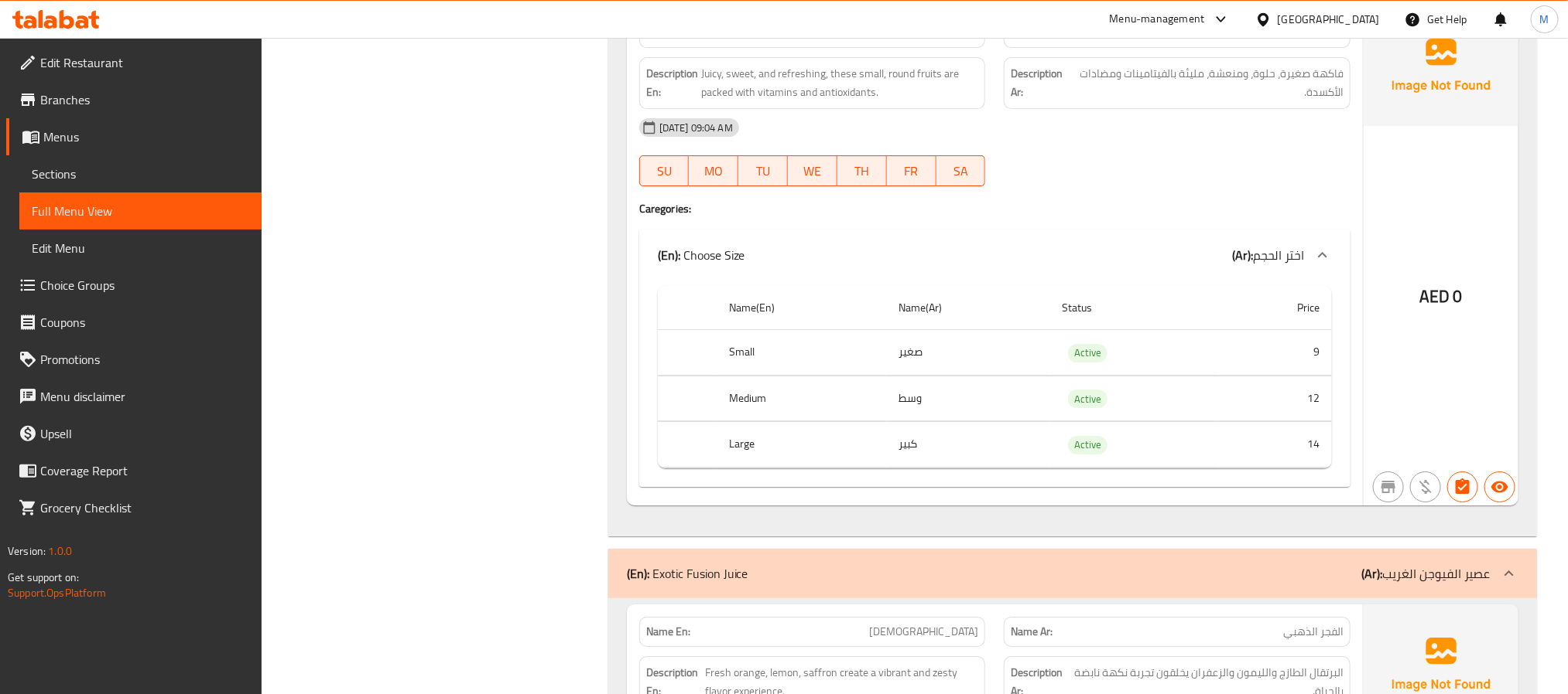
scroll to position [5915, 0]
